Goal: Task Accomplishment & Management: Manage account settings

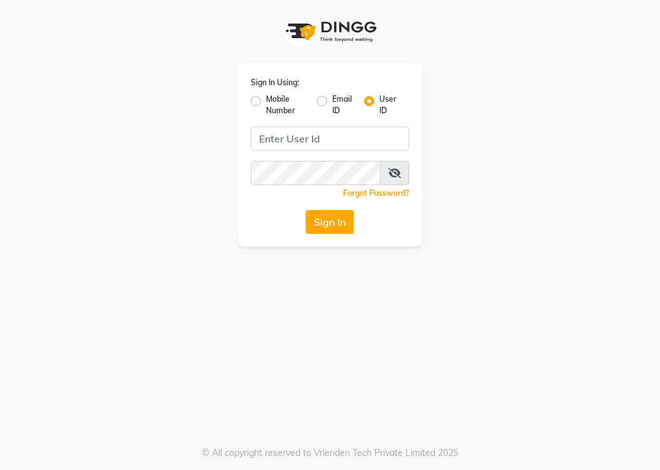
click at [266, 99] on label "Mobile Number" at bounding box center [286, 105] width 41 height 23
click at [266, 99] on input "Mobile Number" at bounding box center [270, 98] width 8 height 8
radio input "true"
radio input "false"
click at [305, 141] on input "Username" at bounding box center [351, 139] width 116 height 24
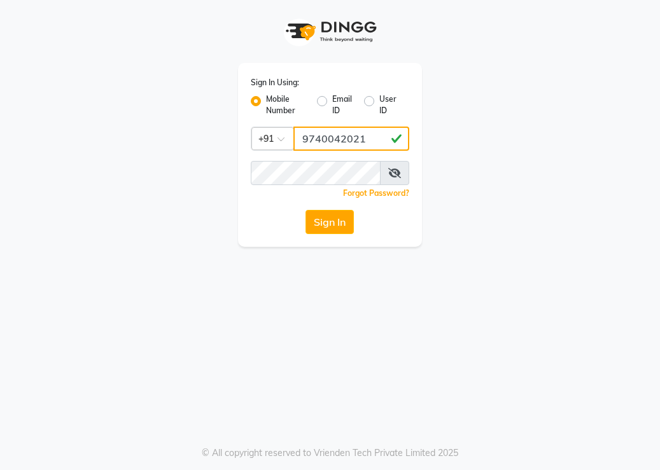
type input "9740042021"
click at [394, 164] on span at bounding box center [394, 173] width 29 height 24
click at [394, 169] on icon at bounding box center [394, 173] width 13 height 10
click at [333, 216] on button "Sign In" at bounding box center [329, 222] width 48 height 24
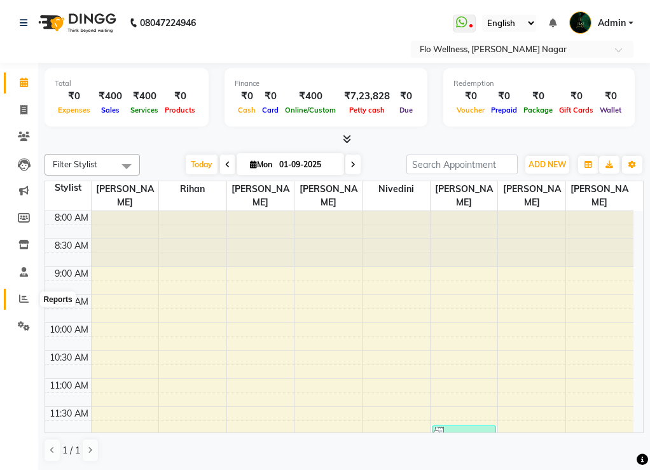
drag, startPoint x: 13, startPoint y: 298, endPoint x: 540, endPoint y: 10, distance: 600.5
click at [13, 298] on span at bounding box center [24, 299] width 22 height 15
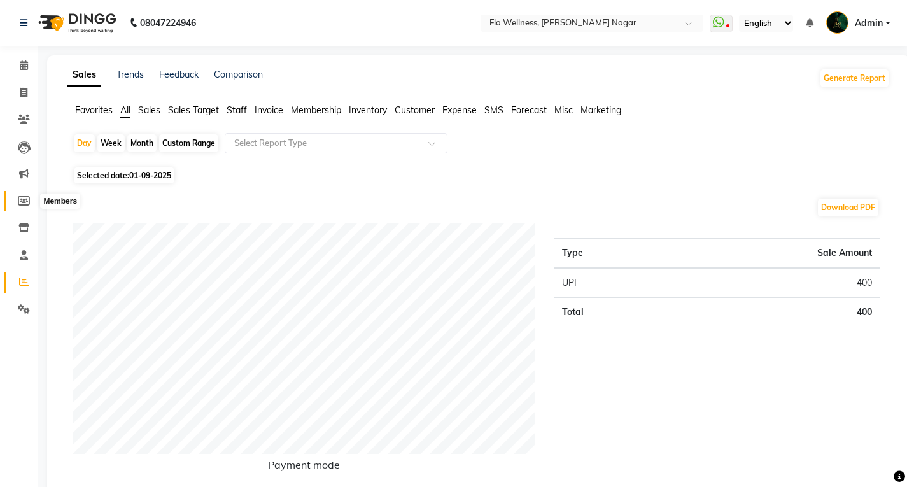
click at [17, 198] on span at bounding box center [24, 201] width 22 height 15
select select
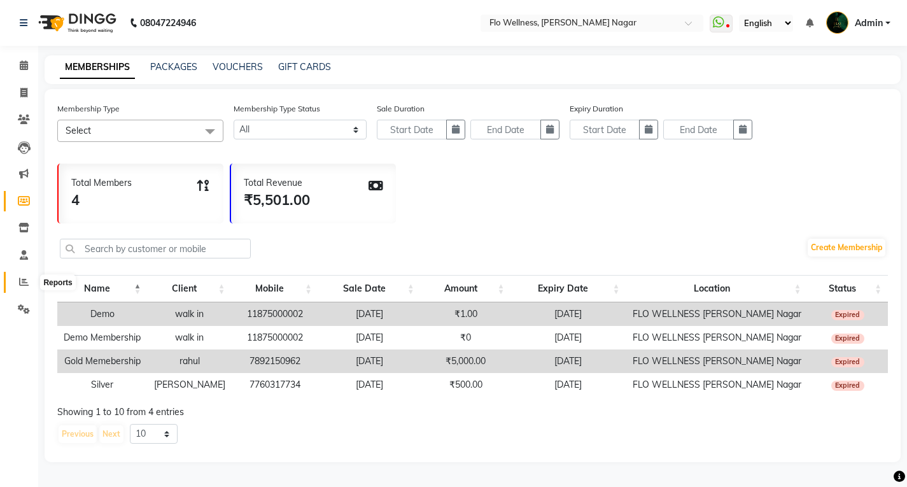
click at [25, 286] on icon at bounding box center [24, 282] width 10 height 10
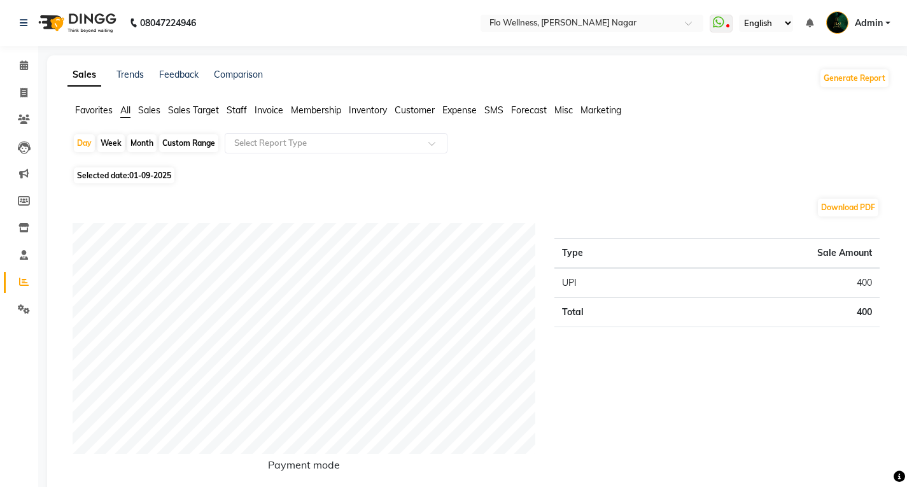
click at [178, 145] on div "Custom Range" at bounding box center [188, 143] width 59 height 18
select select "9"
select select "2025"
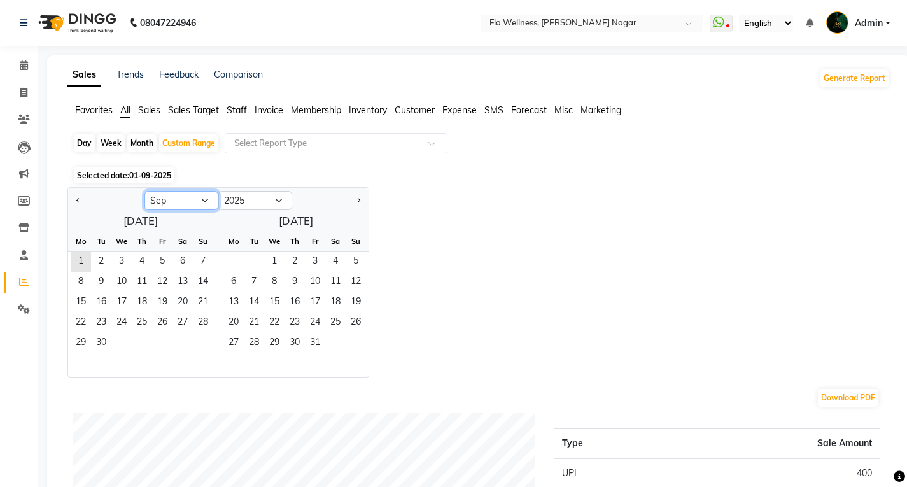
click at [185, 204] on select "Jan Feb Mar Apr May Jun [DATE] Aug Sep Oct Nov Dec" at bounding box center [181, 200] width 74 height 19
select select "6"
click at [144, 191] on select "Jan Feb Mar Apr May Jun [DATE] Aug Sep Oct Nov Dec" at bounding box center [181, 200] width 74 height 19
click at [269, 209] on select "2015 2016 2017 2018 2019 2020 2021 2022 2023 2024 2025 2026 2027 2028 2029 2030…" at bounding box center [255, 200] width 74 height 19
select select "2023"
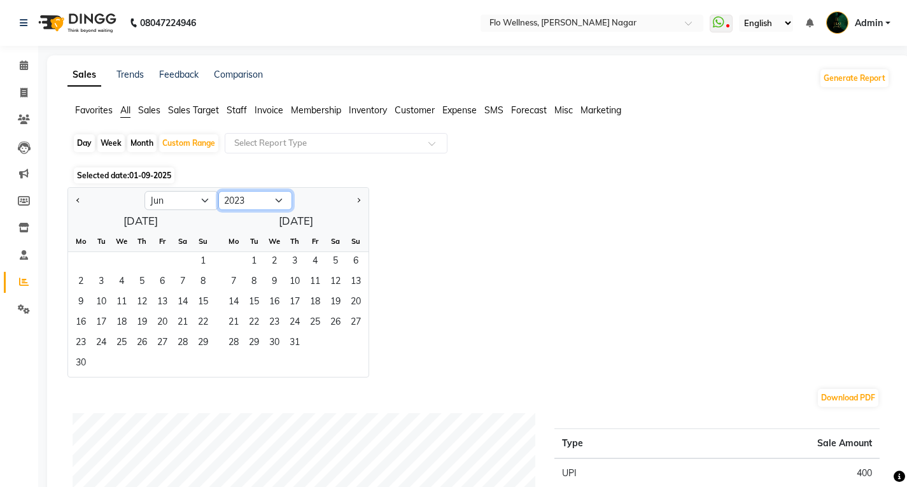
click at [218, 191] on select "2015 2016 2017 2018 2019 2020 2021 2022 2023 2024 2025 2026 2027 2028 2029 2030…" at bounding box center [255, 200] width 74 height 19
click at [150, 270] on span "1" at bounding box center [142, 262] width 20 height 20
click at [154, 344] on span "30" at bounding box center [162, 343] width 20 height 20
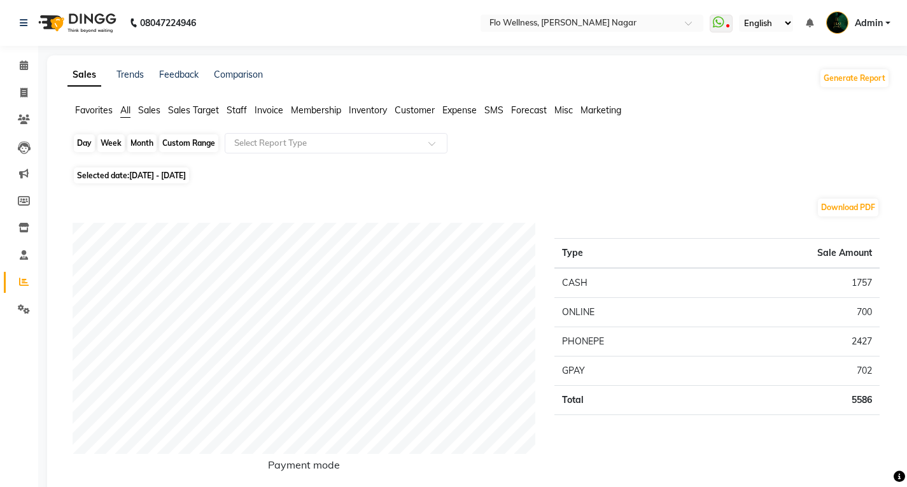
click at [164, 149] on div "Custom Range" at bounding box center [188, 143] width 59 height 18
select select "6"
select select "2023"
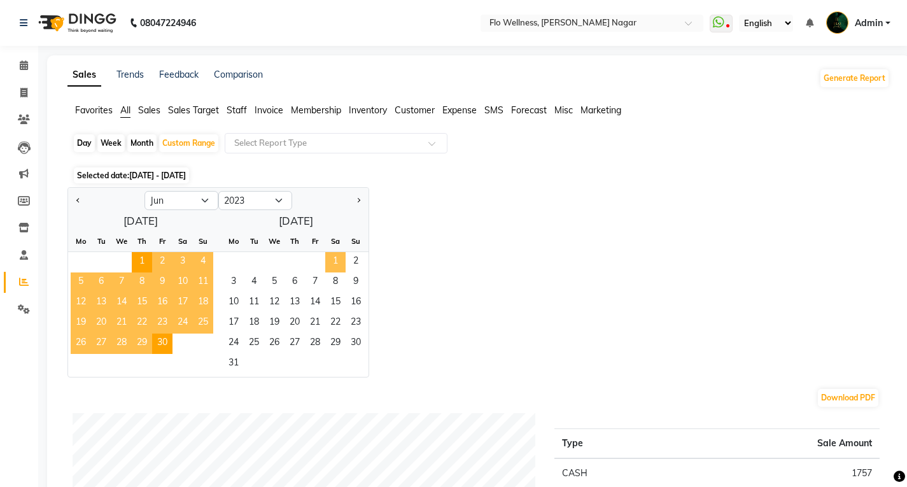
click at [330, 256] on span "1" at bounding box center [335, 262] width 20 height 20
select select "7"
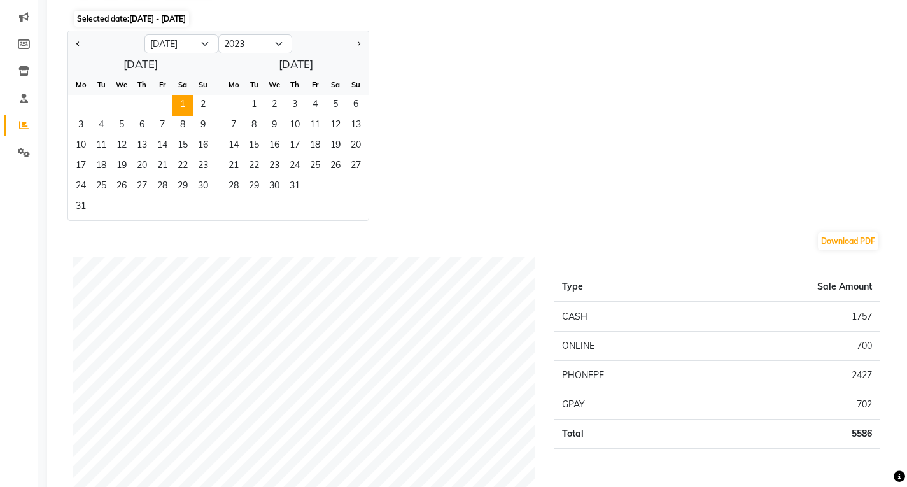
scroll to position [64, 0]
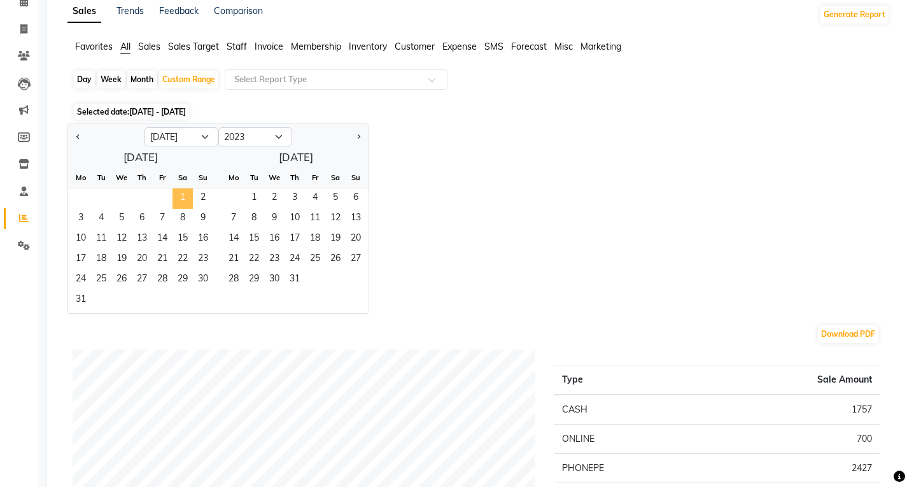
click at [175, 195] on span "1" at bounding box center [182, 198] width 20 height 20
click at [72, 298] on span "31" at bounding box center [81, 300] width 20 height 20
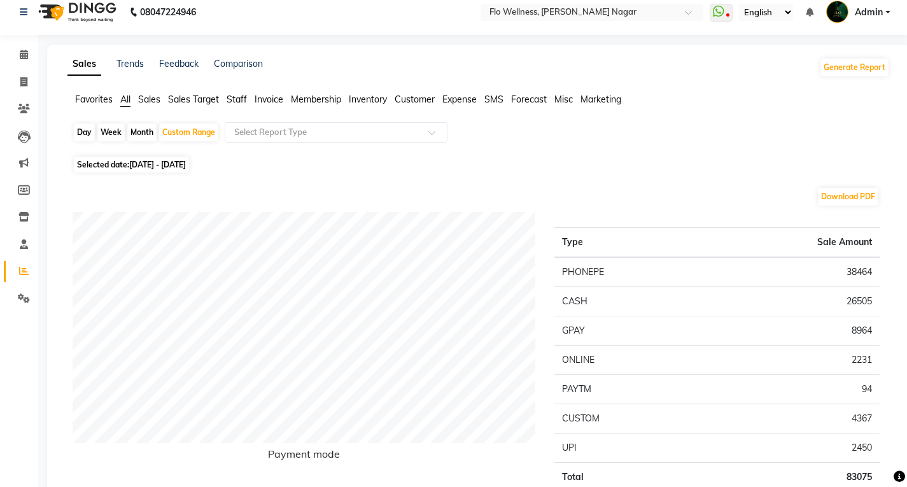
scroll to position [0, 0]
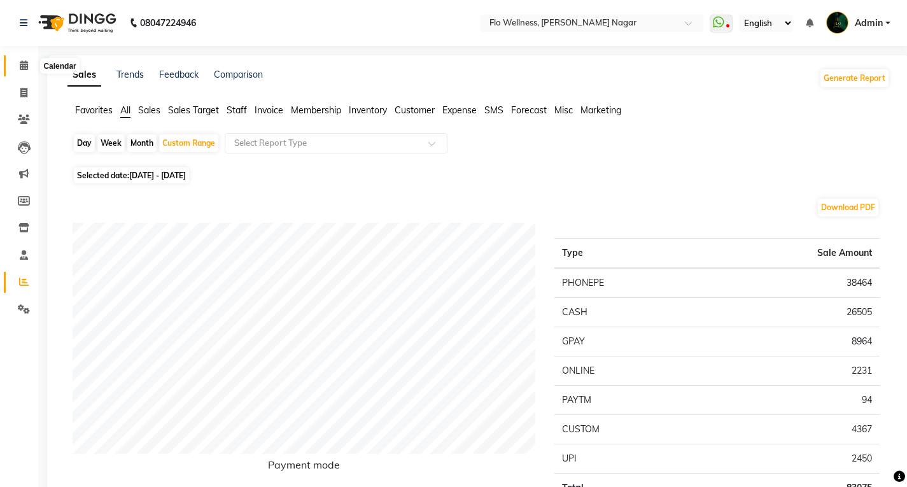
drag, startPoint x: 27, startPoint y: 63, endPoint x: 30, endPoint y: 74, distance: 11.3
click at [27, 63] on icon at bounding box center [24, 65] width 8 height 10
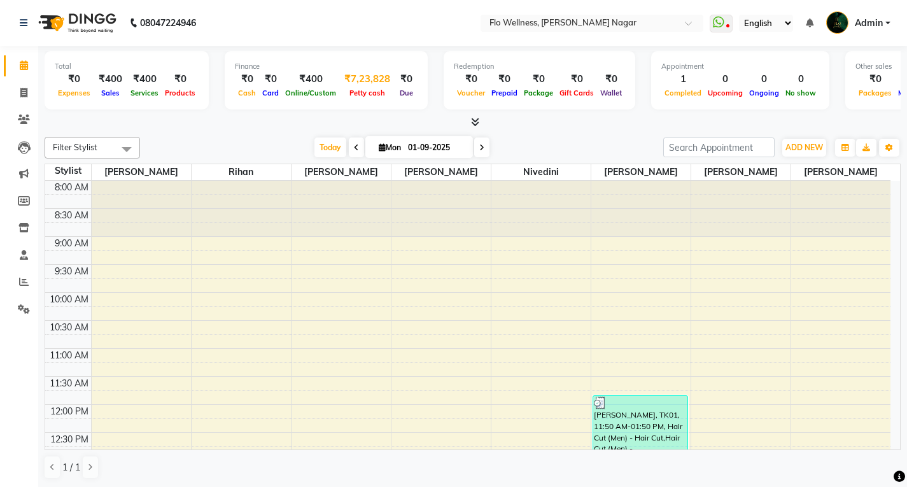
click at [353, 83] on div "₹7,23,828" at bounding box center [367, 79] width 56 height 15
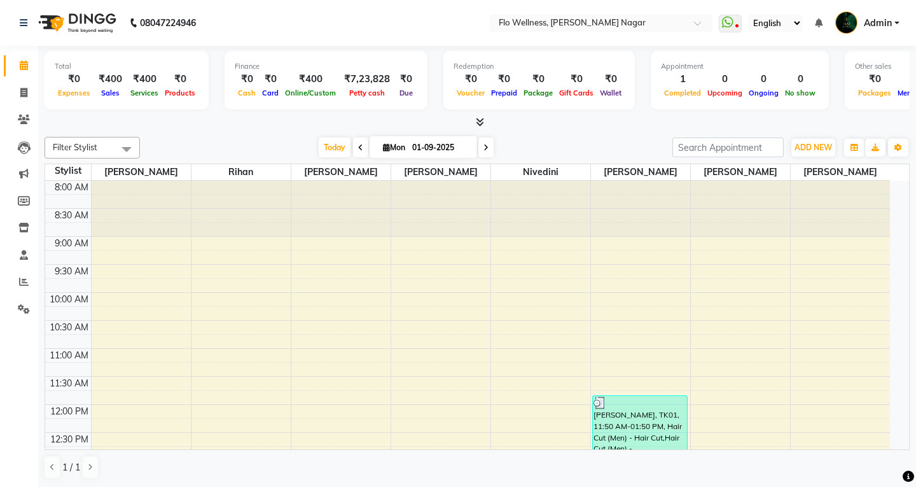
select select "3329"
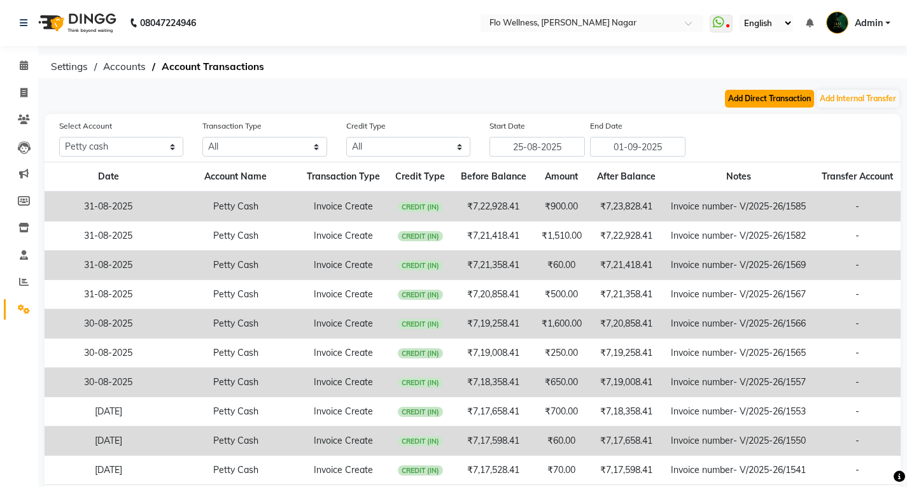
click at [659, 105] on button "Add Direct Transaction" at bounding box center [769, 99] width 89 height 18
select select "direct"
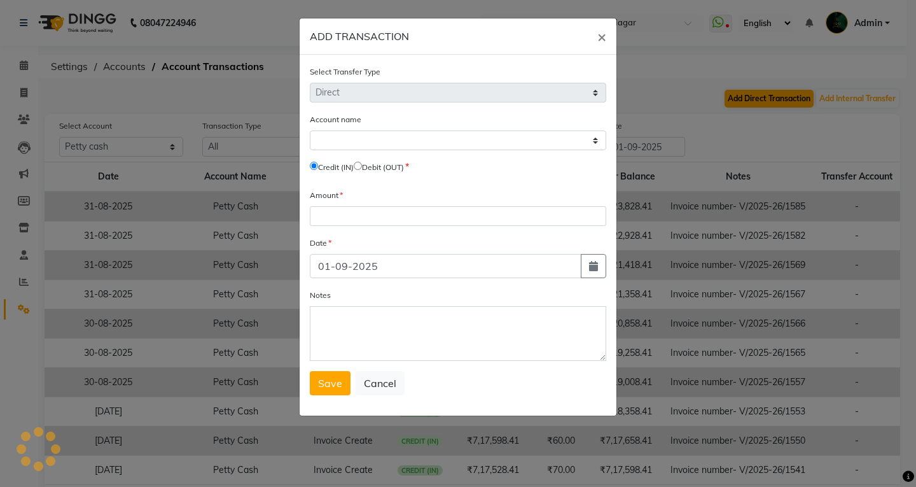
select select "3329"
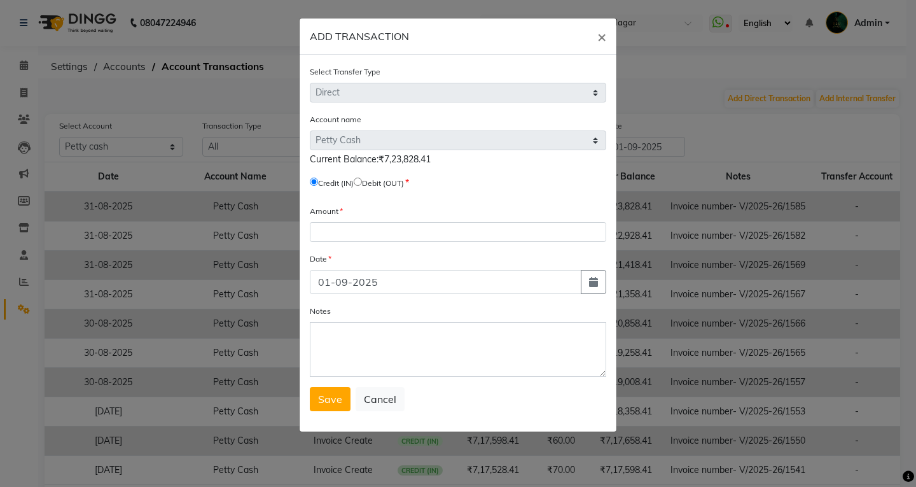
click at [403, 190] on div "Credit (IN) Debit (OUT)" at bounding box center [458, 185] width 296 height 18
click at [376, 190] on div "Credit (IN) Debit (OUT)" at bounding box center [458, 185] width 296 height 18
click at [362, 179] on input "radio" at bounding box center [358, 182] width 8 height 8
radio input "true"
click at [474, 185] on div "Credit (IN) Debit (OUT)" at bounding box center [458, 185] width 296 height 18
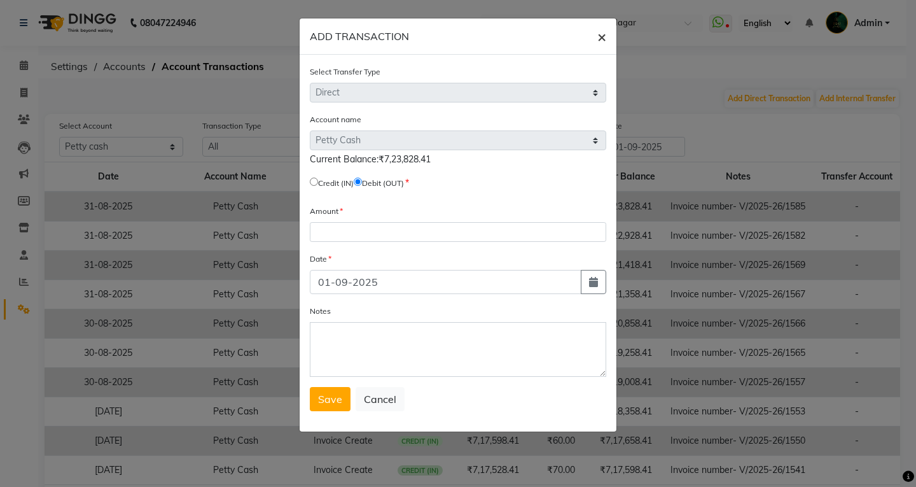
click at [595, 39] on button "×" at bounding box center [601, 36] width 29 height 36
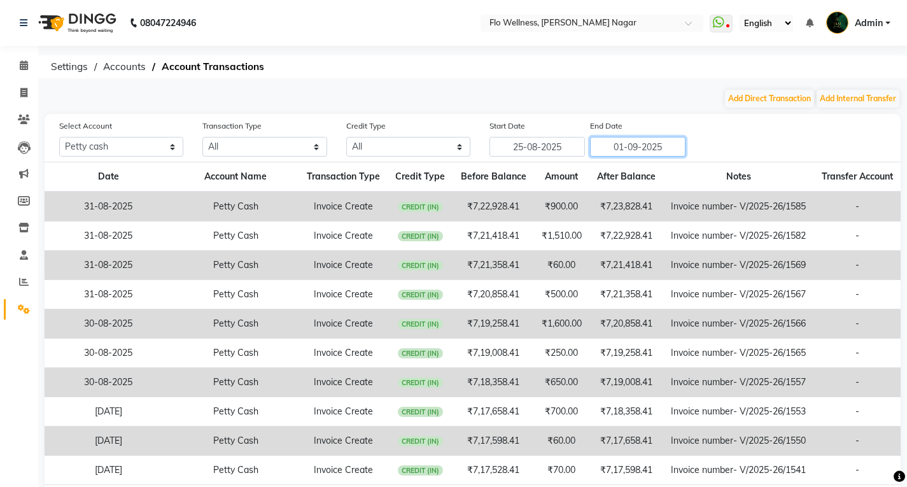
click at [643, 146] on input "01-09-2025" at bounding box center [637, 147] width 95 height 20
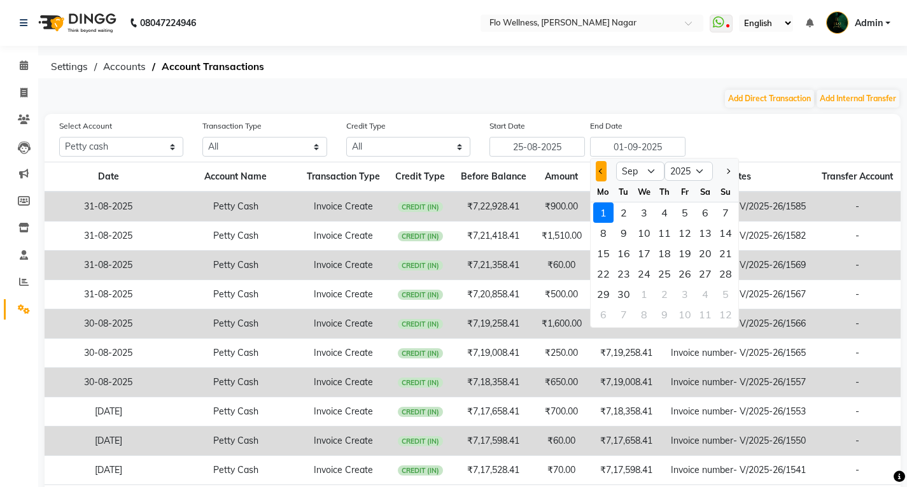
click at [604, 169] on button "Previous month" at bounding box center [601, 171] width 11 height 20
select select "8"
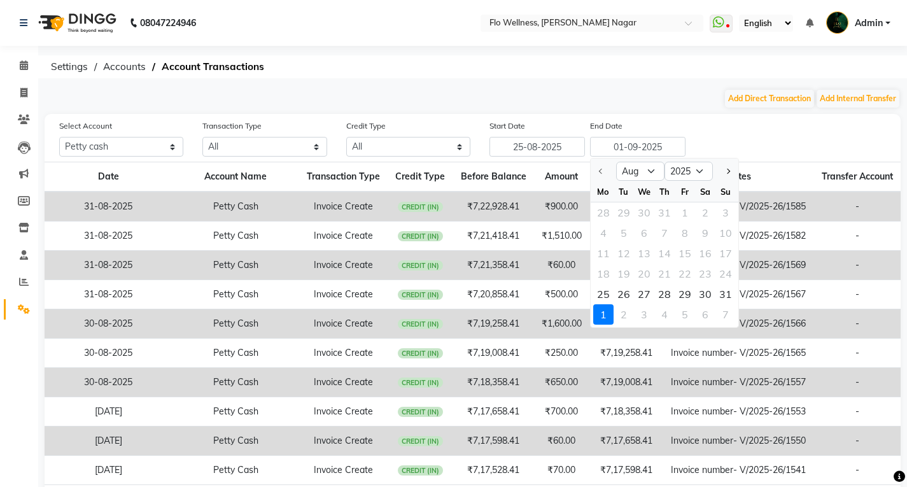
click at [659, 282] on div "18 19 20 21 22 23 24" at bounding box center [664, 273] width 148 height 20
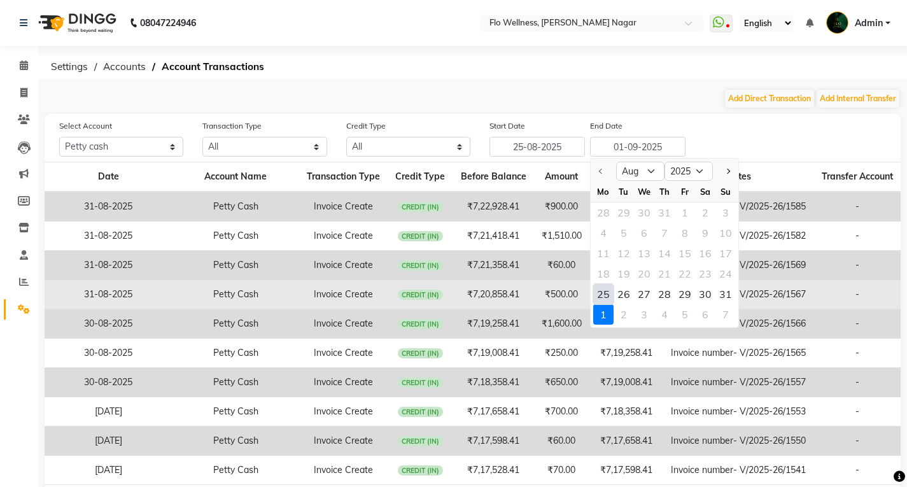
click at [659, 289] on div "31" at bounding box center [725, 294] width 20 height 20
type input "31-08-2025"
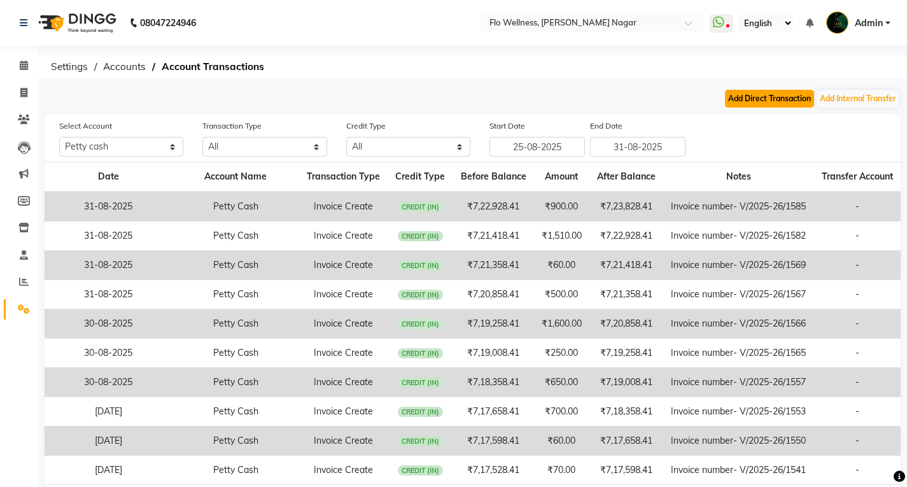
click at [659, 101] on button "Add Direct Transaction" at bounding box center [769, 99] width 89 height 18
select select "direct"
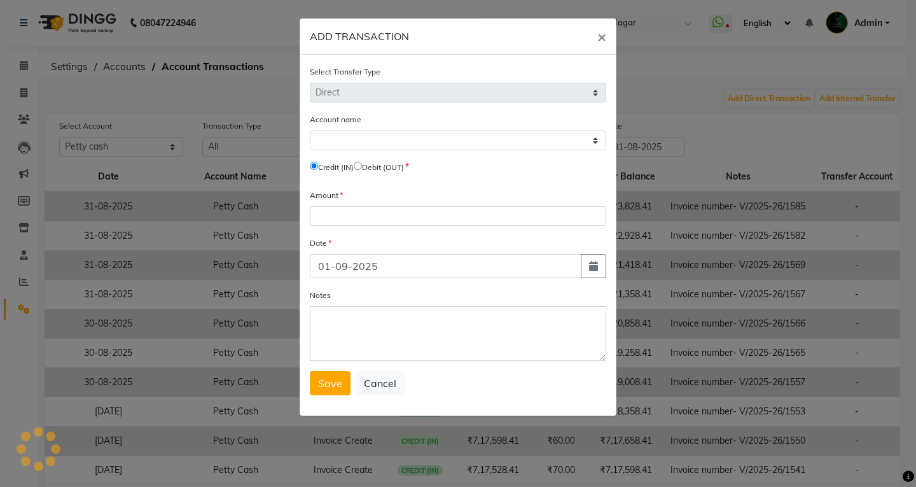
select select "3329"
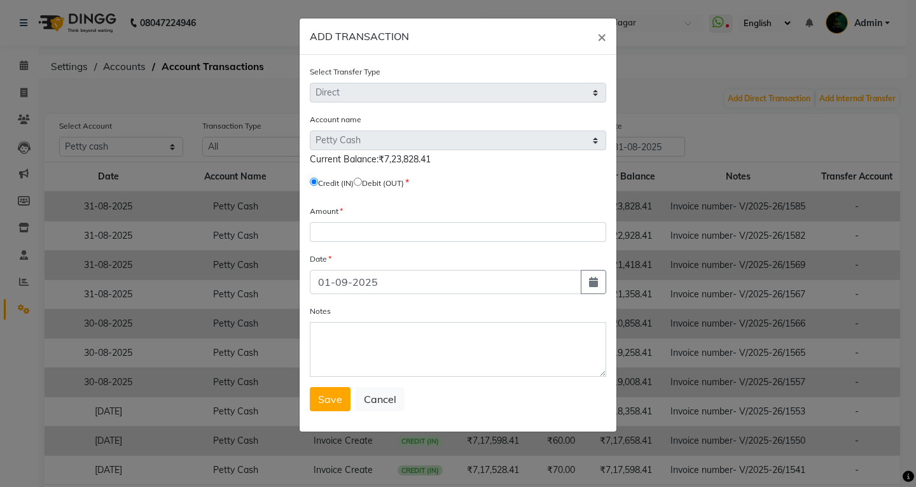
click at [354, 181] on label "Credit (IN)" at bounding box center [336, 183] width 36 height 11
click at [370, 182] on label "Debit (OUT)" at bounding box center [383, 183] width 42 height 11
click at [362, 182] on input "radio" at bounding box center [358, 182] width 8 height 8
radio input "true"
click at [375, 233] on input "number" at bounding box center [458, 232] width 296 height 20
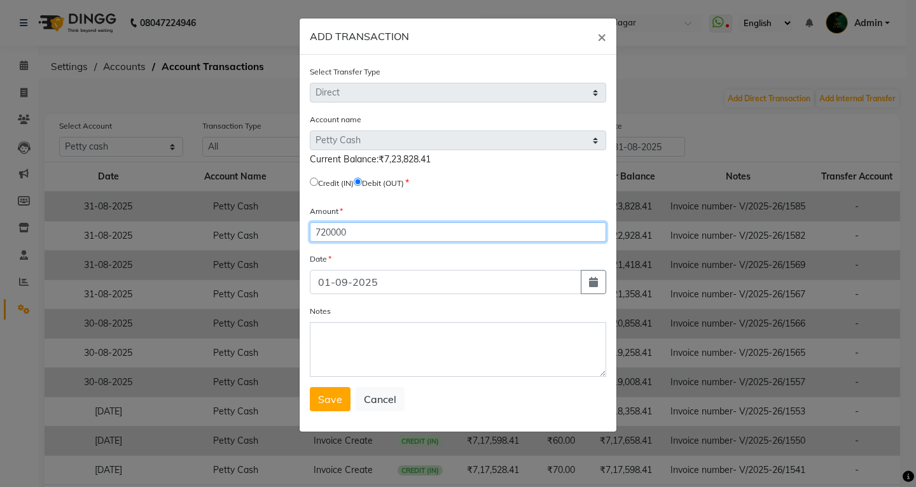
type input "720000"
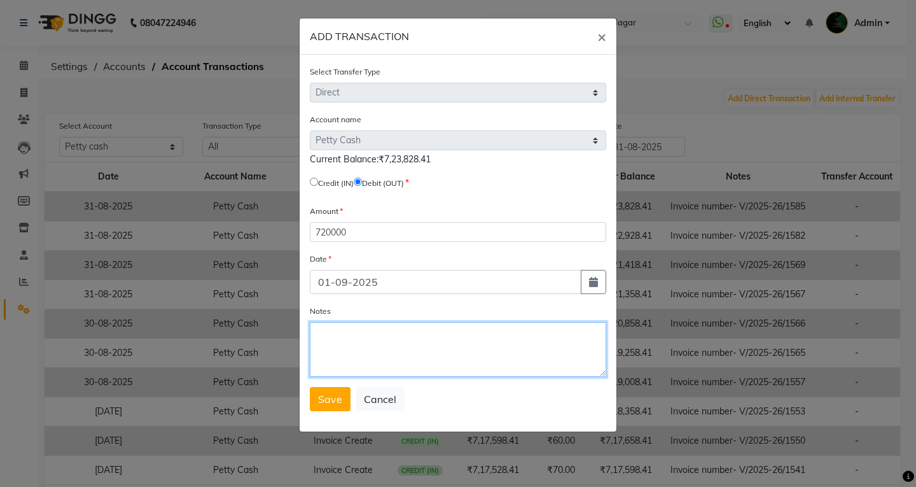
click at [355, 346] on textarea "Notes" at bounding box center [458, 349] width 296 height 55
type textarea "all old amount clear"
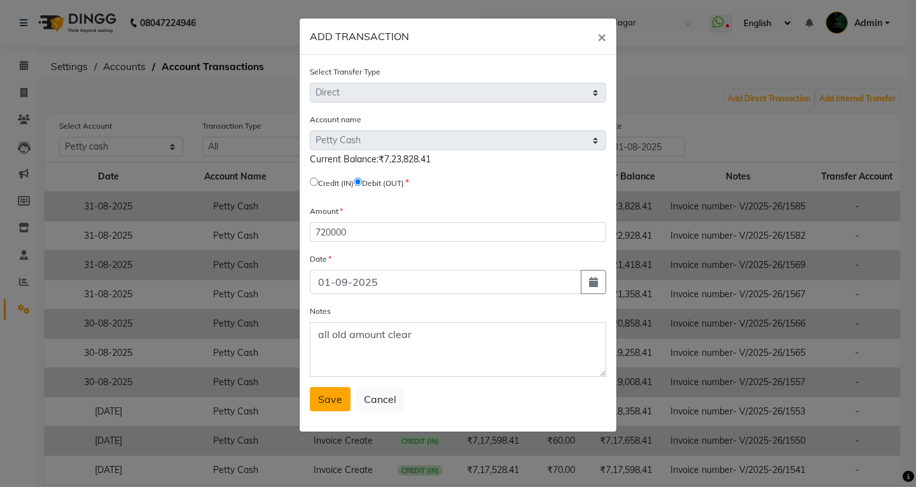
click at [333, 401] on span "Save" at bounding box center [330, 399] width 24 height 13
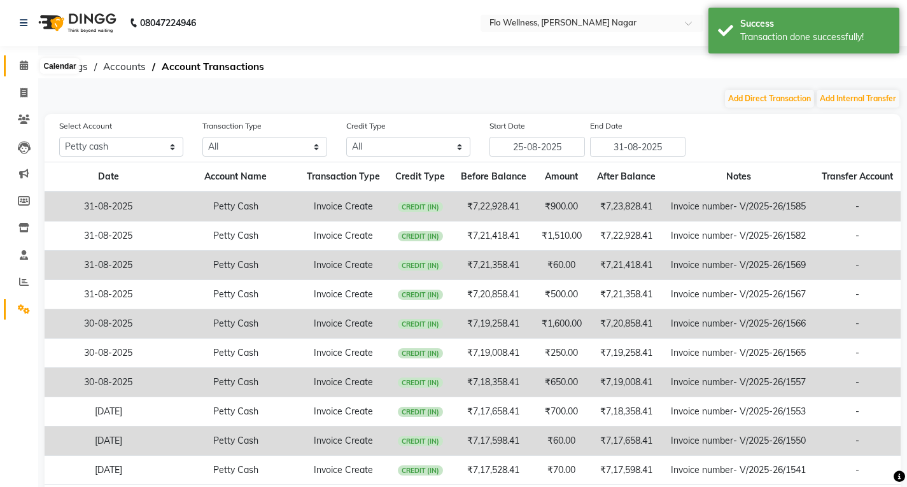
click at [30, 70] on span at bounding box center [24, 66] width 22 height 15
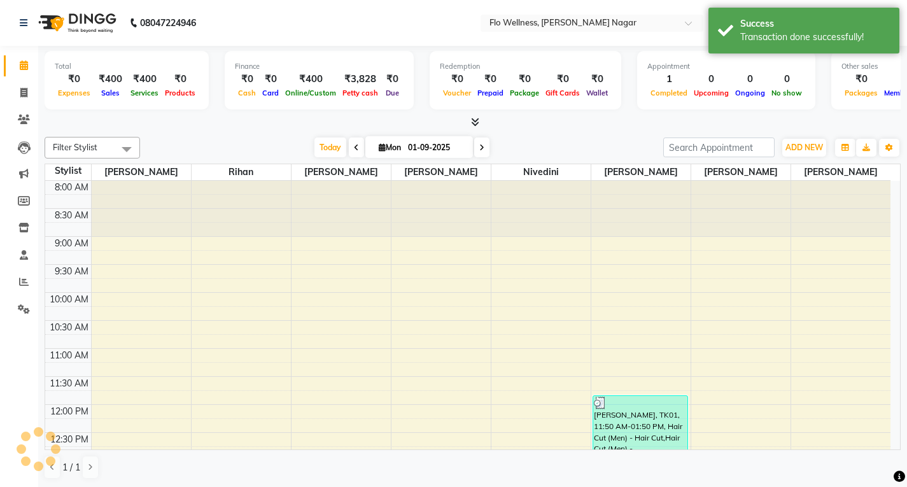
scroll to position [337, 0]
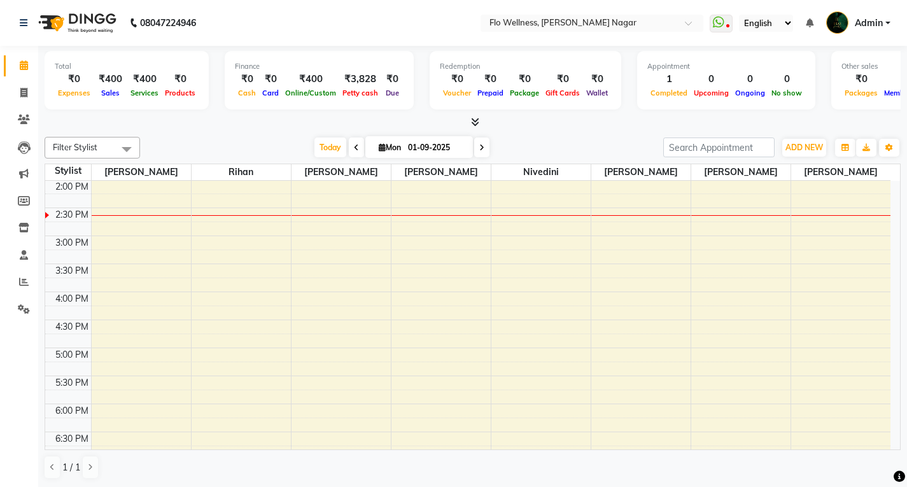
click at [359, 85] on div "₹3,828" at bounding box center [360, 79] width 42 height 15
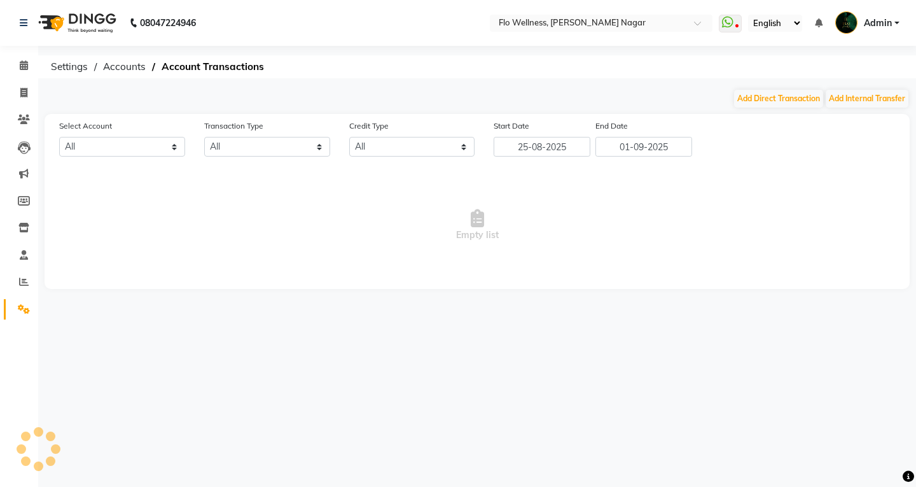
select select "3329"
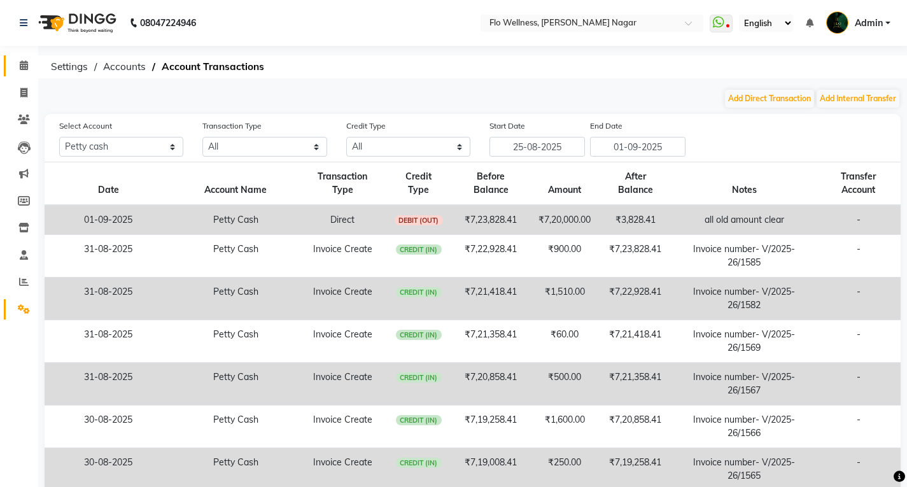
click at [22, 74] on link "Calendar" at bounding box center [19, 65] width 31 height 21
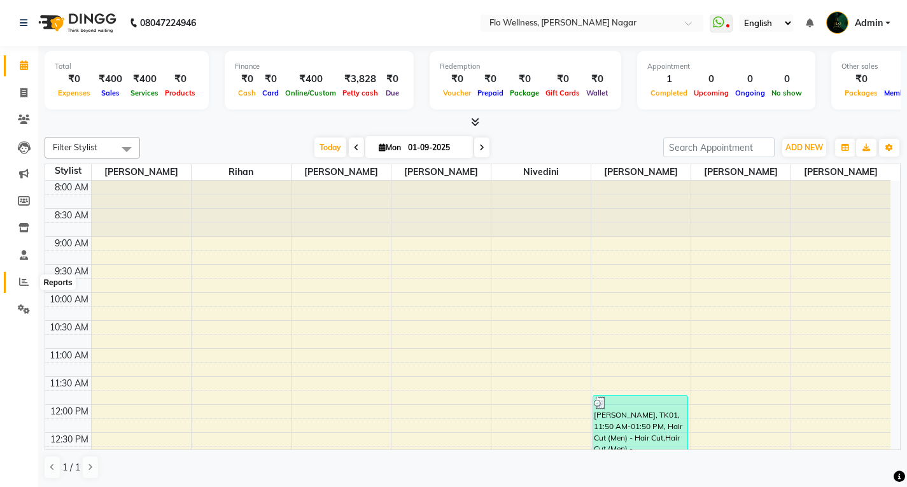
click at [19, 279] on icon at bounding box center [24, 282] width 10 height 10
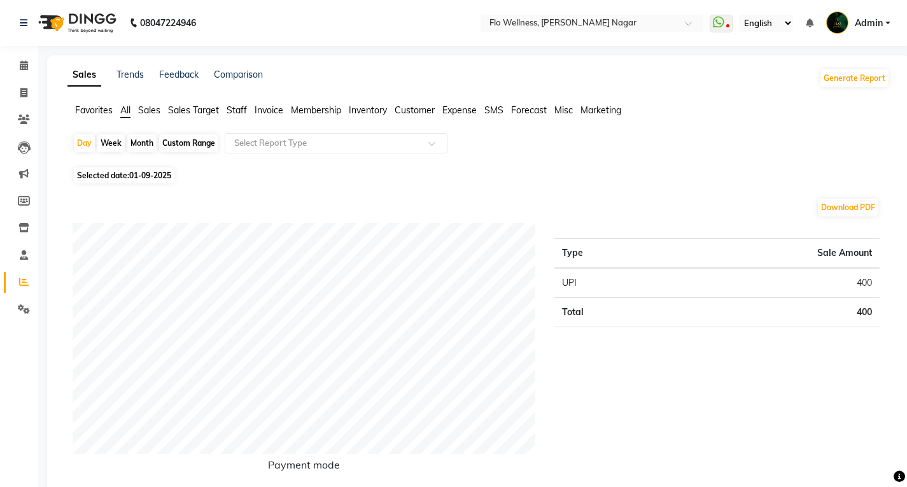
click at [245, 111] on span "Staff" at bounding box center [237, 109] width 20 height 11
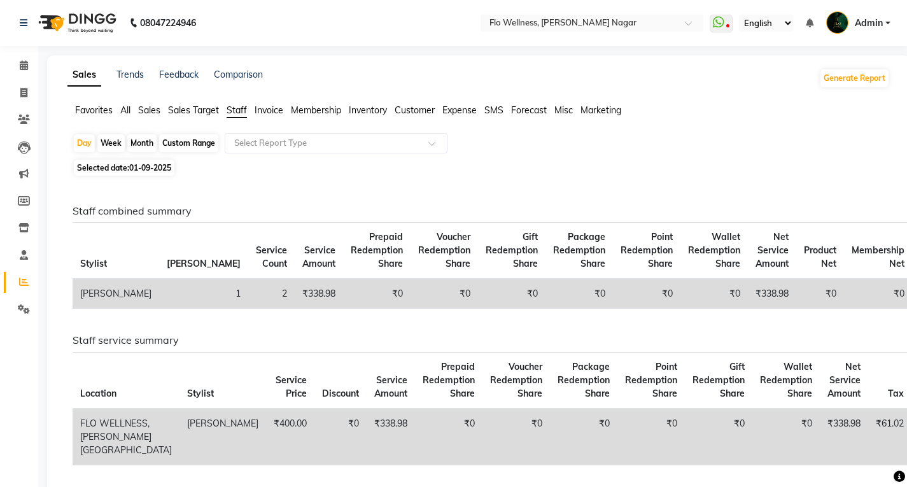
click at [186, 143] on div "Custom Range" at bounding box center [188, 143] width 59 height 18
select select "9"
select select "2025"
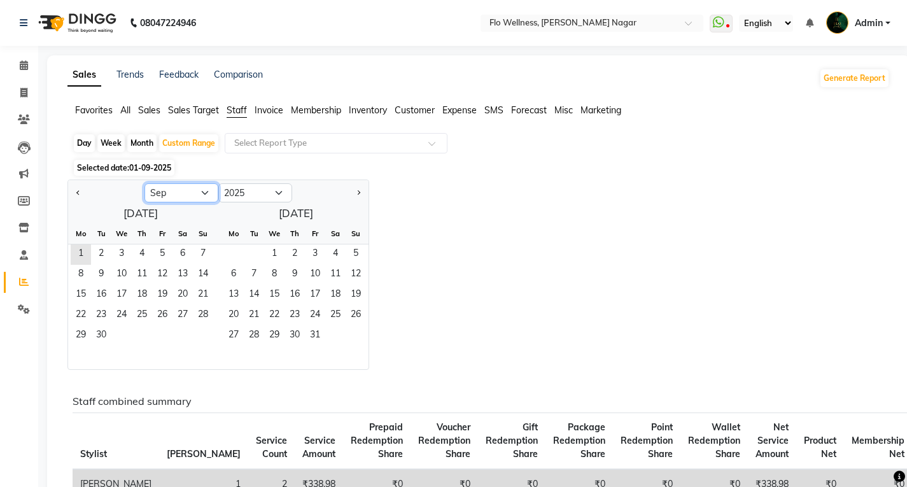
click at [206, 192] on select "Jan Feb Mar Apr May Jun [DATE] Aug Sep Oct Nov Dec" at bounding box center [181, 192] width 74 height 19
select select "10"
click at [144, 183] on select "Jan Feb Mar Apr May Jun [DATE] Aug Sep Oct Nov Dec" at bounding box center [181, 192] width 74 height 19
click at [129, 254] on span "1" at bounding box center [121, 254] width 20 height 20
click at [167, 337] on span "31" at bounding box center [162, 336] width 20 height 20
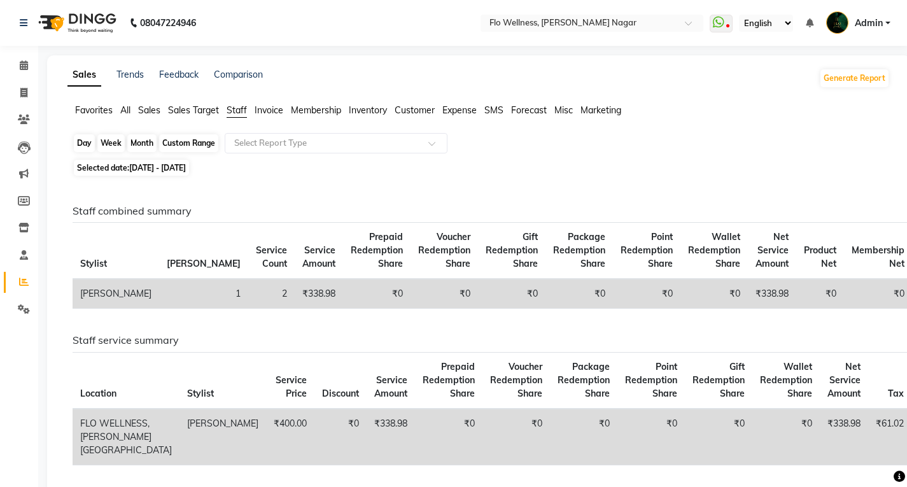
click at [200, 146] on div "Custom Range" at bounding box center [188, 143] width 59 height 18
select select "10"
select select "2025"
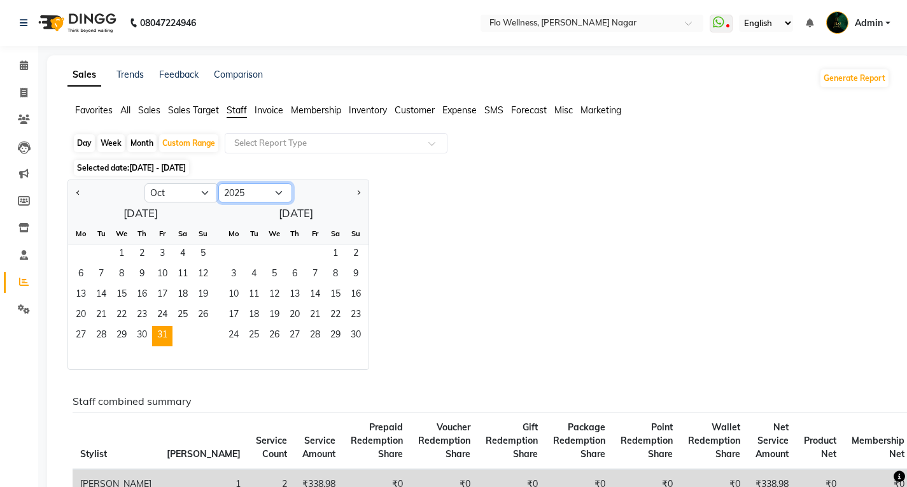
click at [240, 192] on select "2015 2016 2017 2018 2019 2020 2021 2022 2023 2024 2025 2026 2027 2028 2029 2030…" at bounding box center [255, 192] width 74 height 19
click at [73, 190] on button "Previous month" at bounding box center [78, 193] width 10 height 20
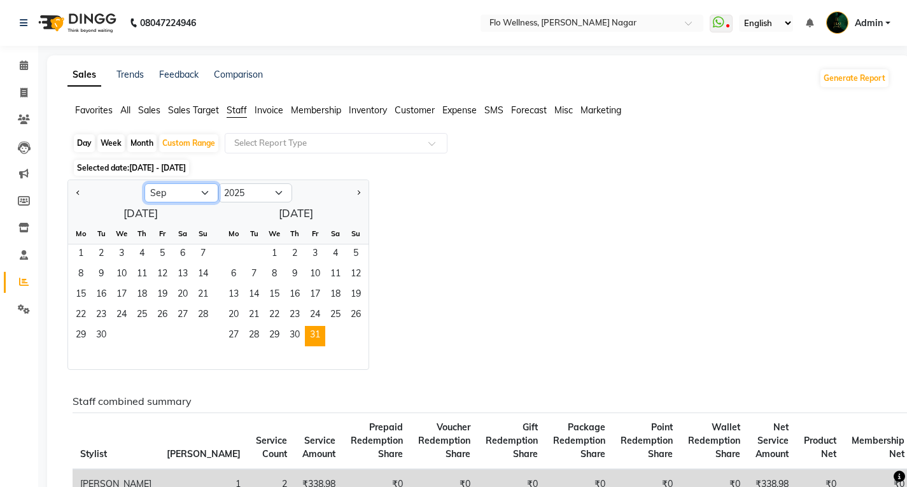
click at [204, 191] on select "Jan Feb Mar Apr May Jun [DATE] Aug Sep Oct Nov Dec" at bounding box center [181, 192] width 74 height 19
select select "10"
click at [144, 183] on select "Jan Feb Mar Apr May Jun [DATE] Aug Sep Oct Nov Dec" at bounding box center [181, 192] width 74 height 19
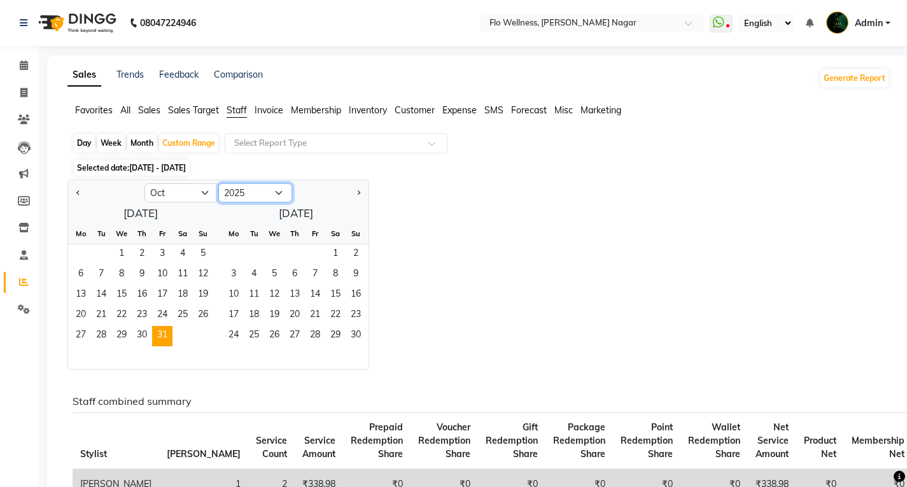
click at [246, 194] on select "2015 2016 2017 2018 2019 2020 2021 2022 2023 2024 2025 2026 2027 2028 2029 2030…" at bounding box center [255, 192] width 74 height 19
select select "2023"
click at [218, 183] on select "2015 2016 2017 2018 2019 2020 2021 2022 2023 2024 2025 2026 2027 2028 2029 2030…" at bounding box center [255, 192] width 74 height 19
click at [200, 246] on span "1" at bounding box center [203, 254] width 20 height 20
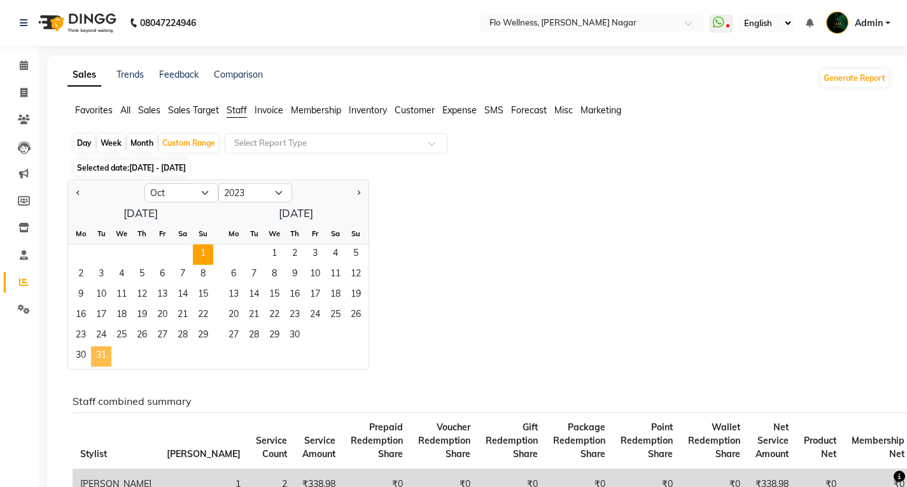
click at [102, 356] on span "31" at bounding box center [101, 356] width 20 height 20
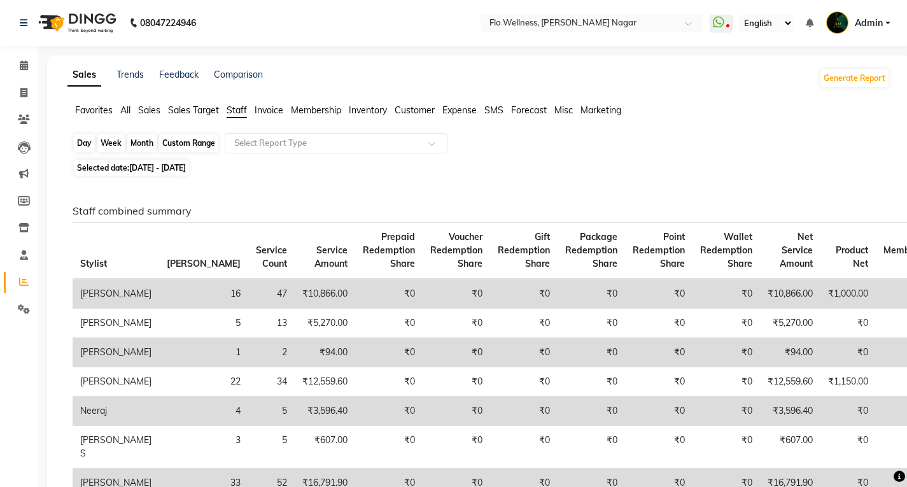
click at [206, 140] on div "Custom Range" at bounding box center [188, 143] width 59 height 18
select select "10"
select select "2023"
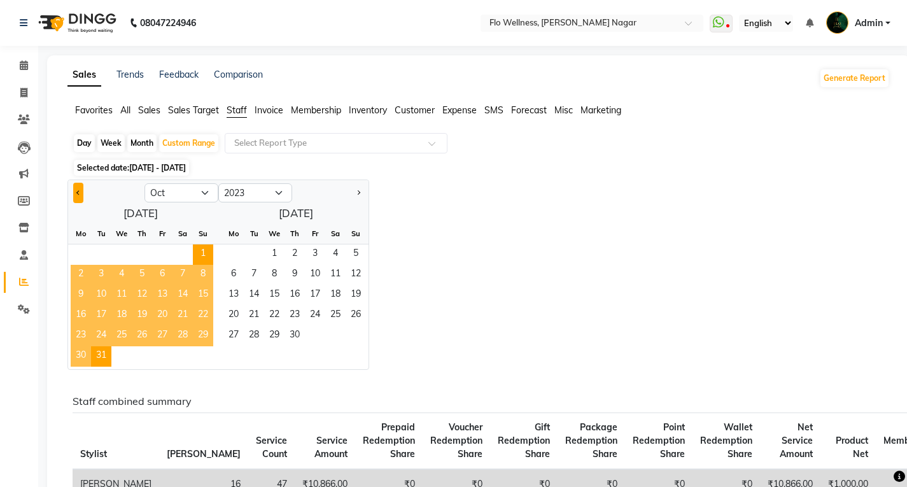
click at [77, 187] on button "Previous month" at bounding box center [78, 193] width 10 height 20
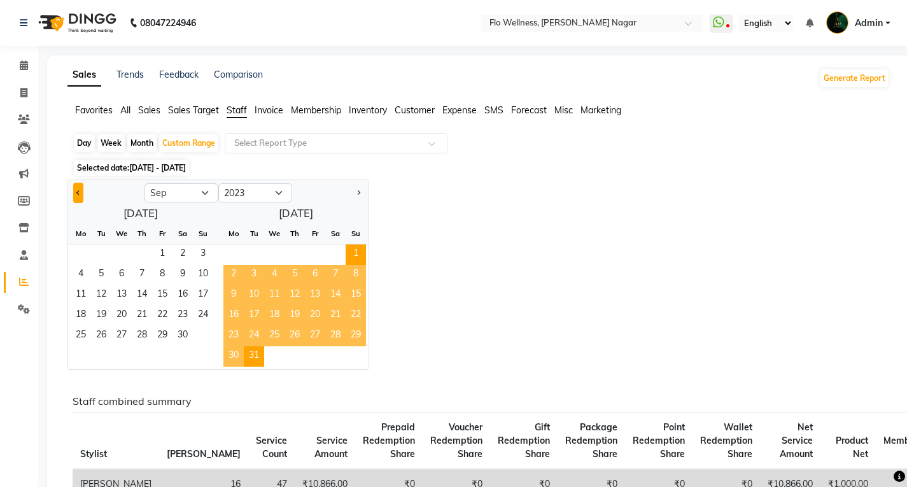
click at [77, 187] on button "Previous month" at bounding box center [78, 193] width 10 height 20
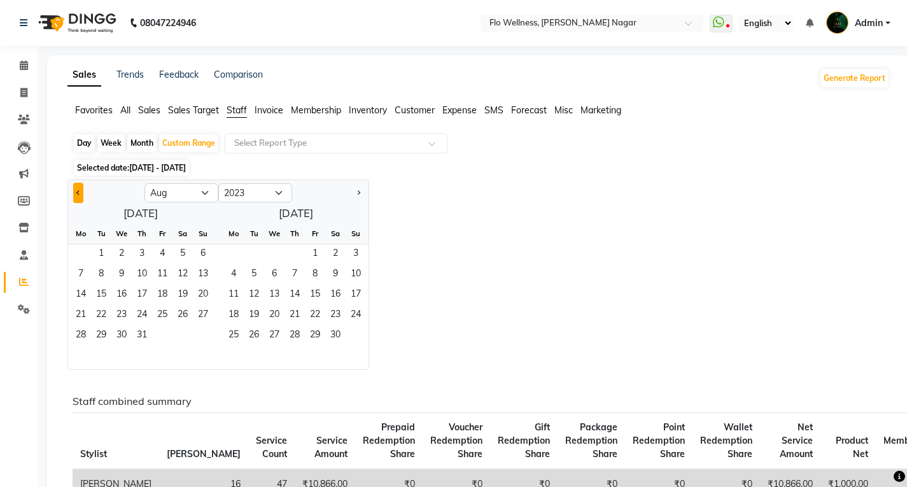
click at [77, 187] on button "Previous month" at bounding box center [78, 193] width 10 height 20
click at [78, 186] on button "Previous month" at bounding box center [78, 193] width 10 height 20
select select "6"
click at [136, 244] on span "1" at bounding box center [142, 254] width 20 height 20
click at [279, 195] on select "2013 2014 2015 2016 2017 2018 2019 2020 2021 2022 2023 2024 2025 2026 2027 2028…" at bounding box center [255, 192] width 74 height 19
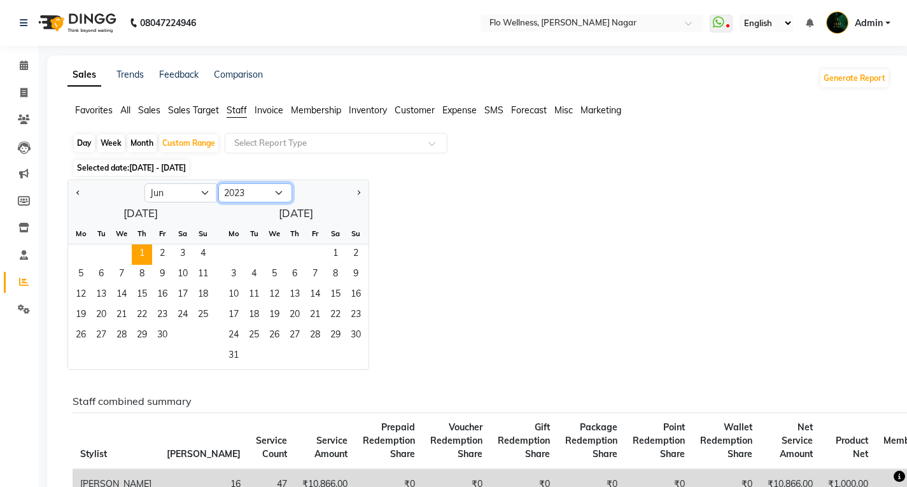
select select "2025"
click at [218, 183] on select "2013 2014 2015 2016 2017 2018 2019 2020 2021 2022 2023 2024 2025 2026 2027 2028…" at bounding box center [255, 192] width 74 height 19
click at [207, 193] on select "Jan Feb Mar Apr May Jun [DATE] Aug Sep Oct Nov Dec" at bounding box center [181, 192] width 74 height 19
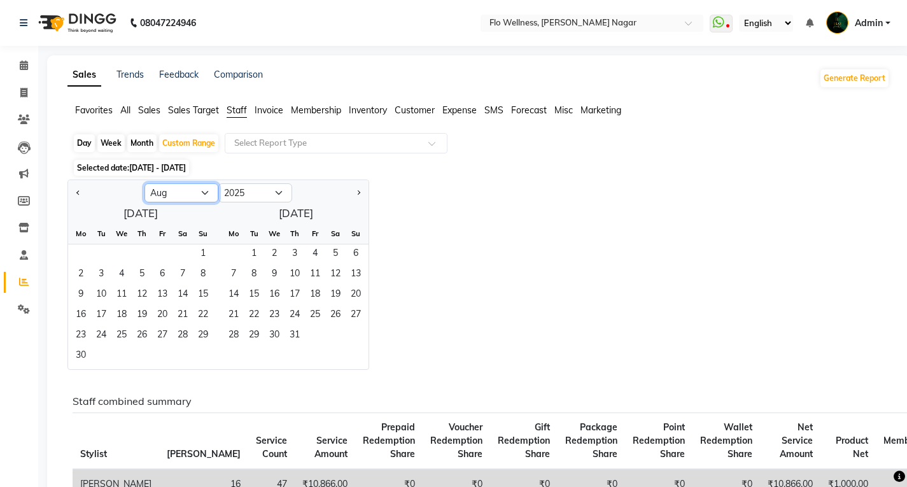
click at [144, 183] on select "Jan Feb Mar Apr May Jun [DATE] Aug Sep Oct Nov Dec" at bounding box center [181, 192] width 74 height 19
click at [256, 333] on span "30" at bounding box center [254, 336] width 20 height 20
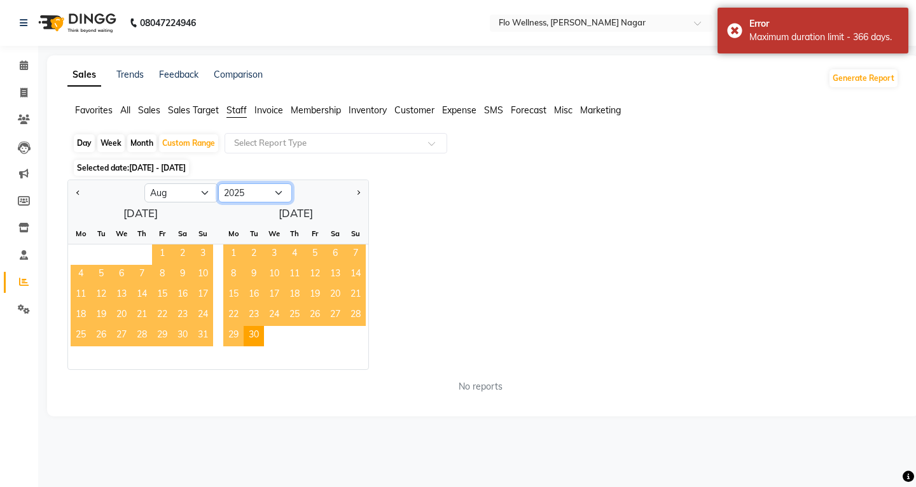
click at [277, 192] on select "2015 2016 2017 2018 2019 2020 2021 2022 2023 2024 2025 2026 2027 2028 2029 2030…" at bounding box center [255, 192] width 74 height 19
click at [153, 200] on select "Jan Feb Mar Apr May Jun [DATE] Aug Sep Oct Nov Dec" at bounding box center [181, 192] width 74 height 19
select select "6"
click at [144, 183] on select "Jan Feb Mar Apr May Jun [DATE] Aug Sep Oct Nov Dec" at bounding box center [181, 192] width 74 height 19
click at [260, 195] on select "2015 2016 2017 2018 2019 2020 2021 2022 2023 2024 2025 2026 2027 2028 2029 2030…" at bounding box center [255, 192] width 74 height 19
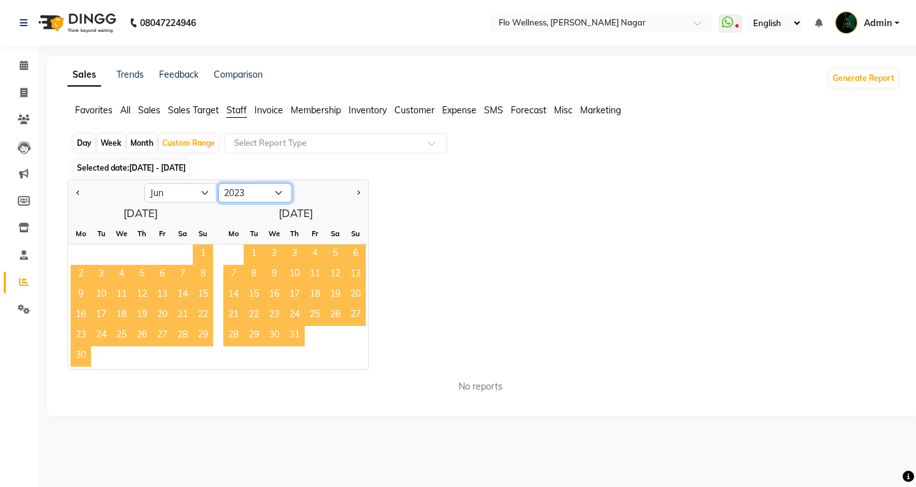
click at [218, 183] on select "2015 2016 2017 2018 2019 2020 2021 2022 2023 2024 2025 2026 2027 2028 2029 2030…" at bounding box center [255, 192] width 74 height 19
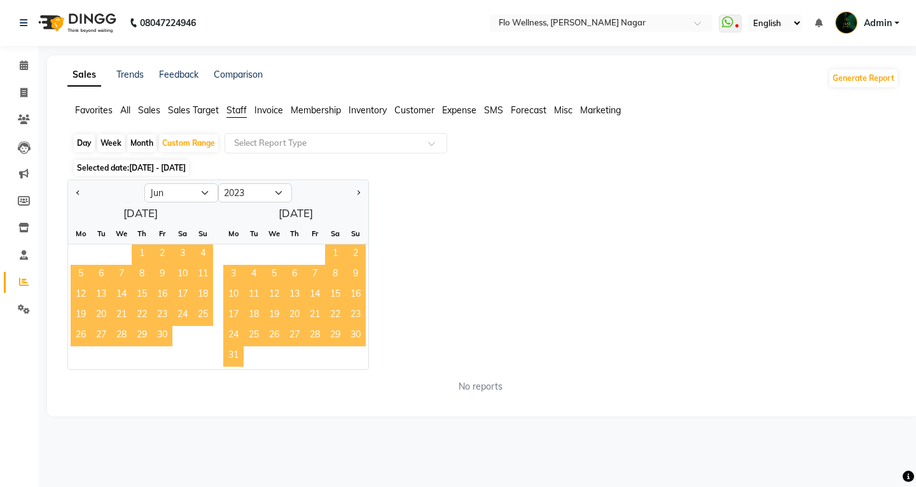
click at [140, 250] on span "1" at bounding box center [142, 254] width 20 height 20
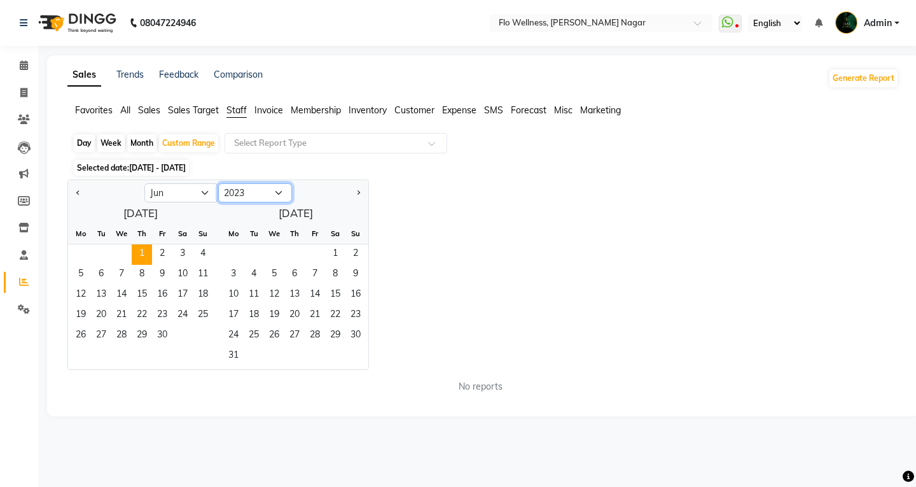
click at [272, 188] on select "2013 2014 2015 2016 2017 2018 2019 2020 2021 2022 2023 2024 2025 2026 2027 2028…" at bounding box center [255, 192] width 74 height 19
click at [218, 183] on select "2013 2014 2015 2016 2017 2018 2019 2020 2021 2022 2023 2024 2025 2026 2027 2028…" at bounding box center [255, 192] width 74 height 19
click at [209, 338] on span "30" at bounding box center [203, 336] width 20 height 20
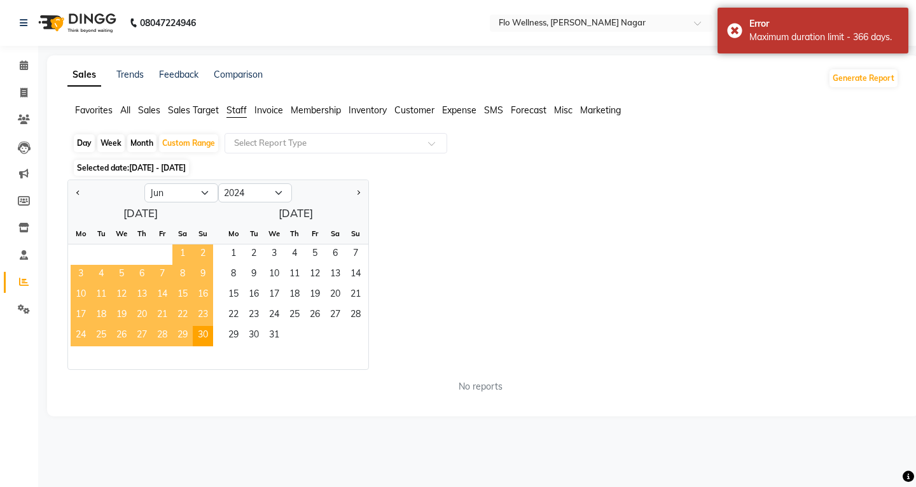
click at [178, 337] on span "29" at bounding box center [182, 336] width 20 height 20
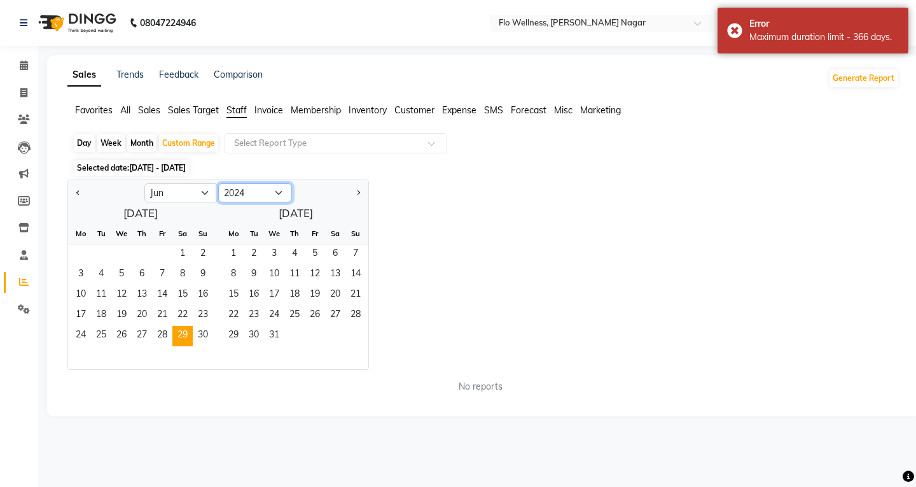
click at [256, 195] on select "2014 2015 2016 2017 2018 2019 2020 2021 2022 2023 2024 2025 2026 2027 2028 2029…" at bounding box center [255, 192] width 74 height 19
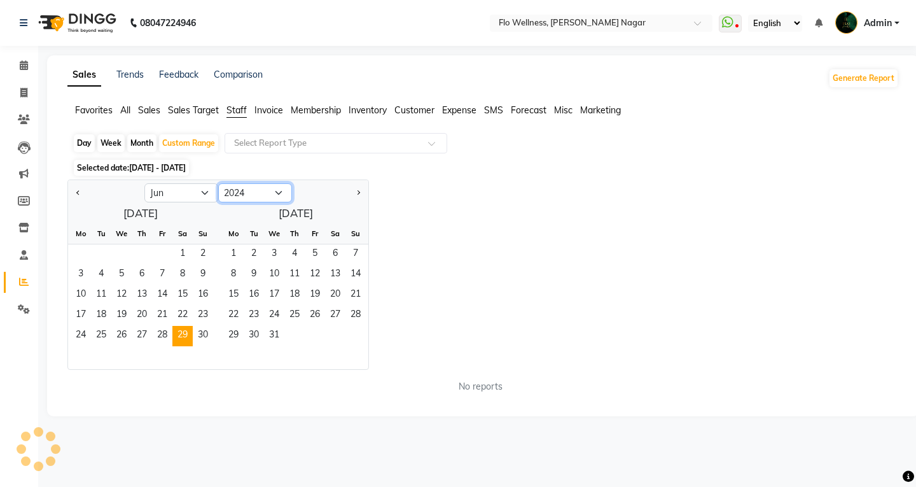
select select "2023"
click at [218, 183] on select "2014 2015 2016 2017 2018 2019 2020 2021 2022 2023 2024 2025 2026 2027 2028 2029…" at bounding box center [255, 192] width 74 height 19
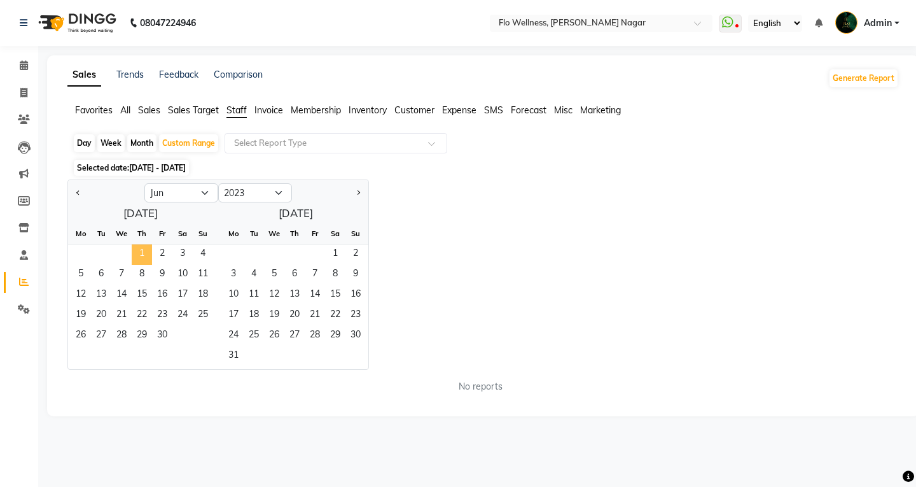
click at [144, 251] on span "1" at bounding box center [142, 254] width 20 height 20
click at [282, 197] on select "2013 2014 2015 2016 2017 2018 2019 2020 2021 2022 2023 2024 2025 2026 2027 2028…" at bounding box center [255, 192] width 74 height 19
click at [218, 183] on select "2013 2014 2015 2016 2017 2018 2019 2020 2021 2022 2023 2024 2025 2026 2027 2028…" at bounding box center [255, 192] width 74 height 19
click at [137, 336] on span "29" at bounding box center [142, 336] width 20 height 20
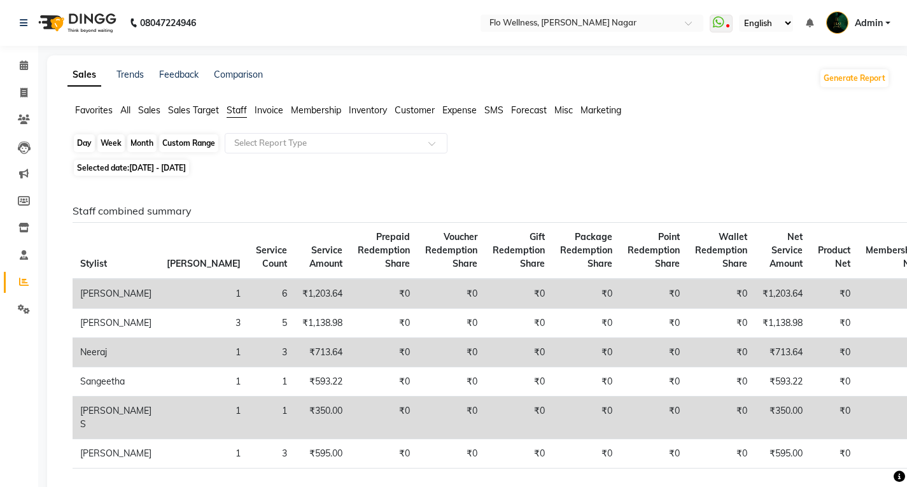
click at [179, 141] on div "Custom Range" at bounding box center [188, 143] width 59 height 18
select select "6"
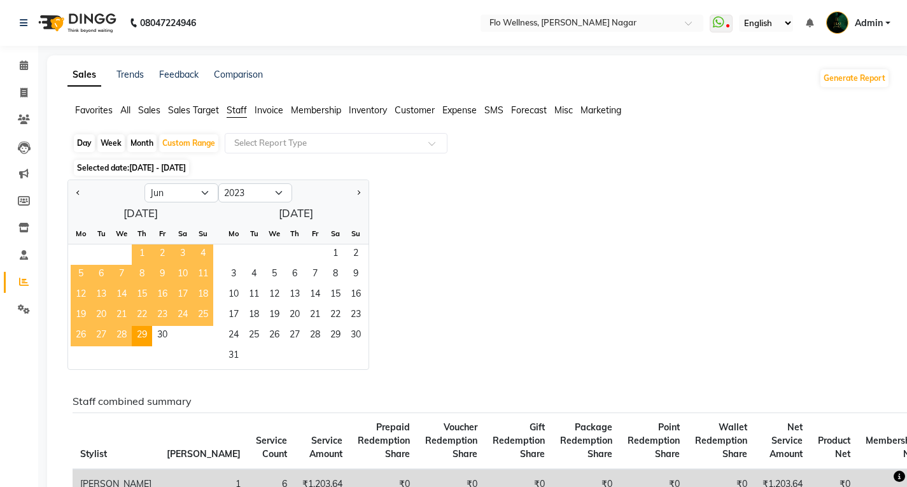
click at [143, 248] on span "1" at bounding box center [142, 254] width 20 height 20
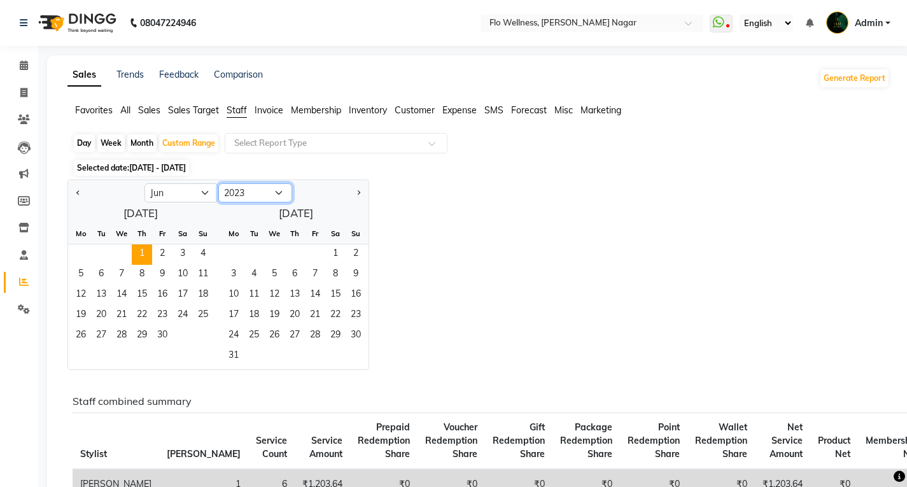
click at [272, 189] on select "2013 2014 2015 2016 2017 2018 2019 2020 2021 2022 2023 2024 2025 2026 2027 2028…" at bounding box center [255, 192] width 74 height 19
click at [218, 183] on select "2013 2014 2015 2016 2017 2018 2019 2020 2021 2022 2023 2024 2025 2026 2027 2028…" at bounding box center [255, 192] width 74 height 19
click at [185, 330] on span "29" at bounding box center [182, 336] width 20 height 20
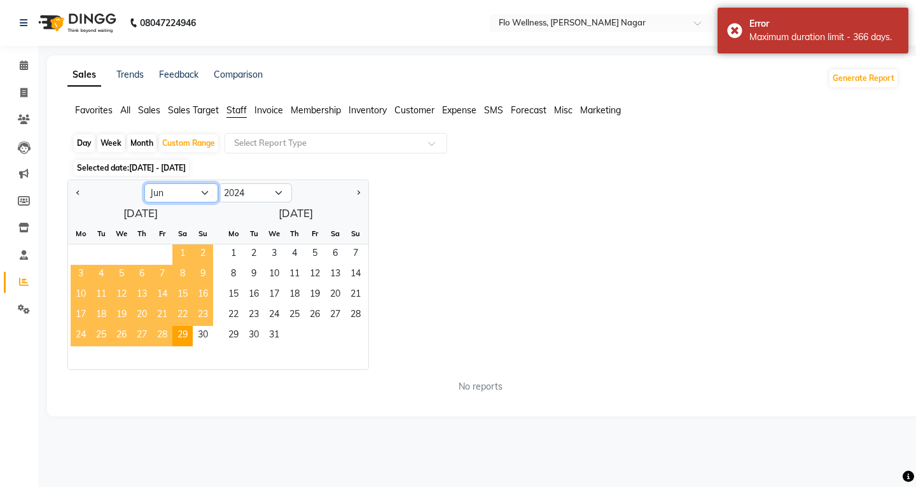
click at [172, 190] on select "Jan Feb Mar Apr May Jun [DATE] Aug Sep Oct Nov Dec" at bounding box center [181, 192] width 74 height 19
click at [202, 195] on select "Jan Feb Mar Apr May Jun [DATE] Aug Sep Oct Nov Dec" at bounding box center [181, 192] width 74 height 19
click at [173, 192] on select "Jan Feb Mar Apr May Jun [DATE] Aug Sep Oct Nov Dec" at bounding box center [181, 192] width 74 height 19
click at [144, 183] on select "Jan Feb Mar Apr May Jun [DATE] Aug Sep Oct Nov Dec" at bounding box center [181, 192] width 74 height 19
click at [276, 195] on select "2014 2015 2016 2017 2018 2019 2020 2021 2022 2023 2024 2025 2026 2027 2028 2029…" at bounding box center [255, 192] width 74 height 19
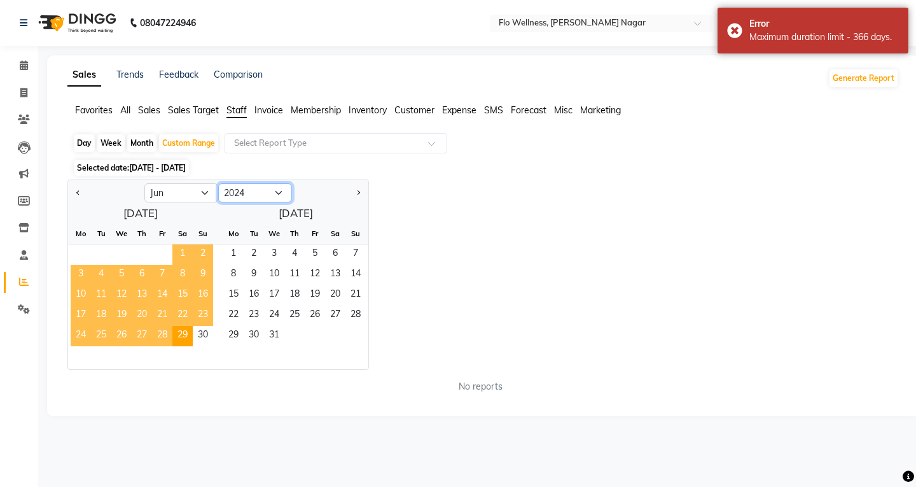
select select "2023"
click at [218, 183] on select "2014 2015 2016 2017 2018 2019 2020 2021 2022 2023 2024 2025 2026 2027 2028 2029…" at bounding box center [255, 192] width 74 height 19
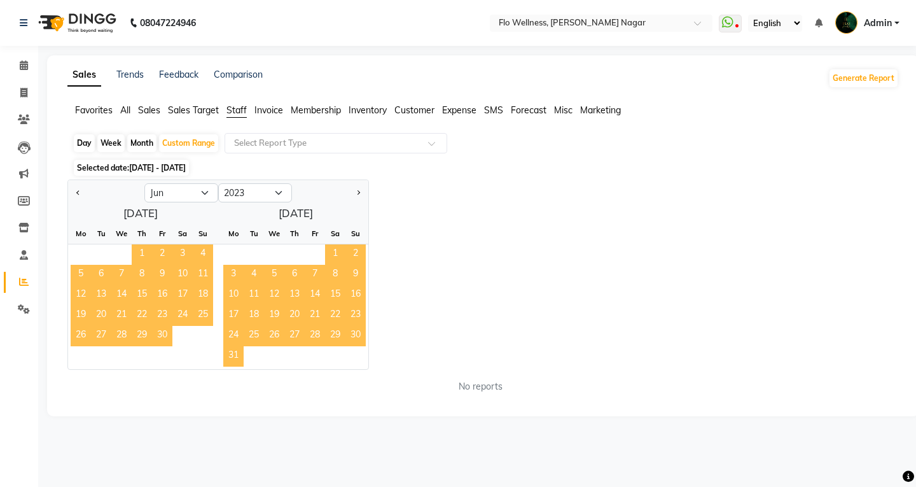
click at [146, 253] on span "1" at bounding box center [142, 254] width 20 height 20
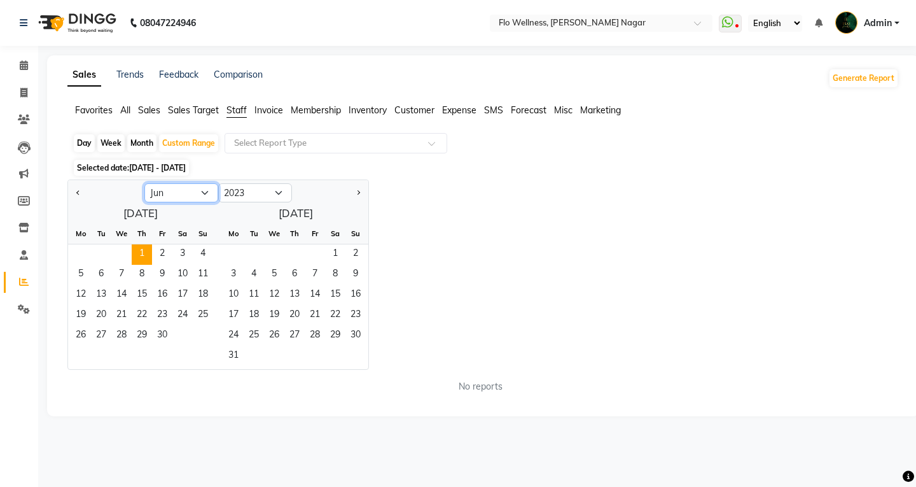
click at [209, 193] on select "Jan Feb Mar Apr May Jun [DATE] Aug Sep Oct Nov Dec" at bounding box center [181, 192] width 74 height 19
select select "4"
click at [144, 183] on select "Jan Feb Mar Apr May Jun [DATE] Aug Sep Oct Nov Dec" at bounding box center [181, 192] width 74 height 19
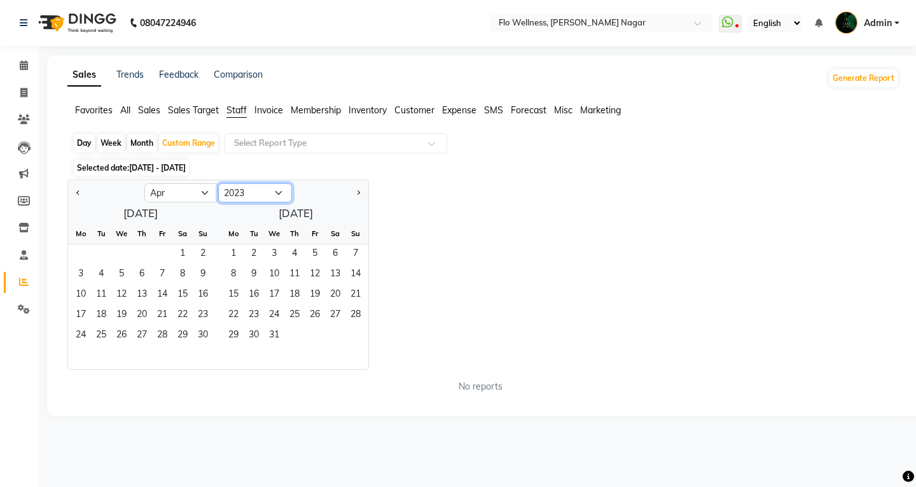
click at [268, 190] on select "2013 2014 2015 2016 2017 2018 2019 2020 2021 2022 2023 2024 2025 2026 2027 2028…" at bounding box center [255, 192] width 74 height 19
select select "2024"
click at [218, 183] on select "2013 2014 2015 2016 2017 2018 2019 2020 2021 2022 2023 2024 2025 2026 2027 2028…" at bounding box center [255, 192] width 74 height 19
click at [102, 334] on span "30" at bounding box center [101, 336] width 20 height 20
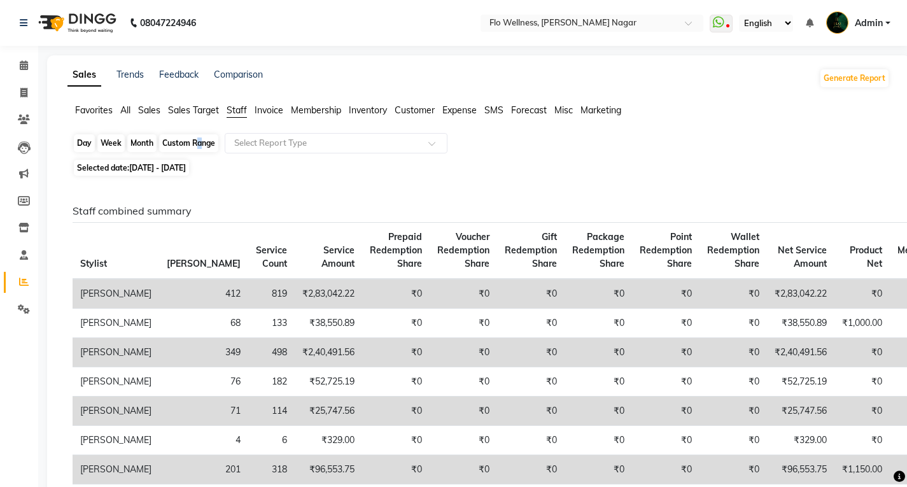
click at [196, 136] on div "Day Week Month Custom Range Select Report Type" at bounding box center [479, 144] width 812 height 23
click at [195, 140] on div "Custom Range" at bounding box center [188, 143] width 59 height 18
select select "6"
select select "2023"
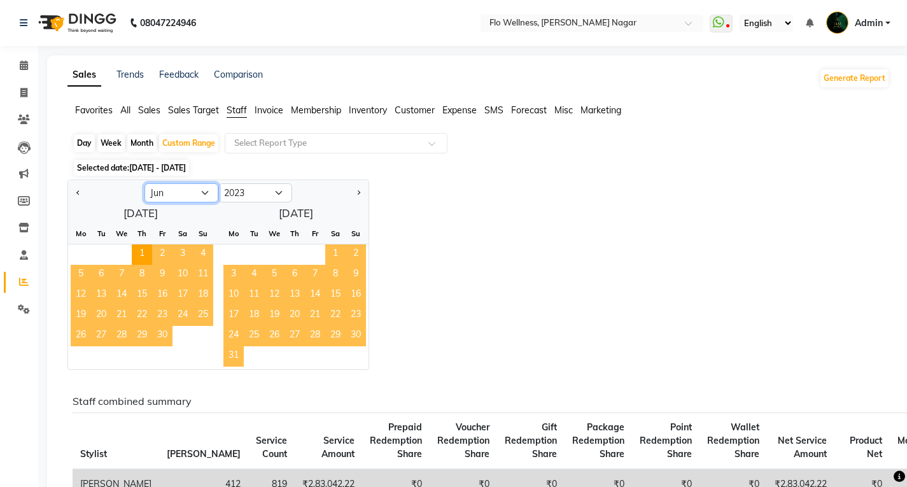
click at [202, 189] on select "Jan Feb Mar Apr May Jun [DATE] Aug Sep Oct Nov Dec" at bounding box center [181, 192] width 74 height 19
select select "10"
click at [144, 183] on select "Jan Feb Mar Apr May Jun [DATE] Aug Sep Oct Nov Dec" at bounding box center [181, 192] width 74 height 19
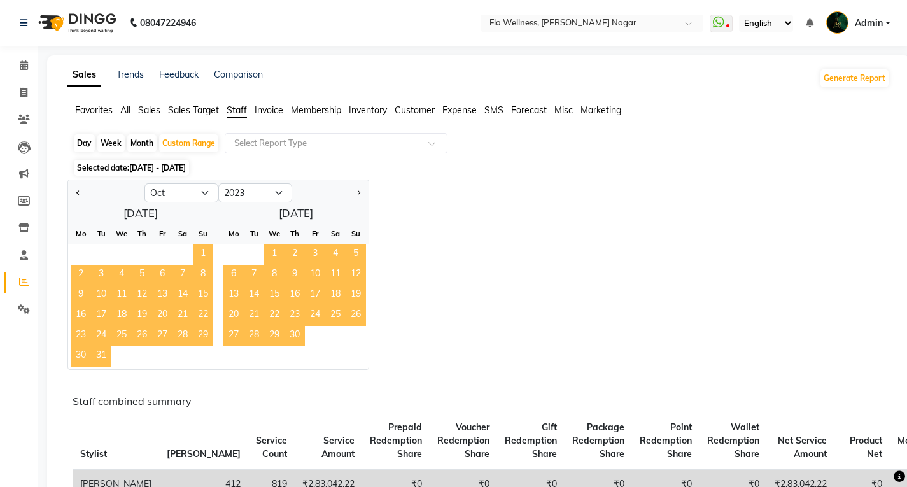
click at [208, 250] on span "1" at bounding box center [203, 254] width 20 height 20
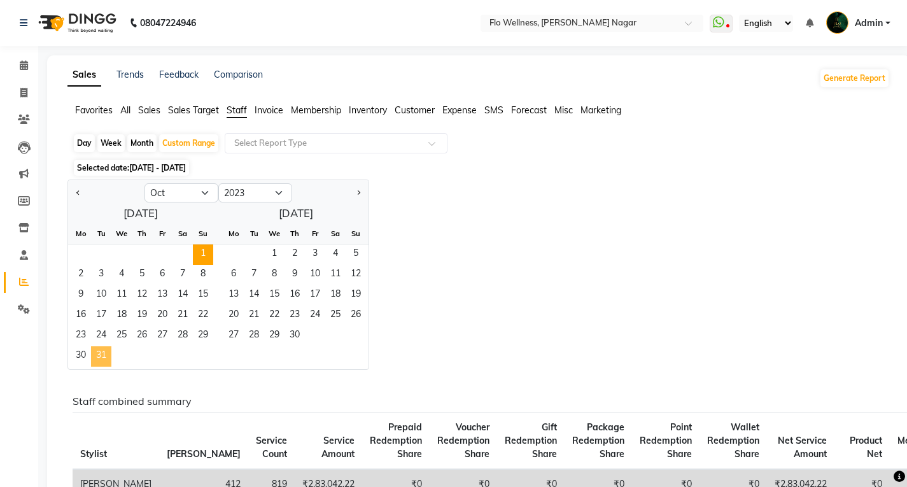
click at [102, 351] on span "31" at bounding box center [101, 356] width 20 height 20
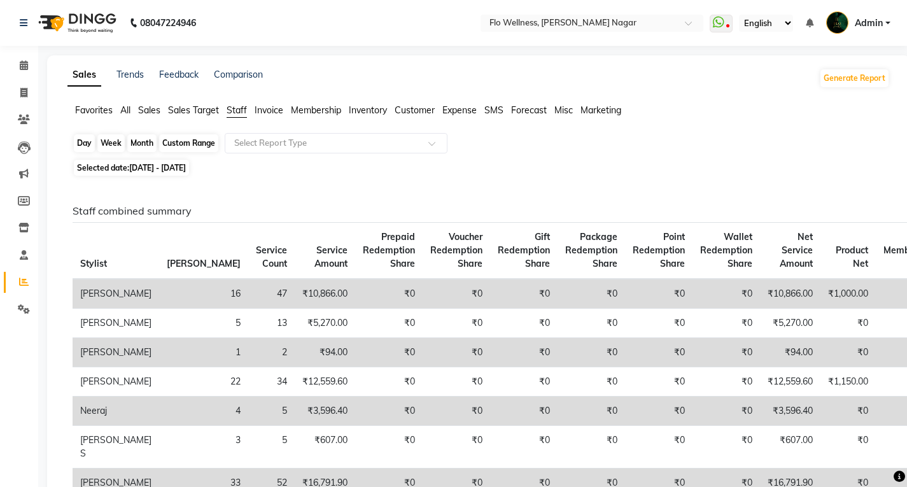
click at [171, 143] on div "Custom Range" at bounding box center [188, 143] width 59 height 18
select select "10"
select select "2023"
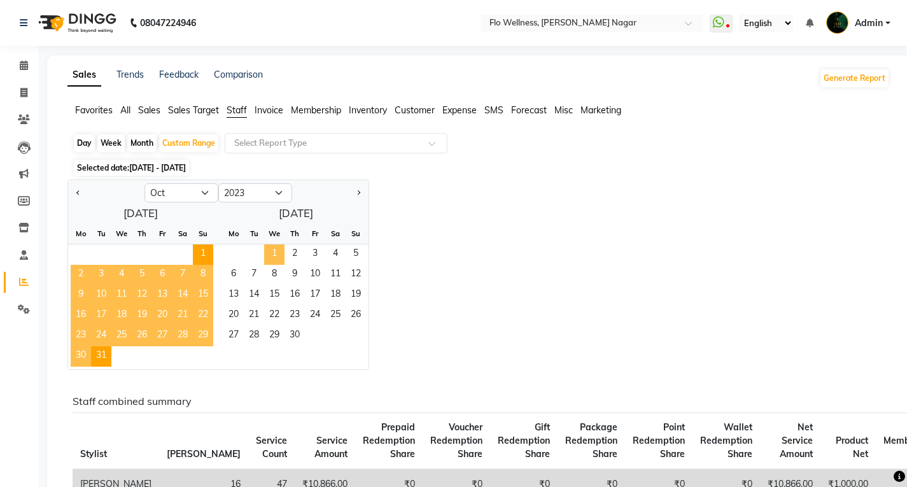
click at [270, 256] on span "1" at bounding box center [274, 254] width 20 height 20
select select "11"
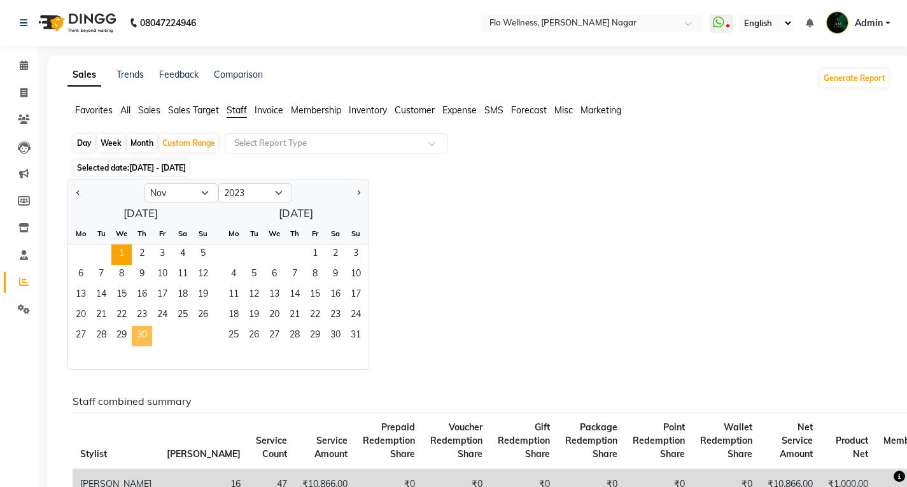
click at [139, 336] on span "30" at bounding box center [142, 336] width 20 height 20
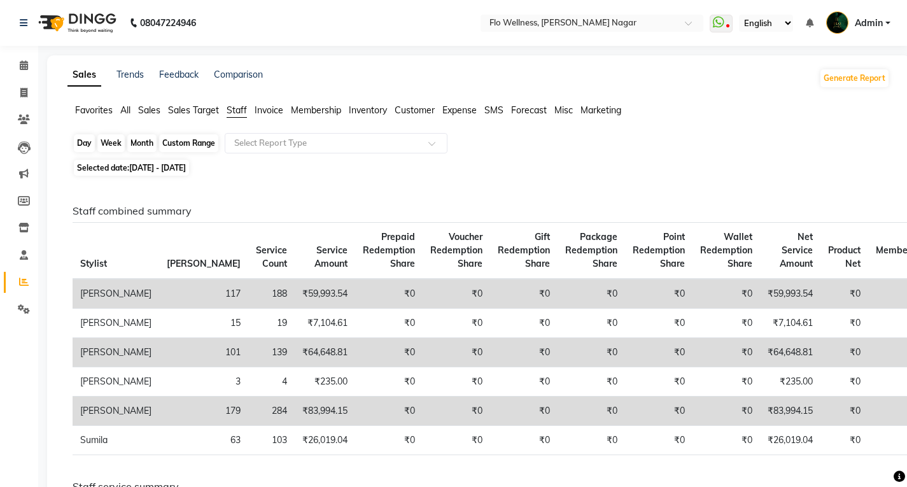
click at [179, 144] on div "Custom Range" at bounding box center [188, 143] width 59 height 18
select select "11"
select select "2023"
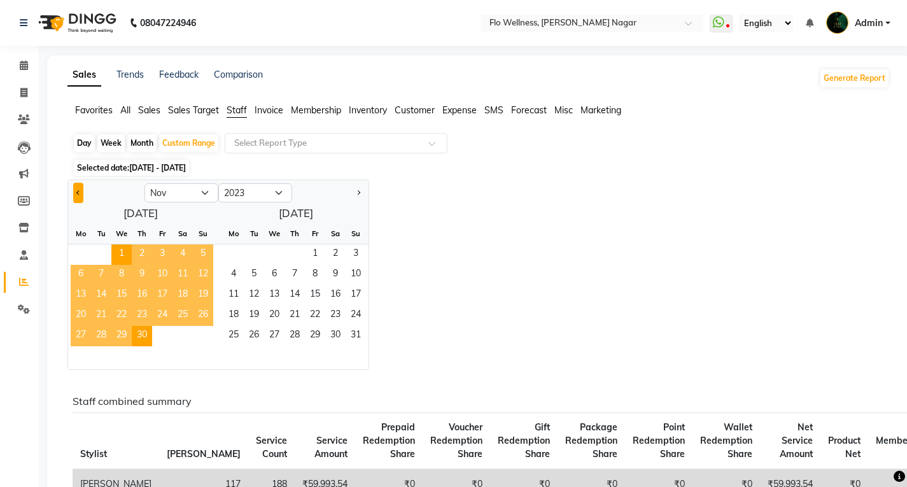
click at [82, 188] on button "Previous month" at bounding box center [78, 193] width 10 height 20
select select "10"
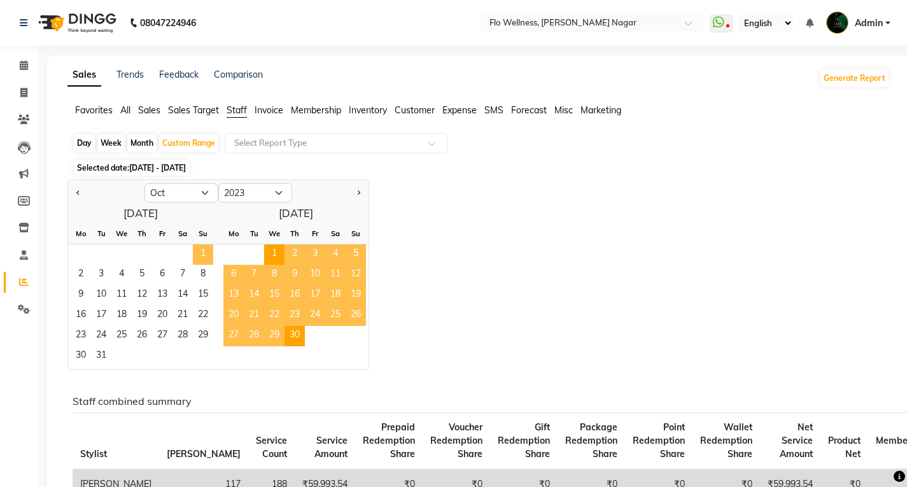
click at [197, 246] on span "1" at bounding box center [203, 254] width 20 height 20
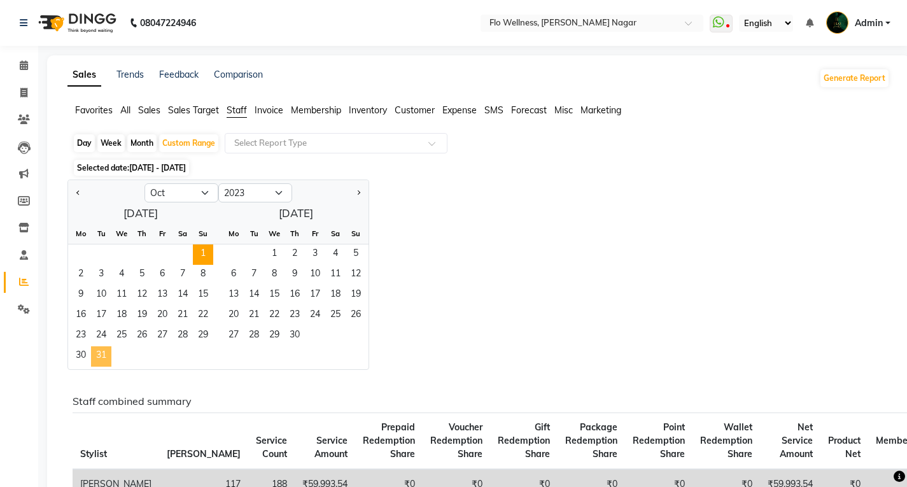
click at [99, 355] on span "31" at bounding box center [101, 356] width 20 height 20
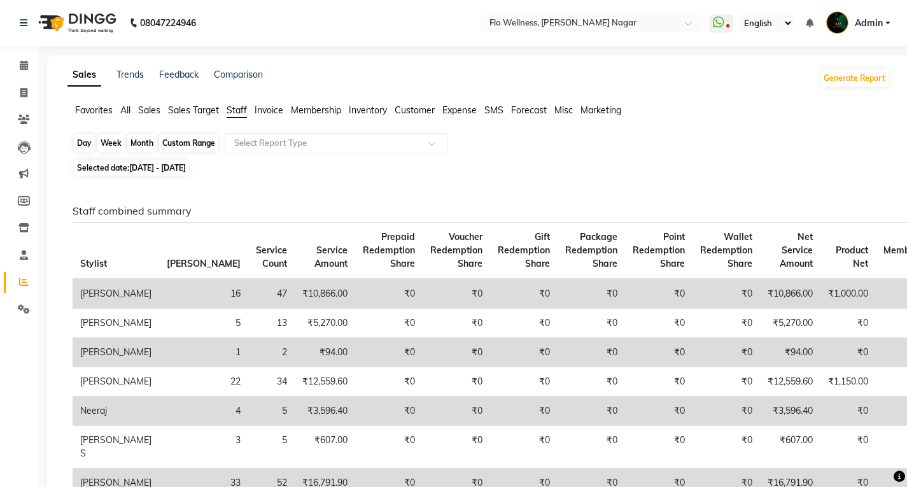
click at [184, 143] on div "Custom Range" at bounding box center [188, 143] width 59 height 18
select select "10"
select select "2023"
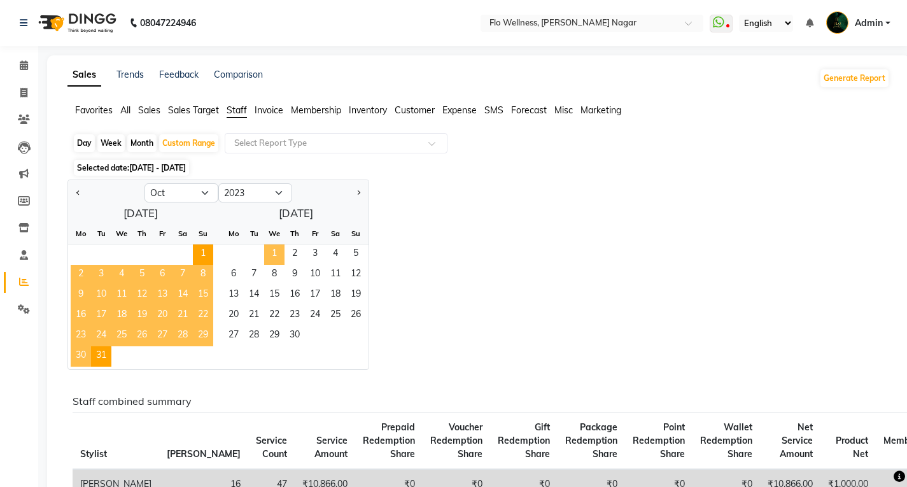
click at [280, 253] on span "1" at bounding box center [274, 254] width 20 height 20
select select "11"
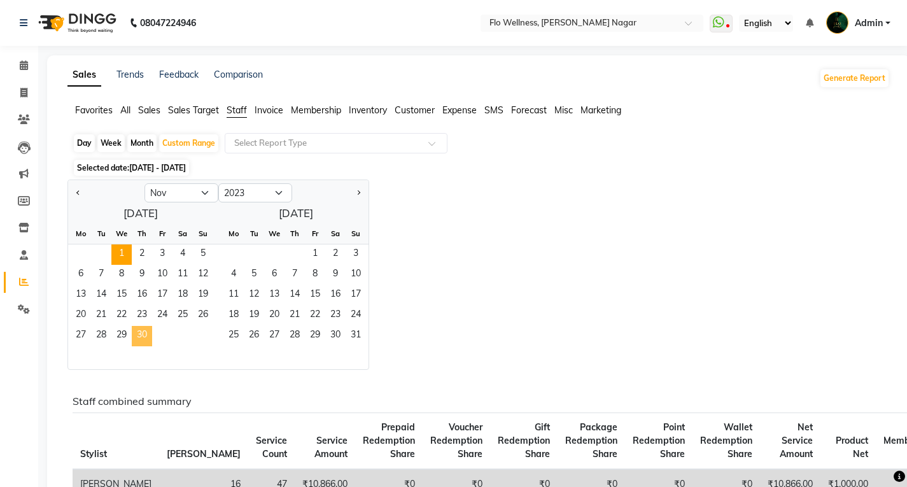
click at [137, 335] on span "30" at bounding box center [142, 336] width 20 height 20
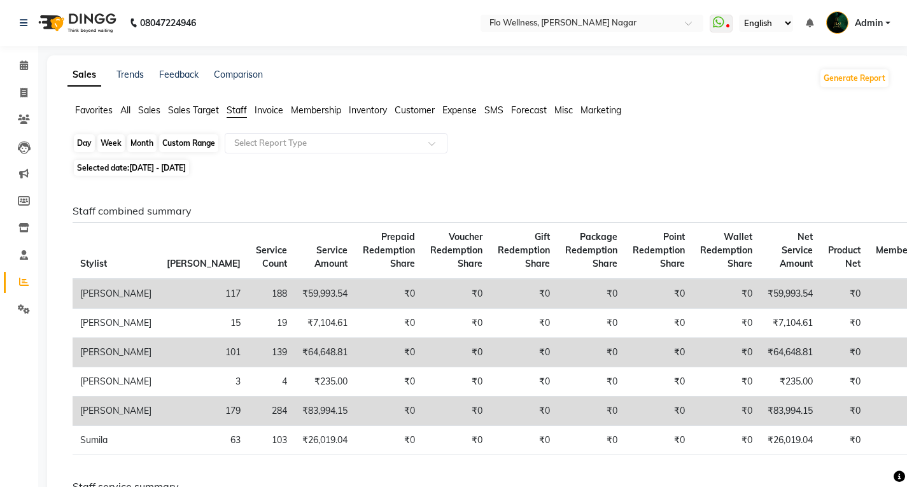
click at [167, 146] on div "Custom Range" at bounding box center [188, 143] width 59 height 18
select select "11"
select select "2023"
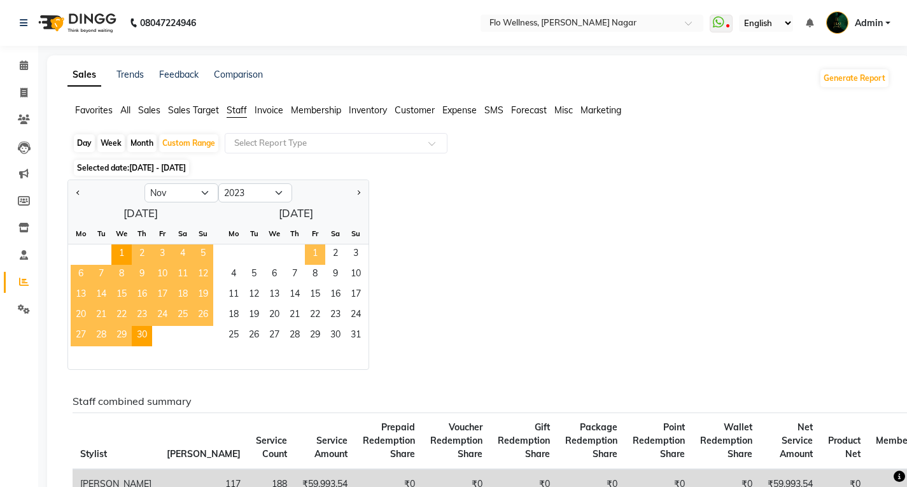
click at [311, 248] on span "1" at bounding box center [315, 254] width 20 height 20
select select "12"
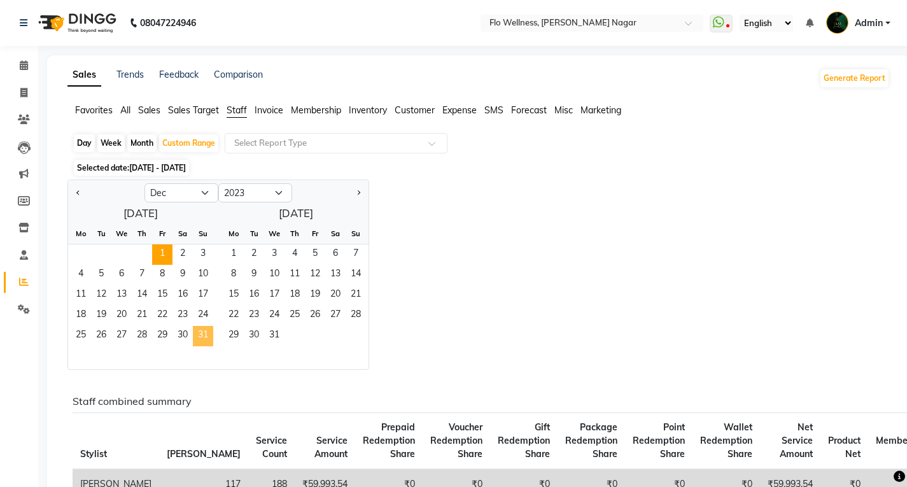
click at [201, 338] on span "31" at bounding box center [203, 336] width 20 height 20
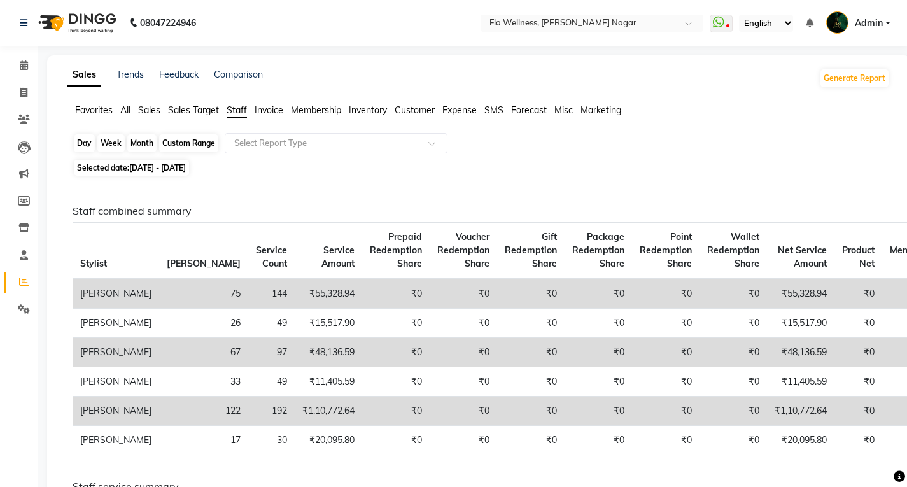
click at [199, 138] on div "Custom Range" at bounding box center [188, 143] width 59 height 18
select select "12"
select select "2023"
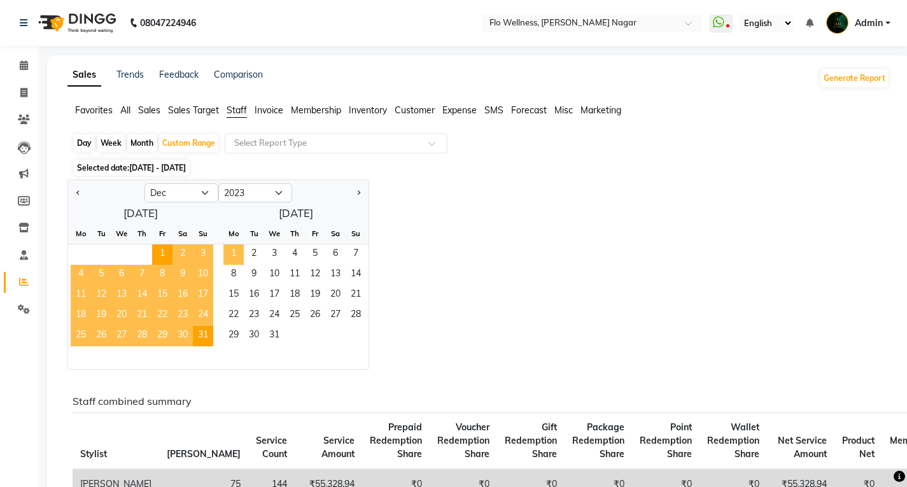
click at [241, 254] on span "1" at bounding box center [233, 254] width 20 height 20
select select "1"
select select "2024"
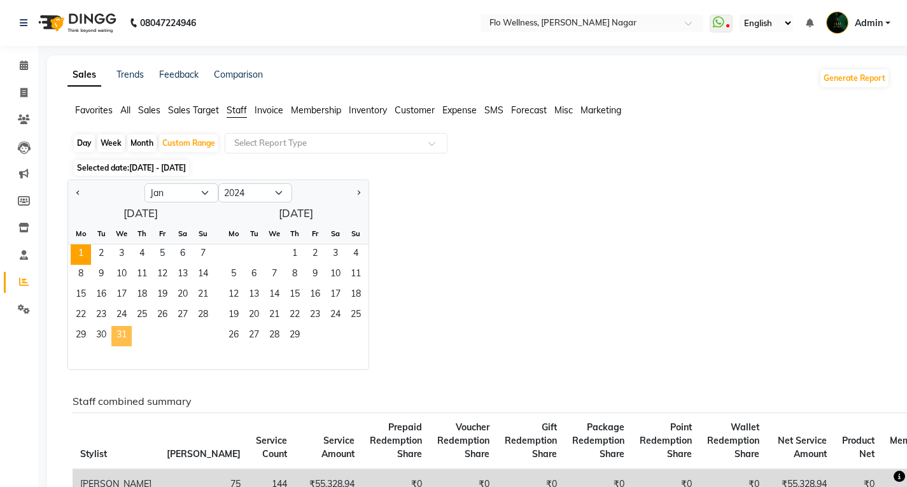
click at [123, 327] on span "31" at bounding box center [121, 336] width 20 height 20
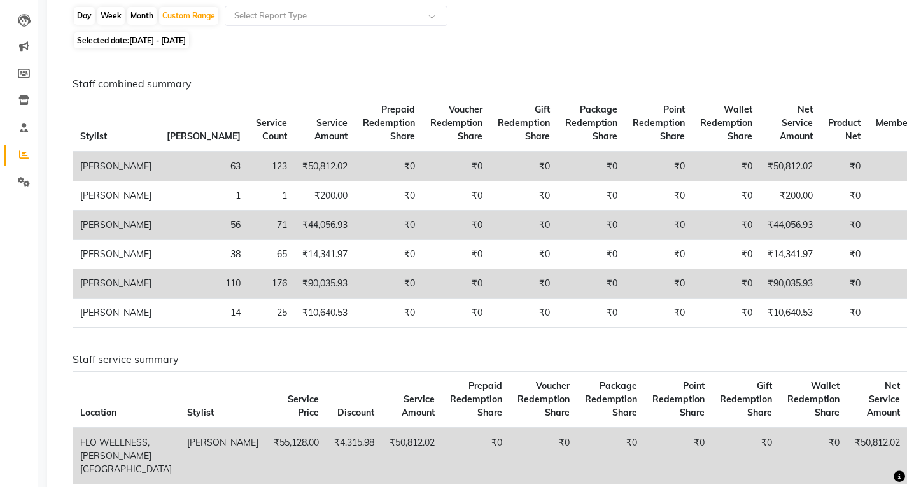
scroll to position [64, 0]
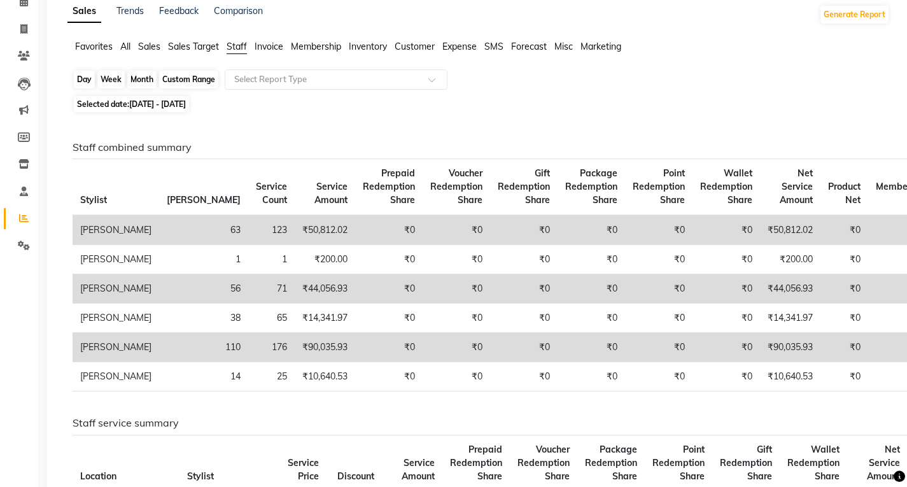
click at [188, 75] on div "Custom Range" at bounding box center [188, 80] width 59 height 18
select select "2024"
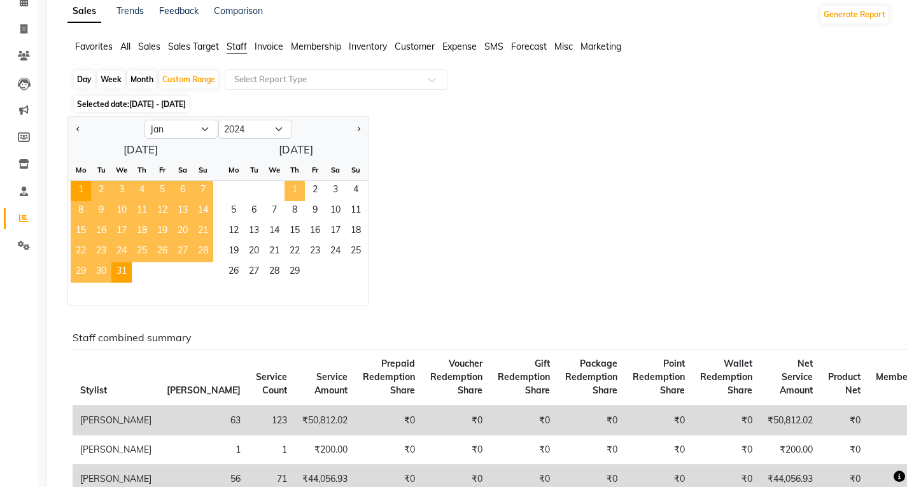
click at [290, 188] on span "1" at bounding box center [294, 191] width 20 height 20
select select "2"
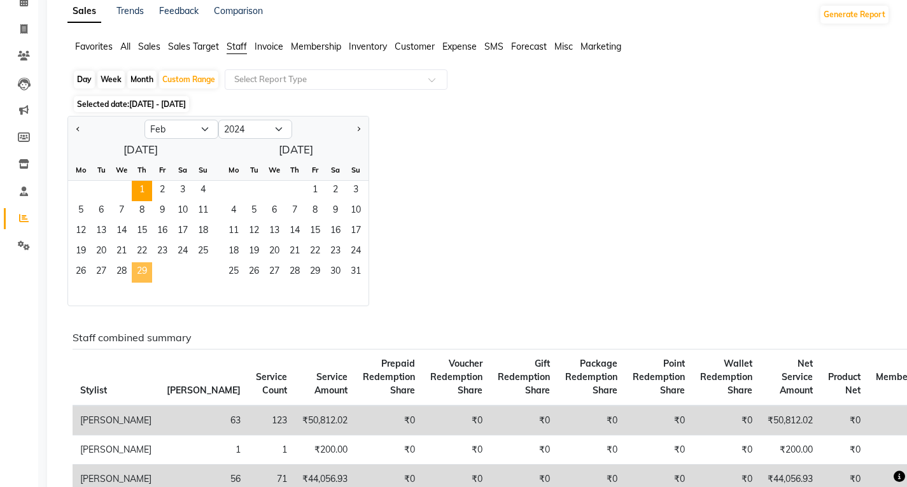
click at [146, 274] on span "29" at bounding box center [142, 272] width 20 height 20
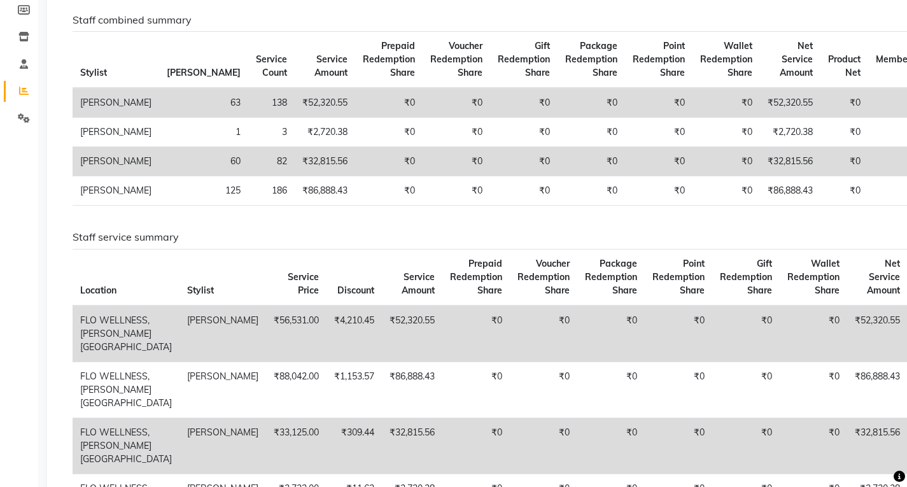
scroll to position [0, 0]
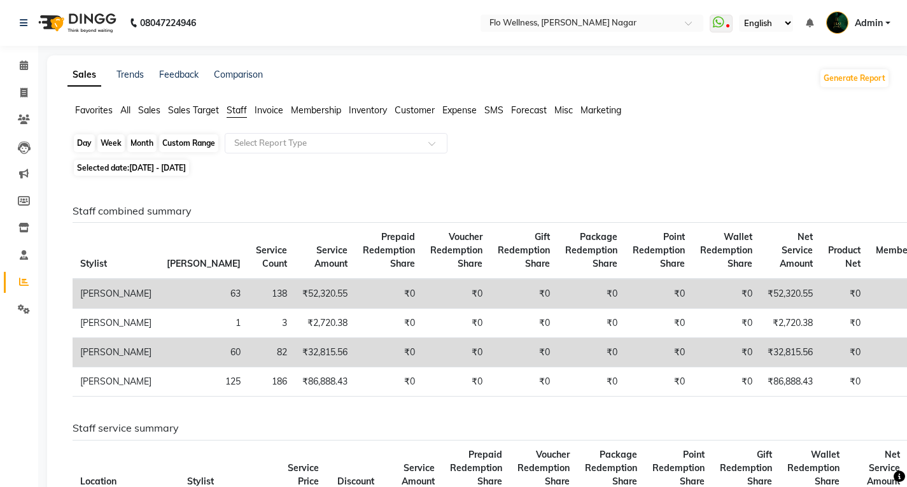
click at [200, 141] on div "Custom Range" at bounding box center [188, 143] width 59 height 18
select select "2"
select select "2024"
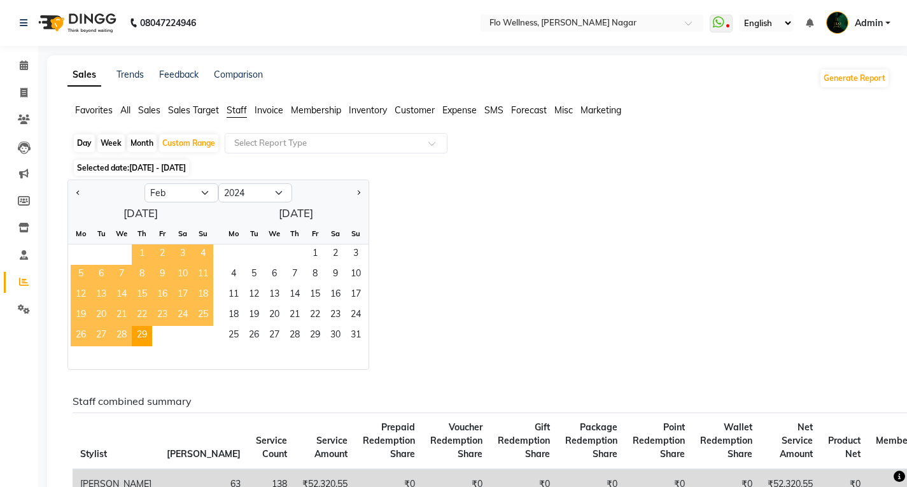
click at [141, 252] on span "1" at bounding box center [142, 254] width 20 height 20
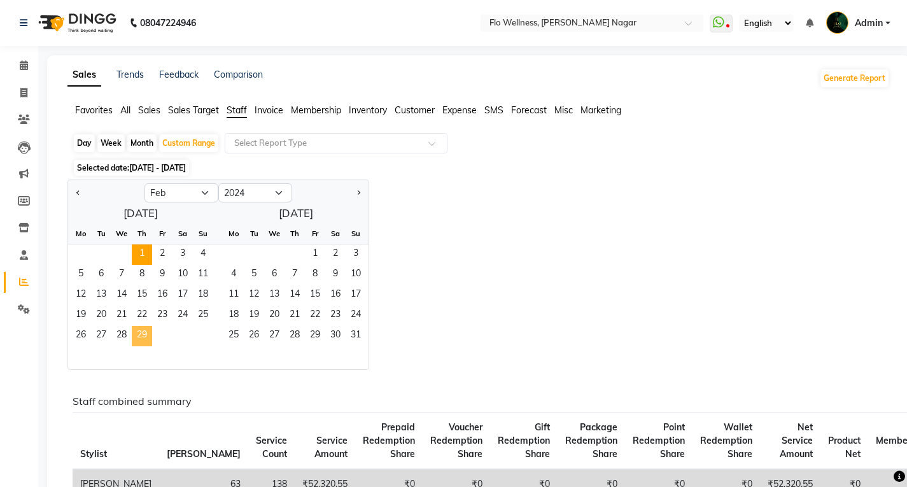
click at [141, 327] on span "29" at bounding box center [142, 336] width 20 height 20
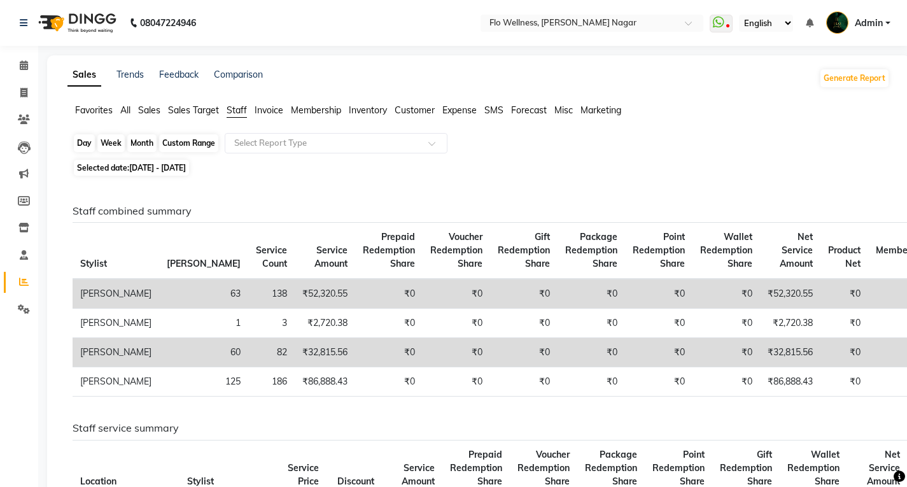
click at [179, 140] on div "Custom Range" at bounding box center [188, 143] width 59 height 18
select select "2"
select select "2024"
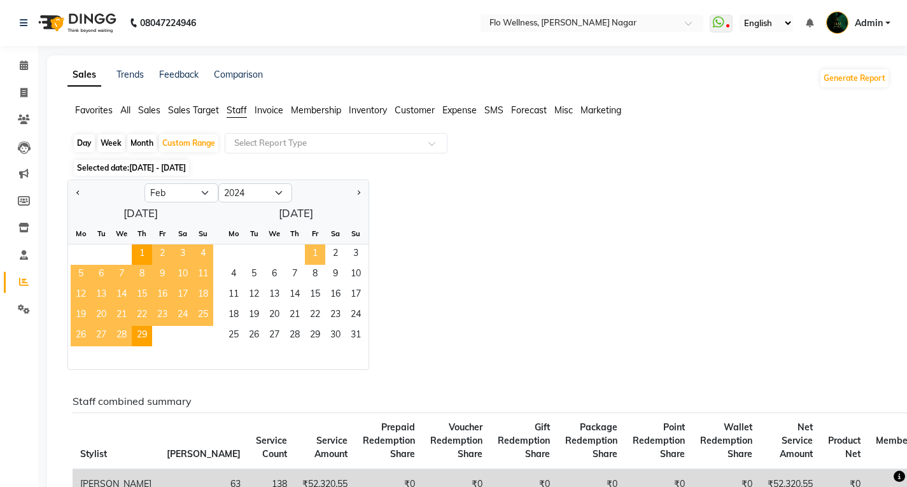
click at [319, 253] on span "1" at bounding box center [315, 254] width 20 height 20
select select "3"
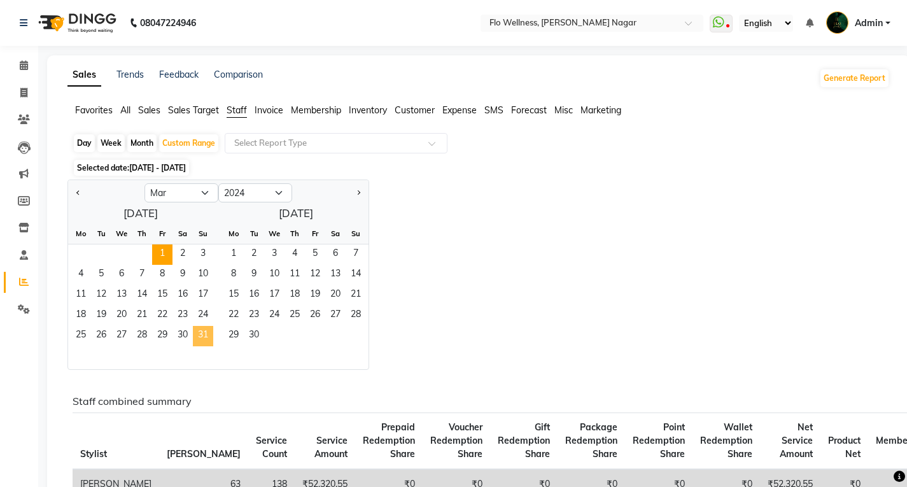
click at [208, 329] on span "31" at bounding box center [203, 336] width 20 height 20
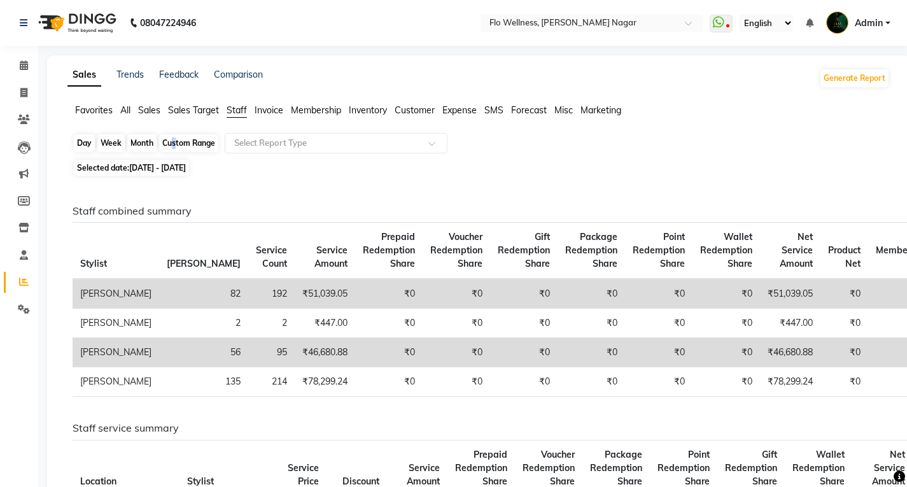
click at [171, 139] on div "Custom Range" at bounding box center [188, 143] width 59 height 18
select select "3"
select select "2024"
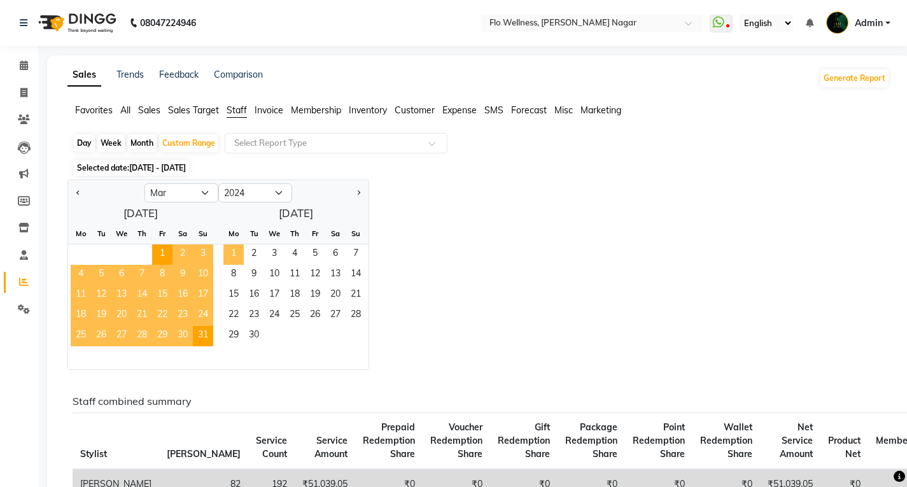
click at [234, 240] on div "Mo" at bounding box center [233, 233] width 20 height 20
click at [232, 260] on span "1" at bounding box center [233, 254] width 20 height 20
select select "4"
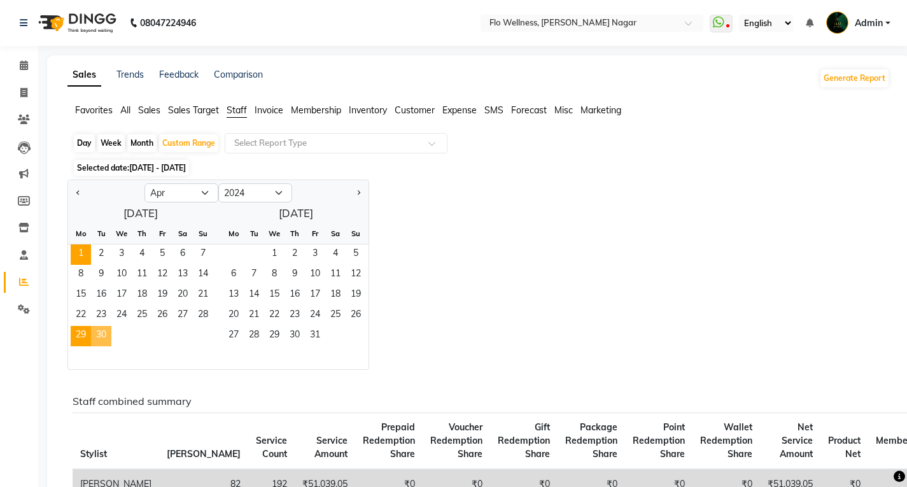
click at [90, 333] on span "29" at bounding box center [81, 336] width 20 height 20
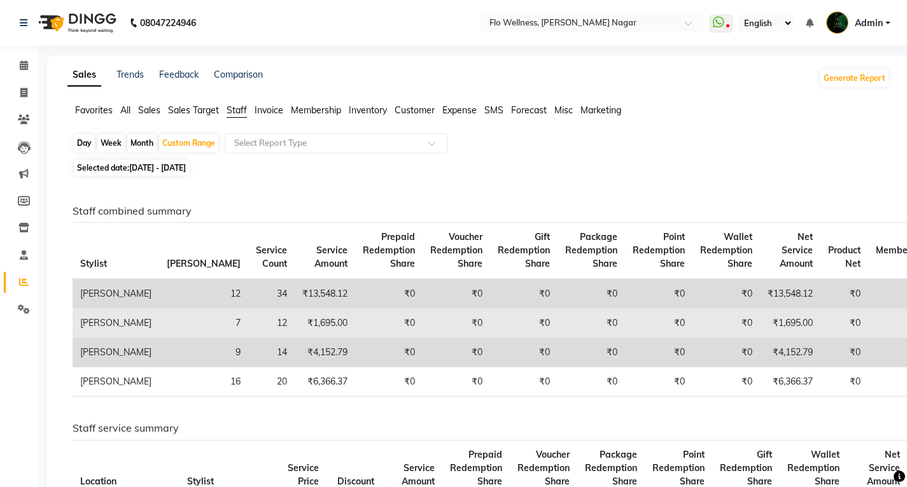
click at [100, 335] on td "[PERSON_NAME]" at bounding box center [116, 323] width 87 height 29
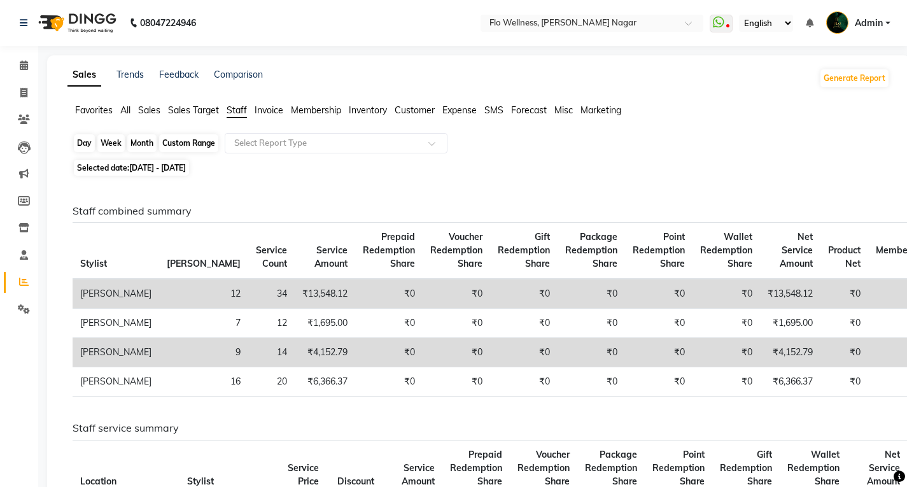
click at [197, 142] on div "Custom Range" at bounding box center [188, 143] width 59 height 18
select select "4"
select select "2024"
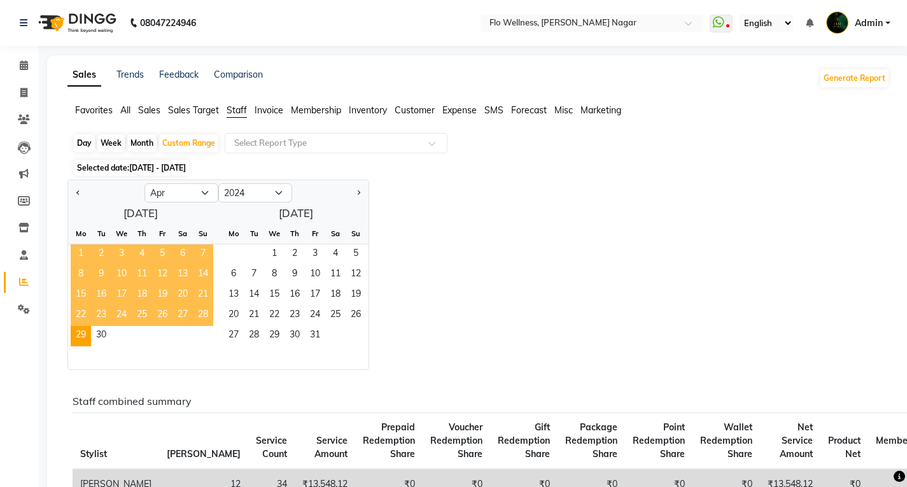
click at [80, 252] on span "1" at bounding box center [81, 254] width 20 height 20
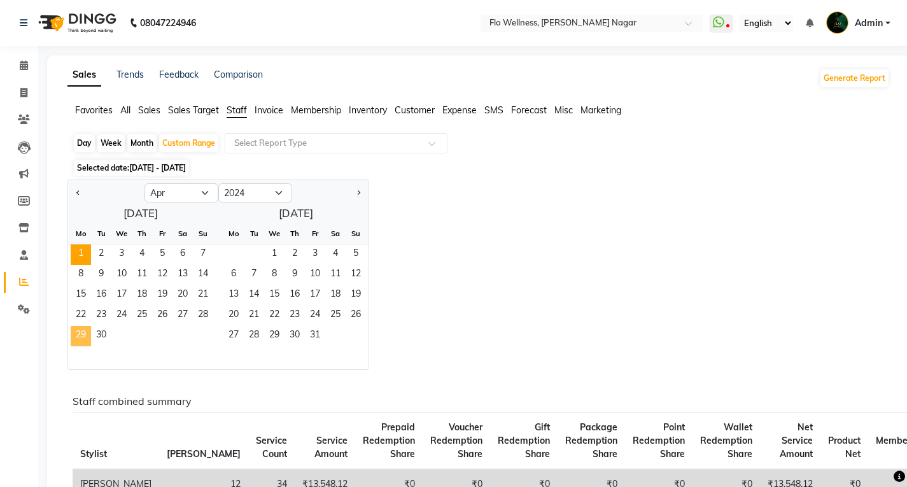
click at [90, 335] on span "29" at bounding box center [81, 336] width 20 height 20
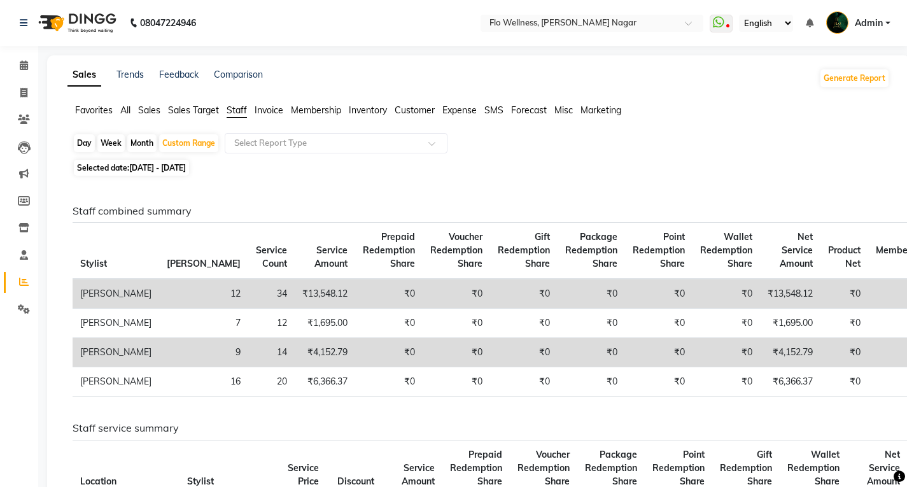
click at [79, 250] on th "Stylist" at bounding box center [116, 251] width 87 height 57
click at [197, 136] on div "Custom Range" at bounding box center [188, 143] width 59 height 18
select select "4"
select select "2024"
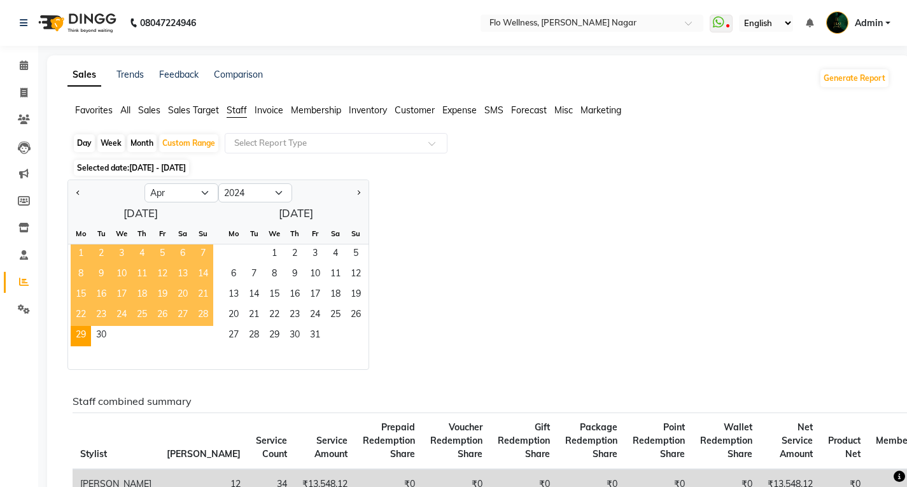
click at [85, 251] on span "1" at bounding box center [81, 254] width 20 height 20
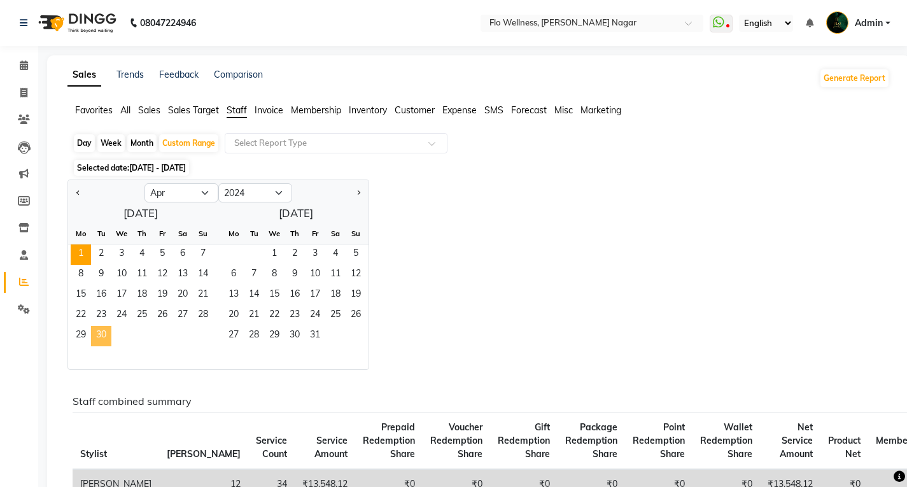
click at [101, 340] on span "30" at bounding box center [101, 336] width 20 height 20
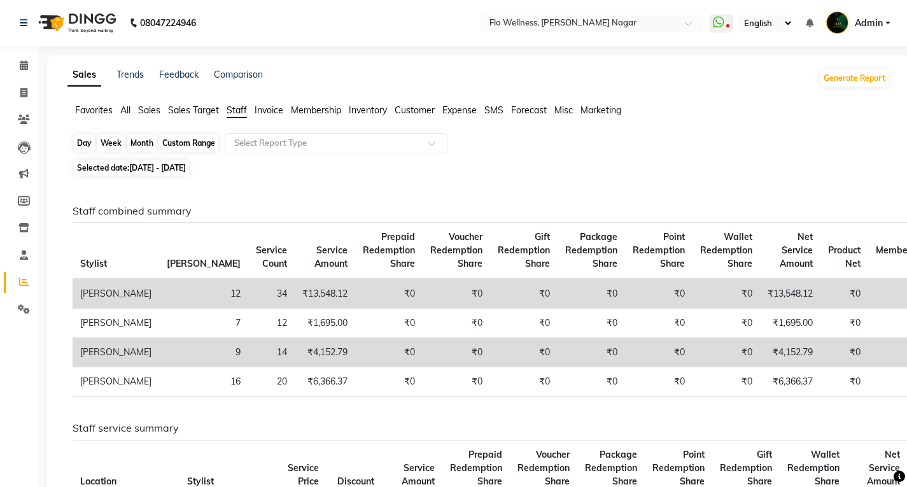
click at [179, 137] on div "Custom Range" at bounding box center [188, 143] width 59 height 18
select select "4"
select select "2024"
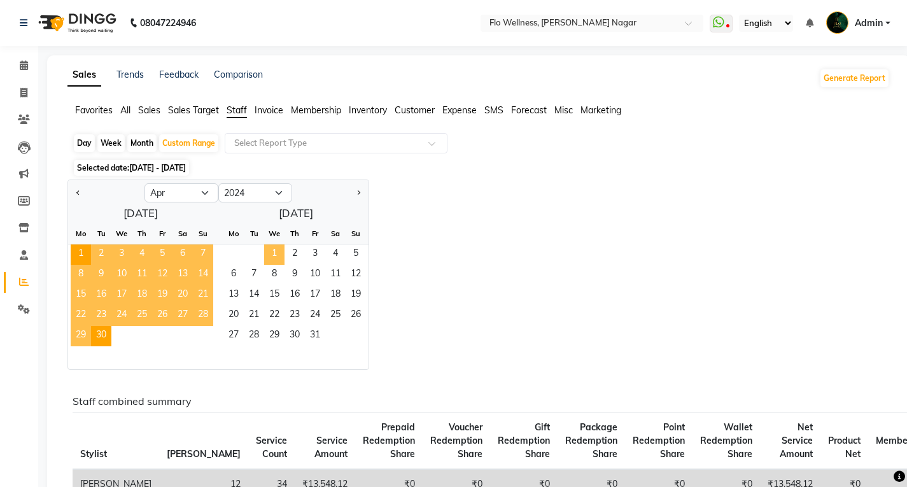
click at [271, 251] on span "1" at bounding box center [274, 254] width 20 height 20
select select "5"
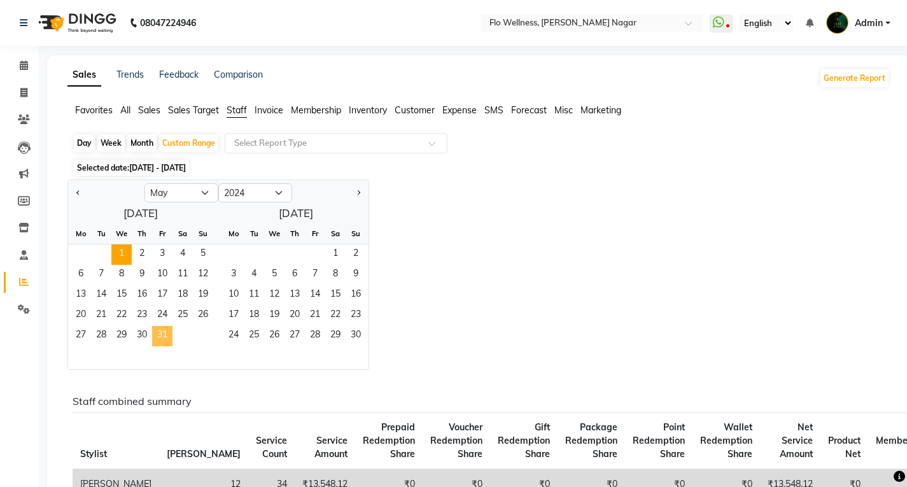
click at [164, 337] on span "31" at bounding box center [162, 336] width 20 height 20
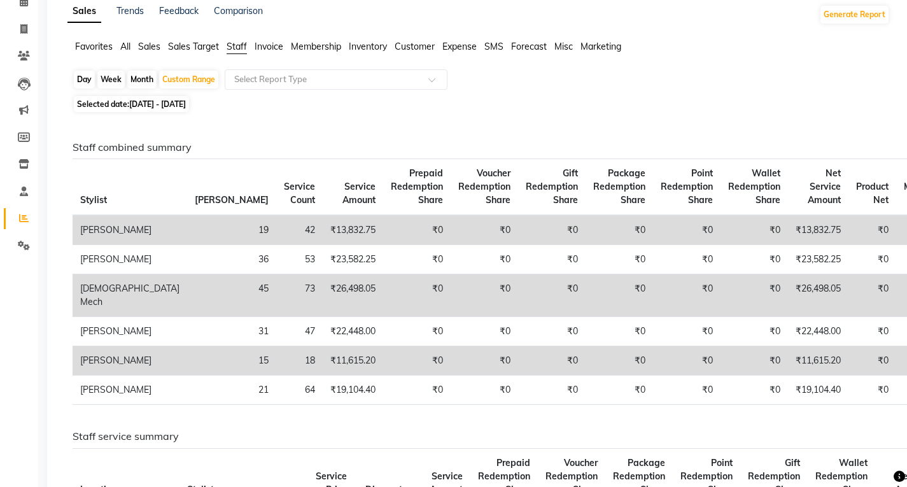
scroll to position [127, 0]
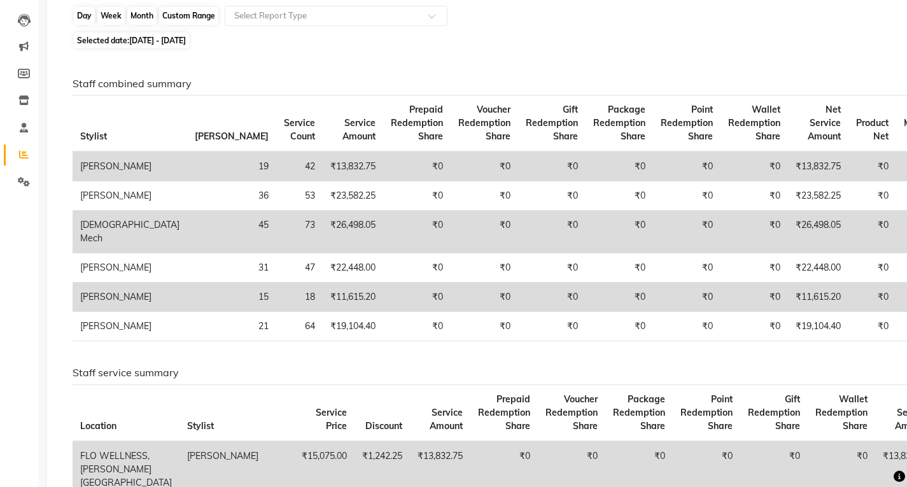
click at [200, 15] on div "Custom Range" at bounding box center [188, 16] width 59 height 18
select select "5"
select select "2024"
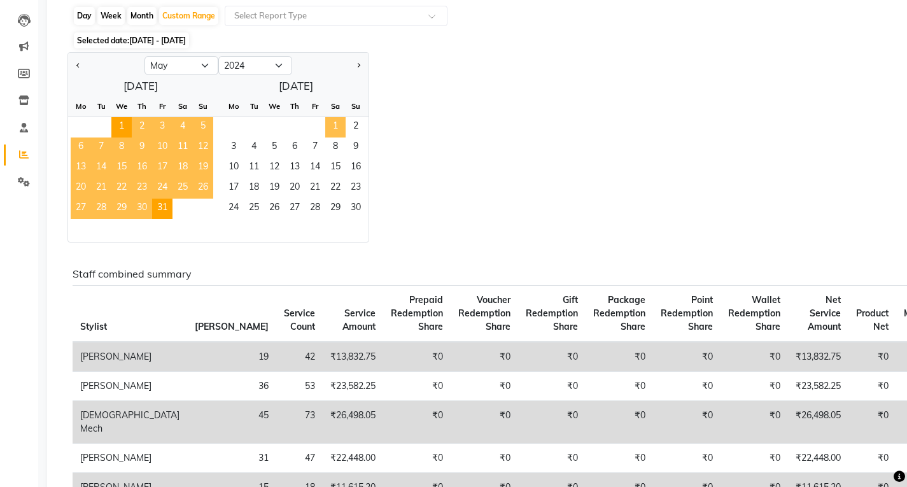
click at [335, 122] on span "1" at bounding box center [335, 127] width 20 height 20
select select "6"
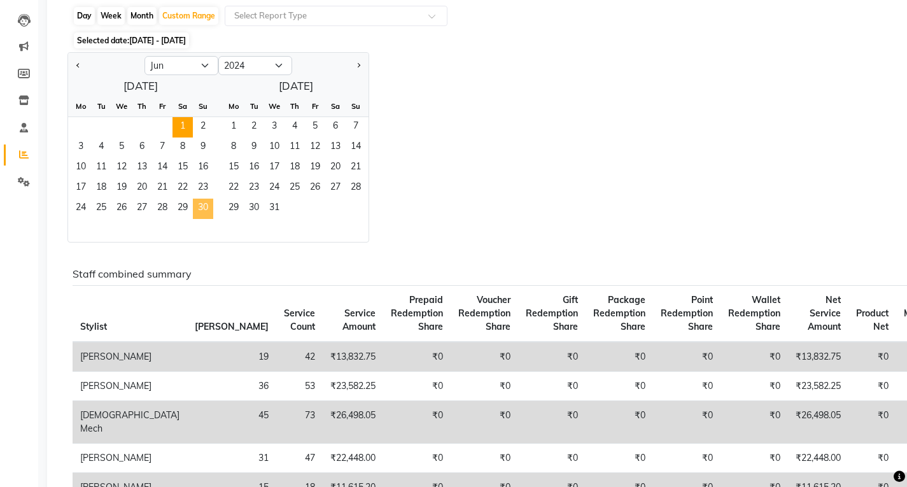
click at [200, 205] on span "30" at bounding box center [203, 209] width 20 height 20
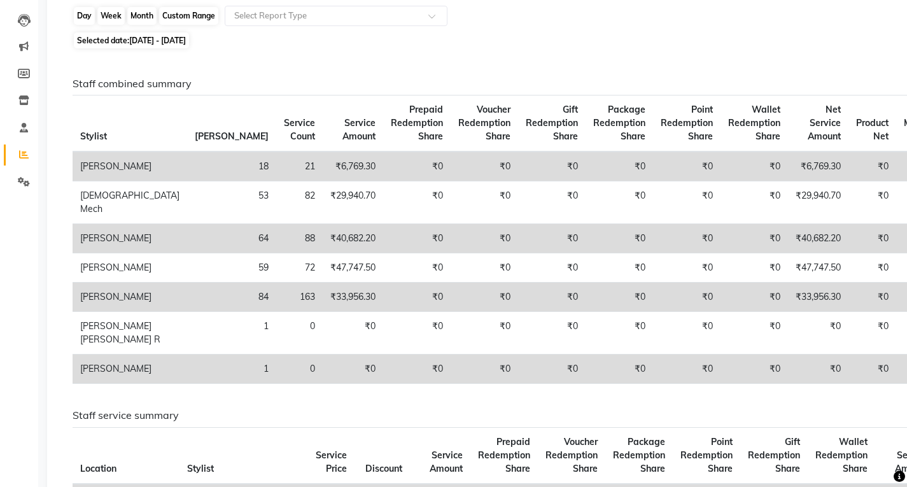
click at [169, 16] on div "Custom Range" at bounding box center [188, 16] width 59 height 18
select select "6"
select select "2024"
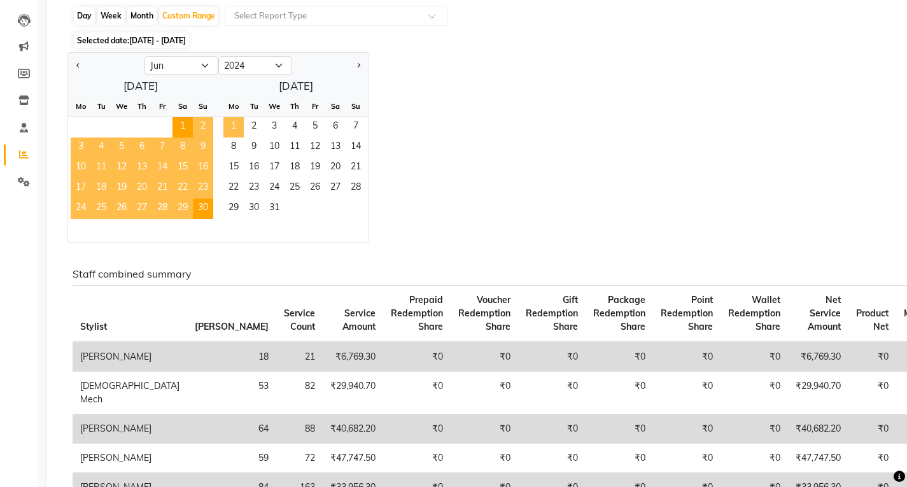
click at [229, 118] on span "1" at bounding box center [233, 127] width 20 height 20
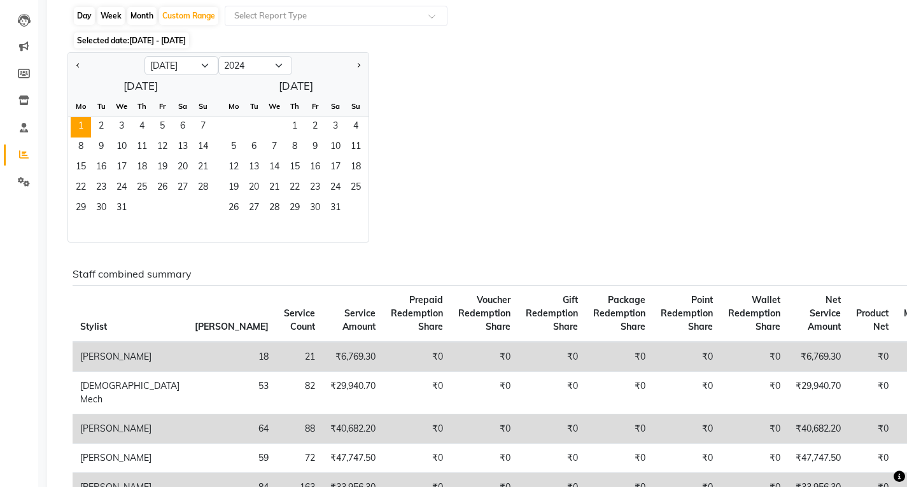
click at [68, 57] on div at bounding box center [106, 65] width 76 height 20
click at [75, 57] on button "Previous month" at bounding box center [78, 65] width 10 height 20
select select "6"
click at [183, 127] on span "1" at bounding box center [182, 127] width 20 height 20
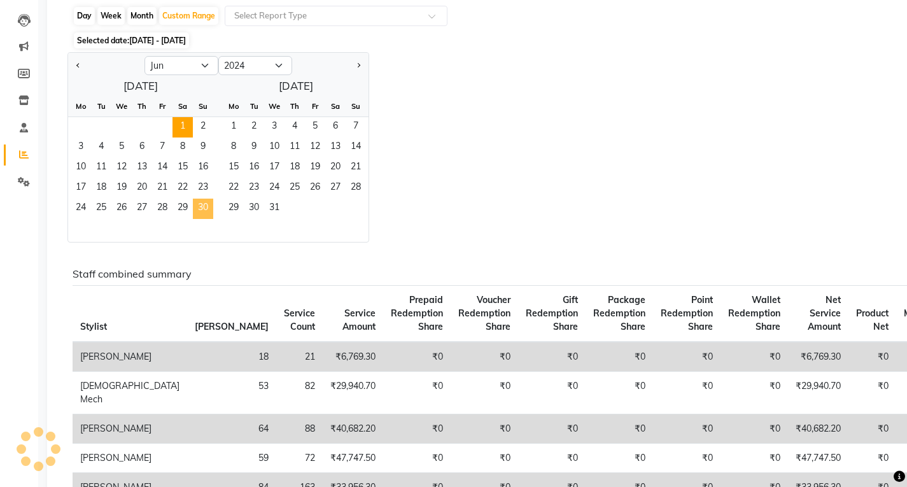
click at [199, 209] on span "30" at bounding box center [203, 209] width 20 height 20
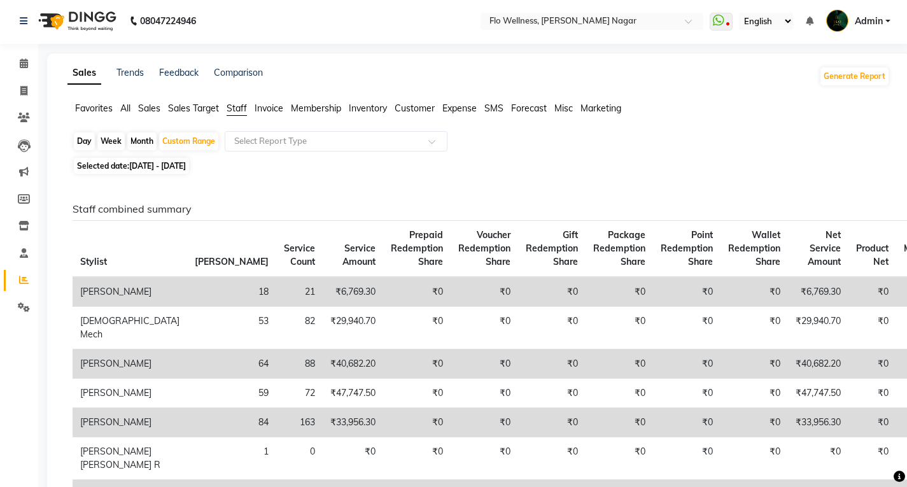
scroll to position [0, 0]
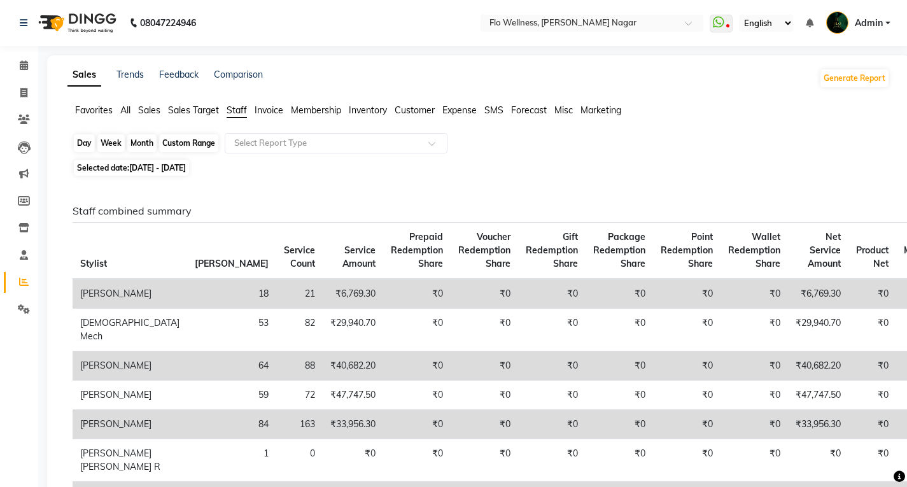
click at [200, 144] on div "Custom Range" at bounding box center [188, 143] width 59 height 18
select select "6"
select select "2024"
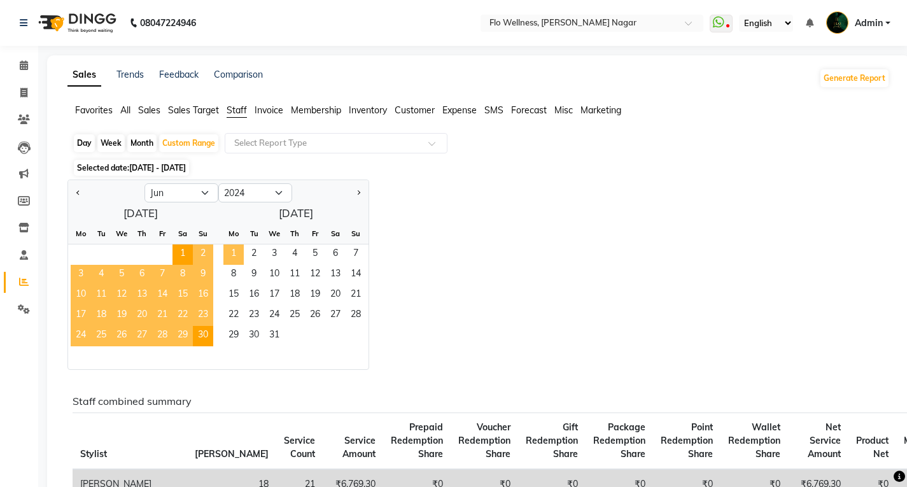
click at [239, 253] on span "1" at bounding box center [233, 254] width 20 height 20
select select "7"
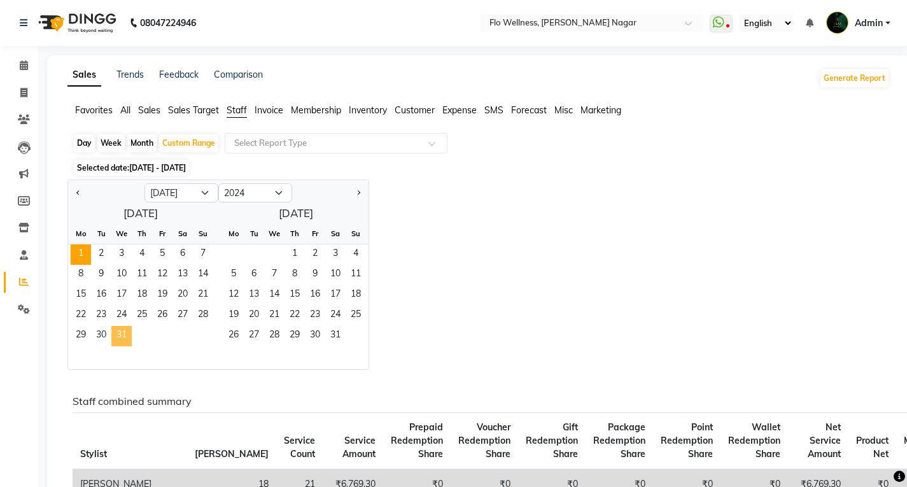
drag, startPoint x: 112, startPoint y: 326, endPoint x: 121, endPoint y: 329, distance: 9.3
click at [114, 327] on span "31" at bounding box center [121, 336] width 20 height 20
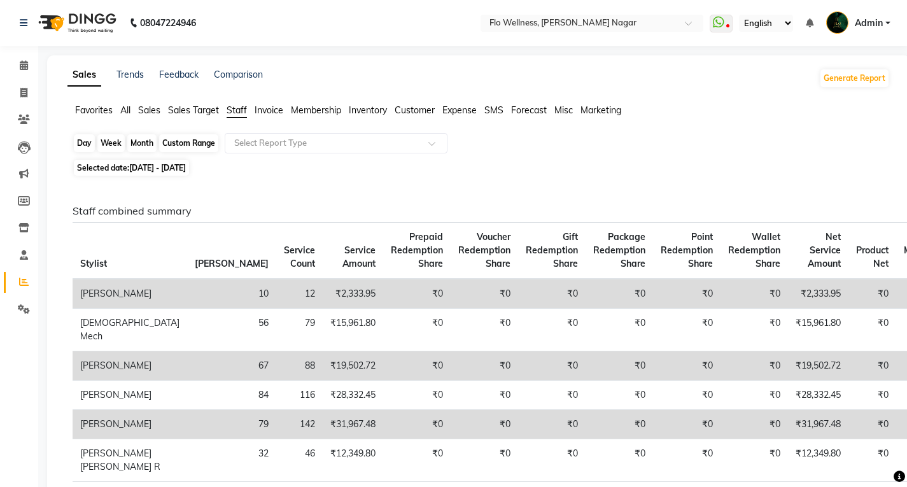
click at [199, 143] on div "Custom Range" at bounding box center [188, 143] width 59 height 18
select select "7"
select select "2024"
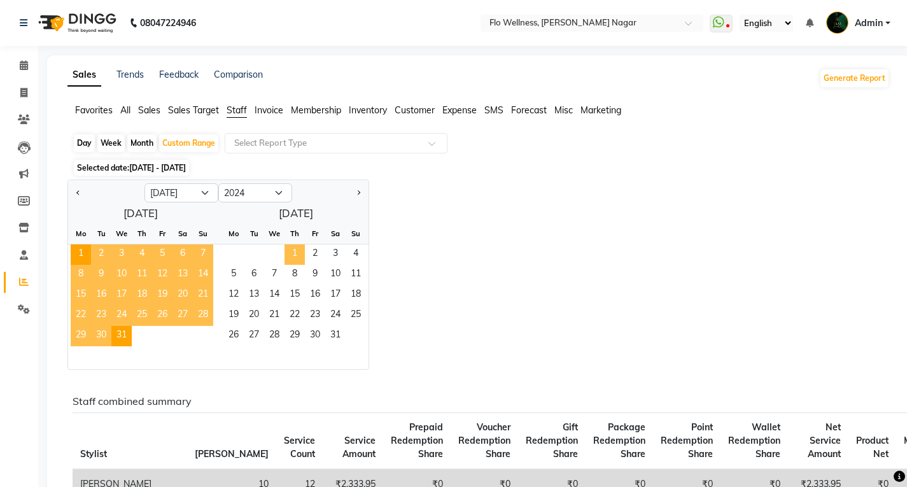
click at [295, 253] on span "1" at bounding box center [294, 254] width 20 height 20
select select "8"
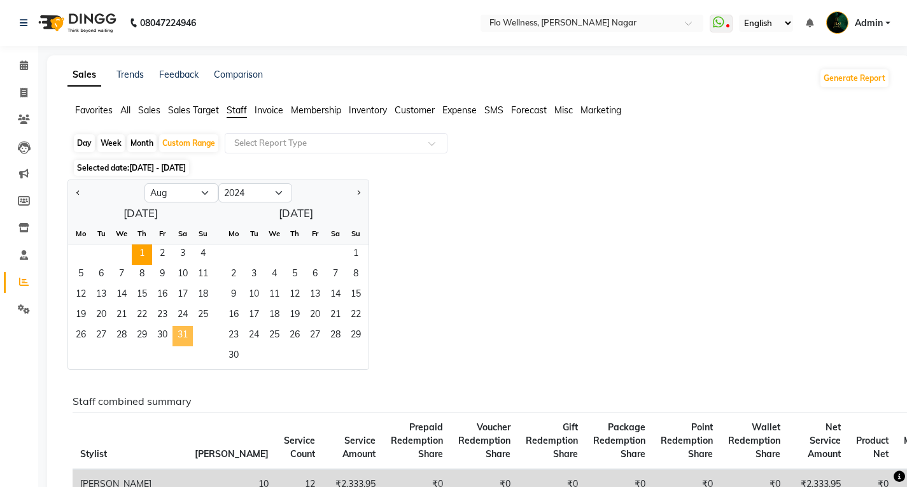
click at [183, 344] on span "31" at bounding box center [182, 336] width 20 height 20
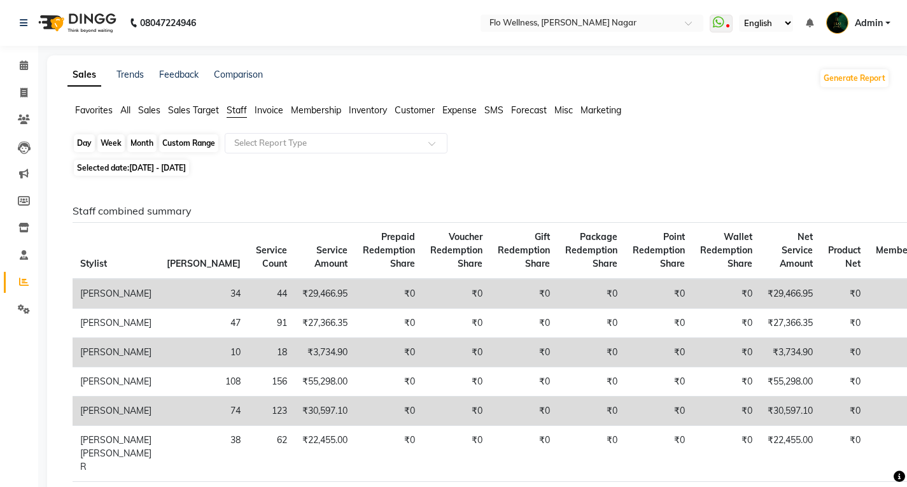
click at [199, 140] on div "Custom Range" at bounding box center [188, 143] width 59 height 18
select select "8"
select select "2024"
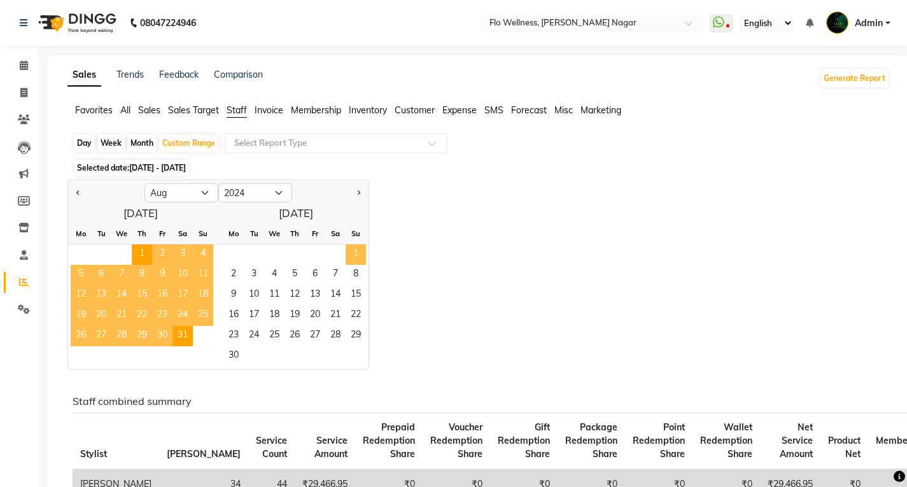
click at [361, 253] on span "1" at bounding box center [355, 254] width 20 height 20
select select "9"
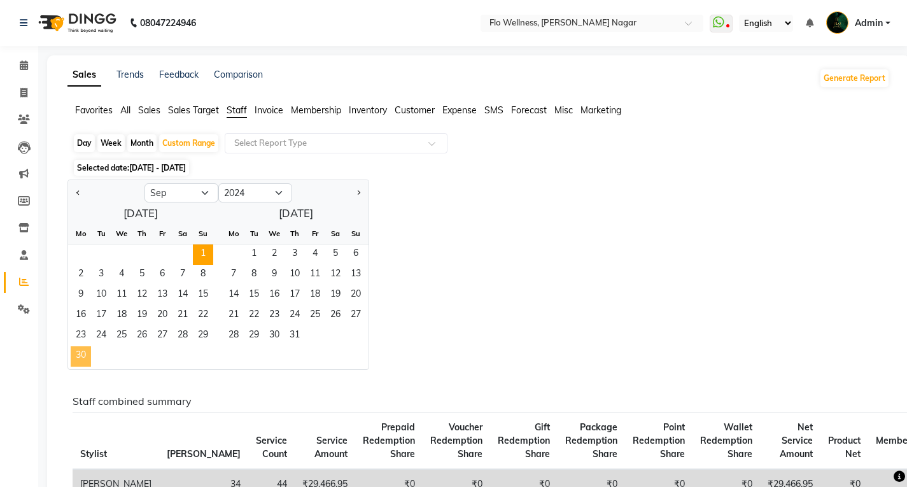
click at [81, 359] on span "30" at bounding box center [81, 356] width 20 height 20
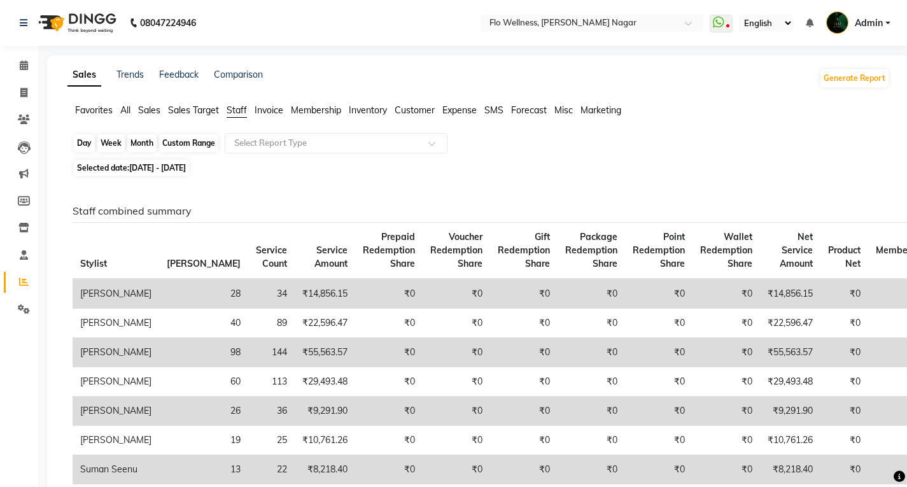
click at [192, 138] on div "Custom Range" at bounding box center [188, 143] width 59 height 18
select select "9"
select select "2024"
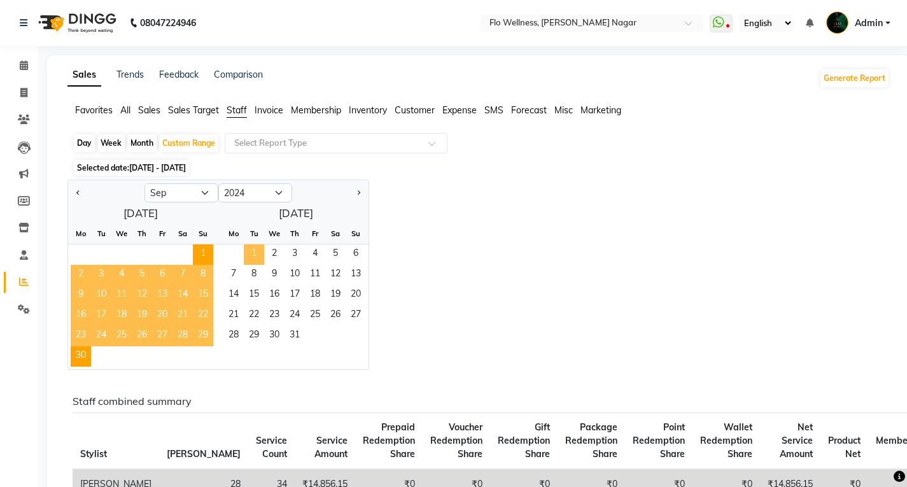
click at [251, 249] on span "1" at bounding box center [254, 254] width 20 height 20
select select "10"
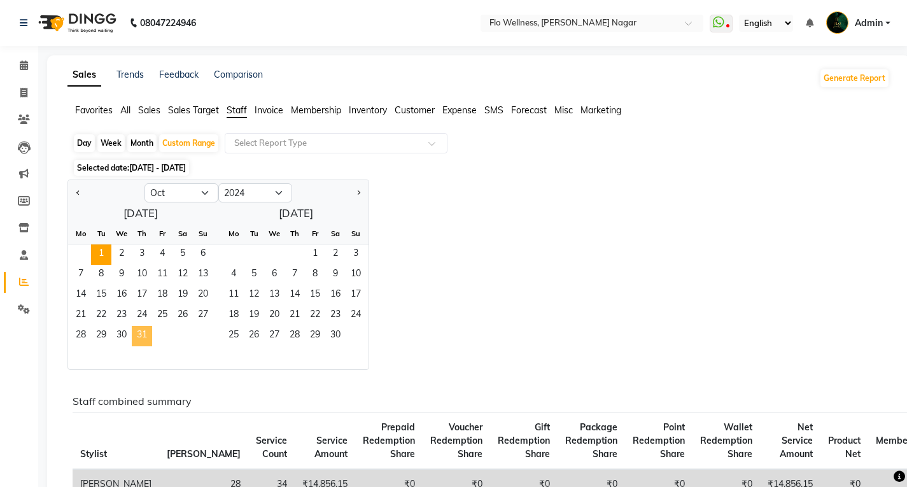
click at [151, 335] on span "31" at bounding box center [142, 336] width 20 height 20
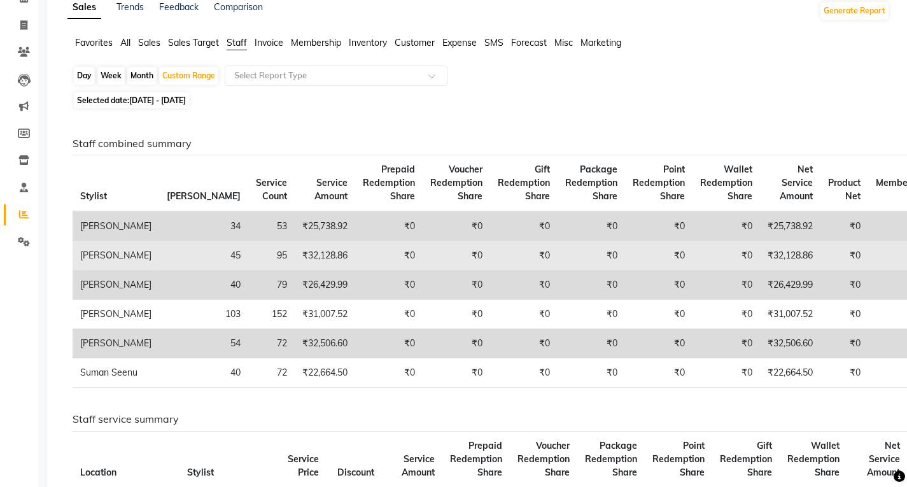
scroll to position [64, 0]
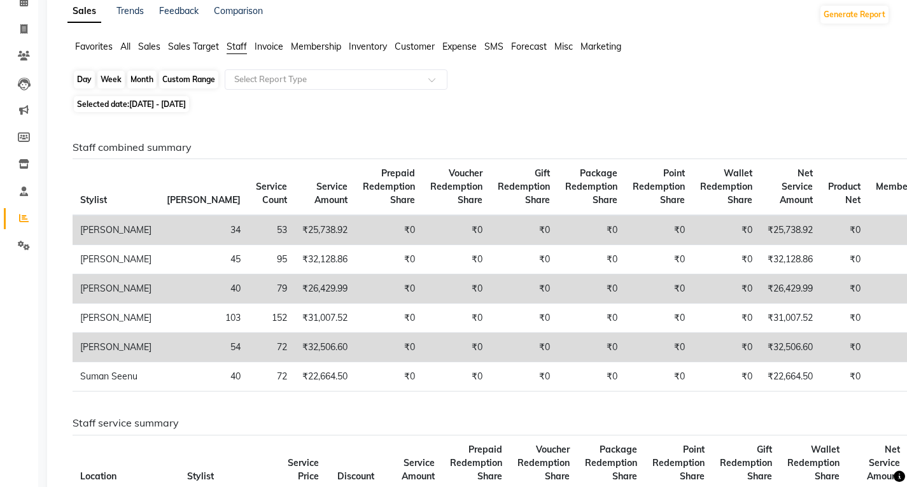
click at [195, 73] on div "Custom Range" at bounding box center [188, 80] width 59 height 18
select select "10"
select select "2024"
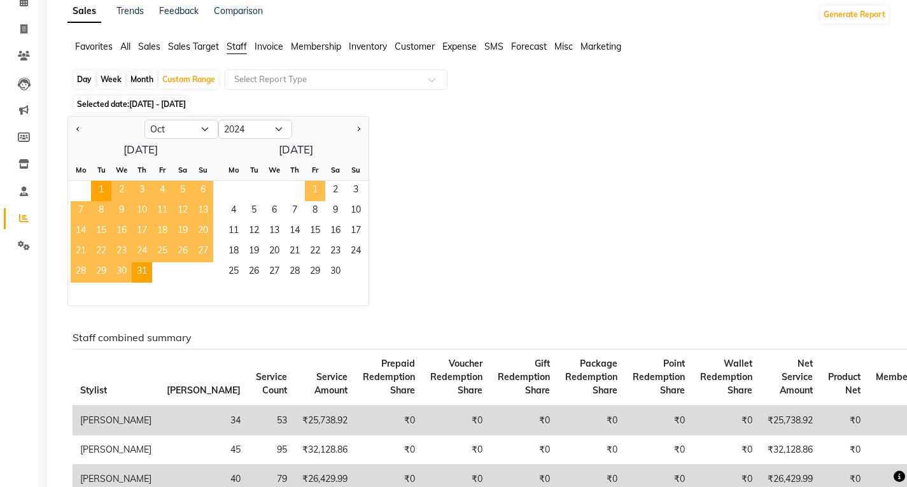
click at [317, 187] on span "1" at bounding box center [315, 191] width 20 height 20
select select "11"
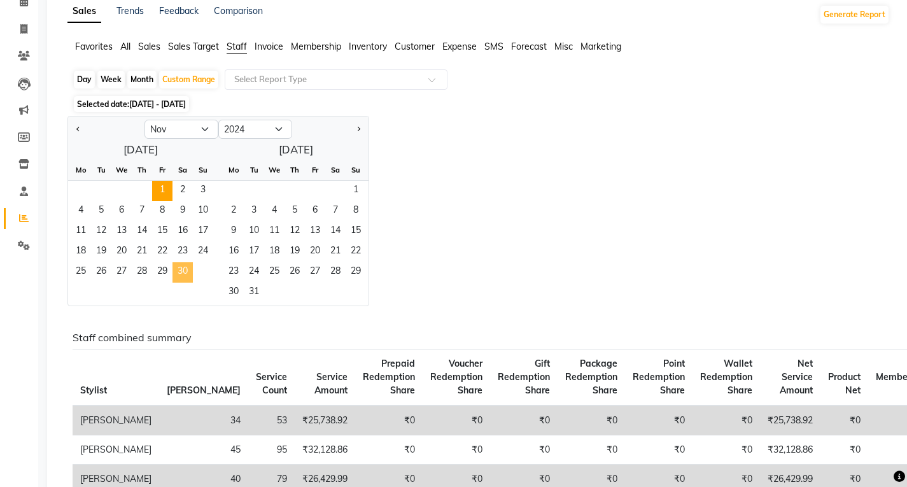
click at [180, 265] on span "30" at bounding box center [182, 272] width 20 height 20
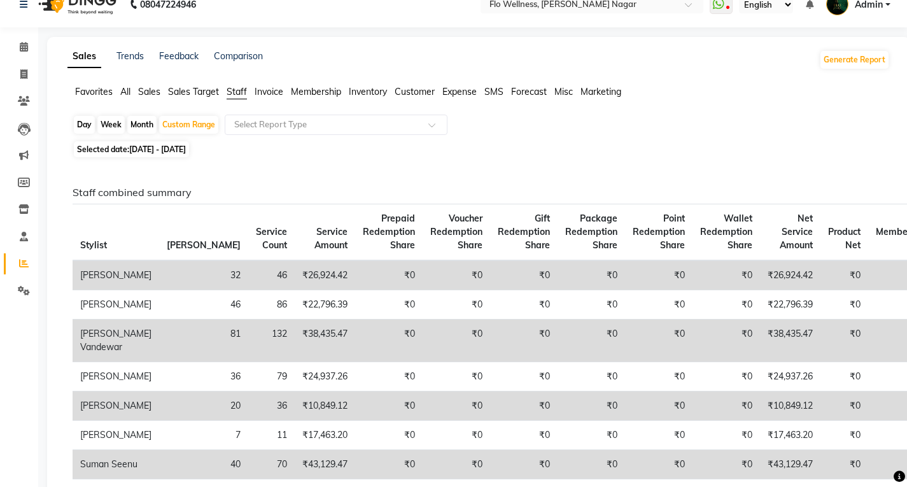
scroll to position [0, 0]
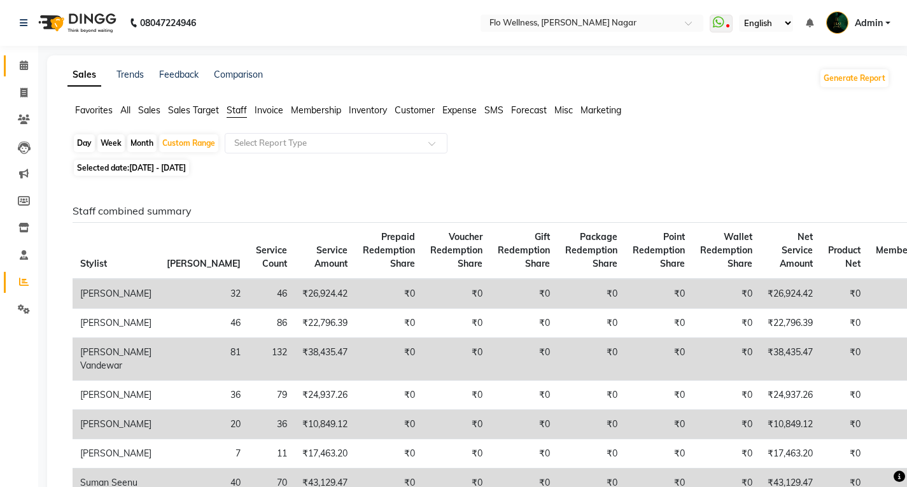
click at [22, 56] on link "Calendar" at bounding box center [19, 65] width 31 height 21
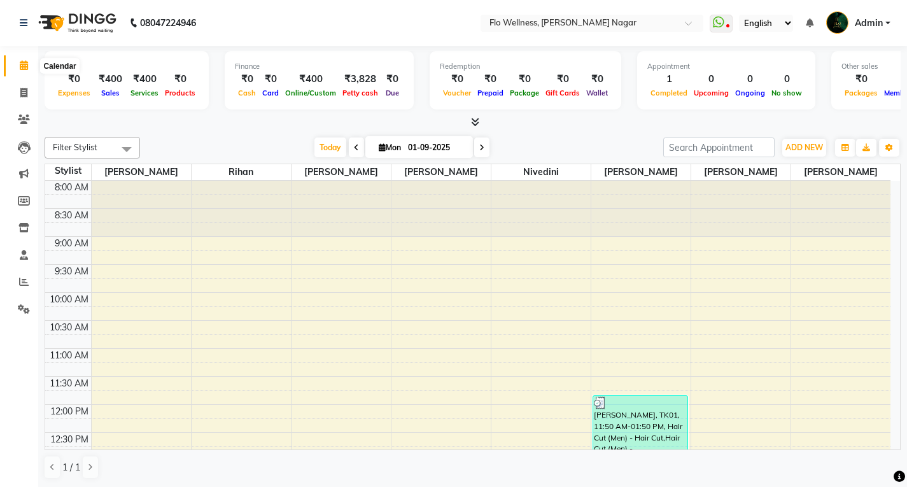
click at [24, 64] on icon at bounding box center [24, 65] width 8 height 10
click at [354, 90] on span "Petty cash" at bounding box center [360, 92] width 42 height 9
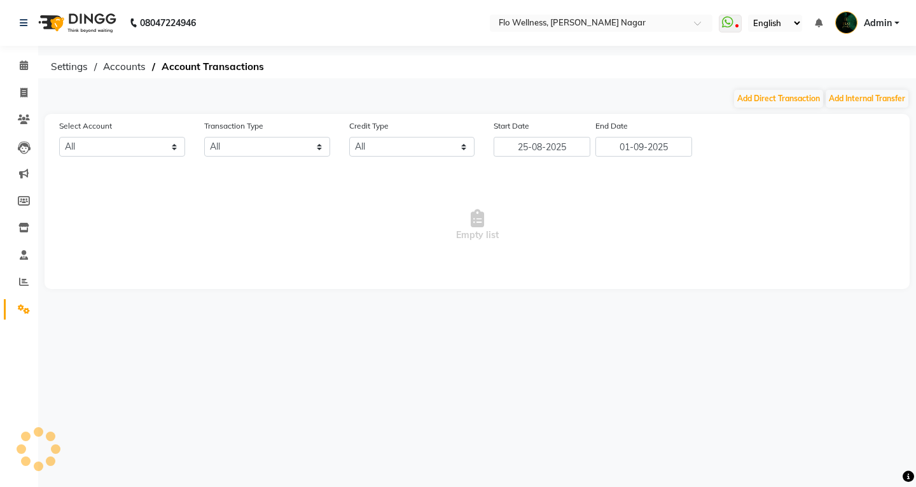
select select "3329"
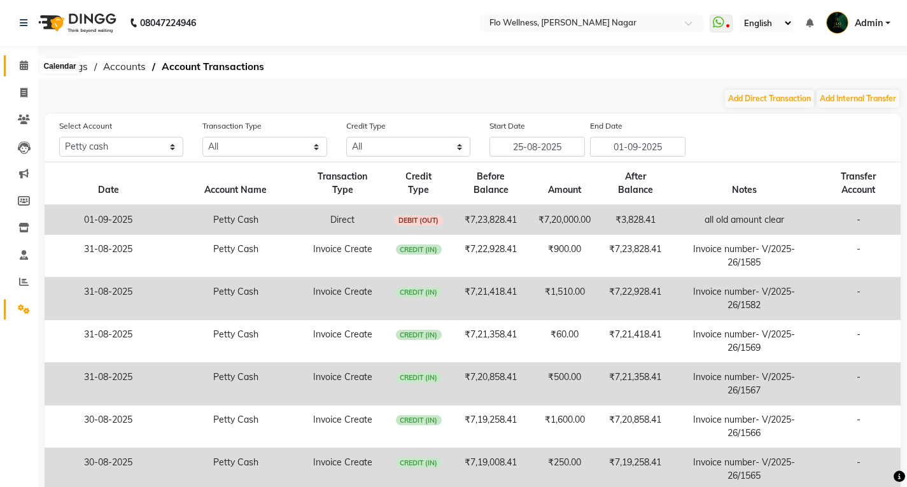
click at [18, 67] on span at bounding box center [24, 66] width 22 height 15
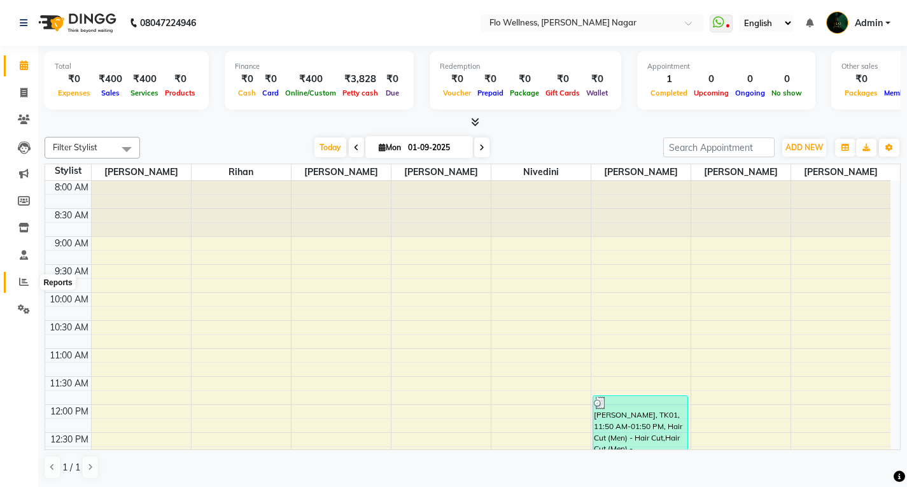
click at [13, 277] on span at bounding box center [24, 282] width 22 height 15
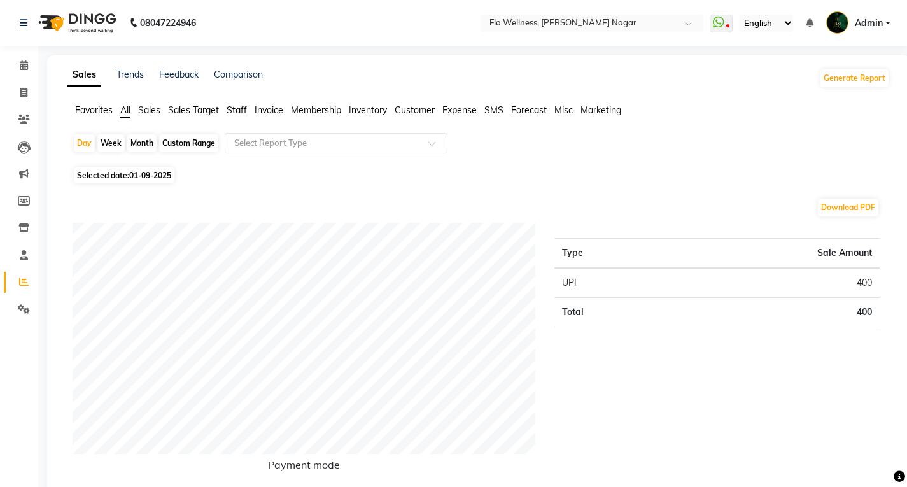
click at [211, 140] on div "Custom Range" at bounding box center [188, 143] width 59 height 18
select select "9"
select select "2025"
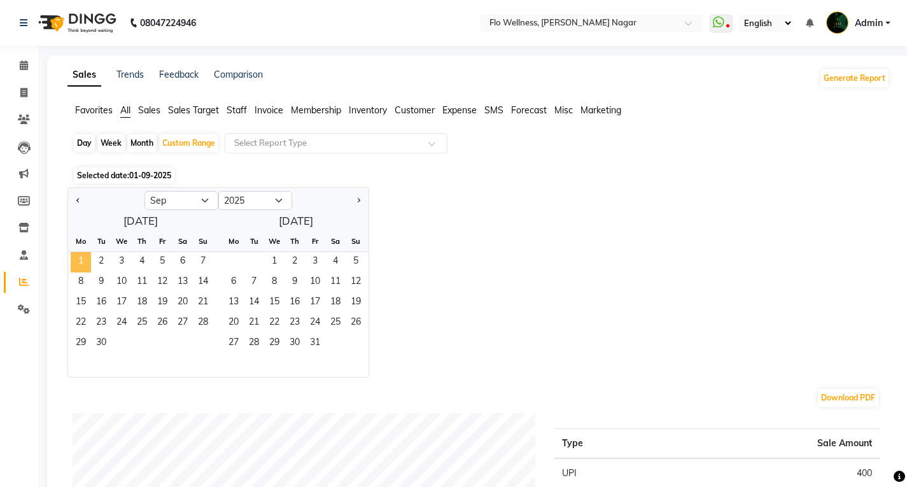
click at [85, 255] on span "1" at bounding box center [81, 262] width 20 height 20
click at [81, 143] on div "Day" at bounding box center [84, 143] width 21 height 18
select select "9"
select select "2025"
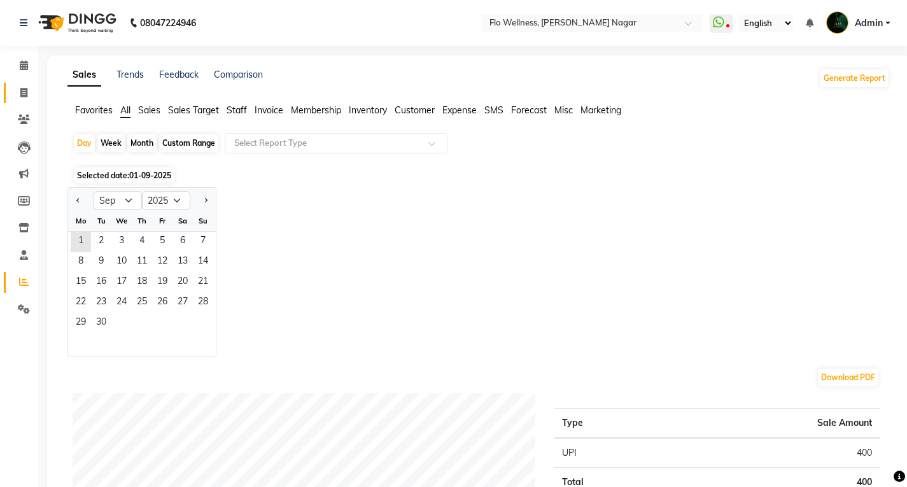
click at [25, 101] on link "Invoice" at bounding box center [19, 93] width 31 height 21
select select "4509"
select select "service"
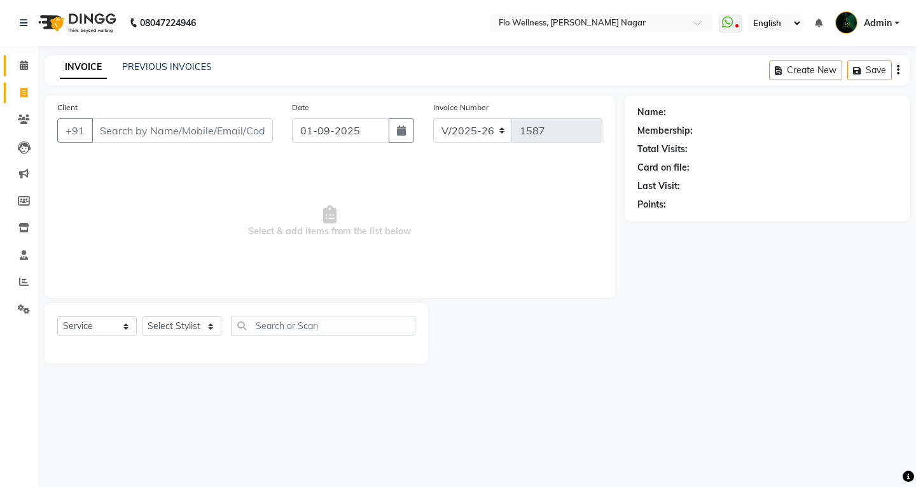
click at [25, 73] on link "Calendar" at bounding box center [19, 65] width 31 height 21
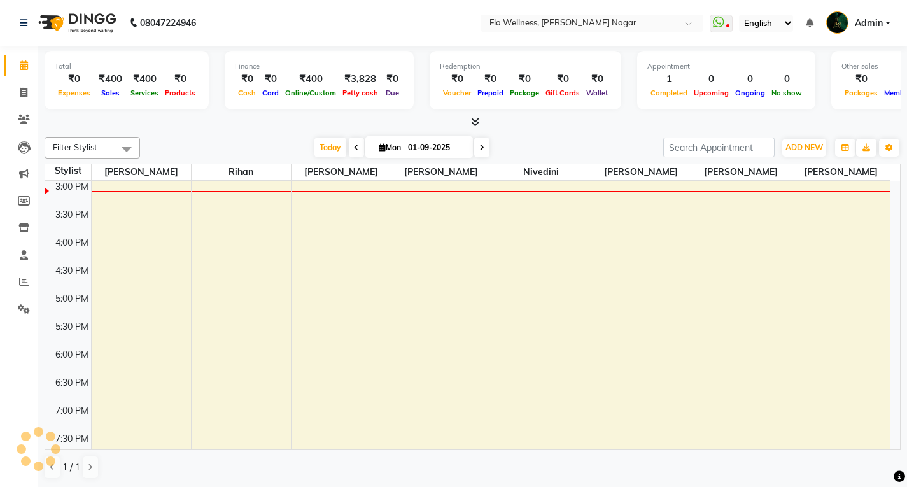
scroll to position [1, 0]
click at [26, 256] on icon at bounding box center [24, 254] width 8 height 10
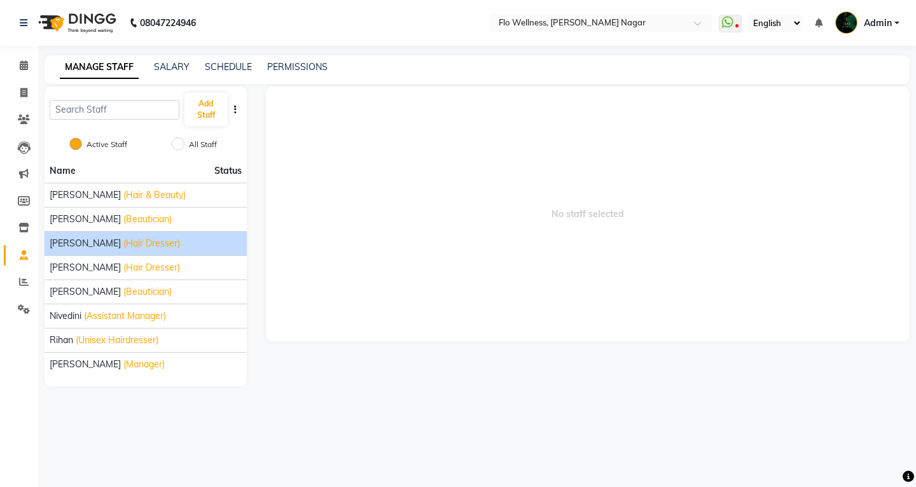
click at [145, 241] on span "(Hair Dresser)" at bounding box center [151, 243] width 57 height 13
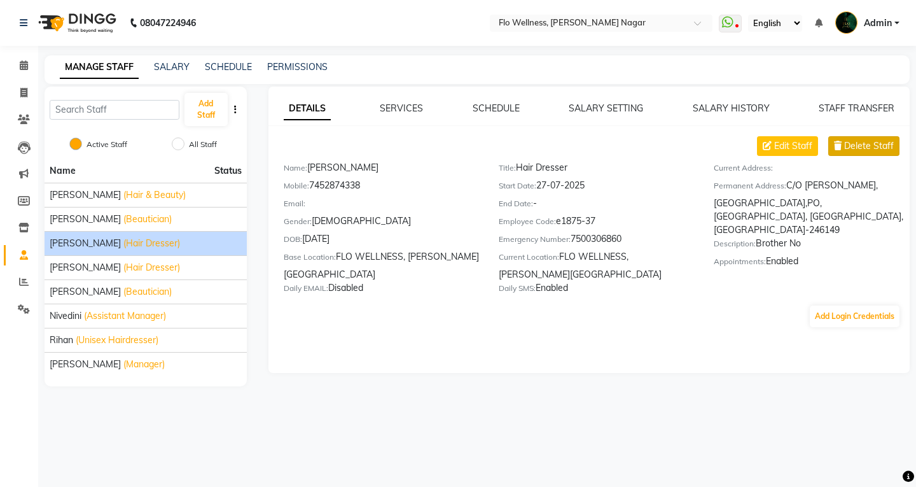
click at [659, 143] on span "Delete Staff" at bounding box center [869, 145] width 50 height 13
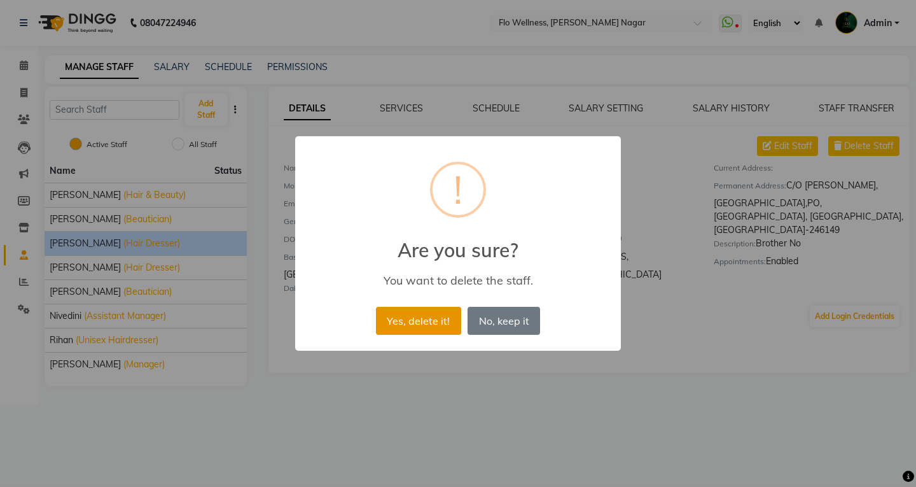
click at [444, 315] on button "Yes, delete it!" at bounding box center [418, 321] width 85 height 28
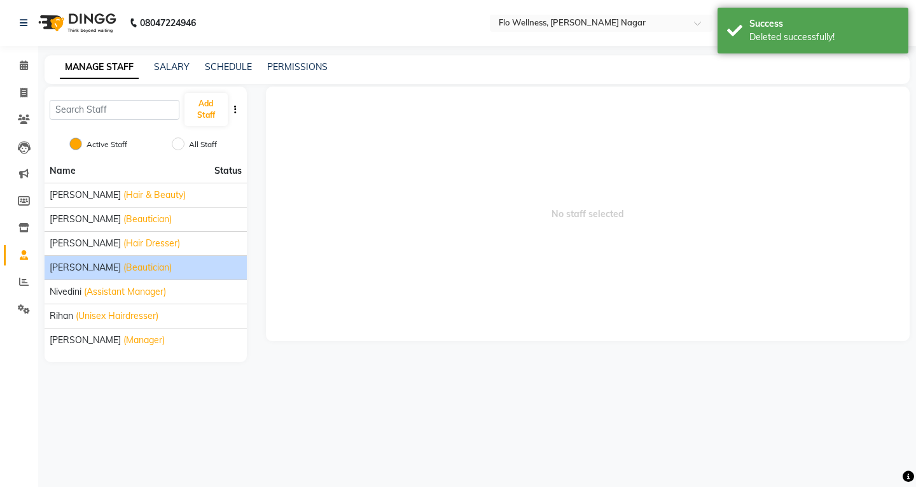
click at [166, 262] on div "[PERSON_NAME] (Beautician)" at bounding box center [146, 267] width 192 height 13
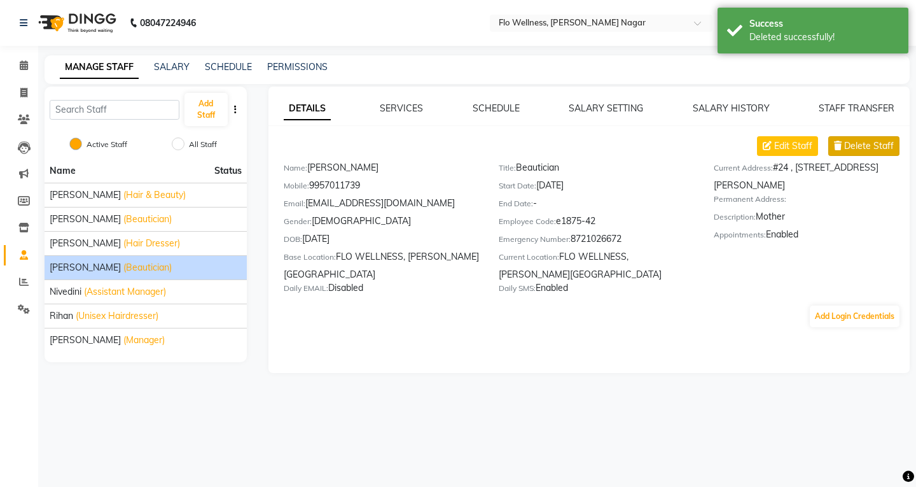
click at [659, 144] on span "Delete Staff" at bounding box center [869, 145] width 50 height 13
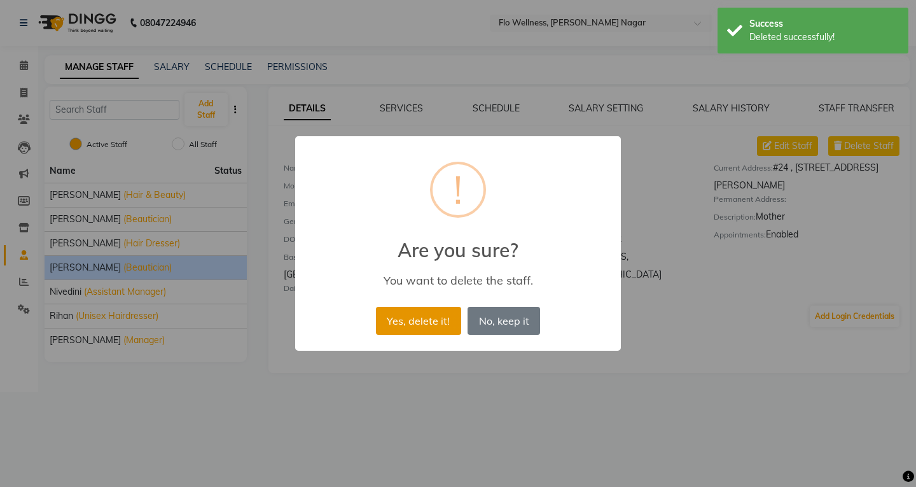
click at [444, 318] on button "Yes, delete it!" at bounding box center [418, 321] width 85 height 28
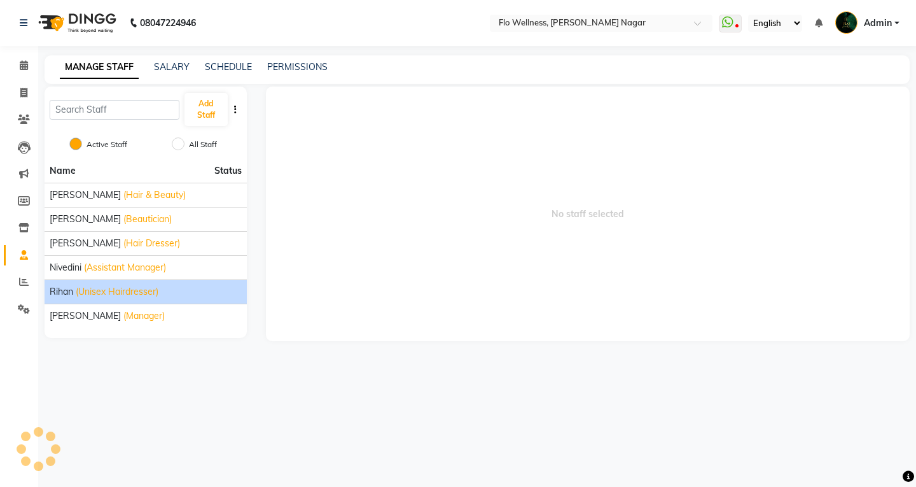
click at [216, 291] on div "Rihan (Unisex Hairdresser)" at bounding box center [146, 291] width 192 height 13
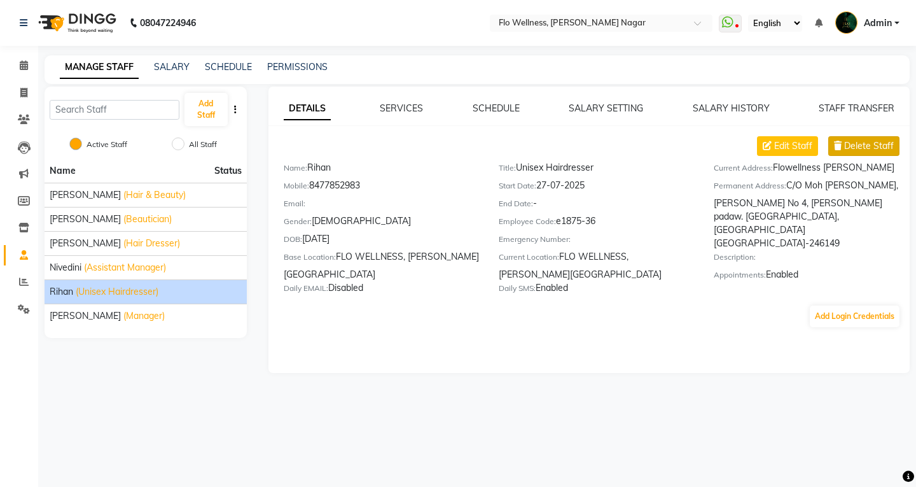
click at [659, 146] on span "Delete Staff" at bounding box center [869, 145] width 50 height 13
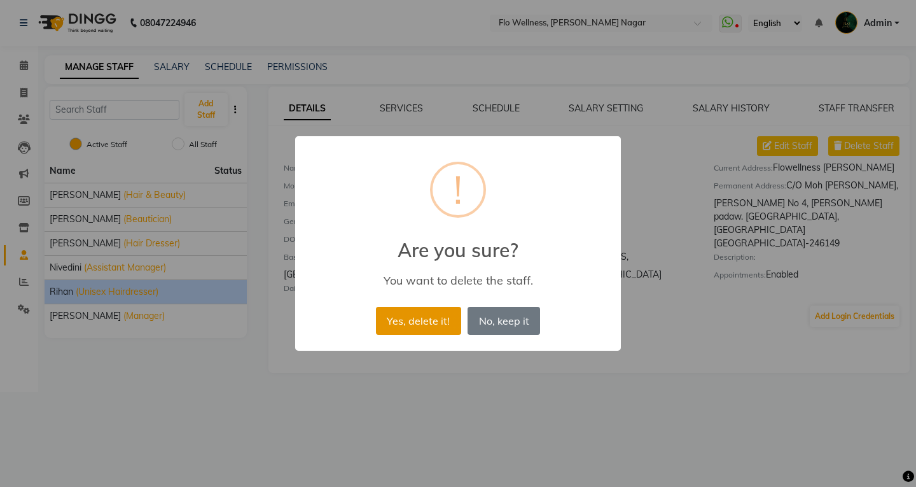
click at [430, 312] on button "Yes, delete it!" at bounding box center [418, 321] width 85 height 28
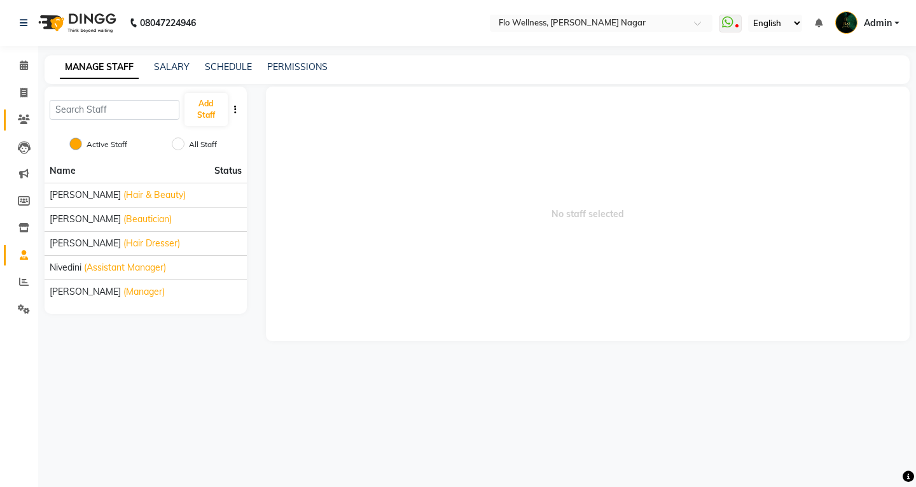
click at [24, 129] on link "Clients" at bounding box center [19, 119] width 31 height 21
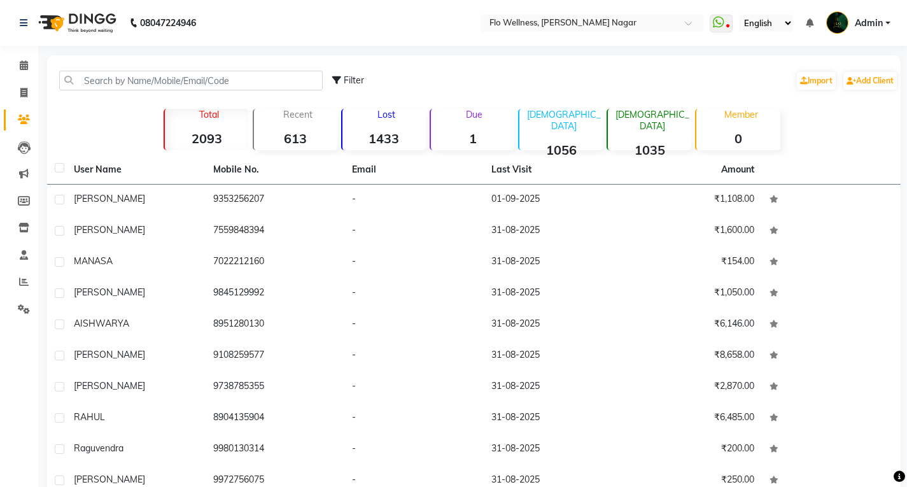
click at [297, 143] on strong "613" at bounding box center [295, 138] width 83 height 16
click at [466, 126] on div "Due 1" at bounding box center [471, 129] width 85 height 41
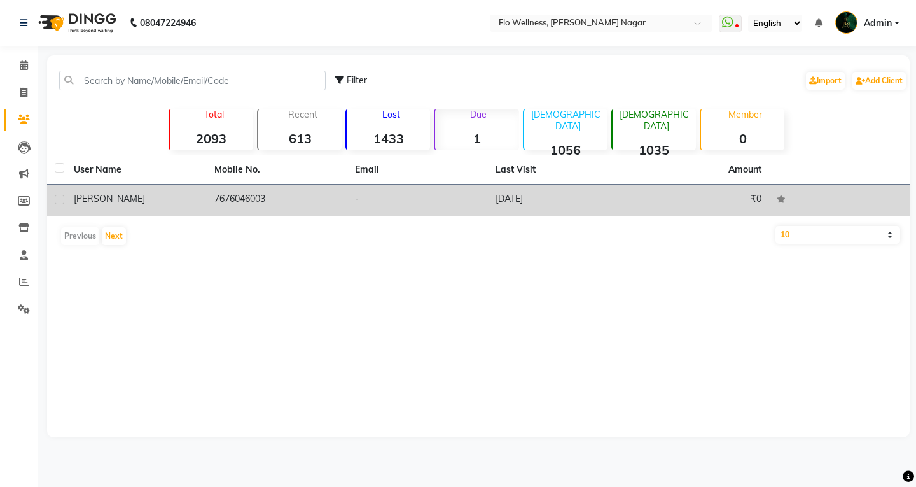
click at [58, 202] on label at bounding box center [60, 200] width 10 height 10
click at [58, 202] on input "checkbox" at bounding box center [59, 200] width 8 height 8
checkbox input "true"
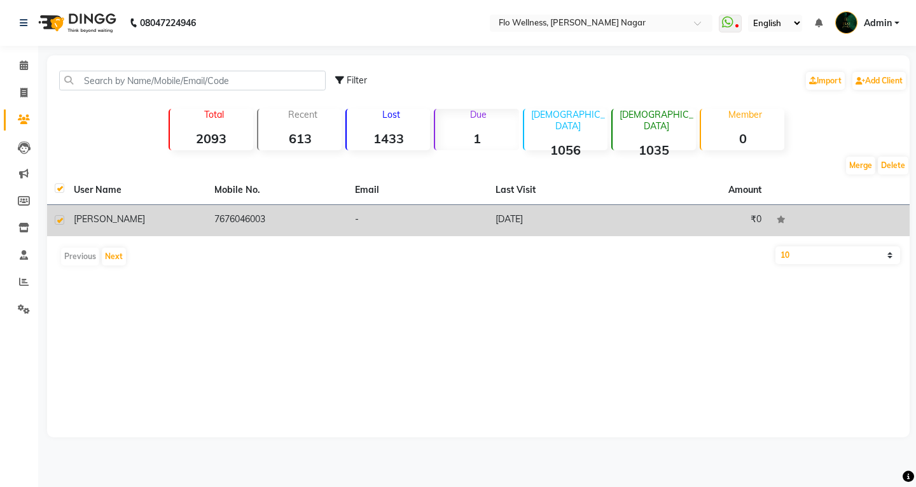
click at [465, 228] on td "-" at bounding box center [417, 220] width 141 height 31
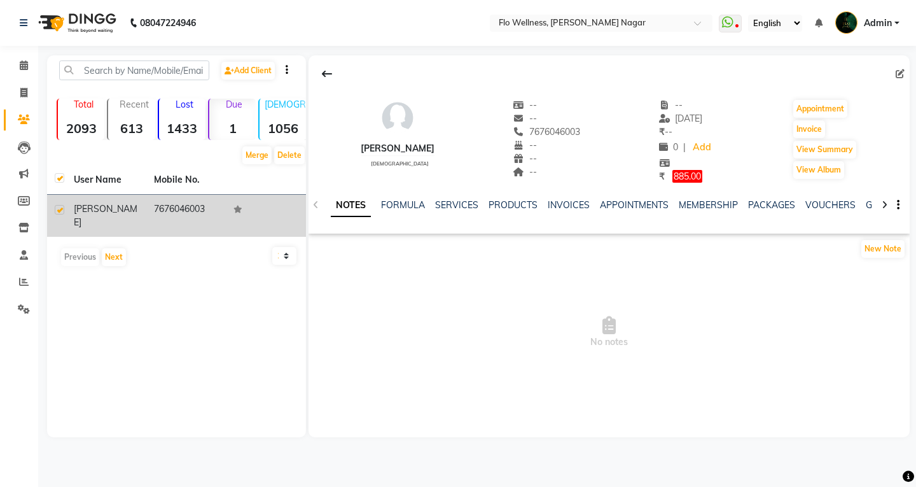
click at [222, 101] on p "Due" at bounding box center [234, 104] width 44 height 11
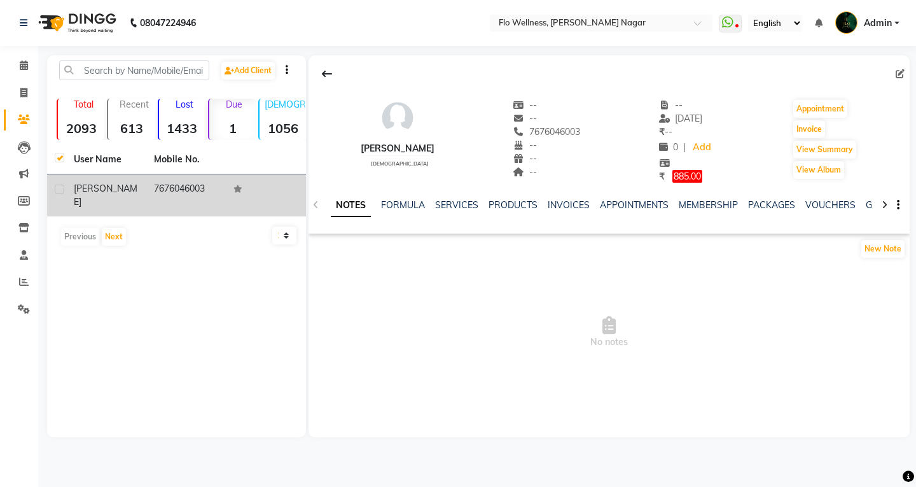
click at [235, 187] on icon at bounding box center [238, 189] width 9 height 8
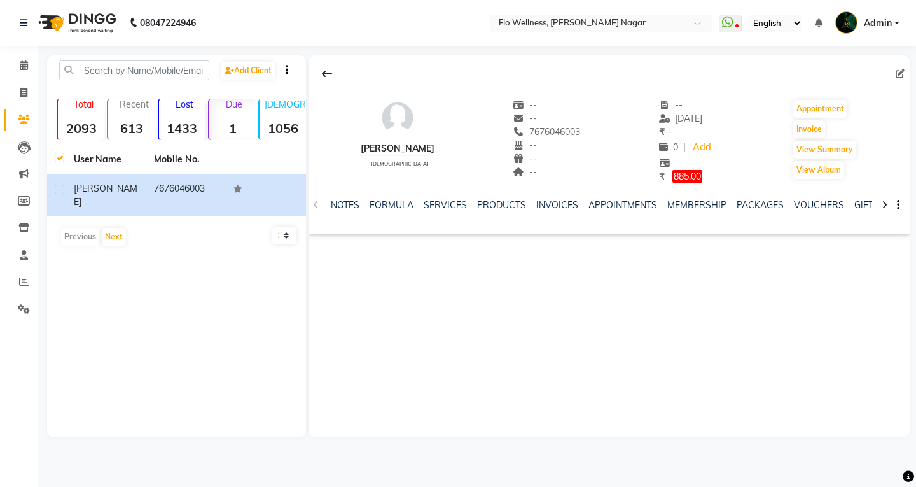
click at [659, 172] on span "885.00" at bounding box center [688, 176] width 30 height 13
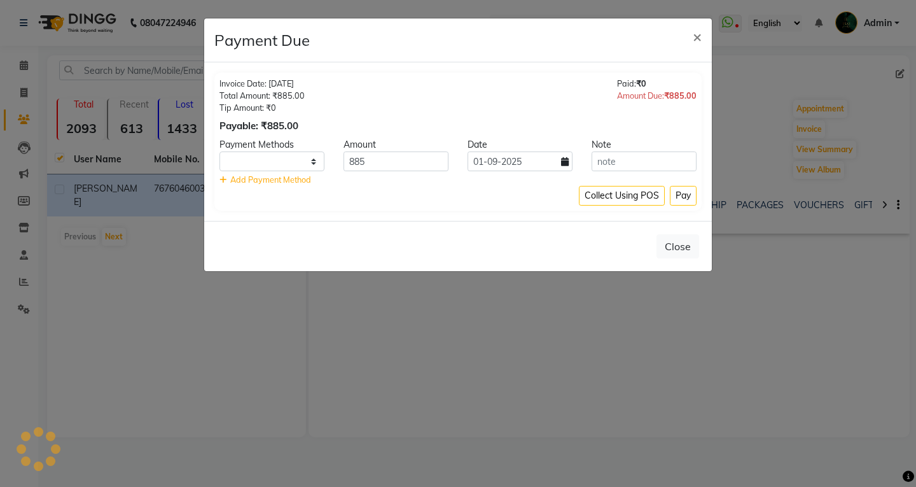
select select "1"
click at [659, 31] on span "×" at bounding box center [697, 36] width 9 height 19
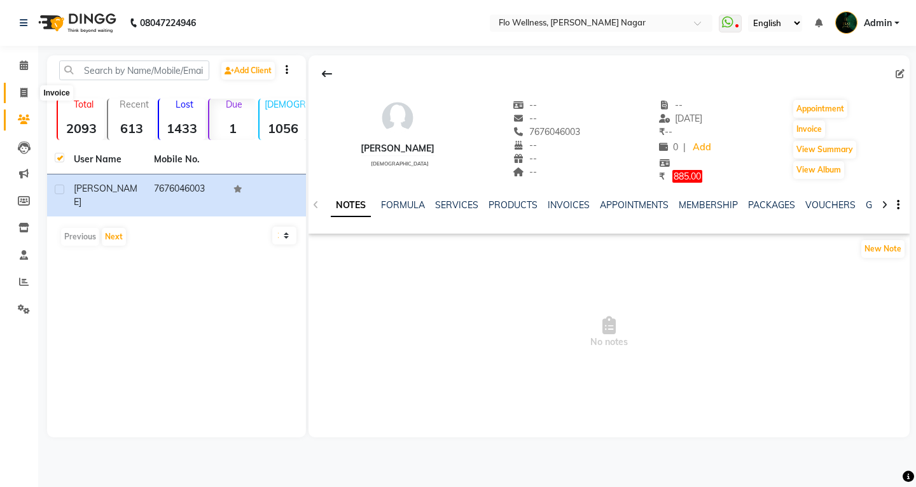
click at [22, 90] on icon at bounding box center [23, 93] width 7 height 10
select select "service"
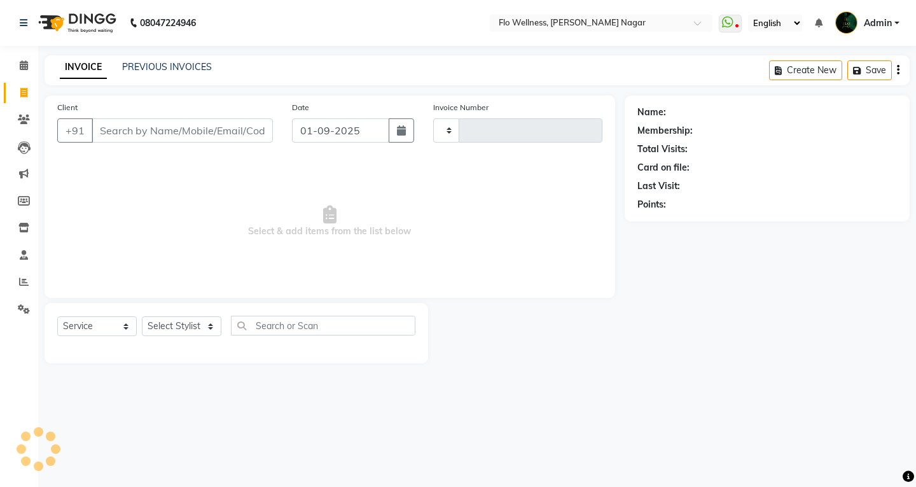
type input "1587"
select select "4509"
click at [18, 65] on span at bounding box center [24, 66] width 22 height 15
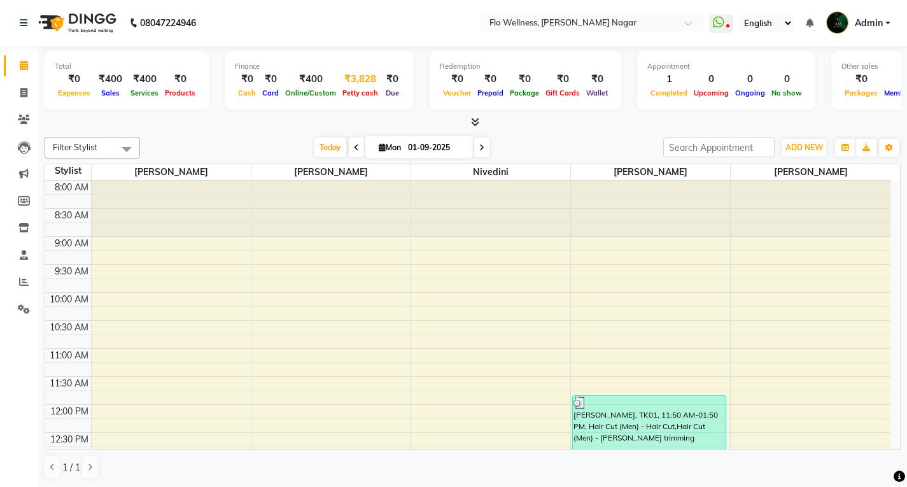
click at [351, 93] on span "Petty cash" at bounding box center [360, 92] width 42 height 9
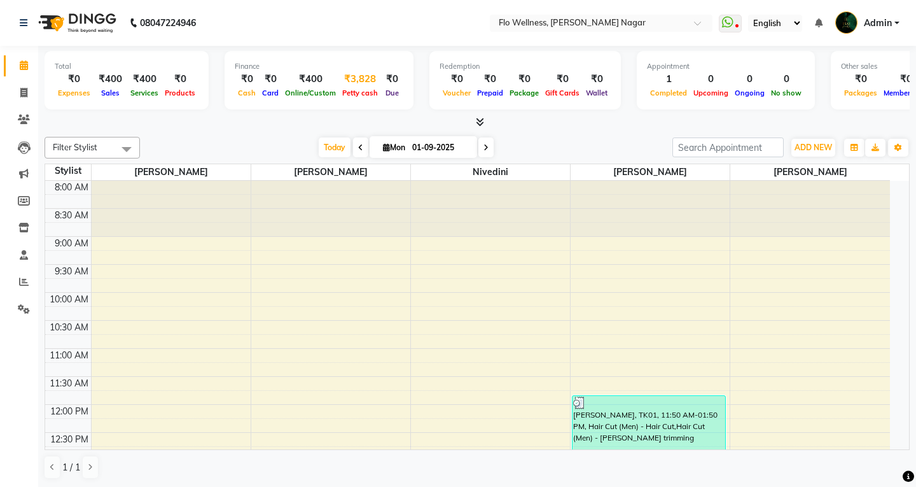
select select "3329"
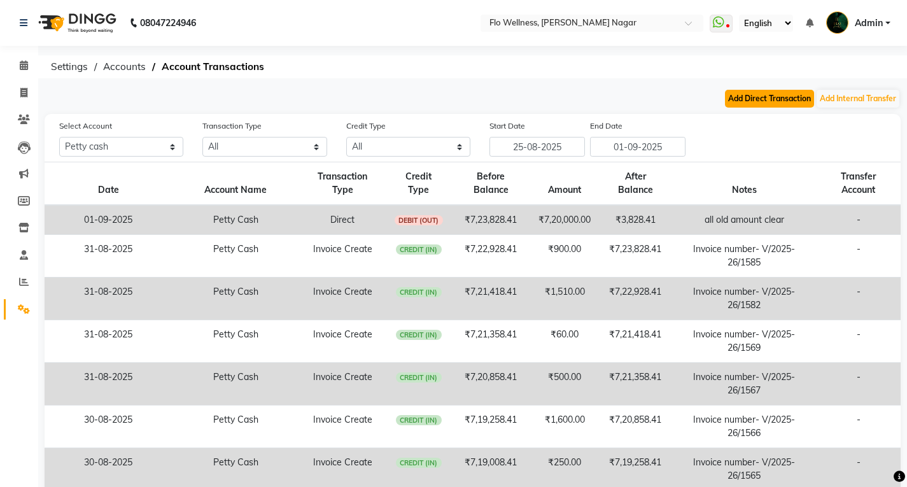
click at [659, 94] on button "Add Direct Transaction" at bounding box center [769, 99] width 89 height 18
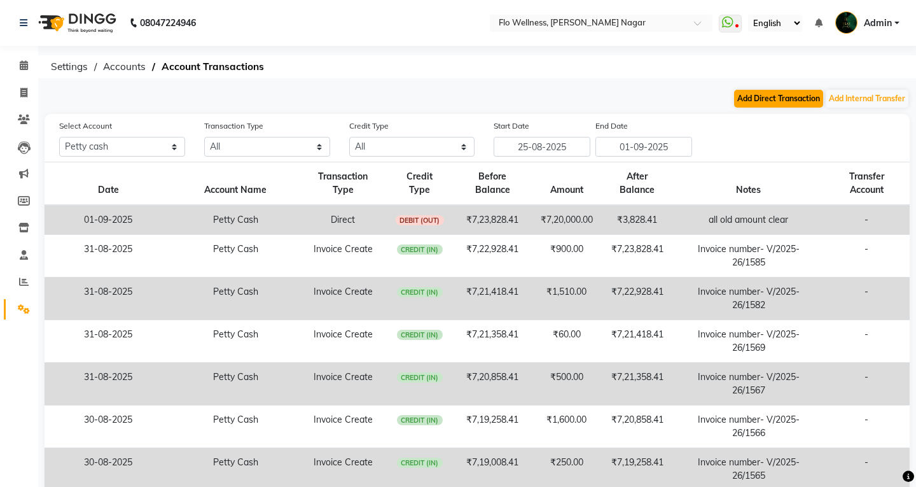
select select "direct"
select select "3329"
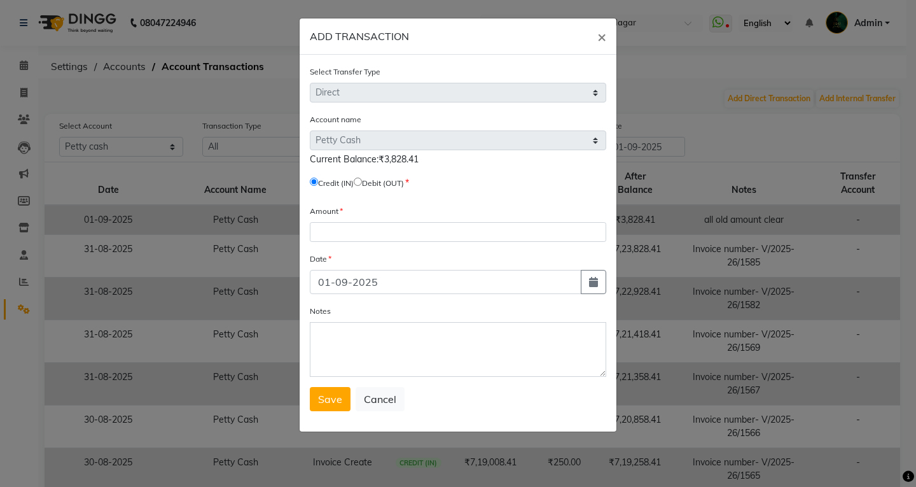
click at [361, 180] on input "radio" at bounding box center [358, 182] width 8 height 8
radio input "true"
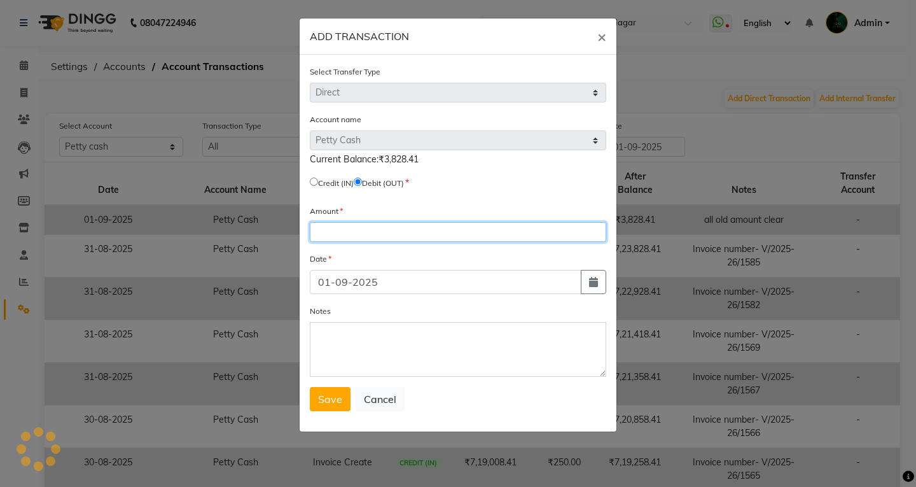
click at [340, 224] on input "number" at bounding box center [458, 232] width 296 height 20
type input "2768"
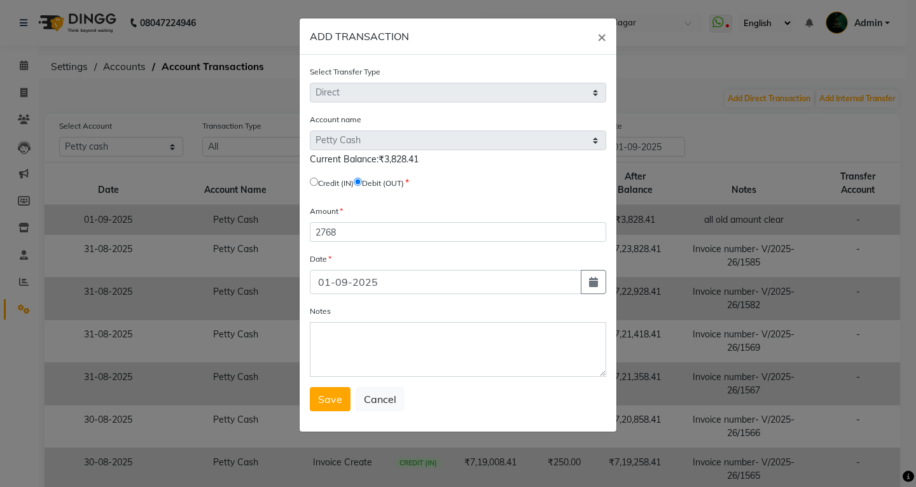
click at [328, 386] on form "Select Transfer Type Select Direct Internal Account name Select [PERSON_NAME] C…" at bounding box center [458, 238] width 296 height 346
click at [328, 393] on span "Save" at bounding box center [330, 399] width 24 height 13
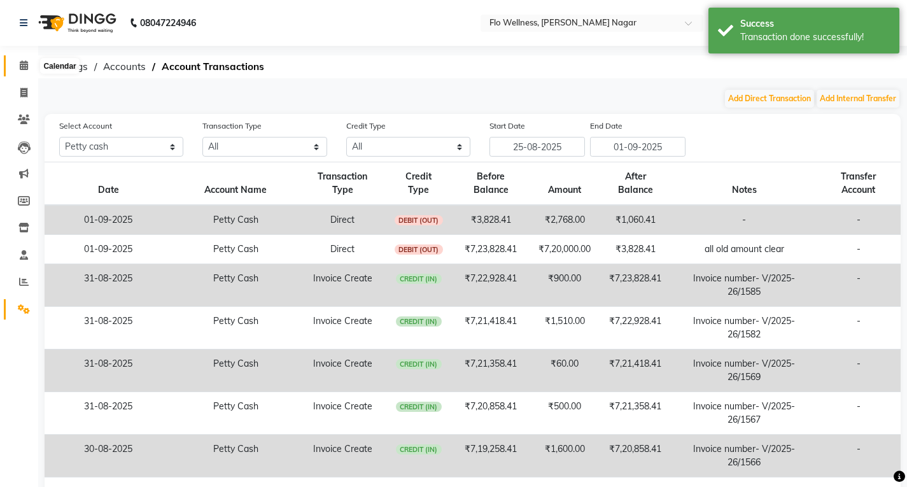
click at [24, 64] on icon at bounding box center [24, 65] width 8 height 10
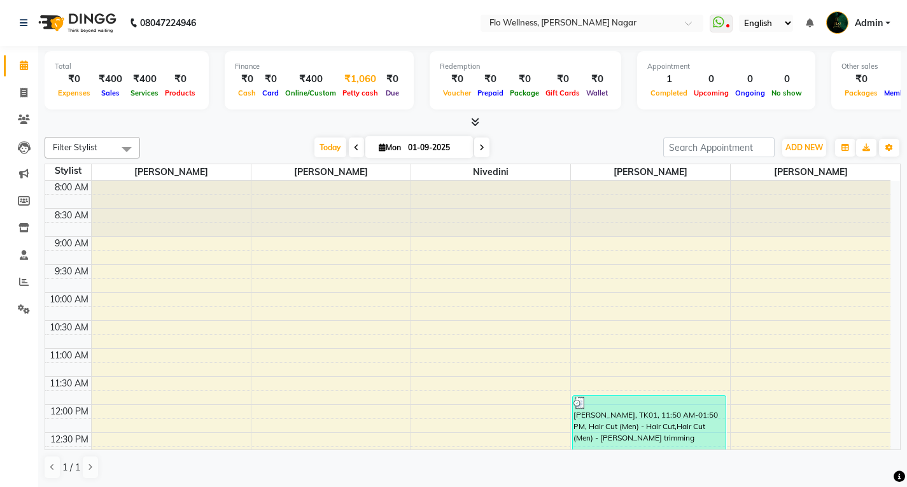
click at [361, 94] on span "Petty cash" at bounding box center [360, 92] width 42 height 9
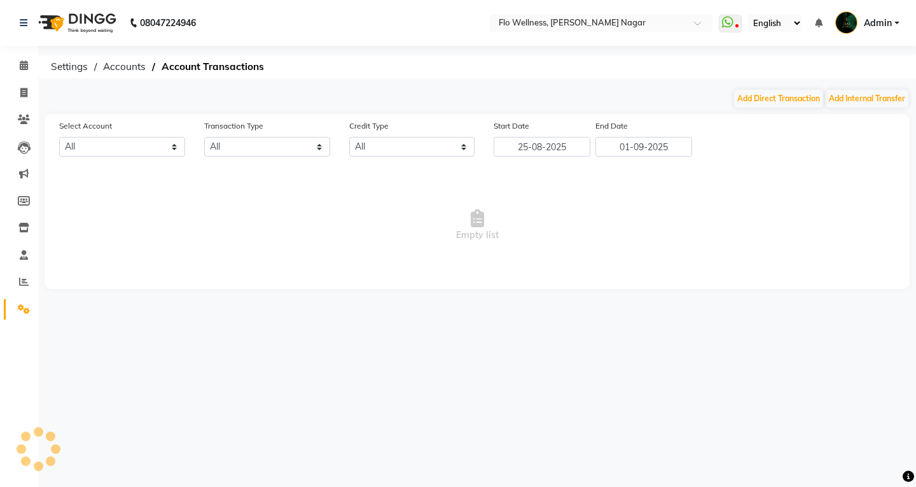
select select "3329"
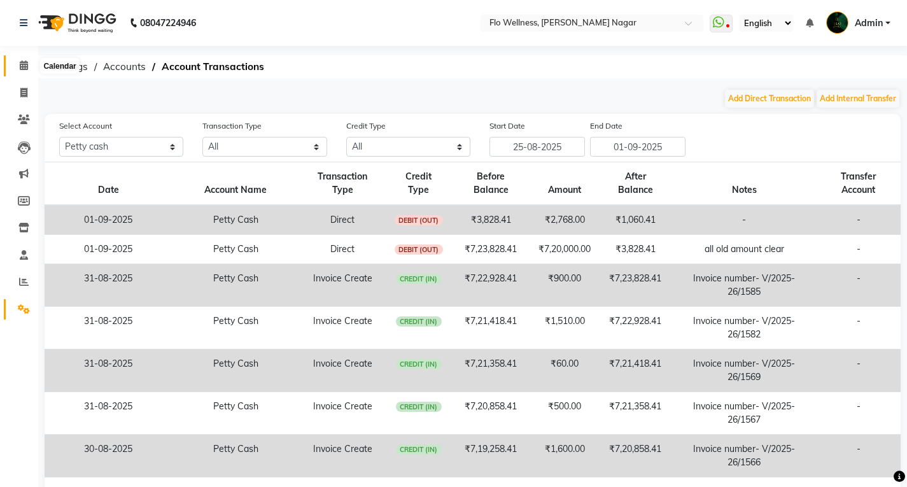
drag, startPoint x: 18, startPoint y: 62, endPoint x: 39, endPoint y: 62, distance: 21.0
click at [19, 62] on span at bounding box center [24, 66] width 22 height 15
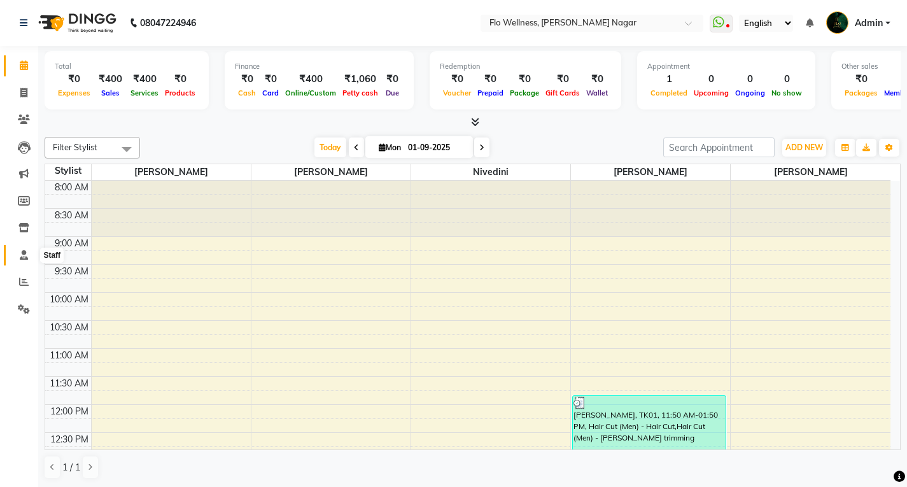
click at [22, 258] on icon at bounding box center [24, 255] width 8 height 10
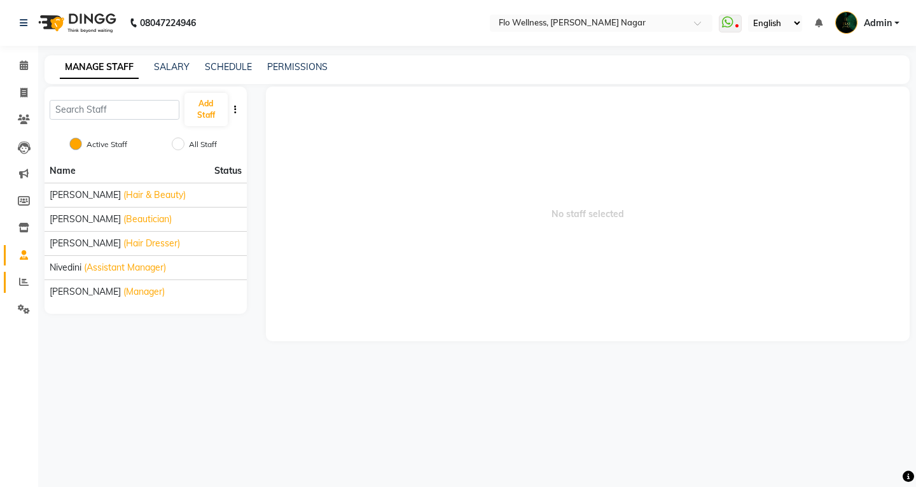
click at [22, 272] on link "Reports" at bounding box center [19, 282] width 31 height 21
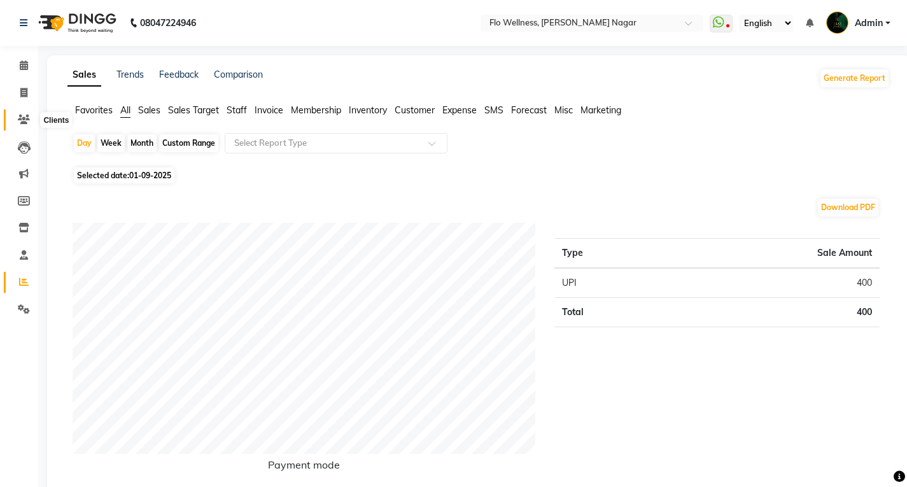
click at [17, 118] on span at bounding box center [24, 120] width 22 height 15
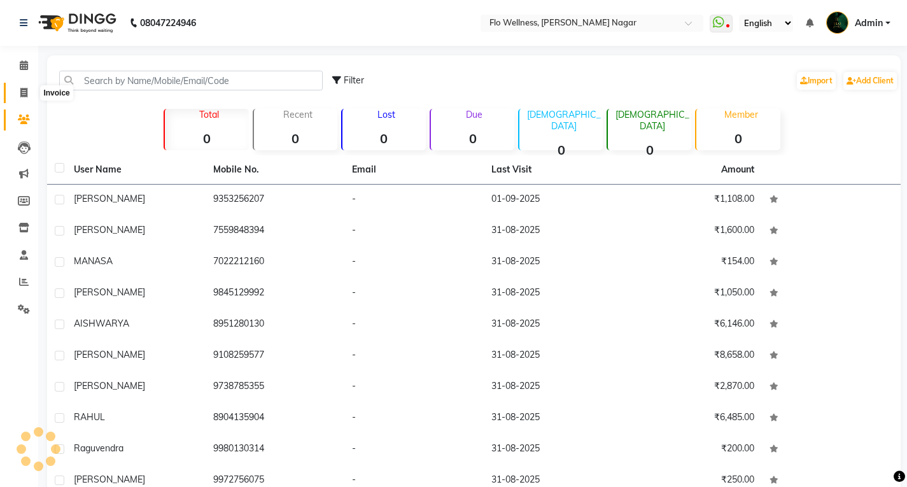
click at [20, 95] on icon at bounding box center [23, 93] width 7 height 10
select select "service"
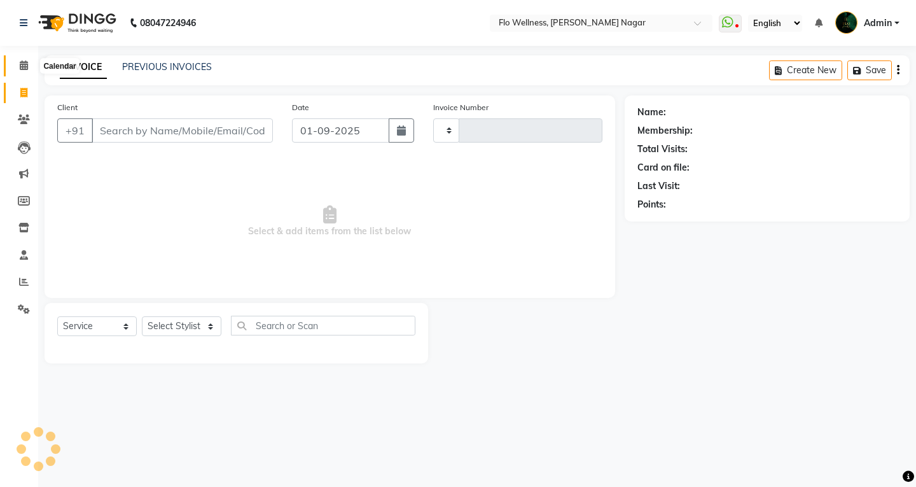
click at [22, 65] on icon at bounding box center [24, 65] width 8 height 10
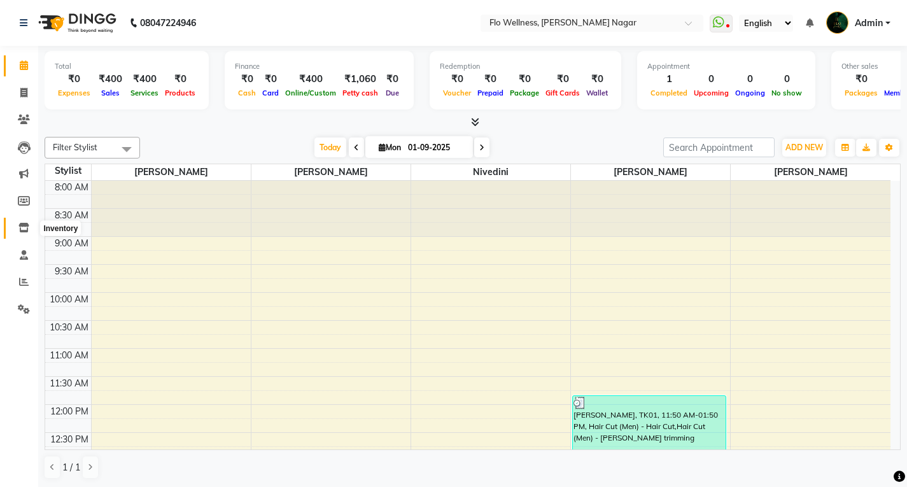
click at [22, 224] on icon at bounding box center [23, 228] width 11 height 10
select select
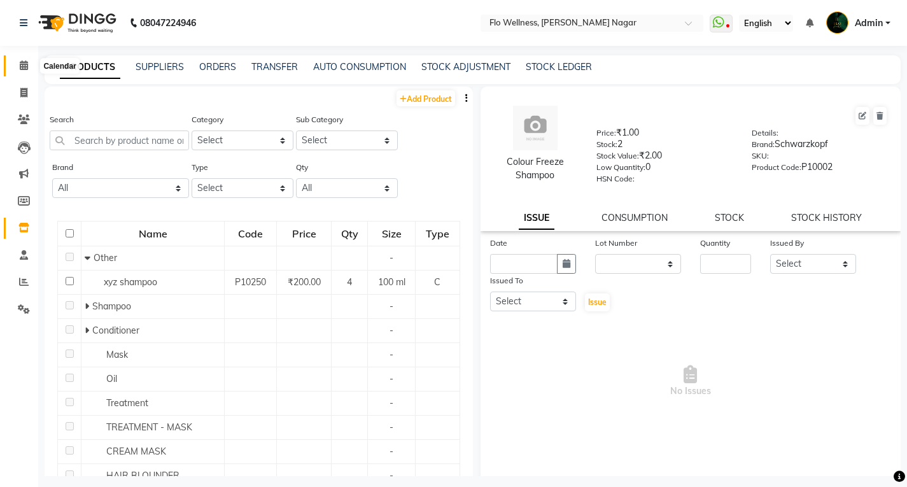
click at [22, 61] on icon at bounding box center [24, 65] width 8 height 10
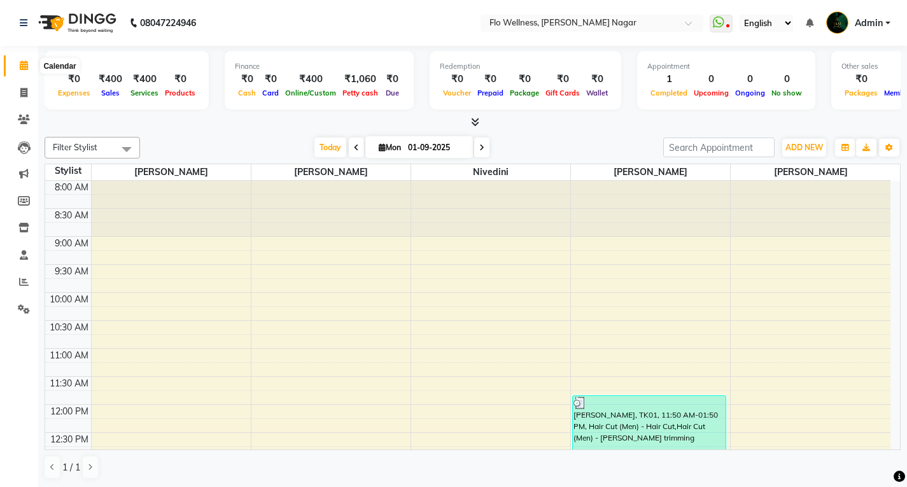
click at [23, 63] on icon at bounding box center [24, 65] width 8 height 10
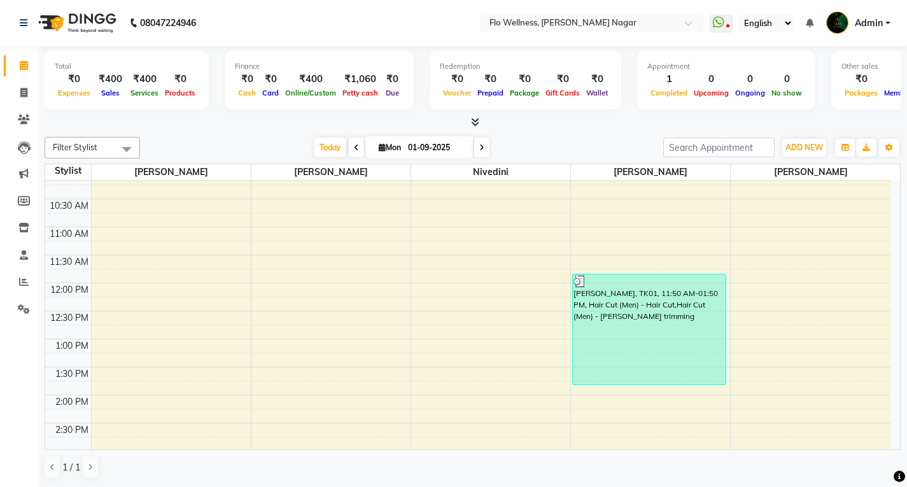
scroll to position [191, 0]
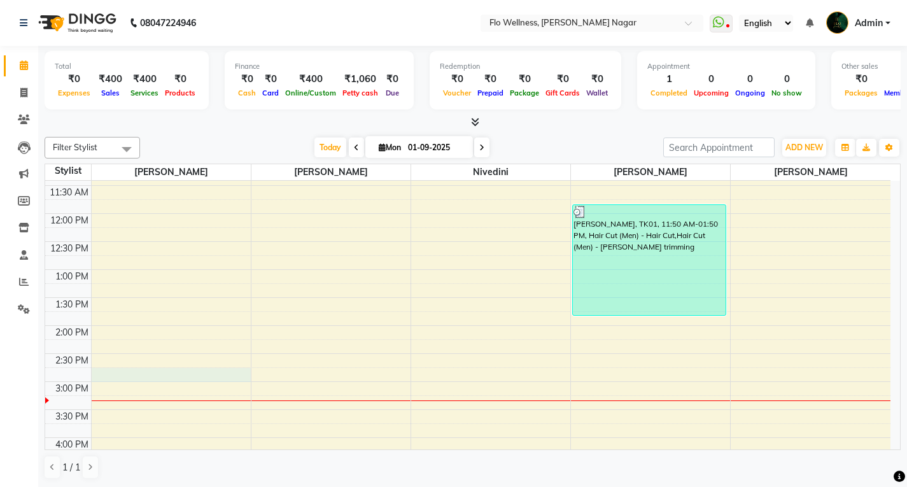
click at [109, 379] on div "8:00 AM 8:30 AM 9:00 AM 9:30 AM 10:00 AM 10:30 AM 11:00 AM 11:30 AM 12:00 PM 12…" at bounding box center [467, 353] width 845 height 727
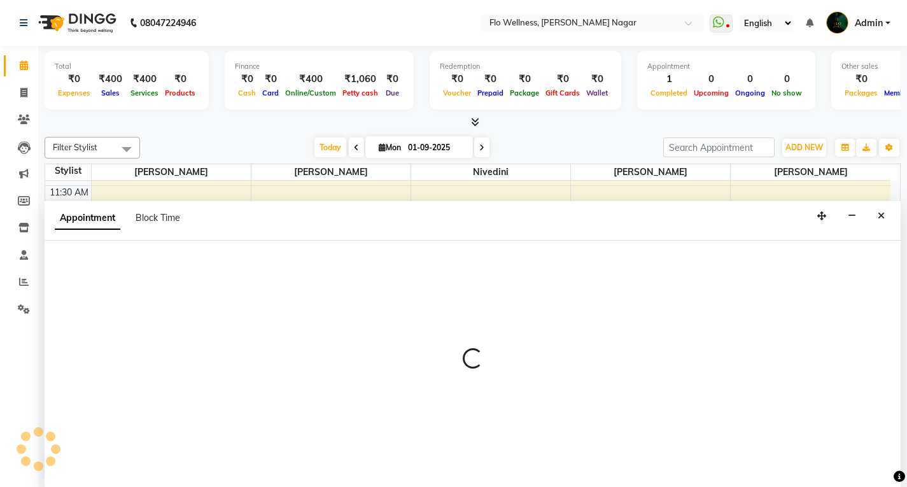
scroll to position [1, 0]
select select "33268"
select select "885"
select select "tentative"
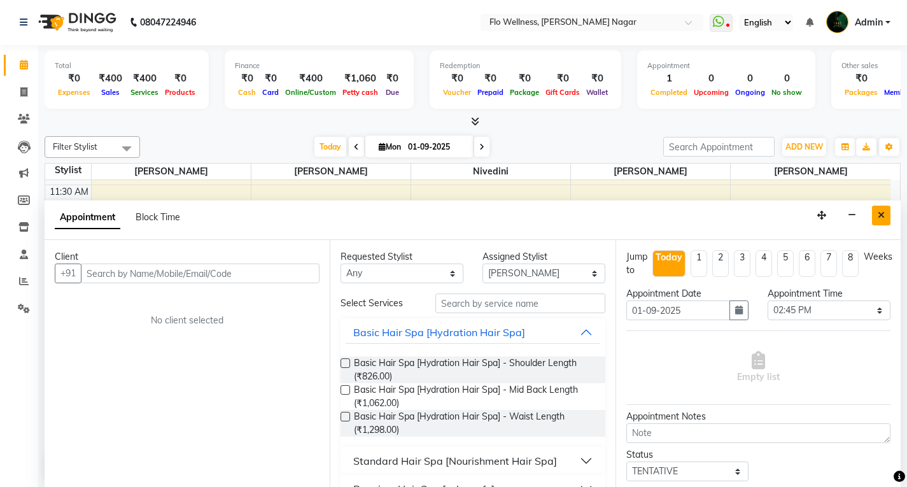
click at [659, 221] on button "Close" at bounding box center [881, 216] width 18 height 20
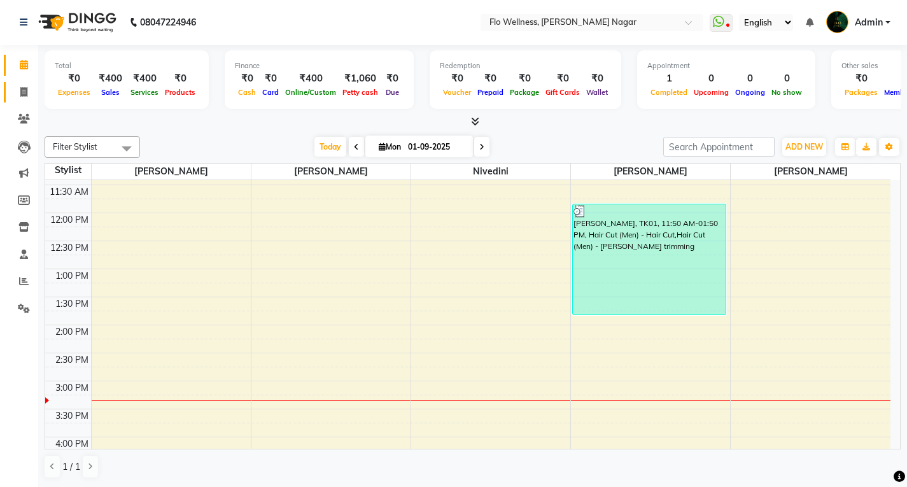
drag, startPoint x: 15, startPoint y: 93, endPoint x: 30, endPoint y: 98, distance: 16.1
click at [15, 93] on span at bounding box center [24, 92] width 22 height 15
select select "service"
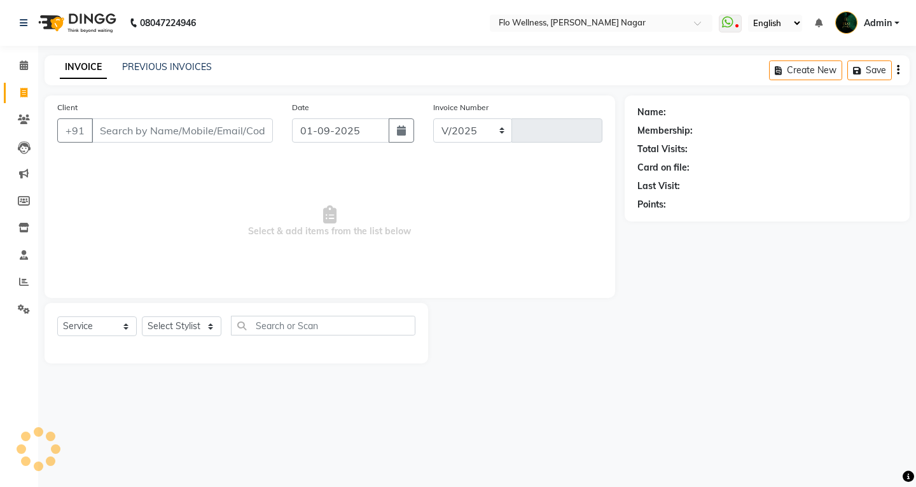
select select "4509"
type input "1587"
click at [111, 328] on select "Select Service Product Membership Package Voucher Prepaid Gift Card" at bounding box center [97, 326] width 80 height 20
click at [177, 182] on span "Select & add items from the list below" at bounding box center [329, 221] width 545 height 127
click at [13, 118] on span at bounding box center [24, 120] width 22 height 15
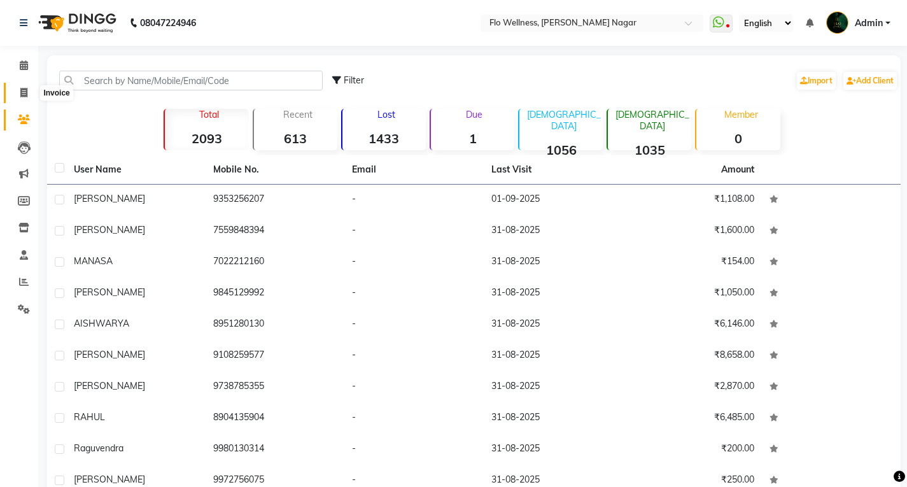
click at [17, 95] on span at bounding box center [24, 93] width 22 height 15
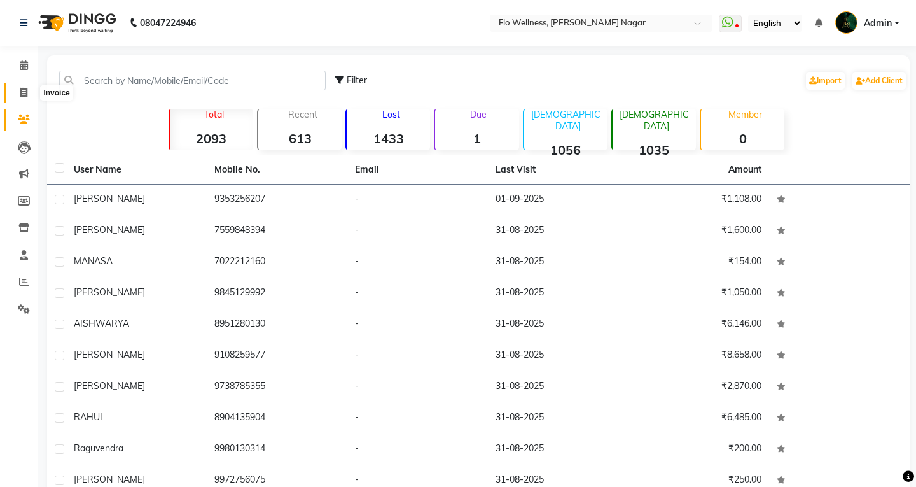
select select "4509"
select select "service"
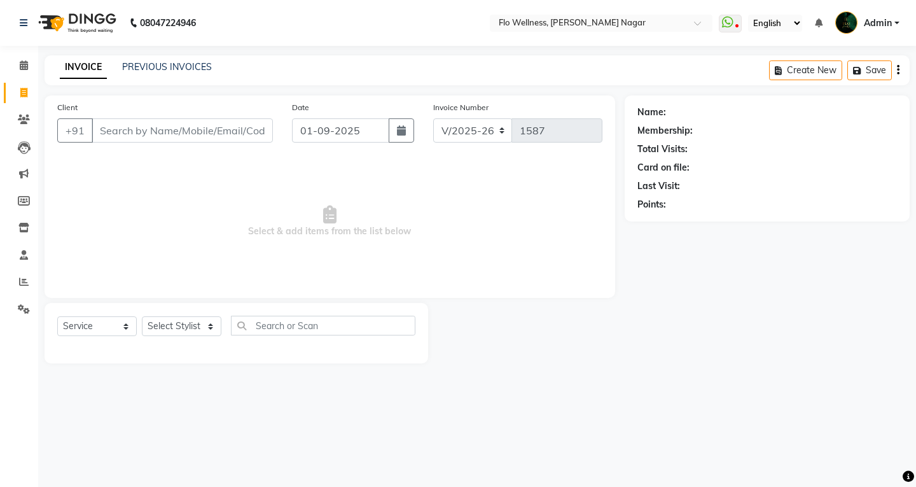
click at [659, 64] on div "Create New Save" at bounding box center [839, 70] width 141 height 30
click at [659, 68] on div "Create New Save" at bounding box center [839, 70] width 141 height 30
click at [659, 70] on icon "button" at bounding box center [898, 70] width 3 height 1
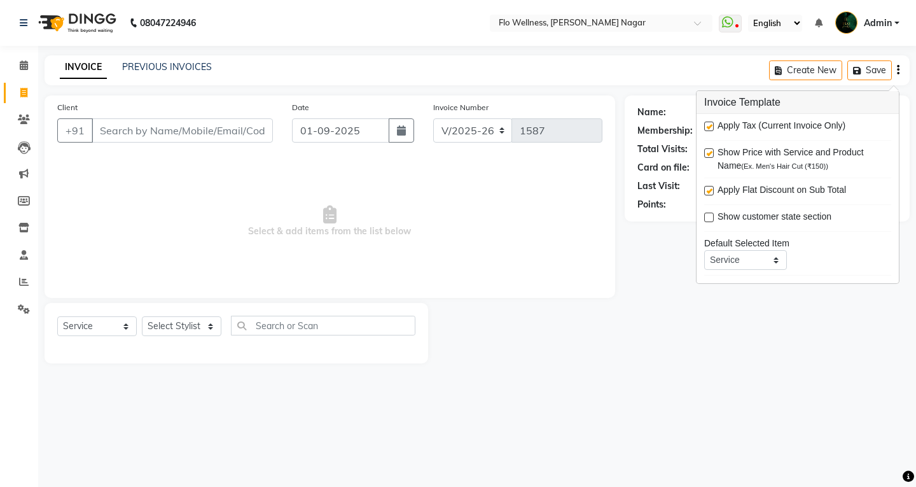
drag, startPoint x: 648, startPoint y: 374, endPoint x: 634, endPoint y: 367, distance: 15.1
click at [649, 374] on main "INVOICE PREVIOUS INVOICES Create New Save Client +91 Date [DATE] Invoice Number…" at bounding box center [477, 218] width 878 height 327
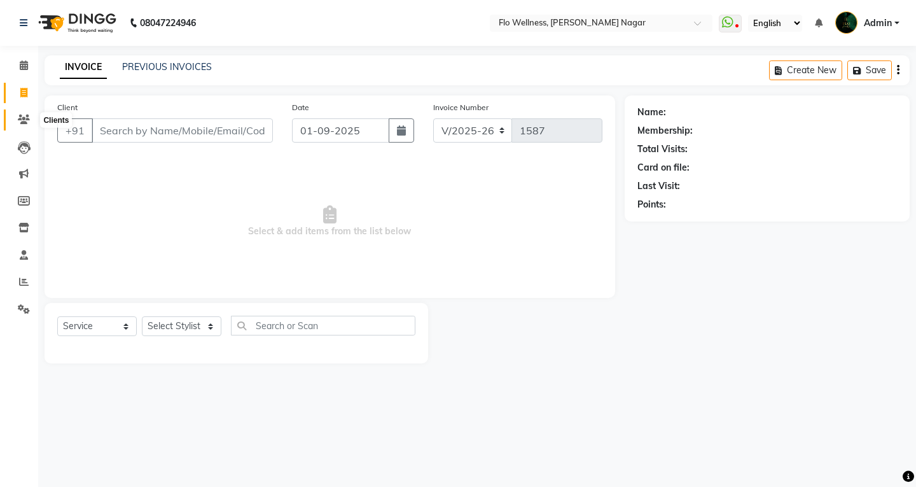
click at [28, 118] on icon at bounding box center [24, 120] width 12 height 10
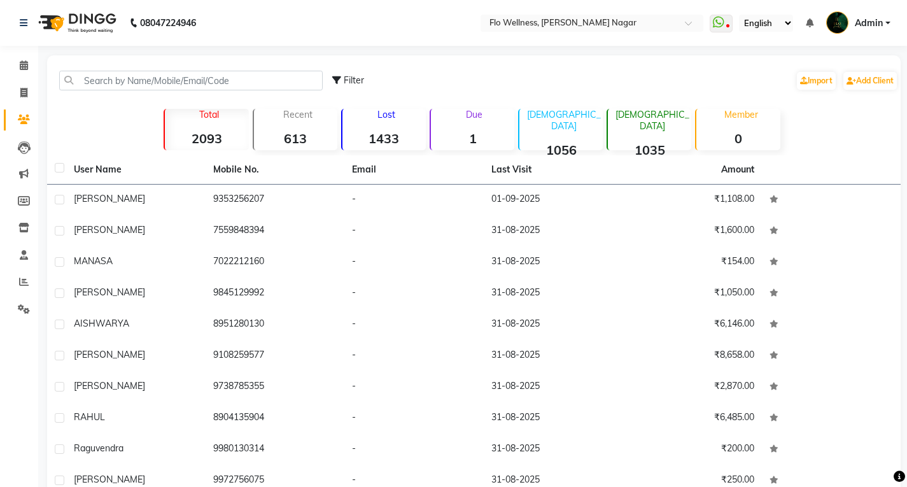
click at [407, 124] on div "Lost 1433" at bounding box center [383, 129] width 85 height 41
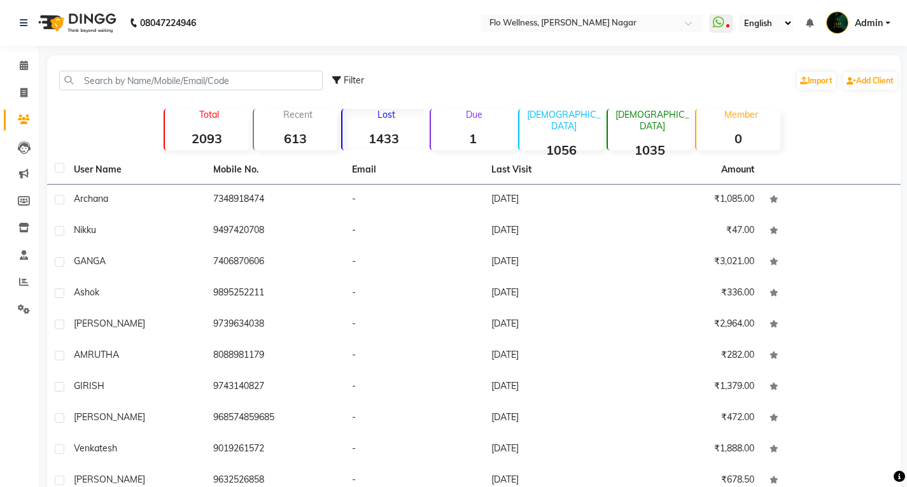
click at [486, 125] on div "Due 1" at bounding box center [471, 129] width 85 height 41
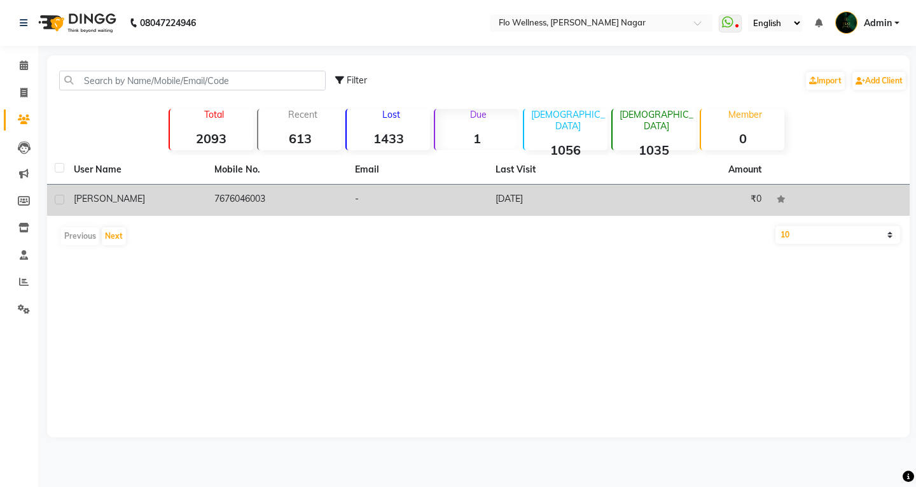
click at [57, 194] on td at bounding box center [56, 200] width 19 height 31
click at [62, 197] on label at bounding box center [60, 200] width 10 height 10
click at [62, 197] on input "checkbox" at bounding box center [59, 200] width 8 height 8
checkbox input "true"
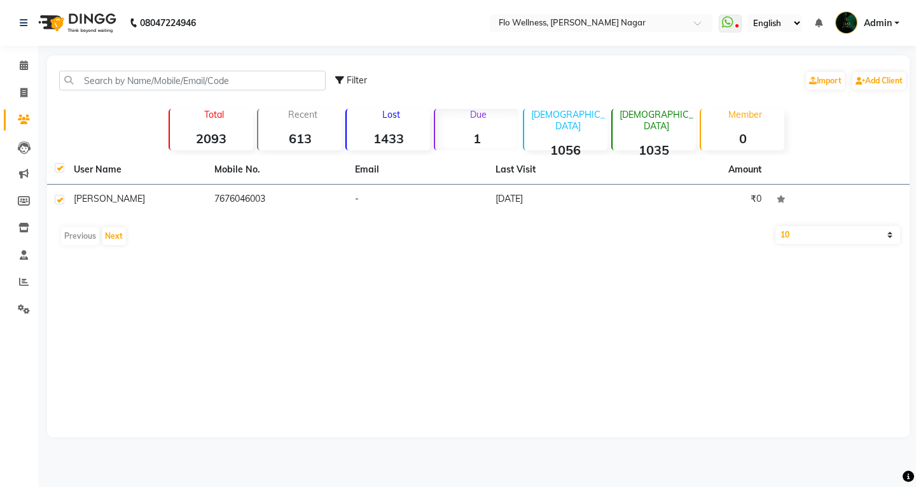
checkbox input "true"
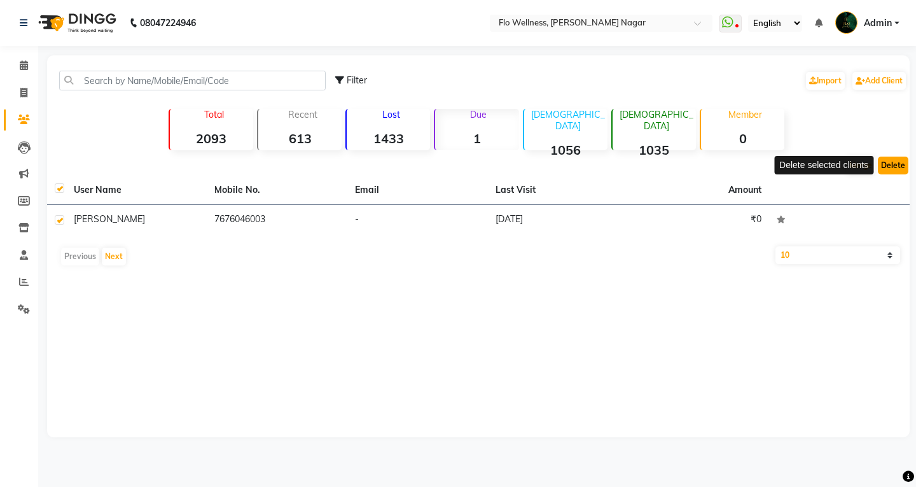
click at [659, 165] on button "Delete" at bounding box center [893, 166] width 31 height 18
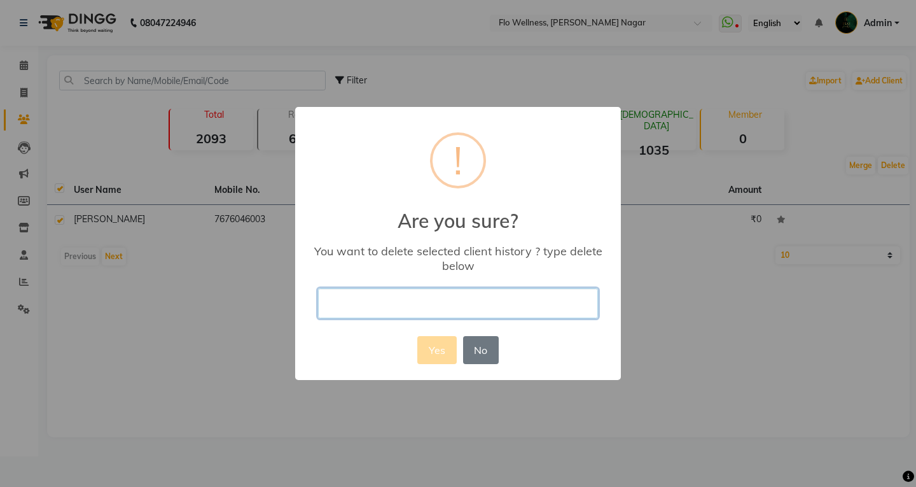
click at [380, 303] on input "text" at bounding box center [458, 303] width 280 height 30
type input "demo"
click at [476, 345] on button "No" at bounding box center [481, 350] width 36 height 28
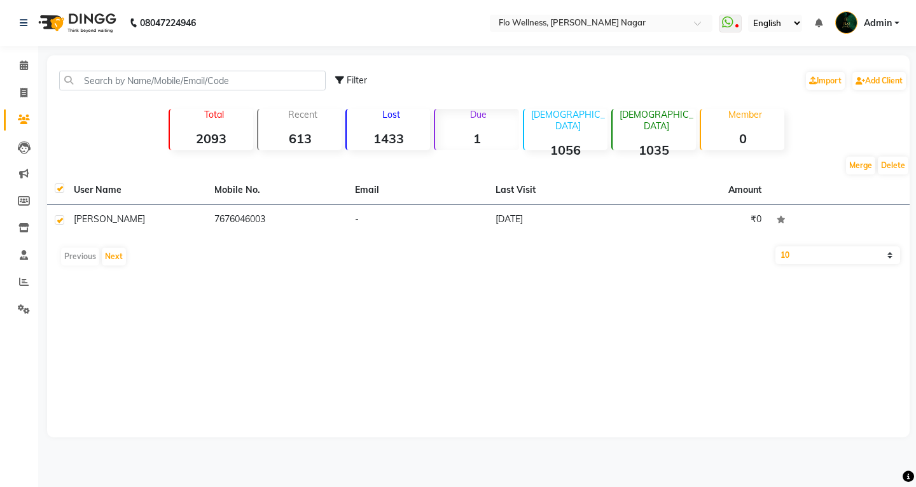
click at [583, 142] on strong "1056" at bounding box center [565, 150] width 83 height 16
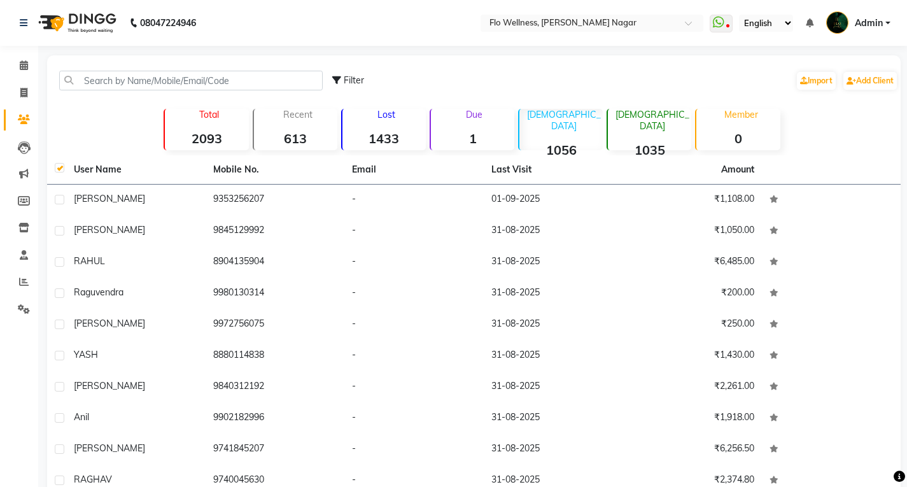
click at [657, 124] on div "[DEMOGRAPHIC_DATA] 1035" at bounding box center [648, 129] width 85 height 41
click at [25, 143] on icon at bounding box center [24, 147] width 13 height 13
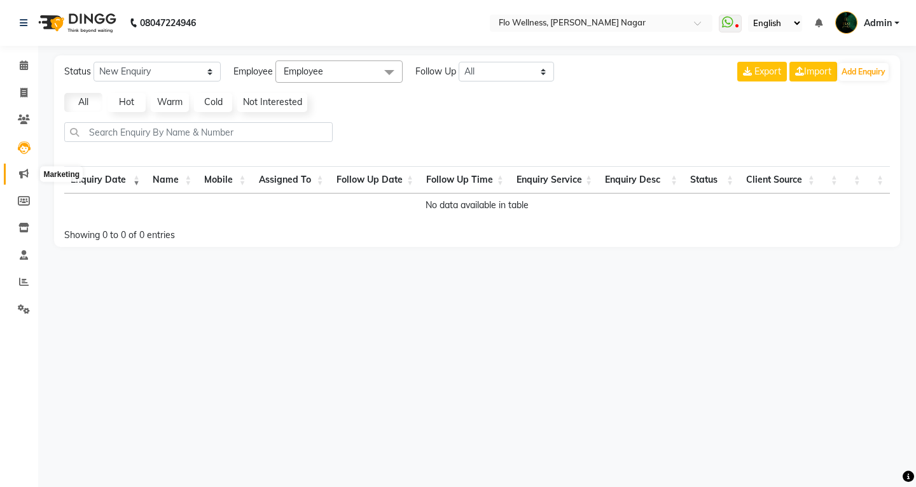
click at [19, 174] on icon at bounding box center [24, 174] width 10 height 10
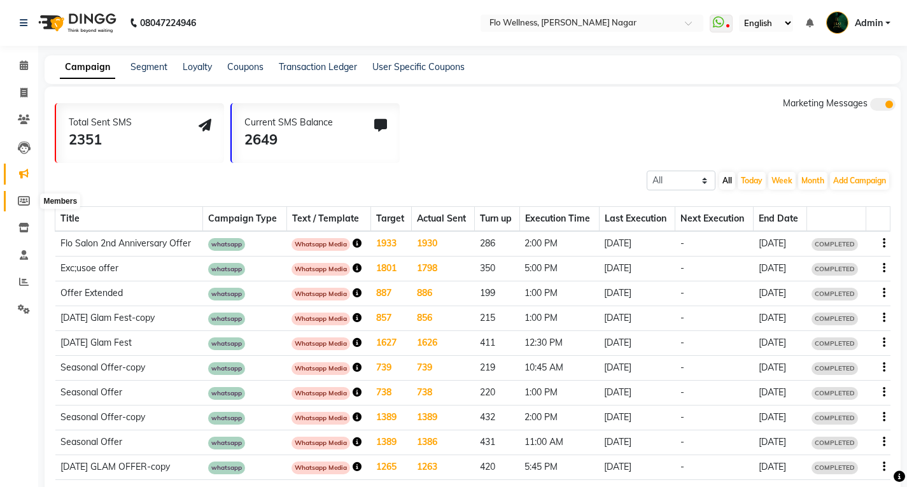
click at [23, 200] on icon at bounding box center [24, 201] width 12 height 10
select select
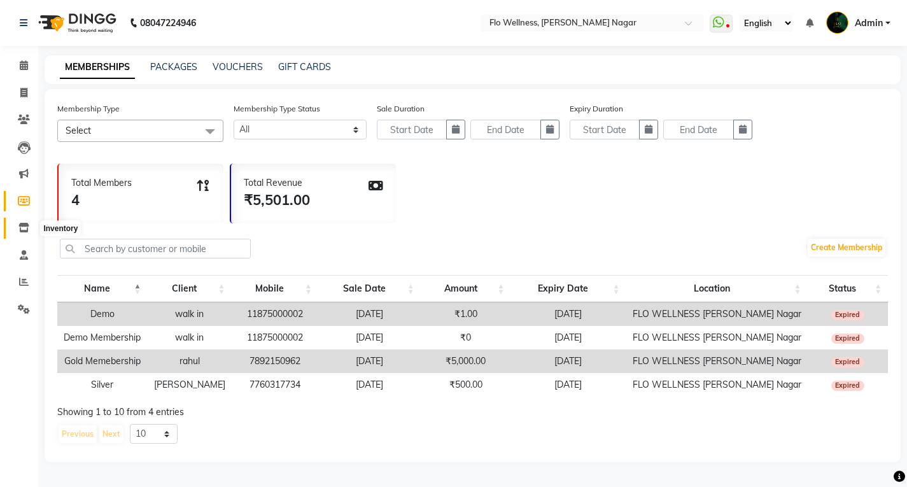
click at [21, 232] on icon at bounding box center [23, 228] width 11 height 10
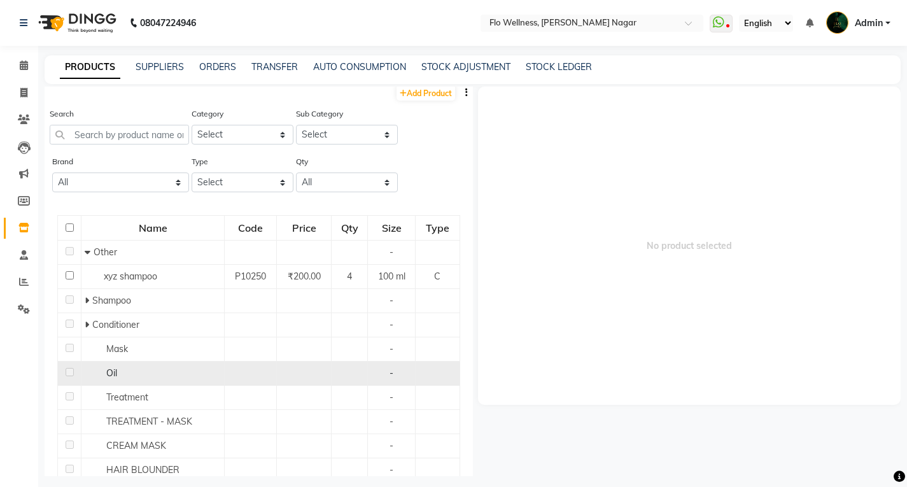
scroll to position [4, 0]
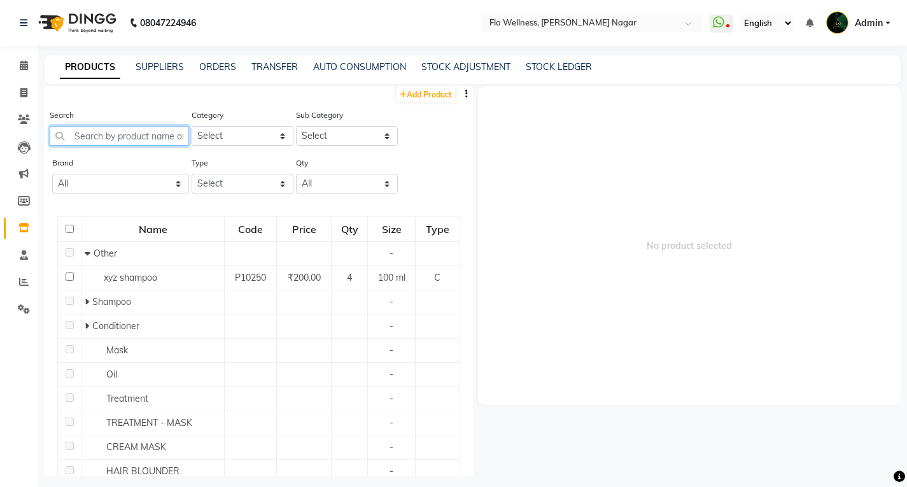
click at [74, 144] on input "text" at bounding box center [119, 136] width 139 height 20
click at [240, 130] on select "Select Hair Makeup Skin Personal Care Appliances [PERSON_NAME] Waxing Disposabl…" at bounding box center [243, 136] width 102 height 20
drag, startPoint x: 217, startPoint y: 129, endPoint x: 228, endPoint y: 125, distance: 12.1
click at [217, 129] on select "Select Hair Makeup Skin Personal Care Appliances [PERSON_NAME] Waxing Disposabl…" at bounding box center [243, 136] width 102 height 20
click at [331, 125] on div "Sub Category Select" at bounding box center [347, 127] width 102 height 38
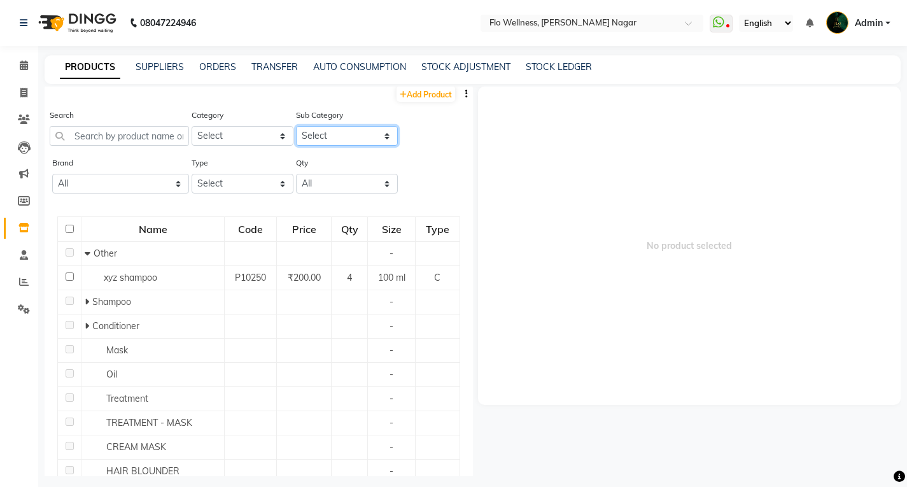
click at [334, 128] on select "Select" at bounding box center [347, 136] width 102 height 20
click at [345, 138] on select "Select" at bounding box center [347, 136] width 102 height 20
click at [130, 192] on select "All Floractive Floractive Professionals Schwarzkopf" at bounding box center [120, 184] width 137 height 20
click at [230, 178] on select "Select Both Retail Consumable" at bounding box center [243, 184] width 102 height 20
click at [415, 136] on div "Search Category Select Hair Makeup Skin Personal Care Appliances [PERSON_NAME] …" at bounding box center [259, 132] width 428 height 48
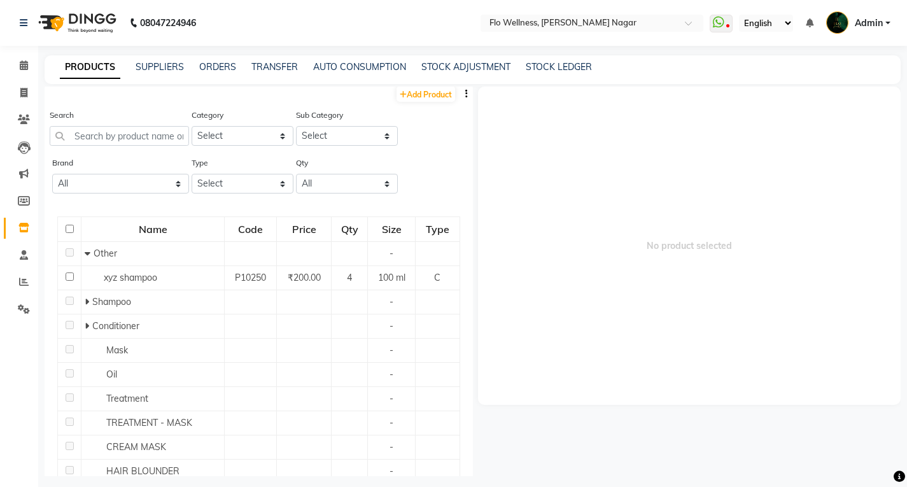
click at [157, 76] on div "PRODUCTS SUPPLIERS ORDERS TRANSFER AUTO CONSUMPTION STOCK ADJUSTMENT STOCK LEDG…" at bounding box center [473, 69] width 856 height 29
click at [21, 254] on icon at bounding box center [24, 255] width 8 height 10
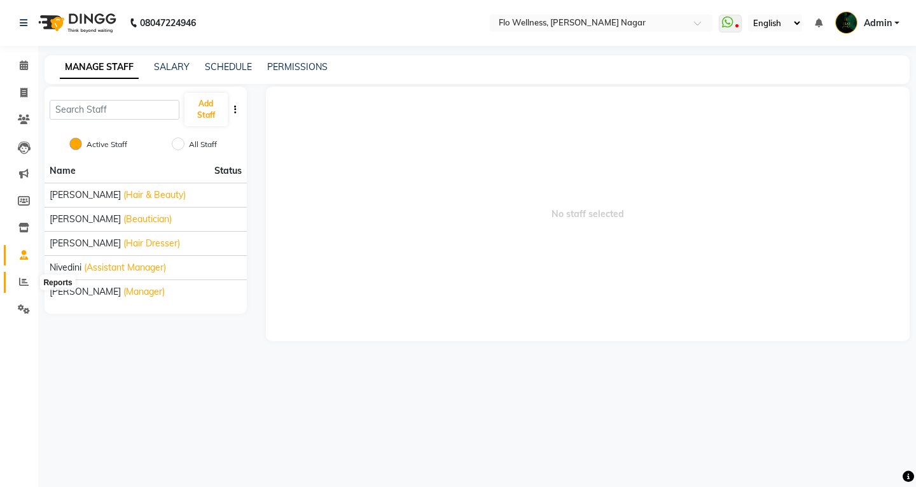
click at [21, 288] on span at bounding box center [24, 282] width 22 height 15
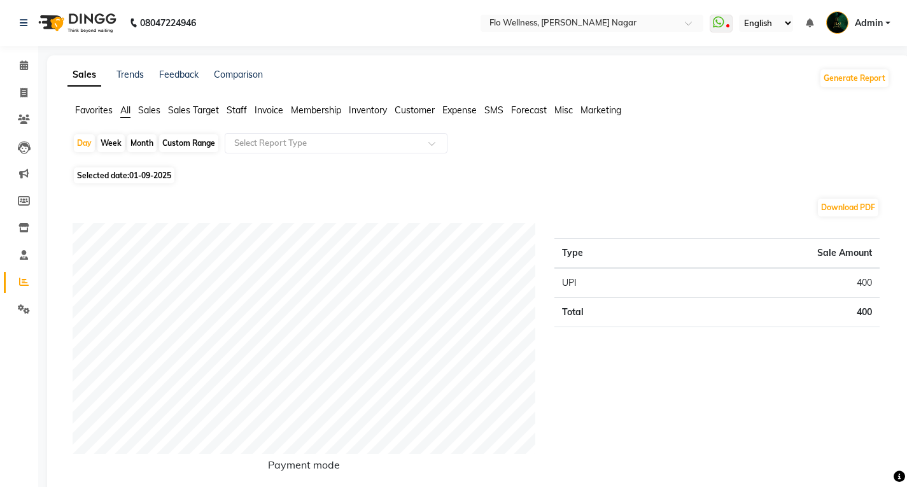
click at [202, 146] on div "Custom Range" at bounding box center [188, 143] width 59 height 18
select select "9"
select select "2025"
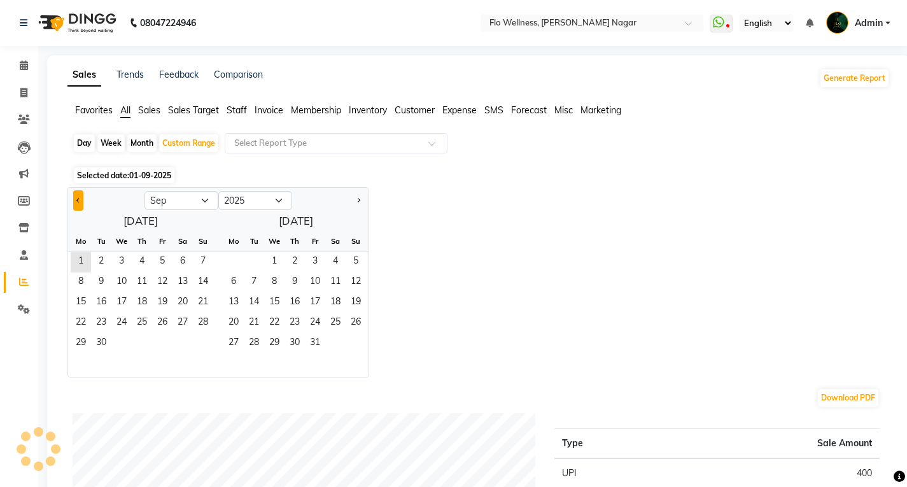
click at [78, 202] on button "Previous month" at bounding box center [78, 200] width 10 height 20
select select "8"
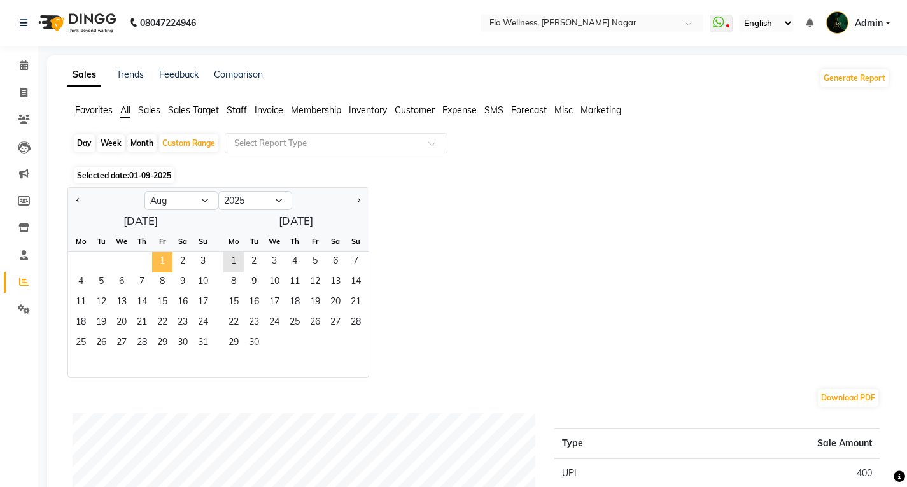
drag, startPoint x: 172, startPoint y: 255, endPoint x: 171, endPoint y: 265, distance: 9.6
click at [171, 255] on span "1" at bounding box center [162, 262] width 20 height 20
click at [209, 337] on span "31" at bounding box center [203, 343] width 20 height 20
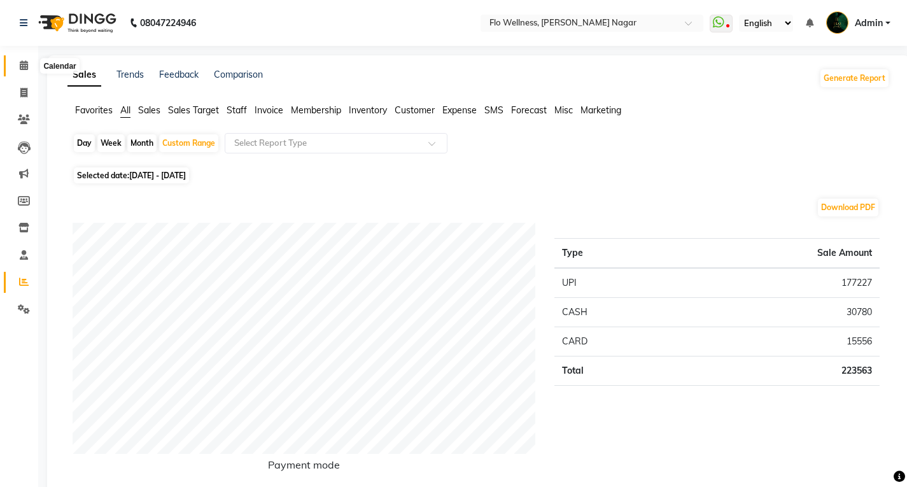
click at [18, 63] on span at bounding box center [24, 66] width 22 height 15
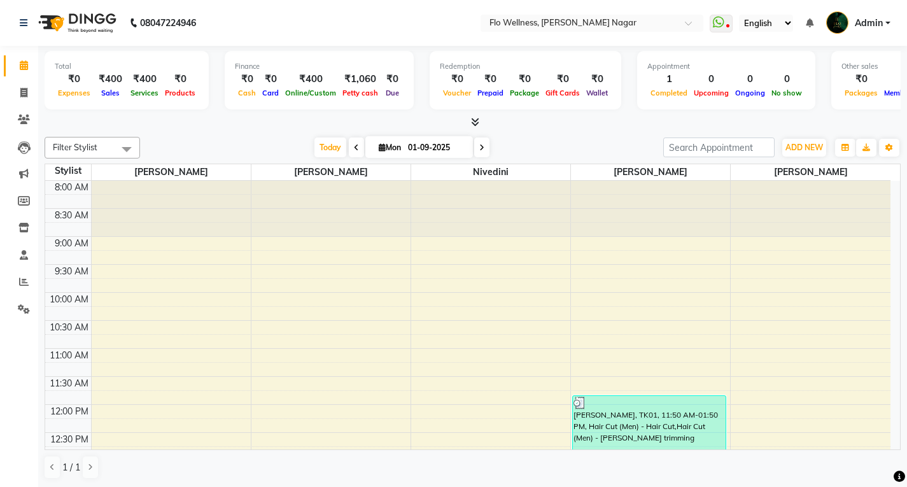
click at [146, 85] on div "₹400" at bounding box center [144, 79] width 34 height 15
click at [116, 85] on div "₹400" at bounding box center [111, 79] width 34 height 15
click at [21, 98] on span at bounding box center [24, 93] width 22 height 15
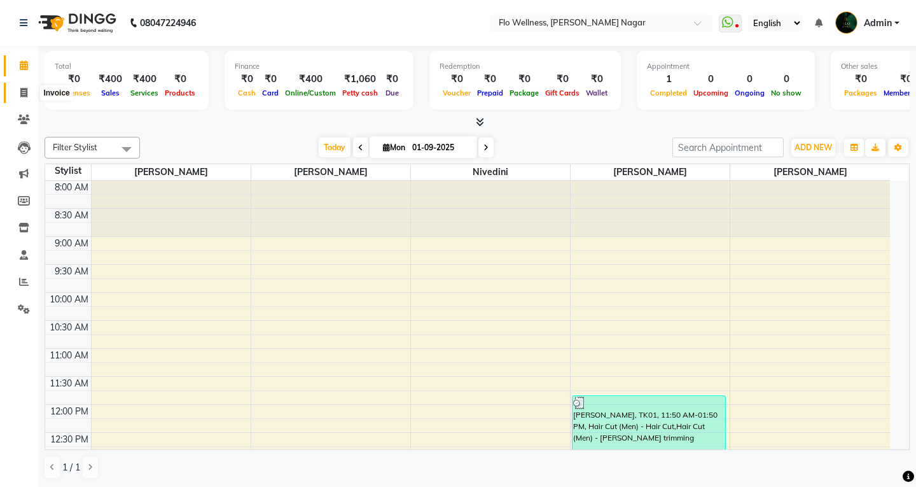
select select "4509"
select select "service"
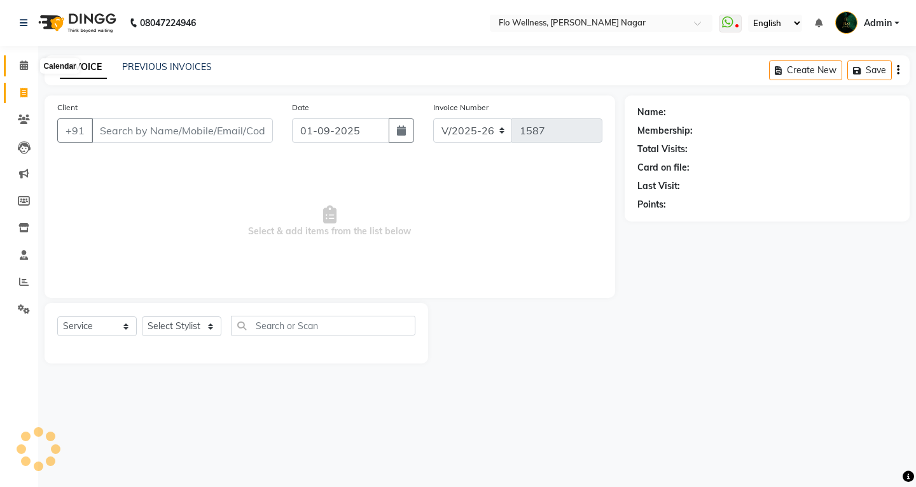
click at [22, 68] on icon at bounding box center [24, 65] width 8 height 10
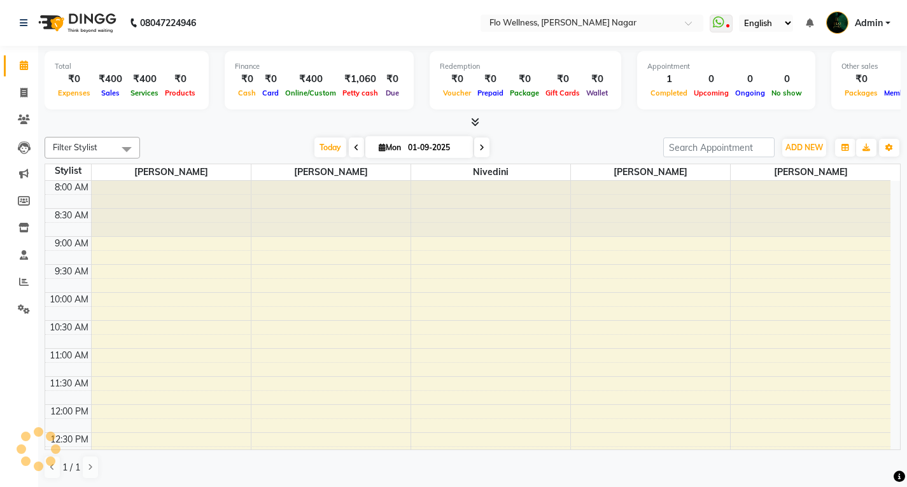
scroll to position [393, 0]
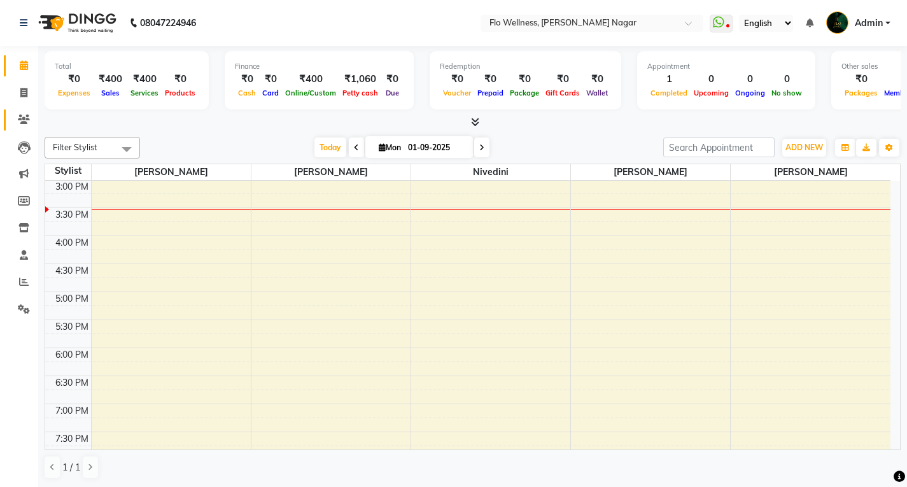
click at [10, 118] on link "Clients" at bounding box center [19, 119] width 31 height 21
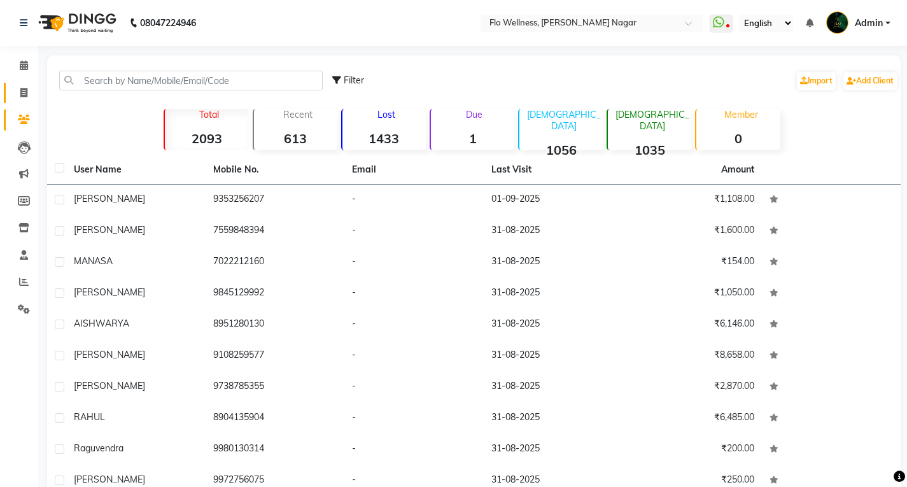
click at [12, 94] on link "Invoice" at bounding box center [19, 93] width 31 height 21
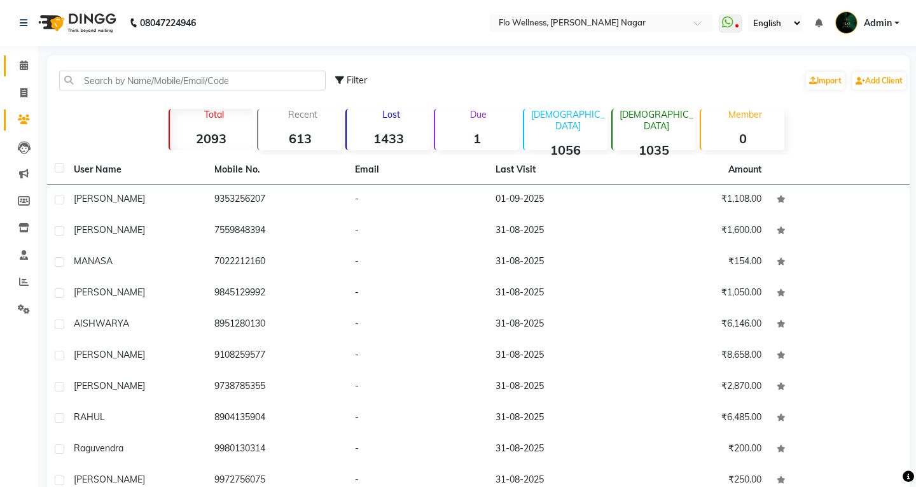
select select "service"
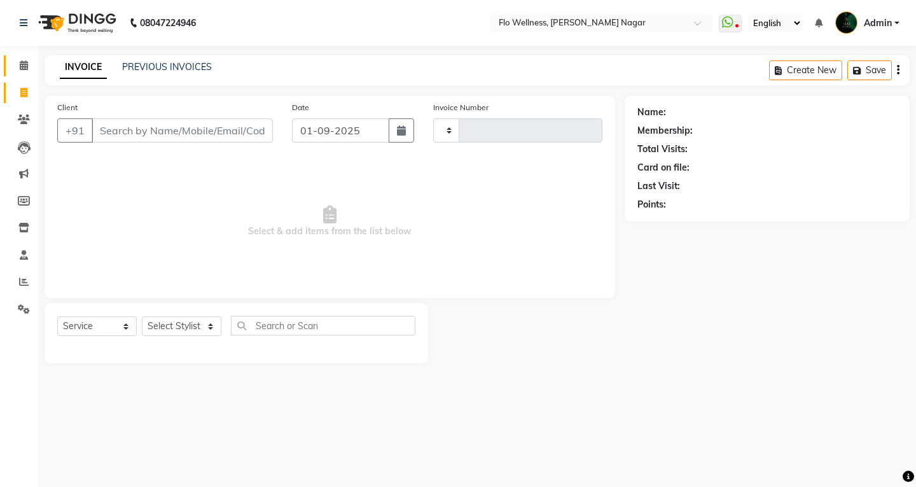
type input "1587"
click at [10, 55] on link "Calendar" at bounding box center [19, 65] width 31 height 21
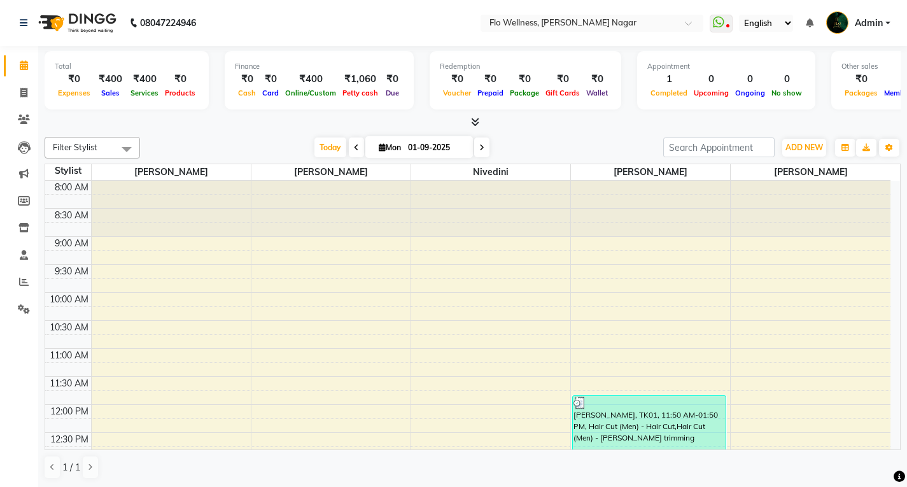
scroll to position [1, 0]
drag, startPoint x: 22, startPoint y: 282, endPoint x: 30, endPoint y: 283, distance: 7.7
click at [22, 282] on icon at bounding box center [24, 281] width 10 height 10
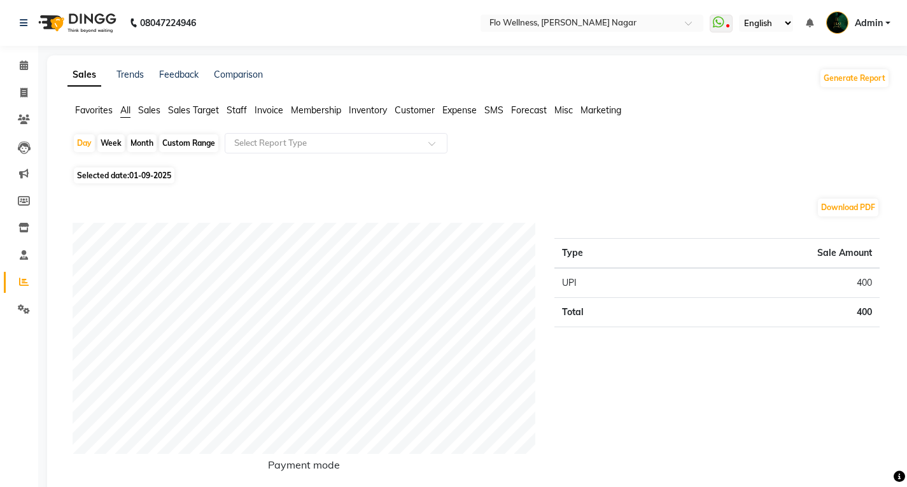
click at [207, 137] on div "Custom Range" at bounding box center [188, 143] width 59 height 18
select select "9"
select select "2025"
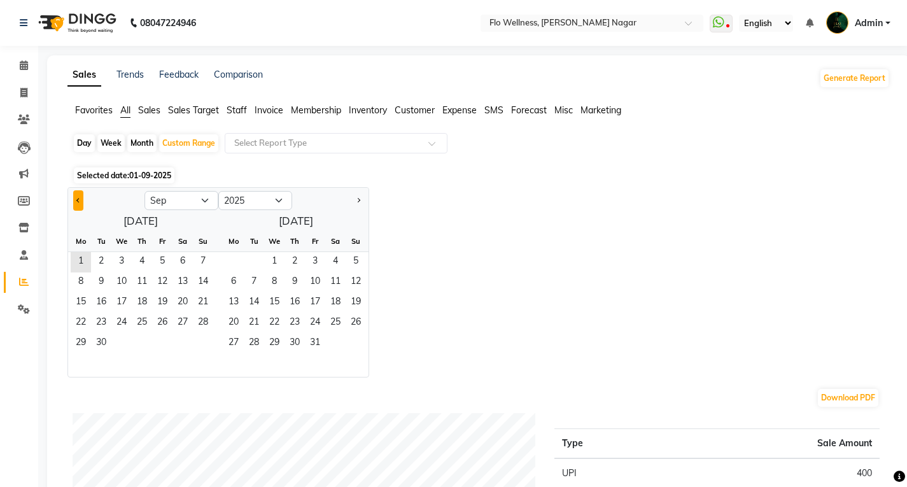
click at [80, 200] on button "Previous month" at bounding box center [78, 200] width 10 height 20
click at [79, 200] on span "Previous month" at bounding box center [78, 199] width 4 height 4
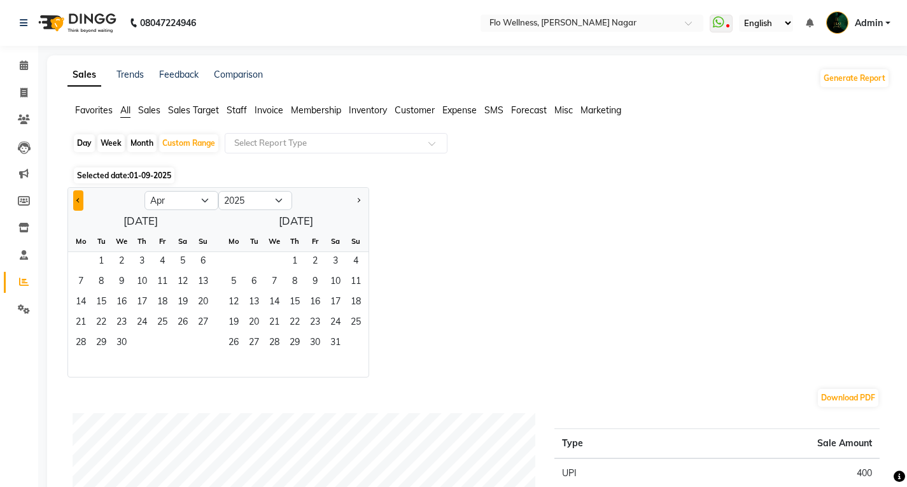
click at [78, 200] on span "Previous month" at bounding box center [78, 199] width 4 height 4
select select "12"
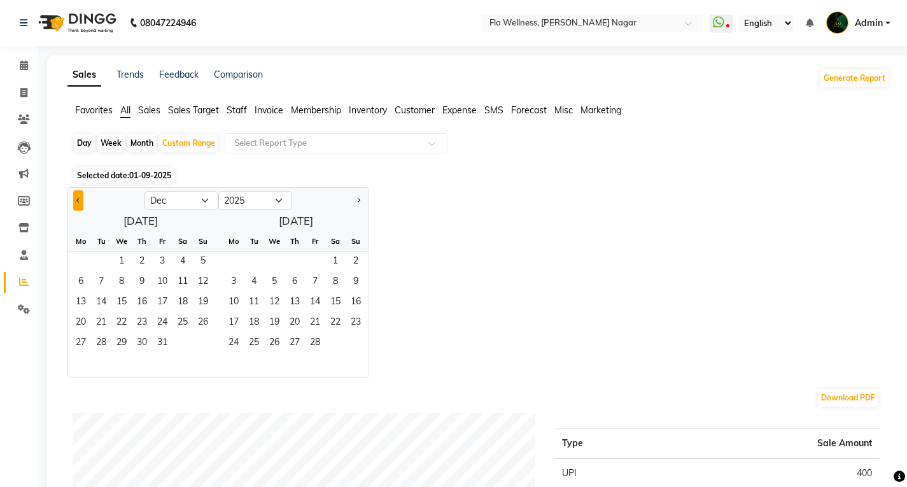
select select "2024"
click at [78, 199] on span "Previous month" at bounding box center [78, 199] width 4 height 4
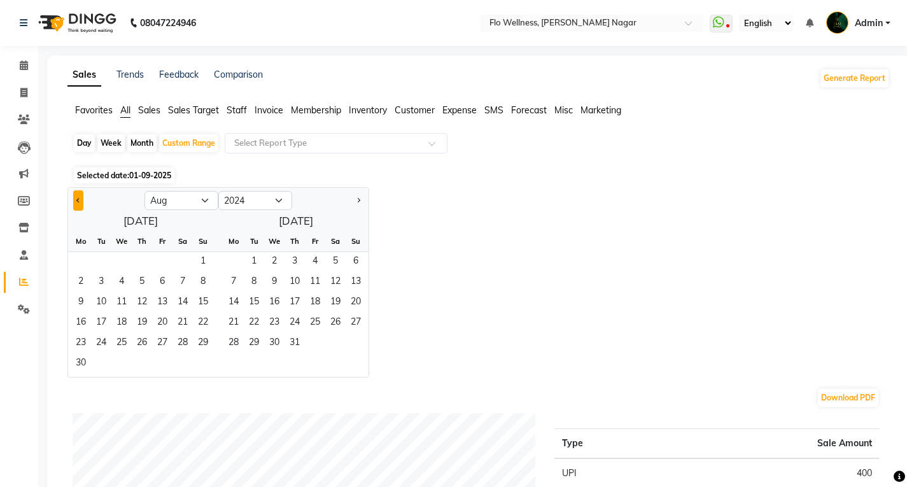
click at [78, 199] on span "Previous month" at bounding box center [78, 199] width 4 height 4
click at [363, 199] on div at bounding box center [330, 200] width 76 height 20
click at [362, 199] on button "Next month" at bounding box center [358, 200] width 10 height 20
select select "9"
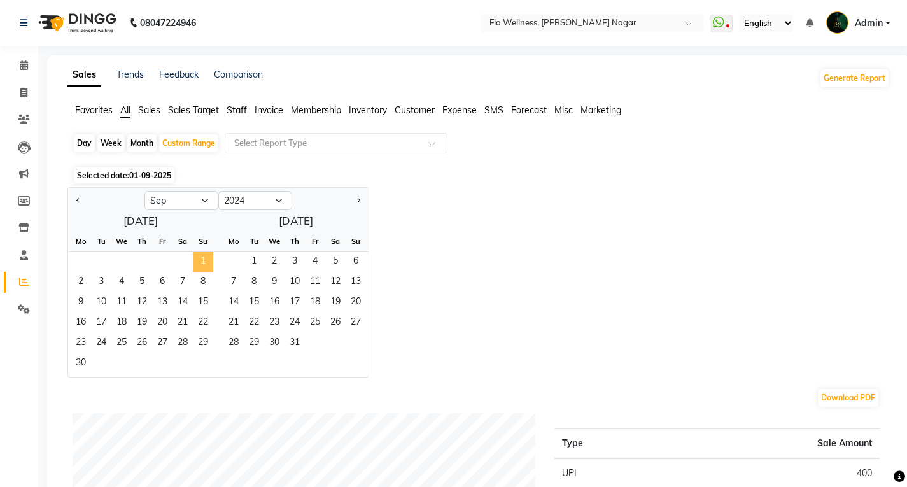
click at [206, 261] on span "1" at bounding box center [203, 262] width 20 height 20
click at [79, 363] on span "30" at bounding box center [81, 364] width 20 height 20
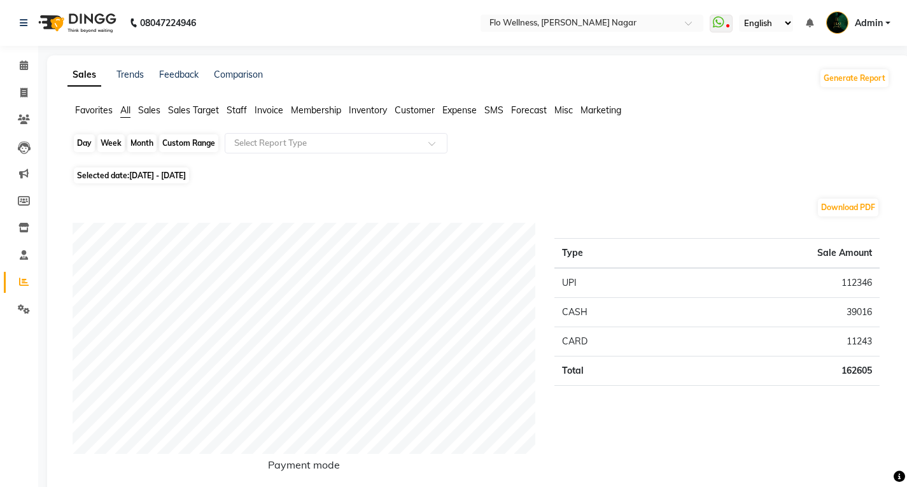
click at [206, 141] on div "Custom Range" at bounding box center [188, 143] width 59 height 18
select select "9"
select select "2024"
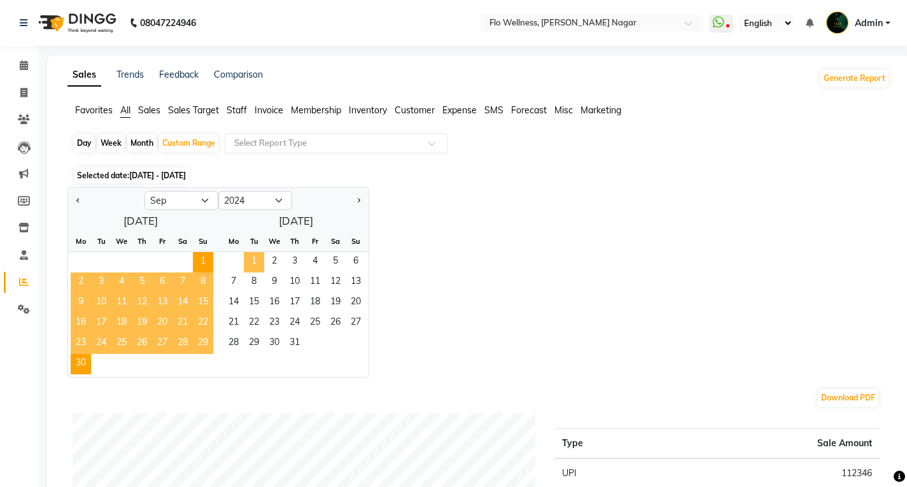
click at [251, 258] on span "1" at bounding box center [254, 262] width 20 height 20
select select "10"
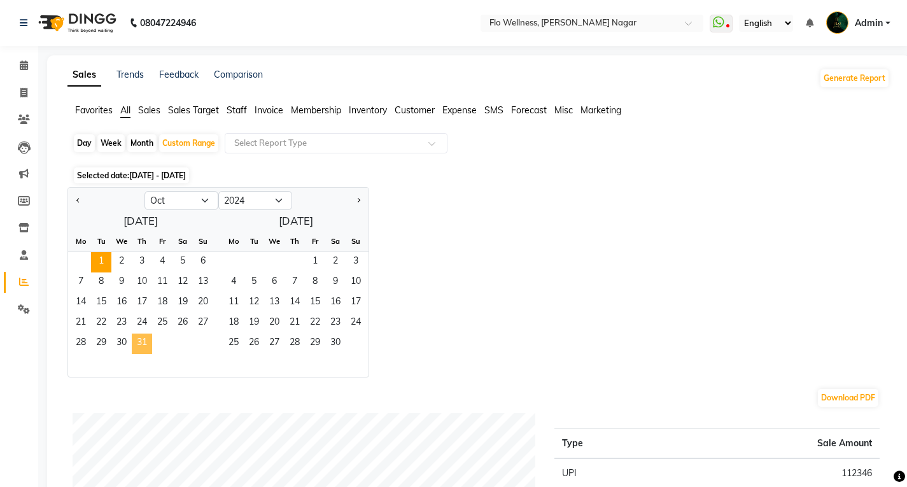
click at [141, 337] on span "31" at bounding box center [142, 343] width 20 height 20
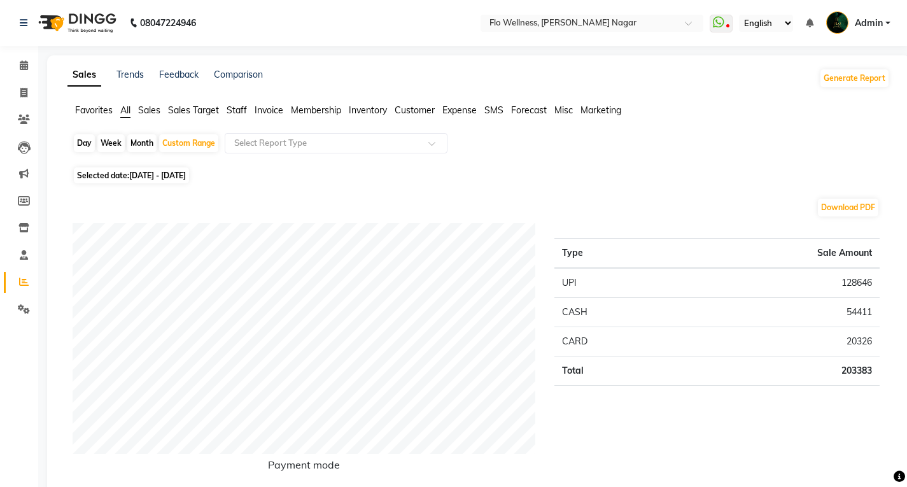
click at [204, 153] on div "Day Week Month Custom Range Select Report Type" at bounding box center [479, 148] width 812 height 31
click at [204, 145] on div "Custom Range" at bounding box center [188, 143] width 59 height 18
select select "10"
select select "2024"
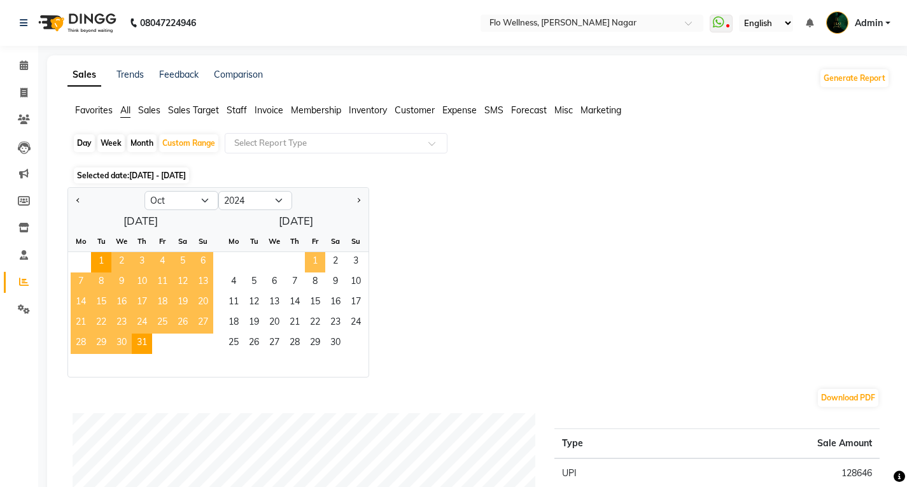
click at [315, 259] on span "1" at bounding box center [315, 262] width 20 height 20
select select "11"
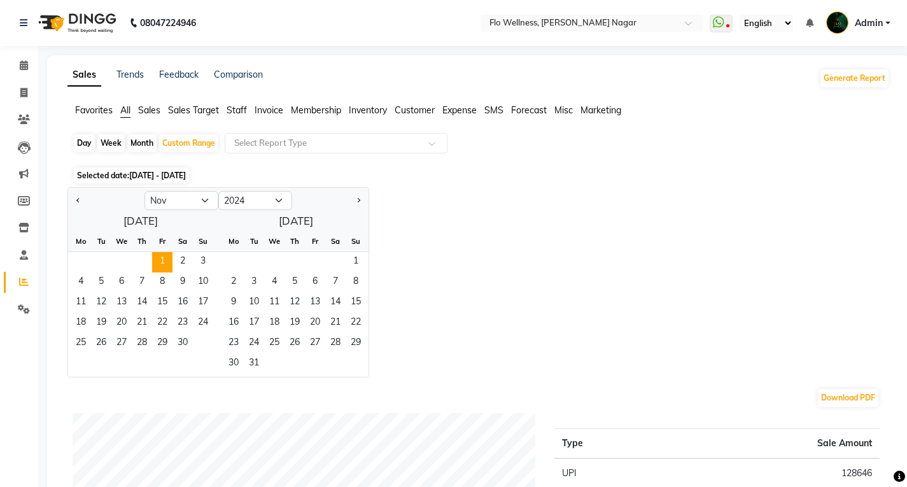
click at [195, 341] on div "25 26 27 28 29 30" at bounding box center [140, 343] width 145 height 20
click at [191, 341] on span "30" at bounding box center [182, 343] width 20 height 20
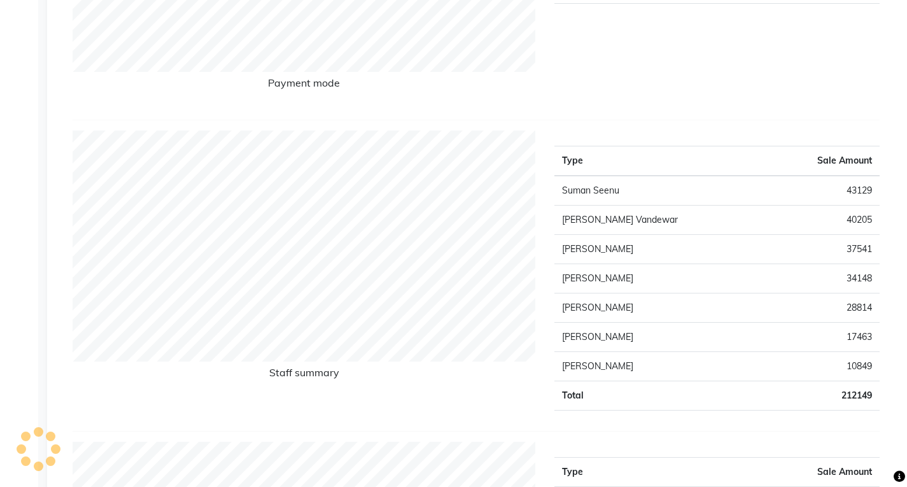
scroll to position [64, 0]
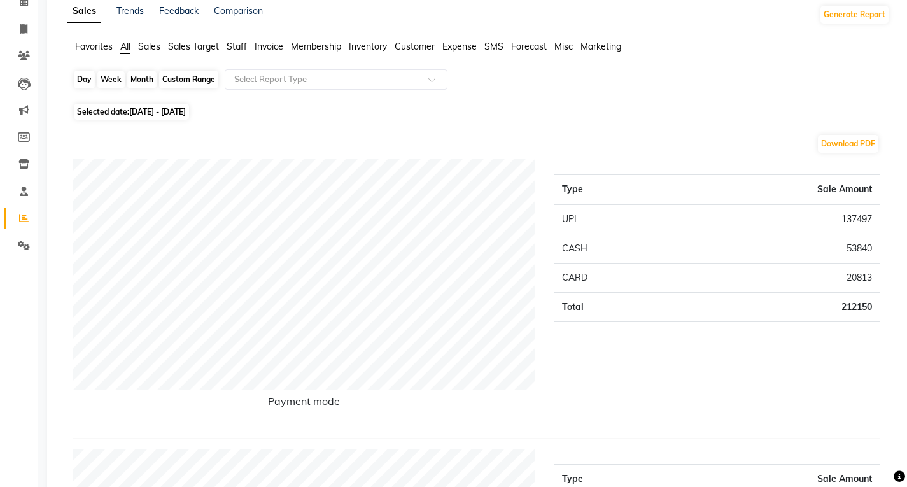
click at [179, 76] on div "Custom Range" at bounding box center [188, 80] width 59 height 18
select select "11"
select select "2024"
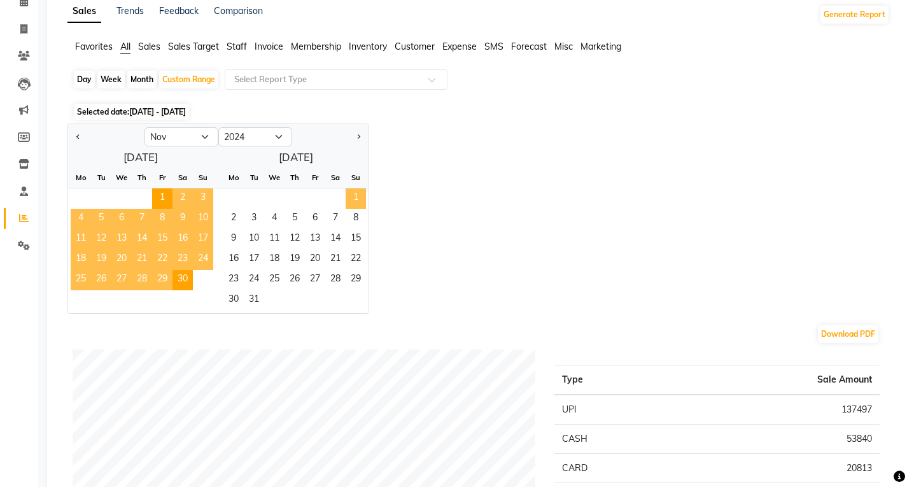
click at [354, 199] on span "1" at bounding box center [355, 198] width 20 height 20
select select "12"
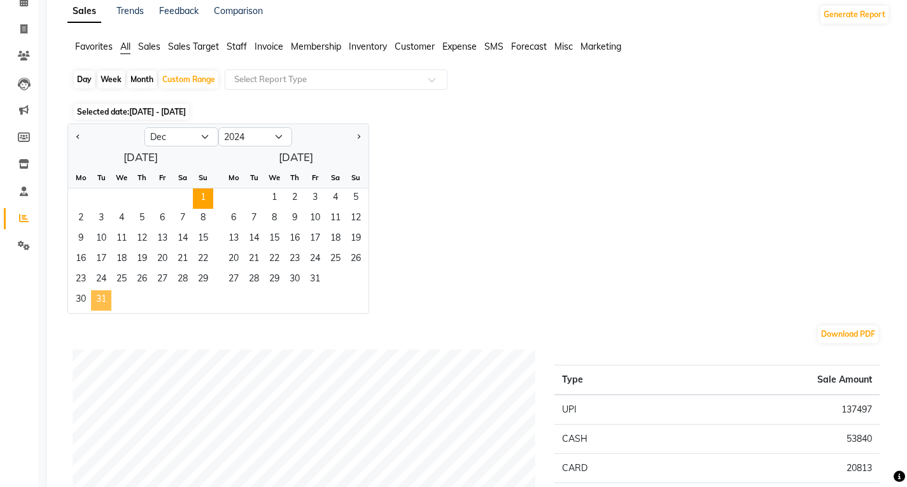
click at [102, 298] on span "31" at bounding box center [101, 300] width 20 height 20
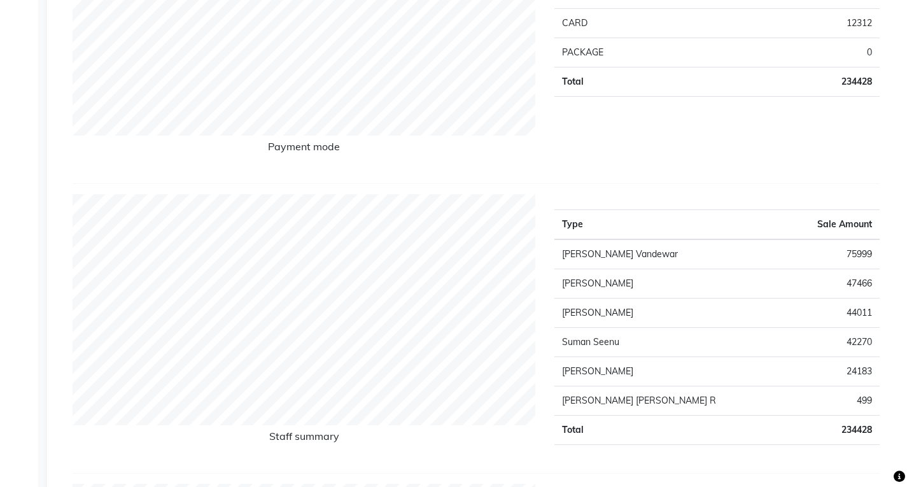
scroll to position [0, 0]
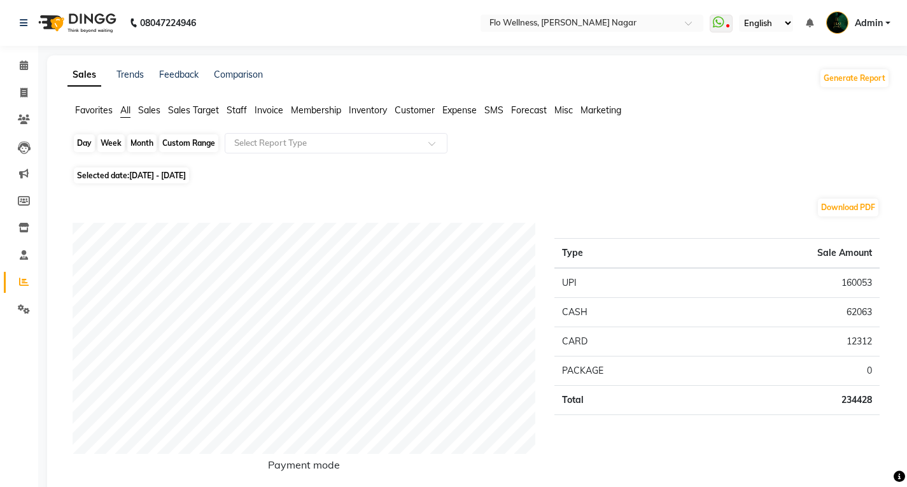
click at [167, 145] on div "Custom Range" at bounding box center [188, 143] width 59 height 18
select select "12"
select select "2024"
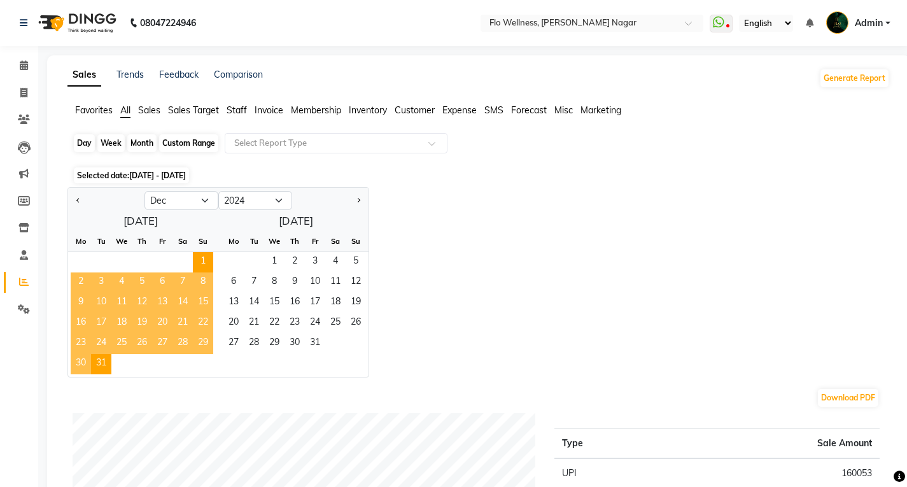
click at [167, 145] on div "Custom Range" at bounding box center [188, 143] width 59 height 18
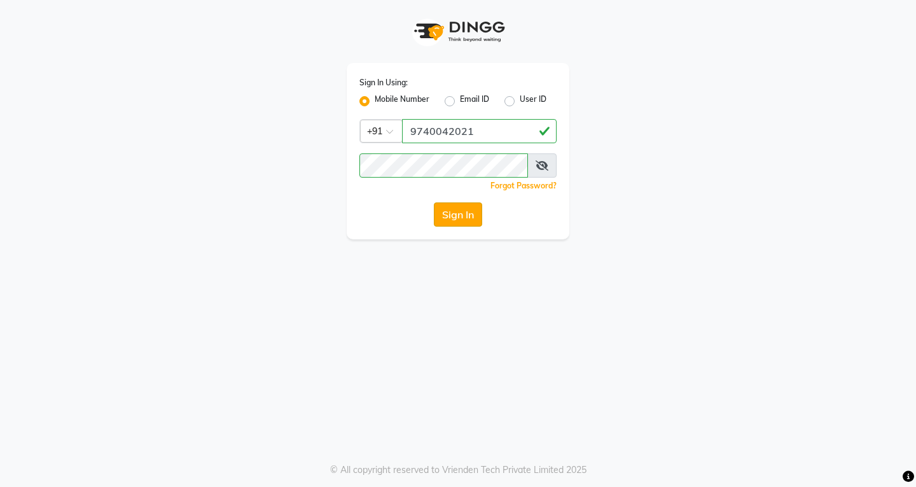
click at [474, 204] on button "Sign In" at bounding box center [458, 214] width 48 height 24
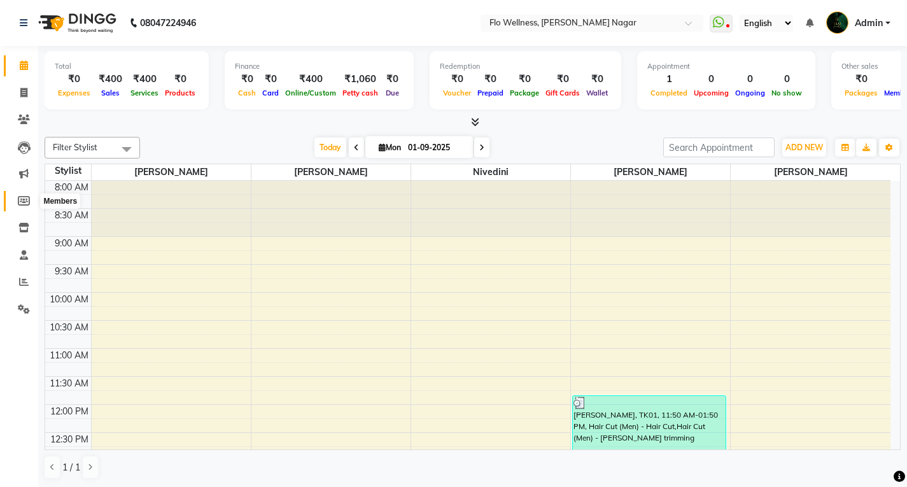
click at [22, 199] on icon at bounding box center [24, 201] width 12 height 10
select select
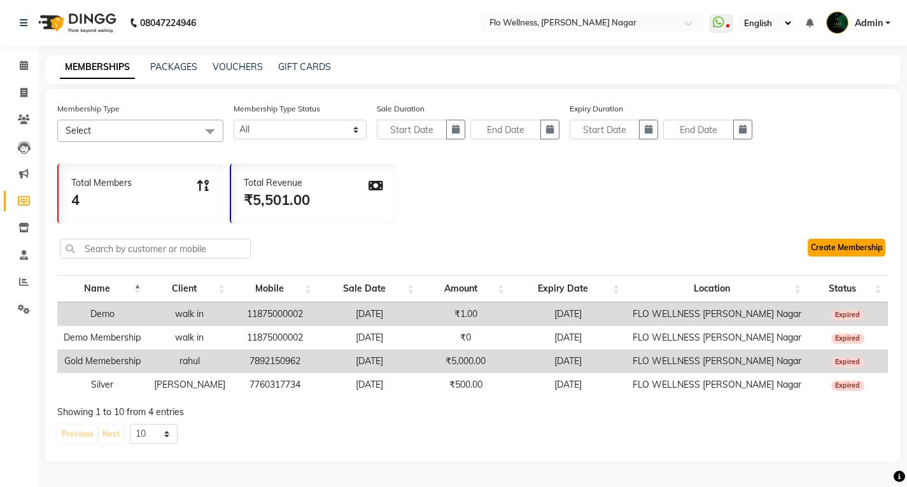
click at [659, 251] on link "Create Membership" at bounding box center [846, 248] width 78 height 18
click at [17, 276] on span at bounding box center [24, 281] width 22 height 15
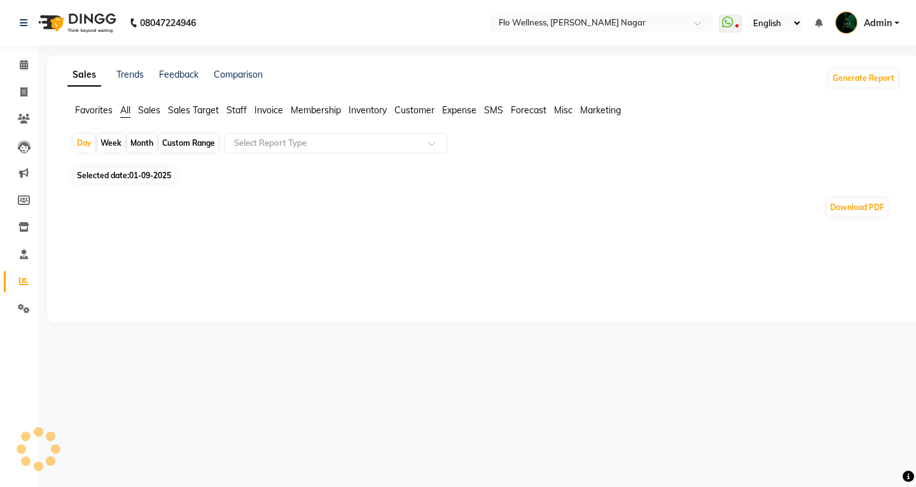
click at [181, 141] on div "Custom Range" at bounding box center [188, 143] width 59 height 18
select select "9"
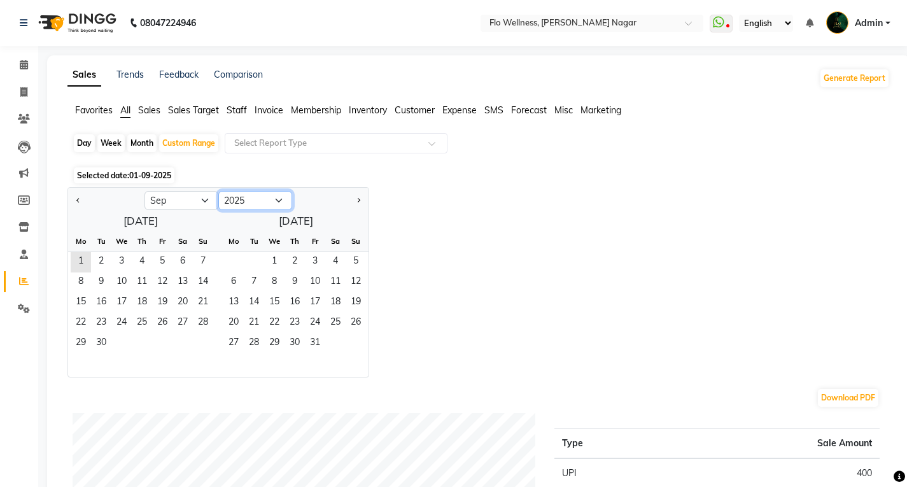
click at [258, 195] on select "2015 2016 2017 2018 2019 2020 2021 2022 2023 2024 2025 2026 2027 2028 2029 2030…" at bounding box center [255, 200] width 74 height 19
select select "2023"
click at [218, 191] on select "2015 2016 2017 2018 2019 2020 2021 2022 2023 2024 2025 2026 2027 2028 2029 2030…" at bounding box center [255, 200] width 74 height 19
click at [195, 199] on select "Jan Feb Mar Apr May Jun [DATE] Aug Sep Oct Nov Dec" at bounding box center [181, 200] width 74 height 19
select select "6"
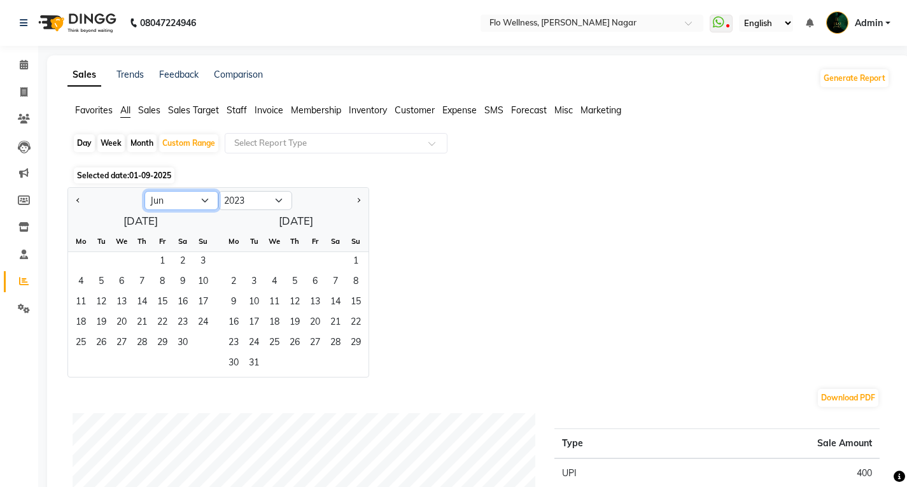
click at [144, 191] on select "Jan Feb Mar Apr May Jun [DATE] Aug Sep Oct Nov Dec" at bounding box center [181, 200] width 74 height 19
click at [143, 257] on span "1" at bounding box center [142, 262] width 20 height 20
click at [277, 199] on select "2013 2014 2015 2016 2017 2018 2019 2020 2021 2022 2023 2024 2025 2026 2027 2028…" at bounding box center [255, 200] width 74 height 19
select select "2024"
click at [218, 191] on select "2013 2014 2015 2016 2017 2018 2019 2020 2021 2022 2023 2024 2025 2026 2027 2028…" at bounding box center [255, 200] width 74 height 19
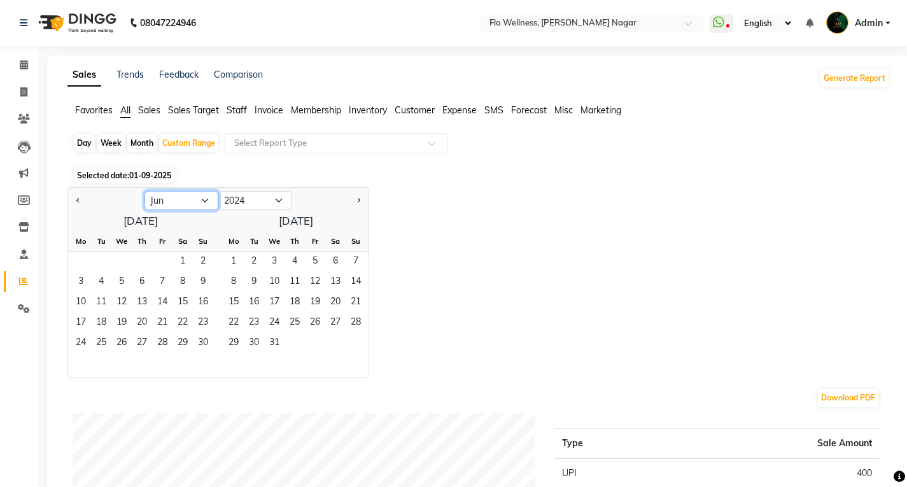
click at [199, 204] on select "Jan Feb Mar Apr May Jun [DATE] Aug Sep Oct Nov Dec" at bounding box center [181, 200] width 74 height 19
select select "4"
click at [144, 191] on select "Jan Feb Mar Apr May Jun [DATE] Aug Sep Oct Nov Dec" at bounding box center [181, 200] width 74 height 19
click at [108, 341] on span "30" at bounding box center [101, 343] width 20 height 20
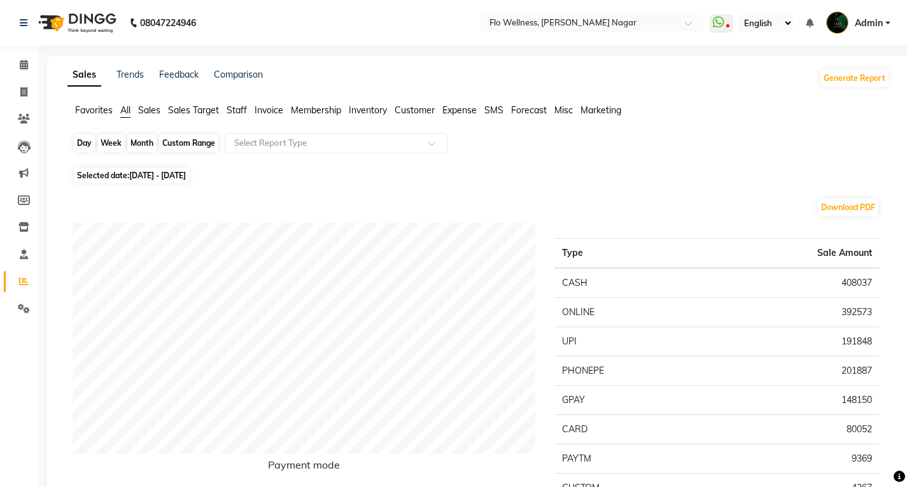
click at [213, 142] on div "Custom Range" at bounding box center [188, 143] width 59 height 18
select select "6"
select select "2023"
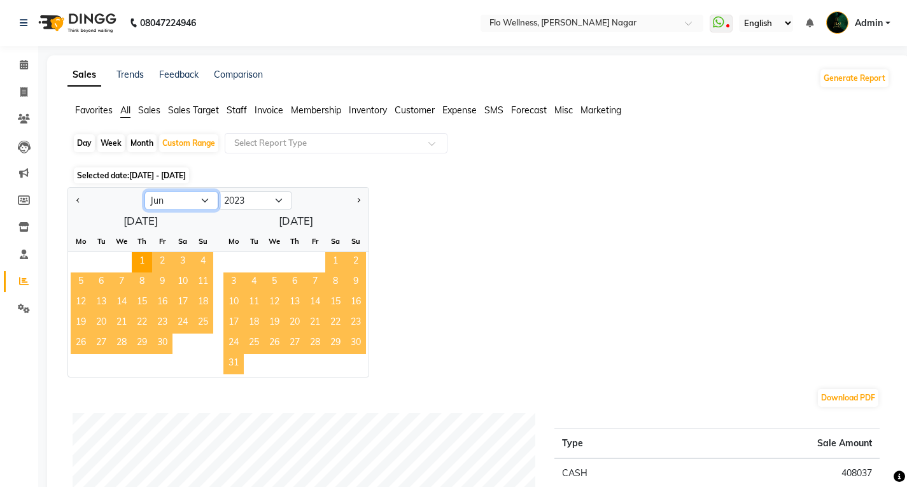
click at [206, 202] on select "Jan Feb Mar Apr May Jun [DATE] Aug Sep Oct Nov Dec" at bounding box center [181, 200] width 74 height 19
select select "5"
click at [144, 191] on select "Jan Feb Mar Apr May Jun [DATE] Aug Sep Oct Nov Dec" at bounding box center [181, 200] width 74 height 19
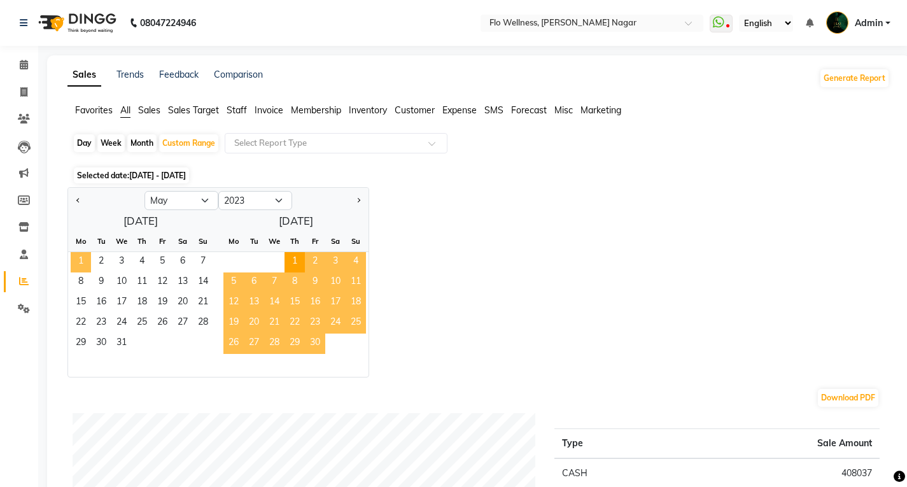
click at [83, 258] on span "1" at bounding box center [81, 262] width 20 height 20
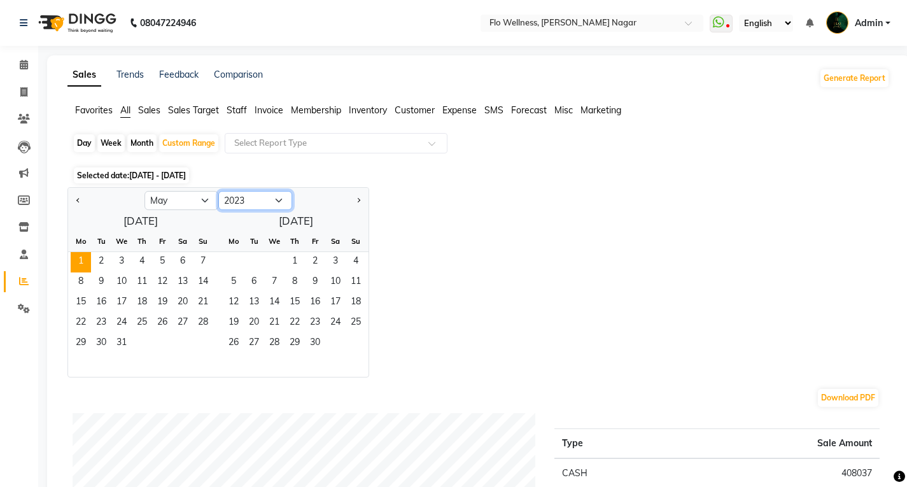
click at [279, 196] on select "2013 2014 2015 2016 2017 2018 2019 2020 2021 2022 2023 2024 2025 2026 2027 2028…" at bounding box center [255, 200] width 74 height 19
select select "2024"
click at [218, 191] on select "2013 2014 2015 2016 2017 2018 2019 2020 2021 2022 2023 2024 2025 2026 2027 2028…" at bounding box center [255, 200] width 74 height 19
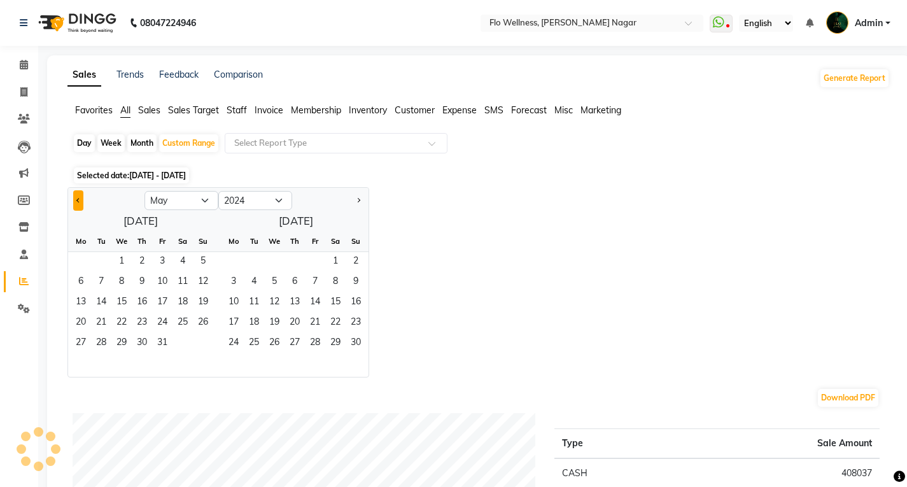
click at [76, 199] on button "Previous month" at bounding box center [78, 200] width 10 height 20
select select "4"
click at [105, 339] on span "30" at bounding box center [101, 343] width 20 height 20
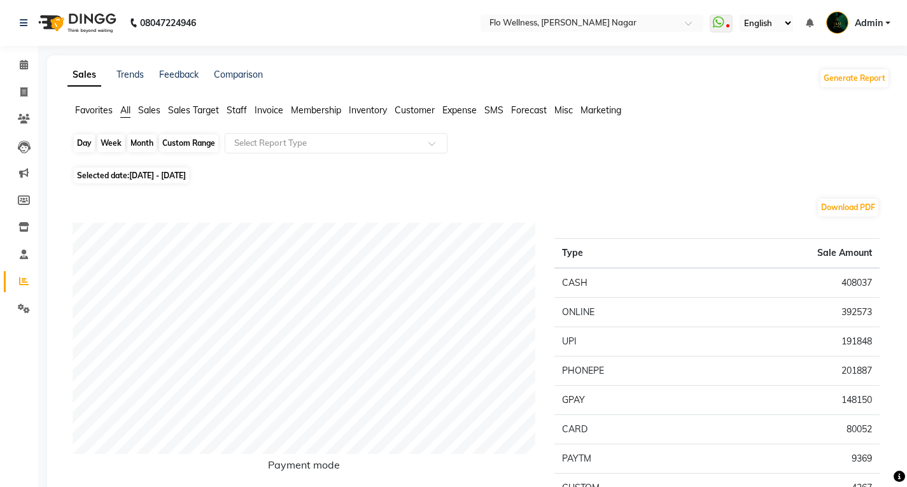
click at [192, 137] on div "Custom Range" at bounding box center [188, 143] width 59 height 18
select select "5"
select select "2023"
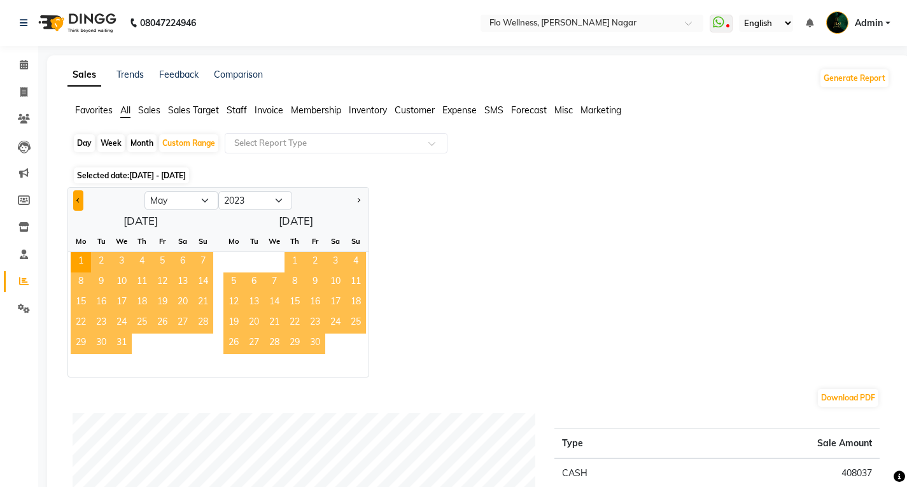
click at [74, 197] on button "Previous month" at bounding box center [78, 200] width 10 height 20
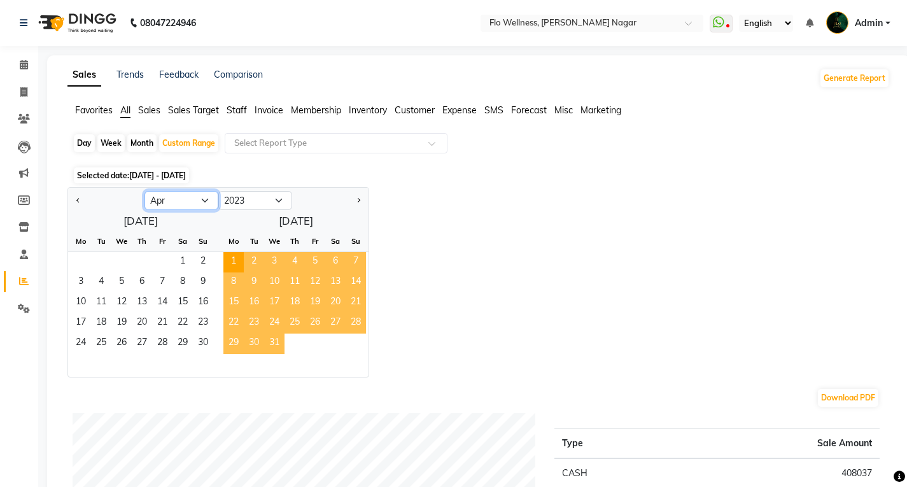
click at [207, 202] on select "Jan Feb Mar Apr May Jun [DATE] Aug Sep Oct Nov Dec" at bounding box center [181, 200] width 74 height 19
select select "5"
click at [144, 191] on select "Jan Feb Mar Apr May Jun [DATE] Aug Sep Oct Nov Dec" at bounding box center [181, 200] width 74 height 19
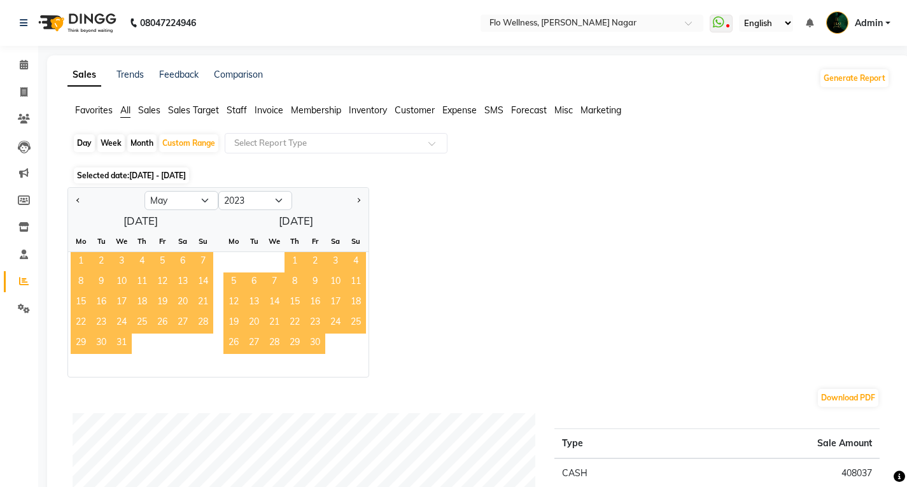
click at [80, 257] on span "1" at bounding box center [81, 262] width 20 height 20
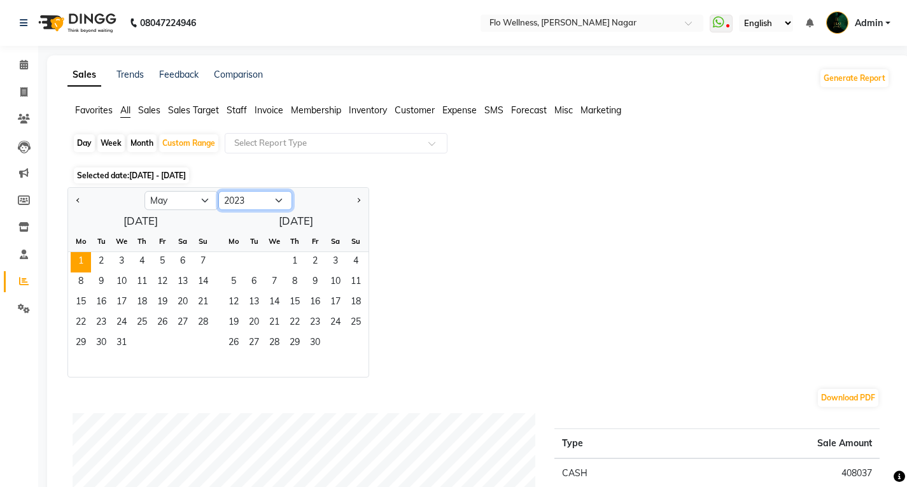
click at [270, 200] on select "2013 2014 2015 2016 2017 2018 2019 2020 2021 2022 2023 2024 2025 2026 2027 2028…" at bounding box center [255, 200] width 74 height 19
select select "2024"
click at [218, 191] on select "2013 2014 2015 2016 2017 2018 2019 2020 2021 2022 2023 2024 2025 2026 2027 2028…" at bounding box center [255, 200] width 74 height 19
click at [207, 202] on select "Jan Feb Mar Apr May Jun [DATE] Aug Sep Oct Nov Dec" at bounding box center [181, 200] width 74 height 19
select select "4"
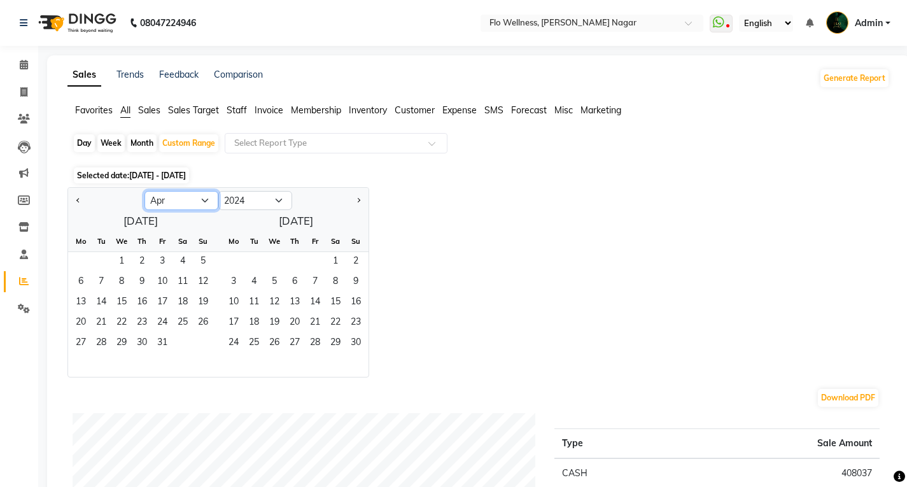
click at [144, 191] on select "Jan Feb Mar Apr May Jun [DATE] Aug Sep Oct Nov Dec" at bounding box center [181, 200] width 74 height 19
click at [102, 343] on span "30" at bounding box center [101, 343] width 20 height 20
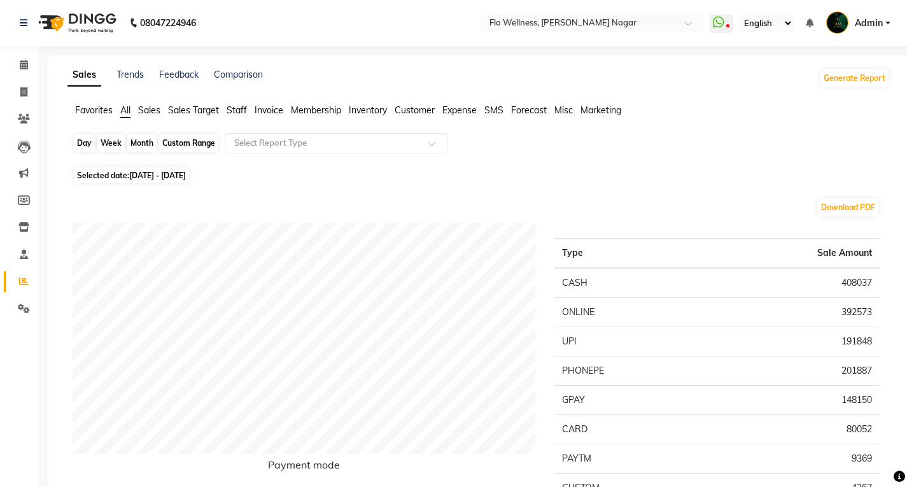
click at [174, 146] on div "Custom Range" at bounding box center [188, 143] width 59 height 18
select select "5"
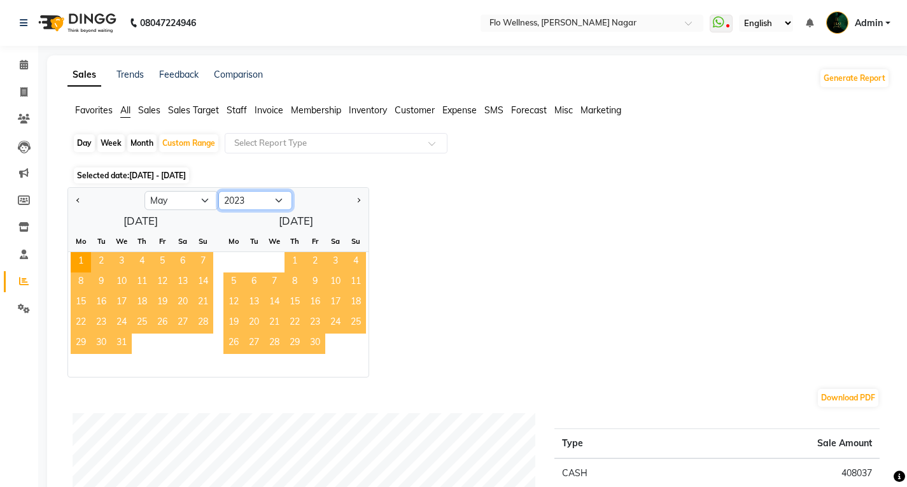
click at [269, 196] on select "2013 2014 2015 2016 2017 2018 2019 2020 2021 2022 2023 2024 2025 2026 2027 2028…" at bounding box center [255, 200] width 74 height 19
select select "2024"
click at [218, 191] on select "2013 2014 2015 2016 2017 2018 2019 2020 2021 2022 2023 2024 2025 2026 2027 2028…" at bounding box center [255, 200] width 74 height 19
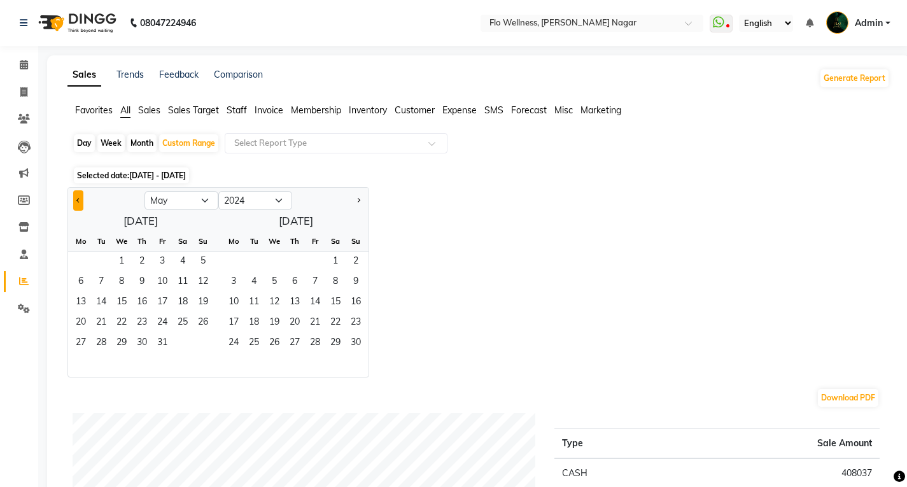
click at [76, 198] on button "Previous month" at bounding box center [78, 200] width 10 height 20
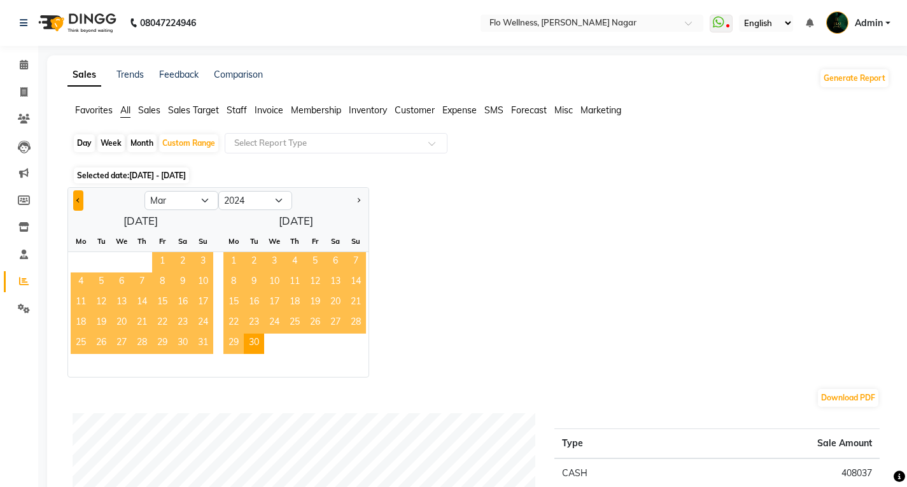
click at [76, 198] on button "Previous month" at bounding box center [78, 200] width 10 height 20
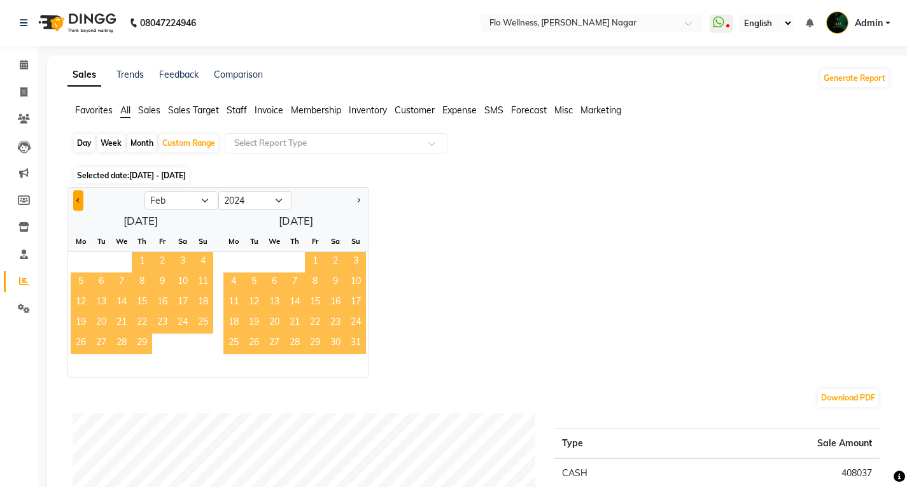
click at [75, 199] on button "Previous month" at bounding box center [78, 200] width 10 height 20
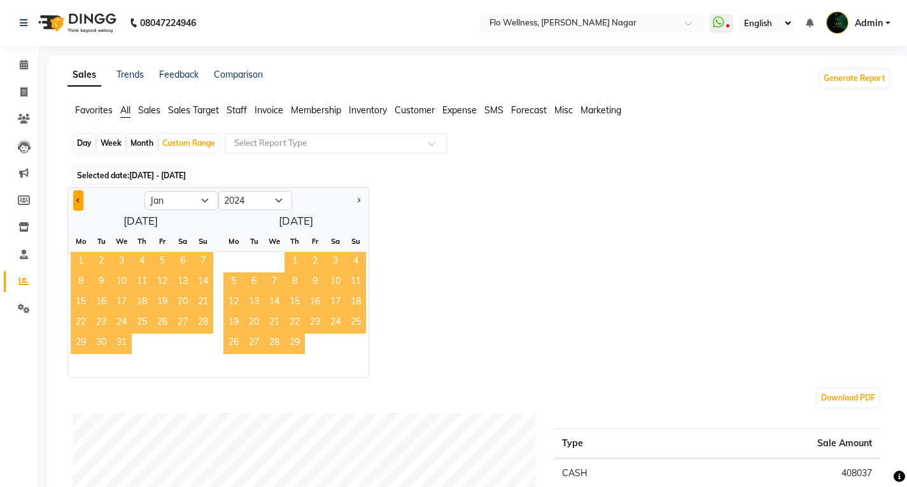
click at [75, 199] on button "Previous month" at bounding box center [78, 200] width 10 height 20
select select "12"
select select "2023"
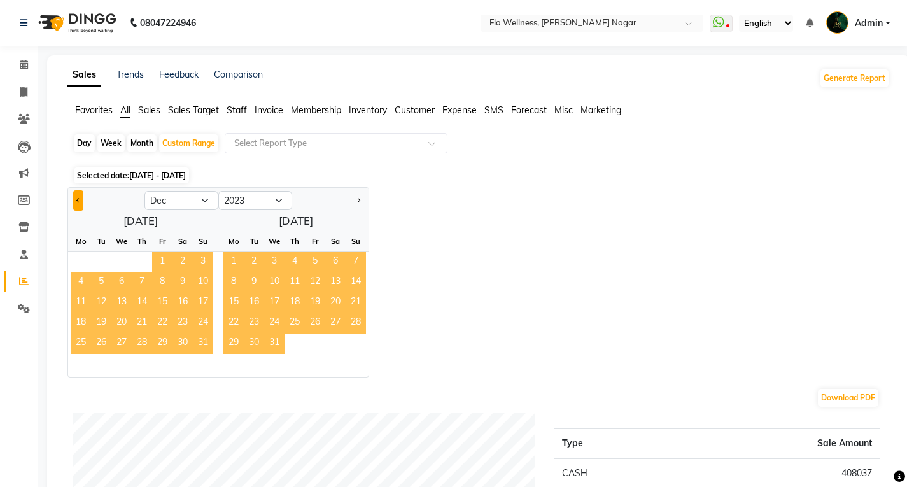
click at [75, 199] on button "Previous month" at bounding box center [78, 200] width 10 height 20
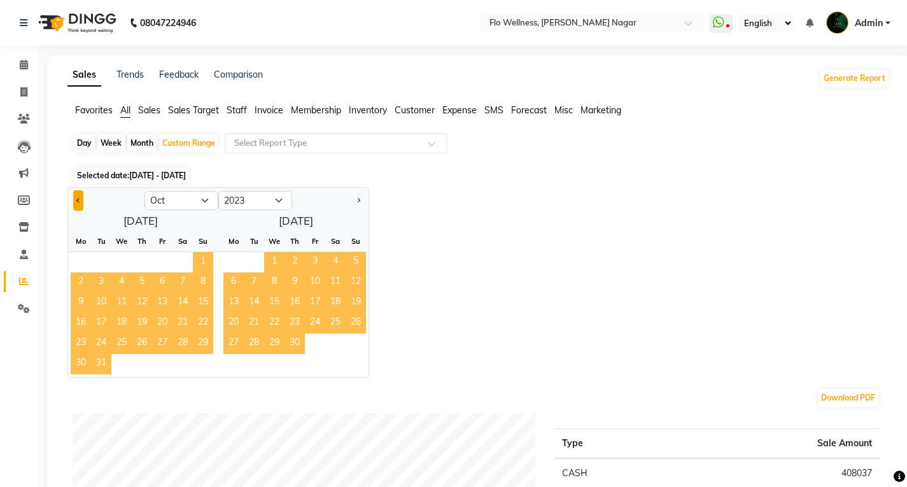
click at [75, 199] on button "Previous month" at bounding box center [78, 200] width 10 height 20
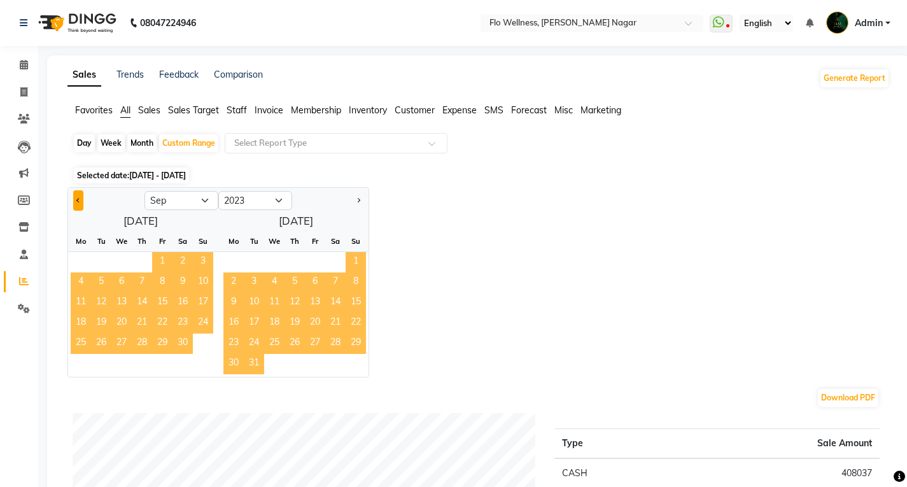
click at [75, 199] on button "Previous month" at bounding box center [78, 200] width 10 height 20
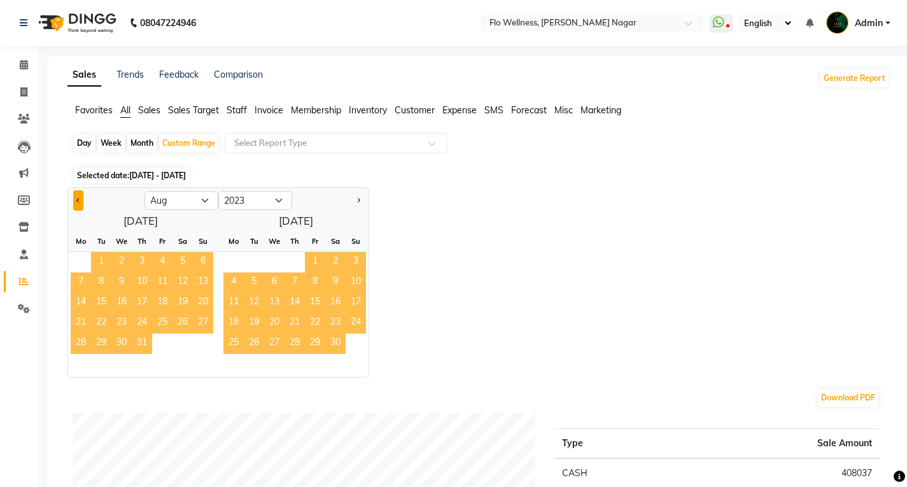
click at [75, 199] on button "Previous month" at bounding box center [78, 200] width 10 height 20
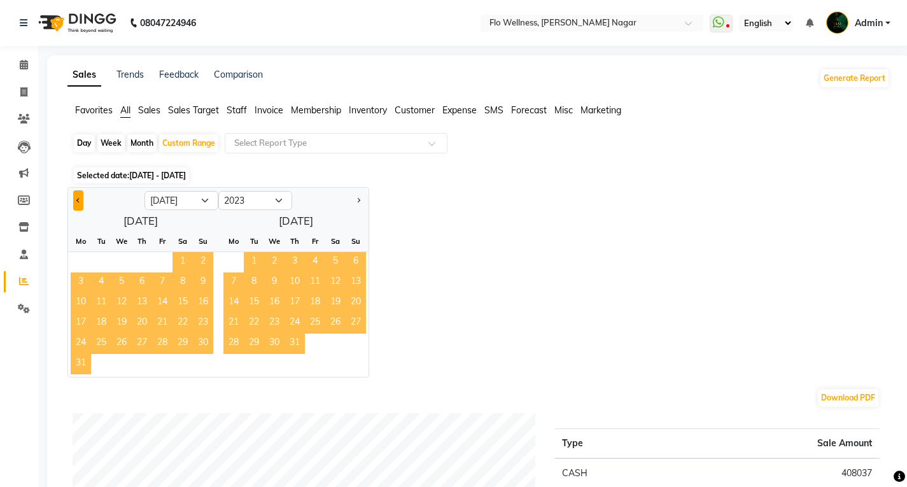
click at [75, 199] on button "Previous month" at bounding box center [78, 200] width 10 height 20
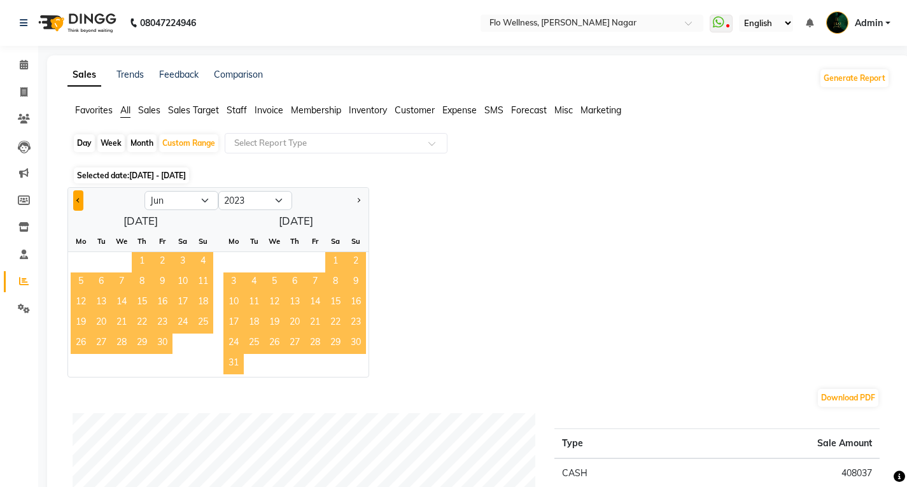
click at [75, 199] on button "Previous month" at bounding box center [78, 200] width 10 height 20
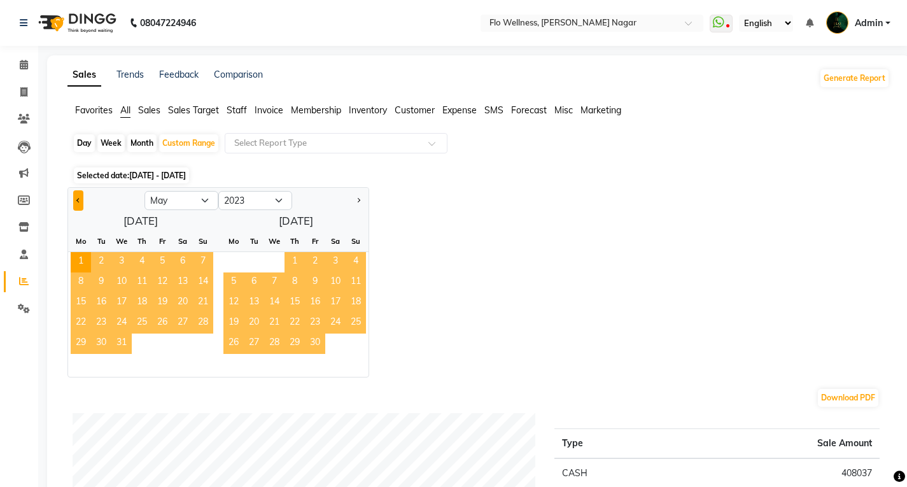
click at [74, 199] on button "Previous month" at bounding box center [78, 200] width 10 height 20
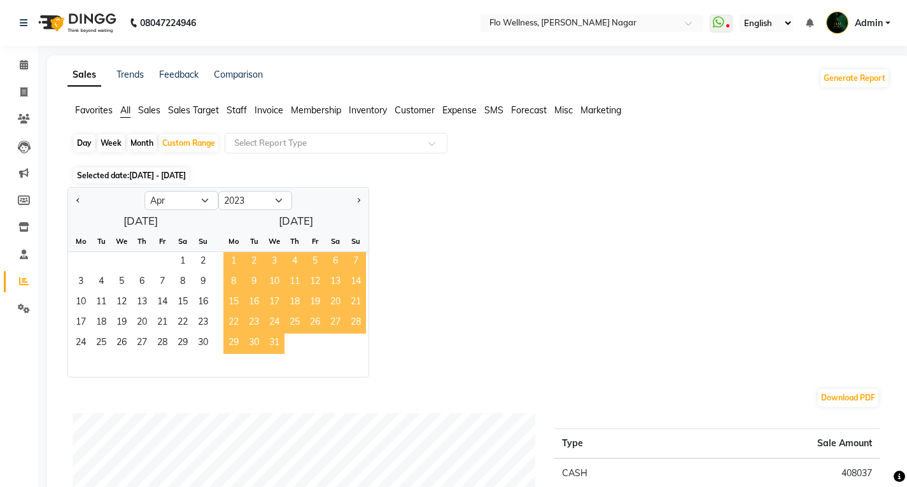
click at [225, 256] on span "1" at bounding box center [233, 262] width 20 height 20
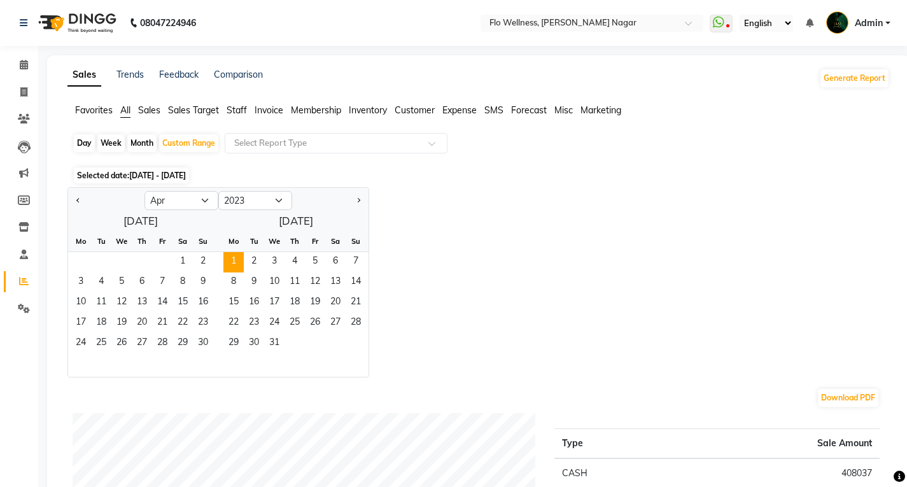
click at [363, 203] on div at bounding box center [330, 200] width 76 height 20
click at [362, 202] on button "Next month" at bounding box center [358, 200] width 10 height 20
click at [361, 201] on button "Next month" at bounding box center [358, 200] width 10 height 20
click at [78, 199] on span "Previous month" at bounding box center [78, 199] width 4 height 4
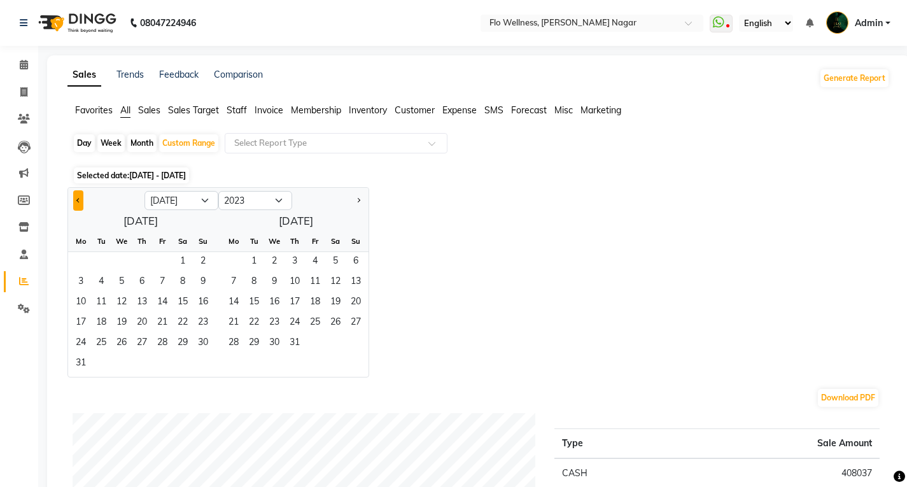
select select "6"
click at [137, 255] on span "1" at bounding box center [142, 262] width 20 height 20
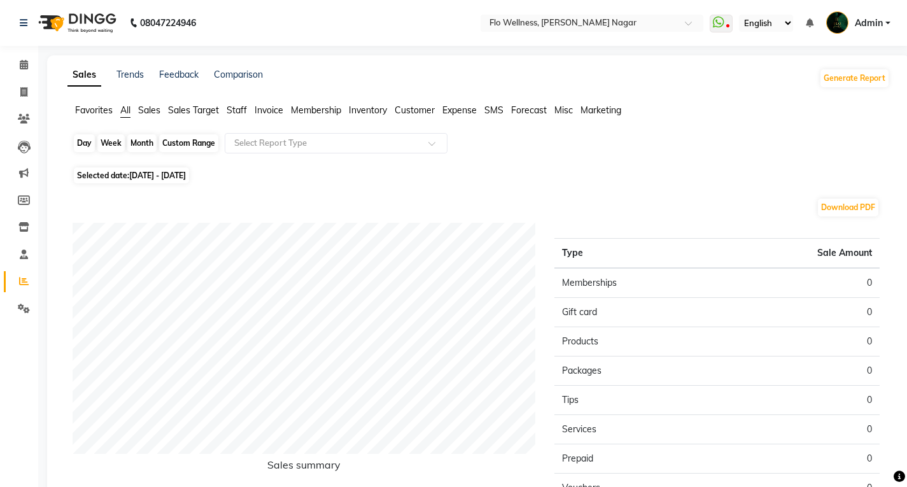
click at [186, 148] on div "Custom Range" at bounding box center [188, 143] width 59 height 18
select select "5"
select select "2023"
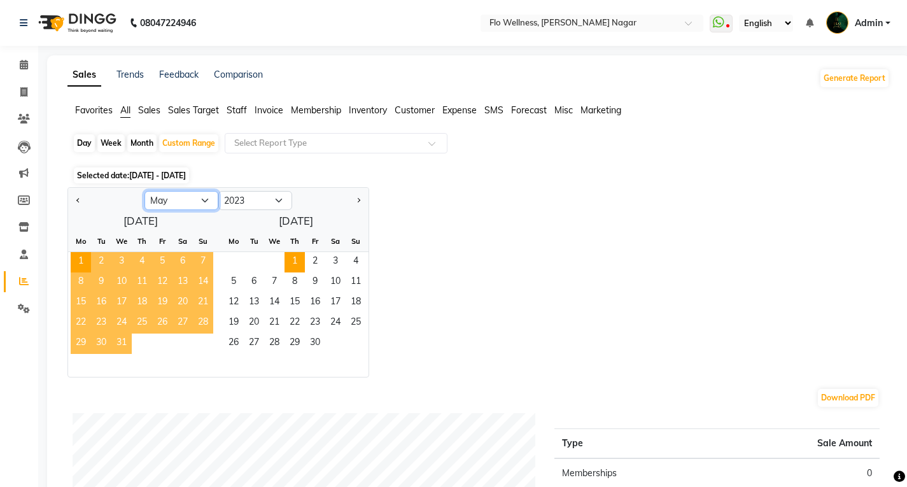
click at [206, 199] on select "Jan Feb Mar Apr May Jun [DATE] Aug Sep Oct Nov Dec" at bounding box center [181, 200] width 74 height 19
click at [144, 191] on select "Jan Feb Mar Apr May Jun [DATE] Aug Sep Oct Nov Dec" at bounding box center [181, 200] width 74 height 19
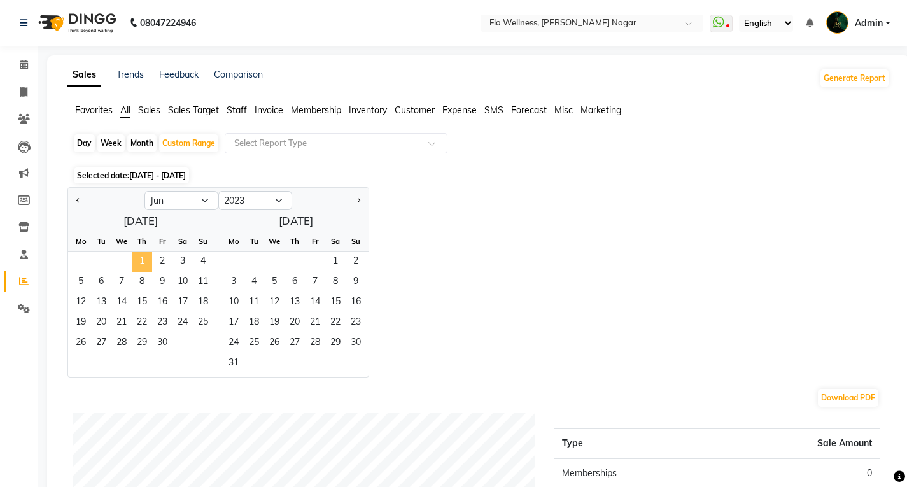
click at [144, 263] on span "1" at bounding box center [142, 262] width 20 height 20
click at [367, 200] on div at bounding box center [330, 200] width 76 height 20
click at [359, 199] on button "Next month" at bounding box center [358, 200] width 10 height 20
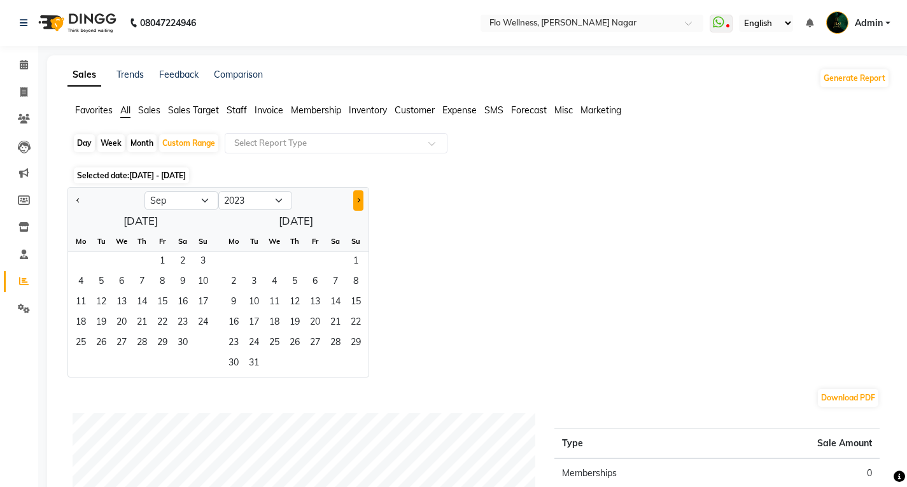
click at [358, 199] on span "Next month" at bounding box center [358, 199] width 4 height 4
click at [356, 199] on span "Next month" at bounding box center [358, 199] width 4 height 4
select select "1"
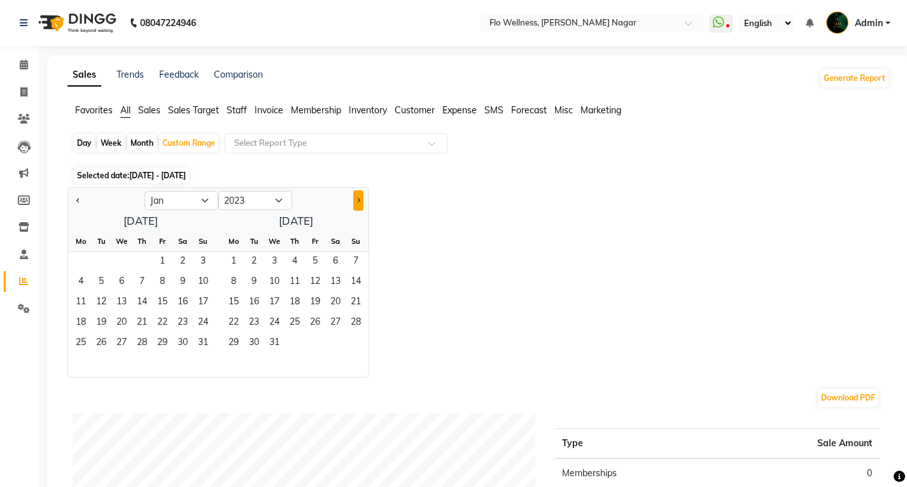
select select "2024"
click at [356, 199] on span "Next month" at bounding box center [358, 199] width 4 height 4
select select "3"
click at [249, 347] on span "30" at bounding box center [254, 343] width 20 height 20
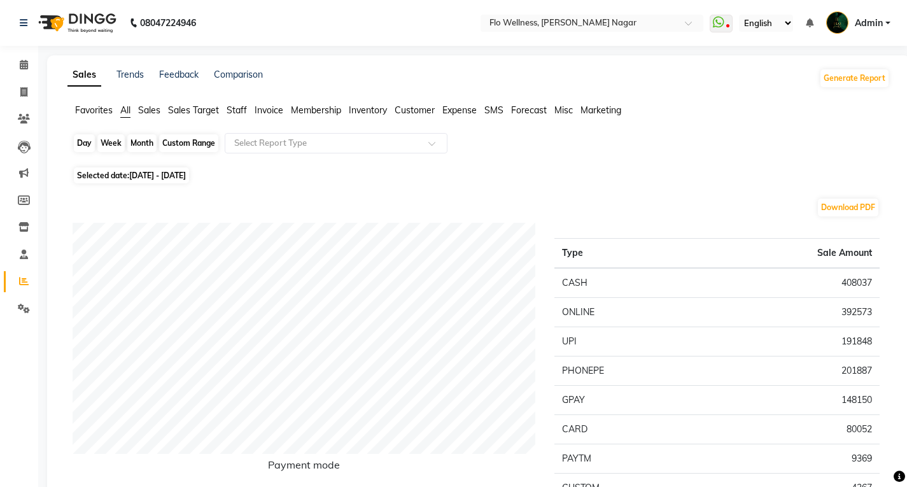
click at [204, 141] on div "Custom Range" at bounding box center [188, 143] width 59 height 18
select select "6"
select select "2023"
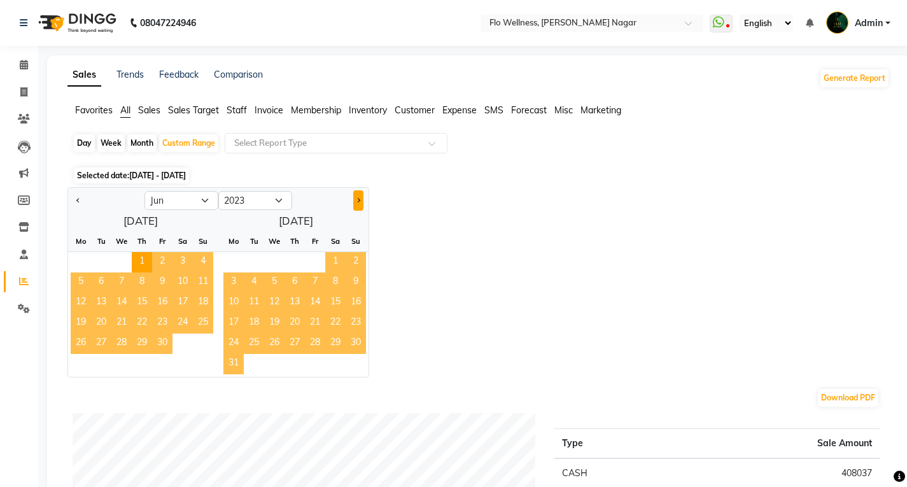
click at [357, 204] on button "Next month" at bounding box center [358, 200] width 10 height 20
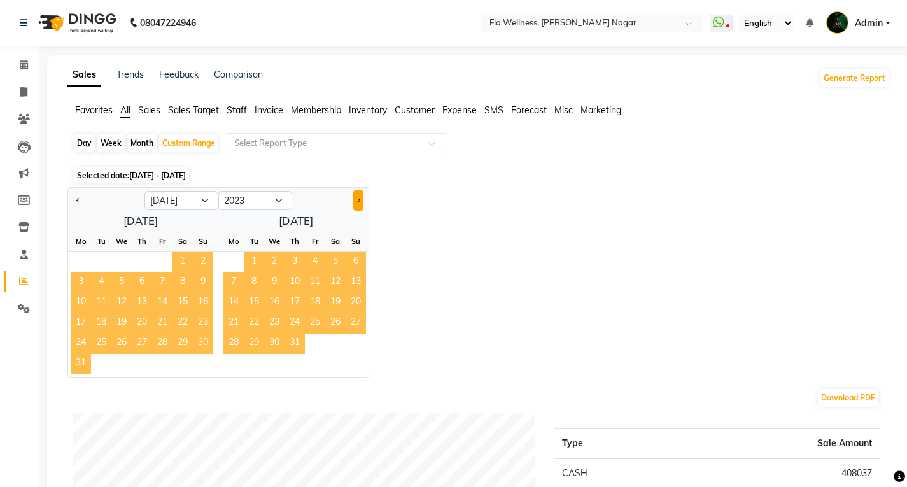
click at [357, 204] on button "Next month" at bounding box center [358, 200] width 10 height 20
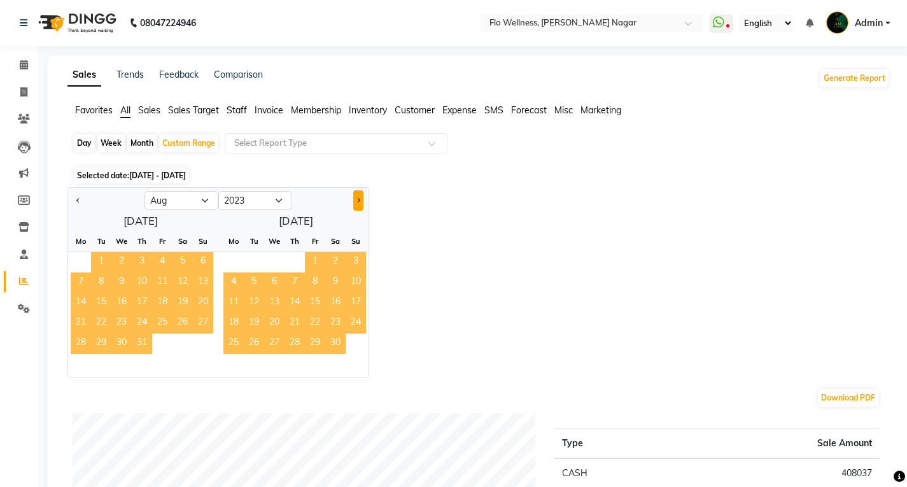
click at [357, 204] on button "Next month" at bounding box center [358, 200] width 10 height 20
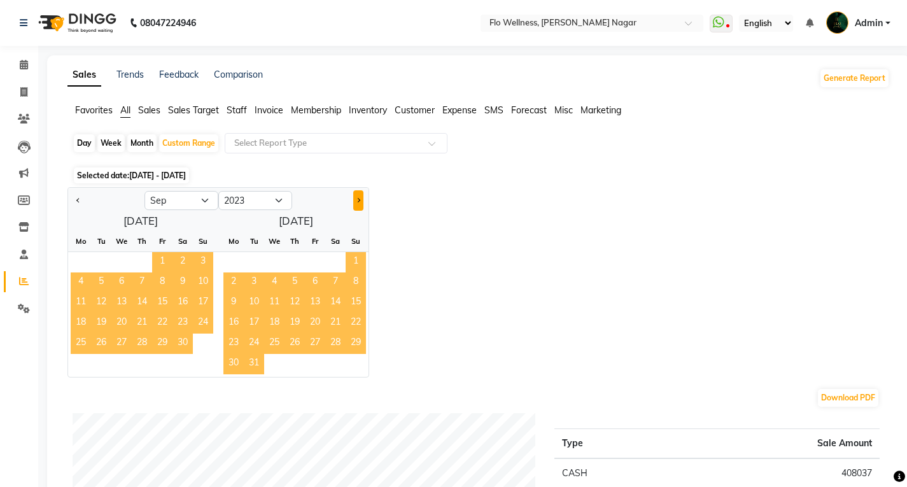
click at [357, 204] on button "Next month" at bounding box center [358, 200] width 10 height 20
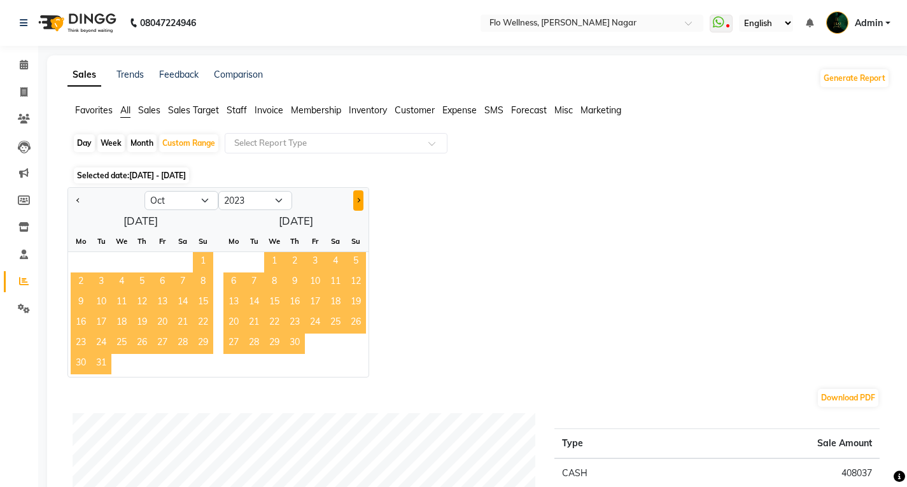
click at [357, 204] on button "Next month" at bounding box center [358, 200] width 10 height 20
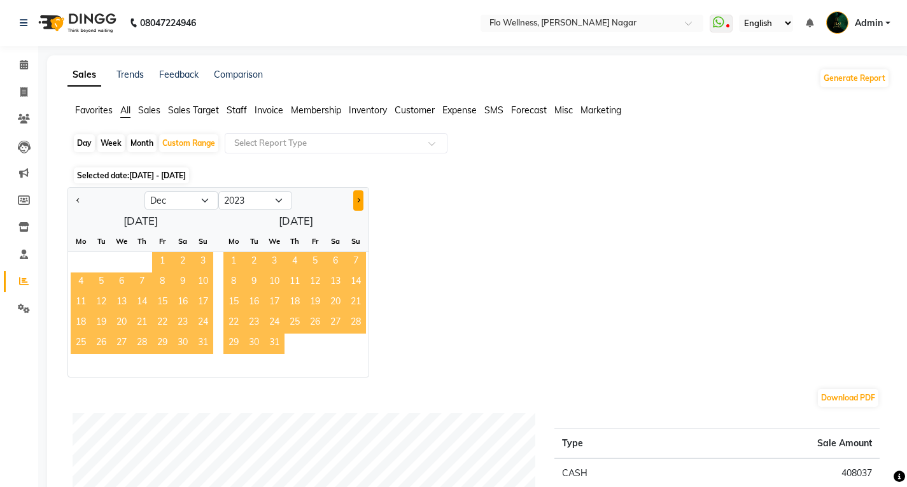
click at [357, 204] on button "Next month" at bounding box center [358, 200] width 10 height 20
select select "1"
select select "2024"
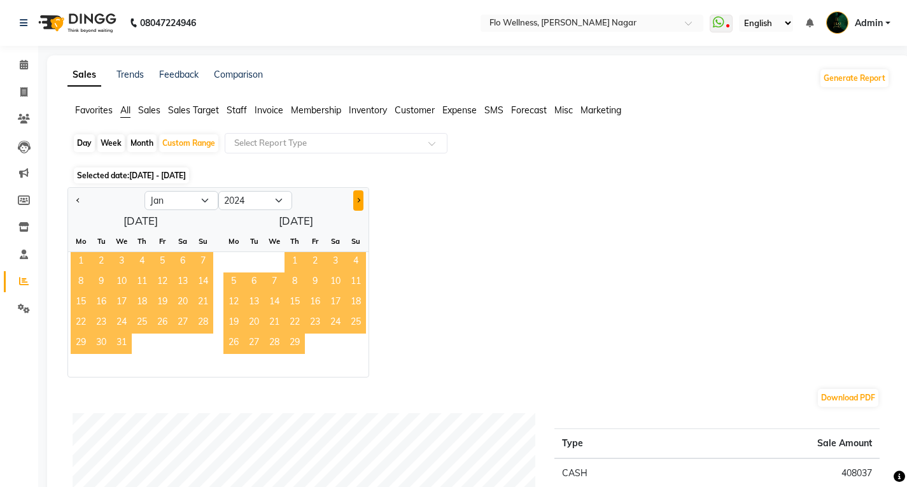
click at [357, 204] on button "Next month" at bounding box center [358, 200] width 10 height 20
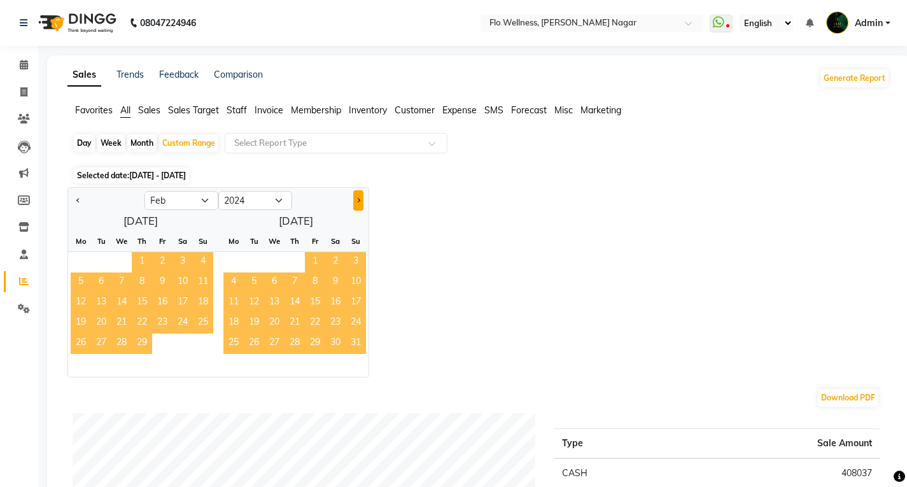
click at [357, 204] on button "Next month" at bounding box center [358, 200] width 10 height 20
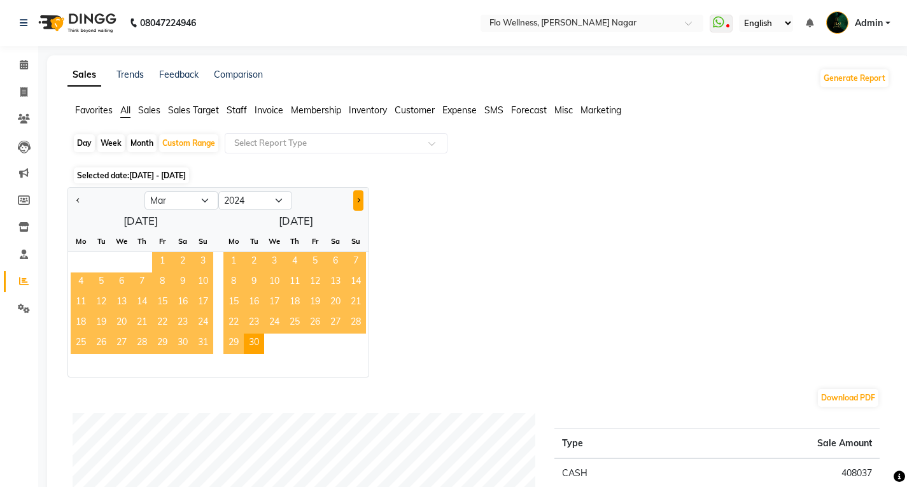
click at [357, 204] on button "Next month" at bounding box center [358, 200] width 10 height 20
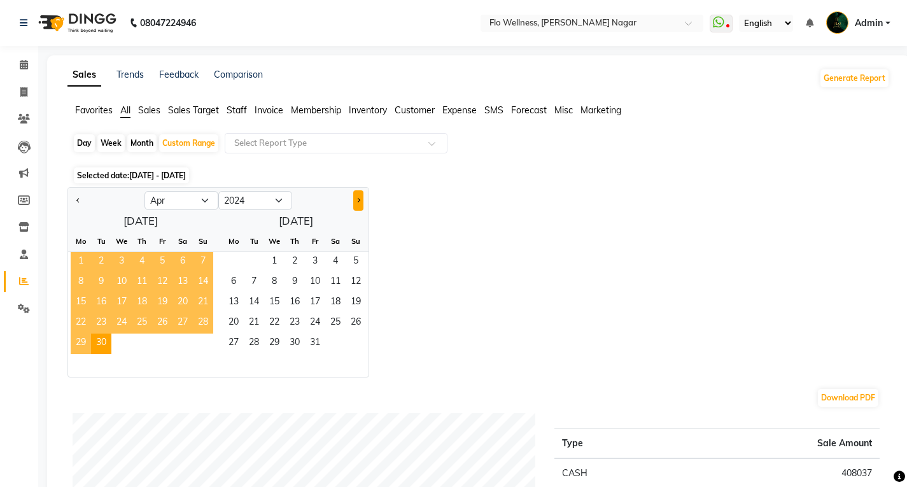
click at [358, 202] on button "Next month" at bounding box center [358, 200] width 10 height 20
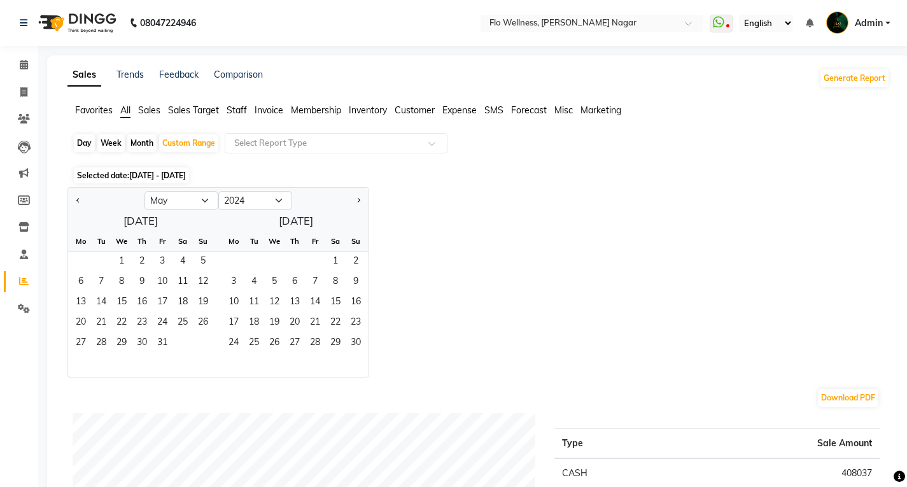
click at [70, 195] on div at bounding box center [106, 200] width 76 height 20
click at [71, 195] on div at bounding box center [106, 200] width 76 height 20
click at [76, 199] on button "Previous month" at bounding box center [78, 200] width 10 height 20
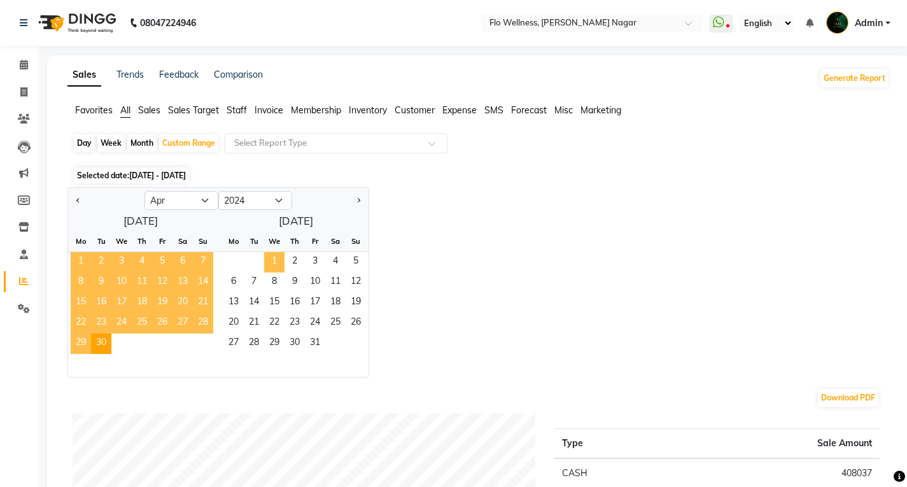
click at [271, 255] on span "1" at bounding box center [274, 262] width 20 height 20
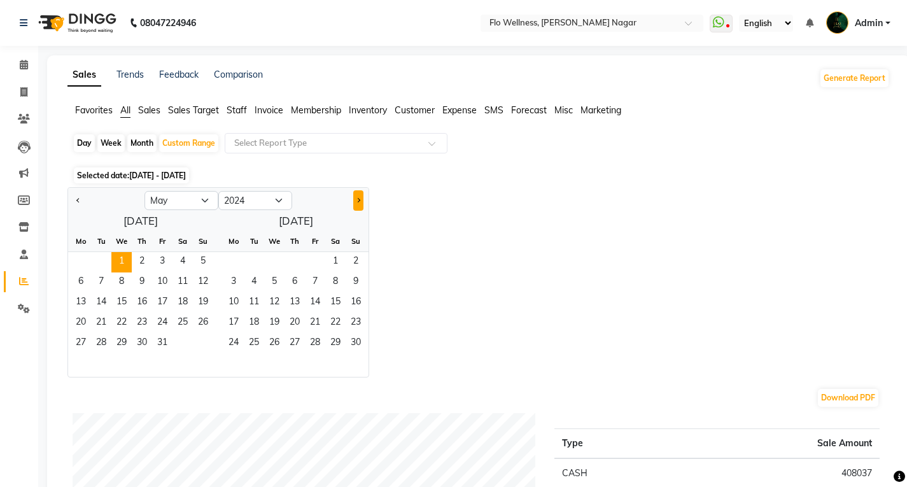
click at [357, 200] on span "Next month" at bounding box center [358, 199] width 4 height 4
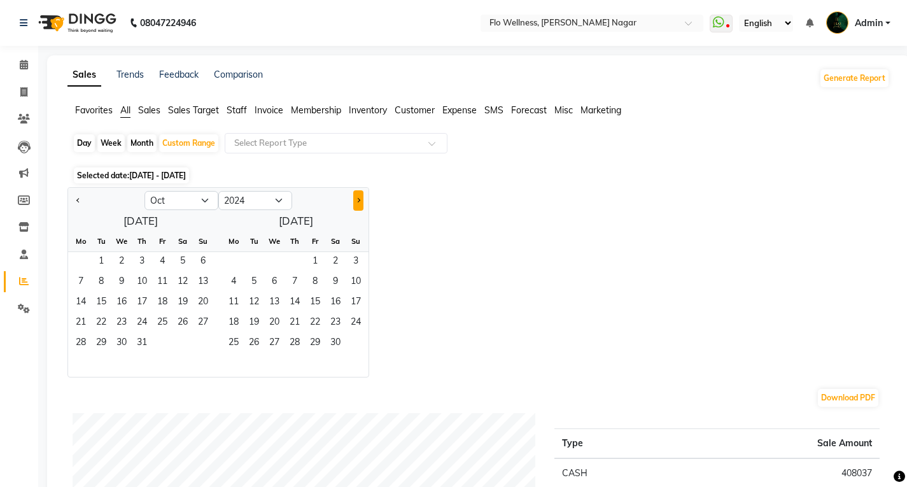
click at [357, 200] on span "Next month" at bounding box center [358, 199] width 4 height 4
select select "1"
select select "2025"
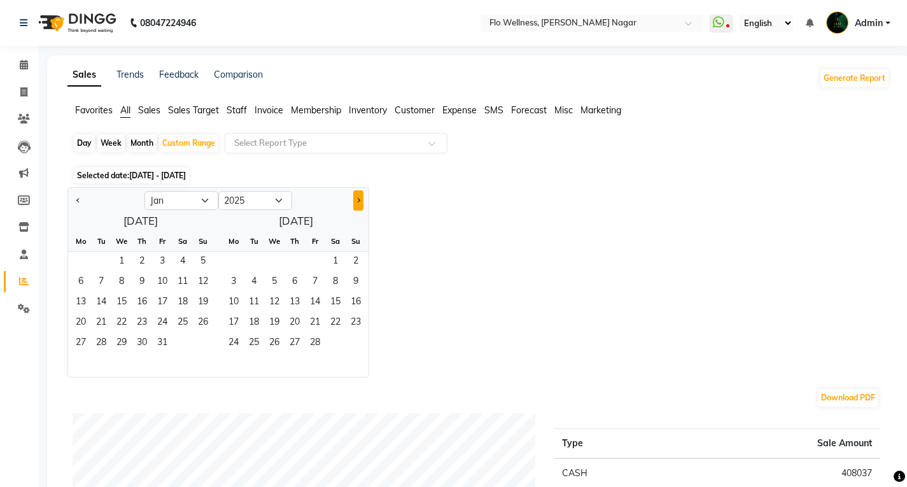
click at [357, 200] on span "Next month" at bounding box center [358, 199] width 4 height 4
select select "4"
click at [120, 344] on span "30" at bounding box center [121, 343] width 20 height 20
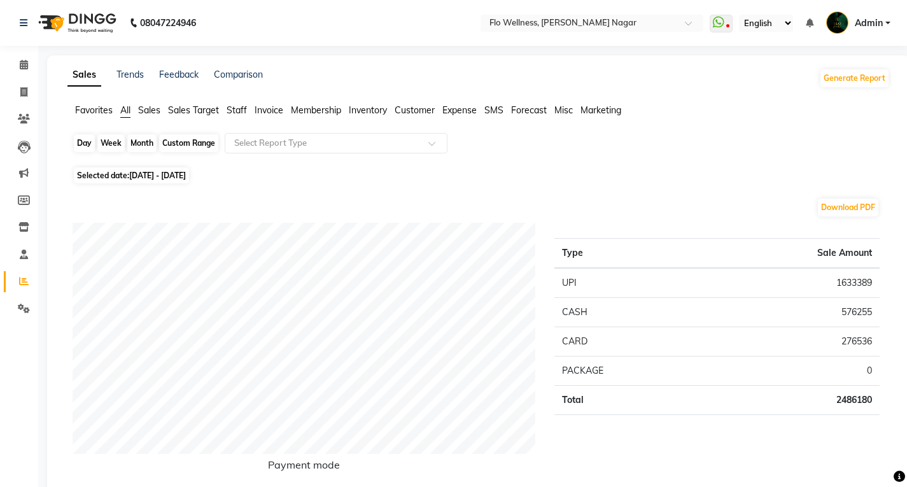
click at [195, 139] on div "Custom Range" at bounding box center [188, 143] width 59 height 18
select select "5"
select select "2024"
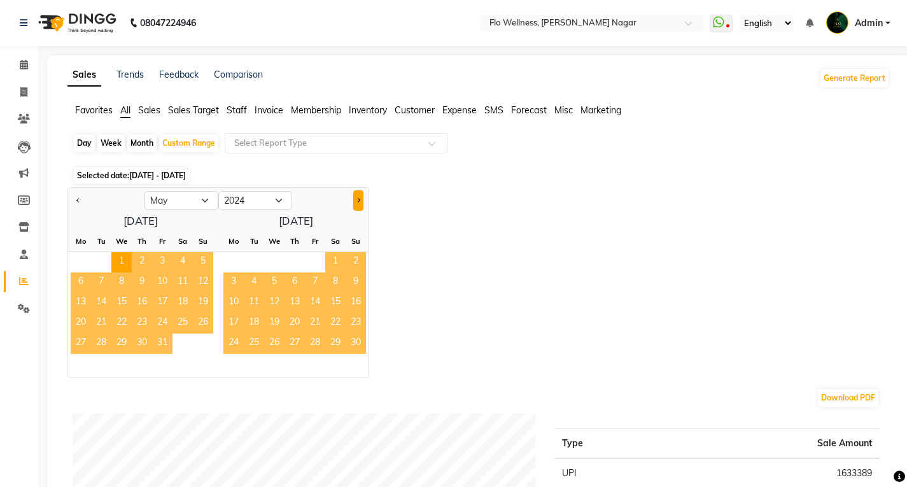
click at [359, 199] on span "Next month" at bounding box center [358, 199] width 4 height 4
select select "6"
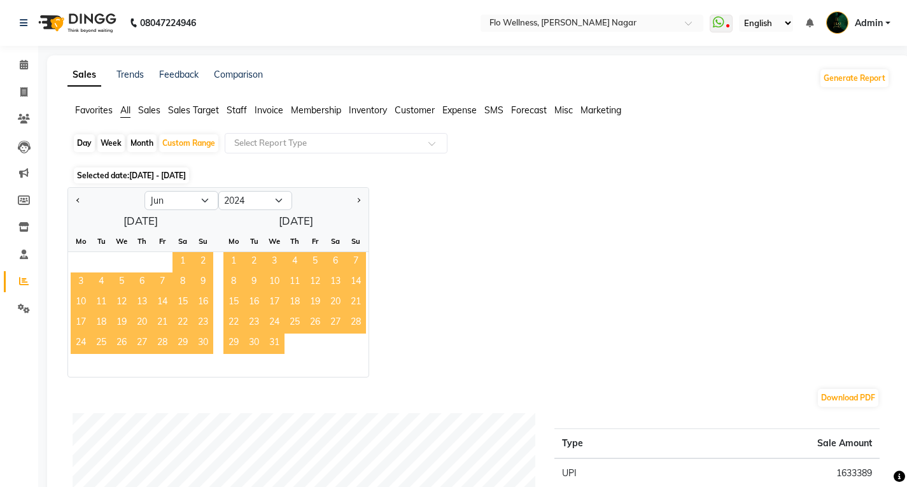
click at [176, 258] on span "1" at bounding box center [182, 262] width 20 height 20
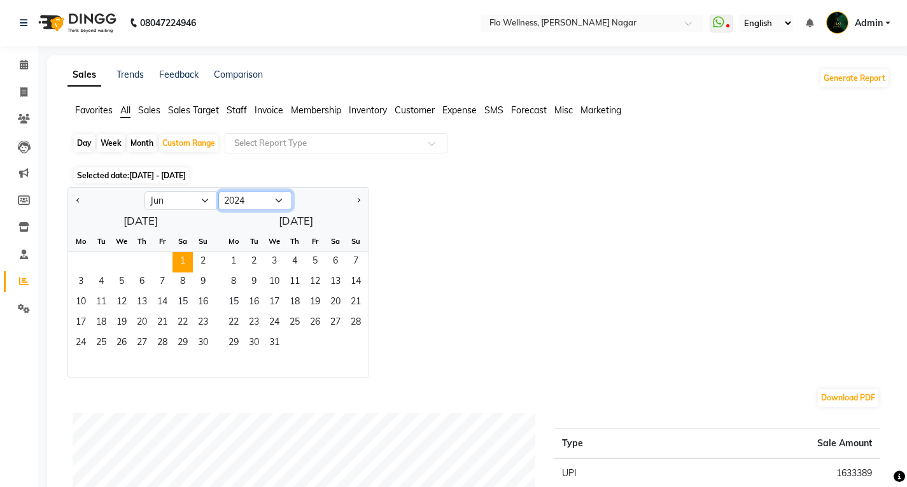
click at [272, 203] on select "2014 2015 2016 2017 2018 2019 2020 2021 2022 2023 2024 2025 2026 2027 2028 2029…" at bounding box center [255, 200] width 74 height 19
select select "2025"
click at [218, 191] on select "2014 2015 2016 2017 2018 2019 2020 2021 2022 2023 2024 2025 2026 2027 2028 2029…" at bounding box center [255, 200] width 74 height 19
click at [200, 258] on span "1" at bounding box center [203, 262] width 20 height 20
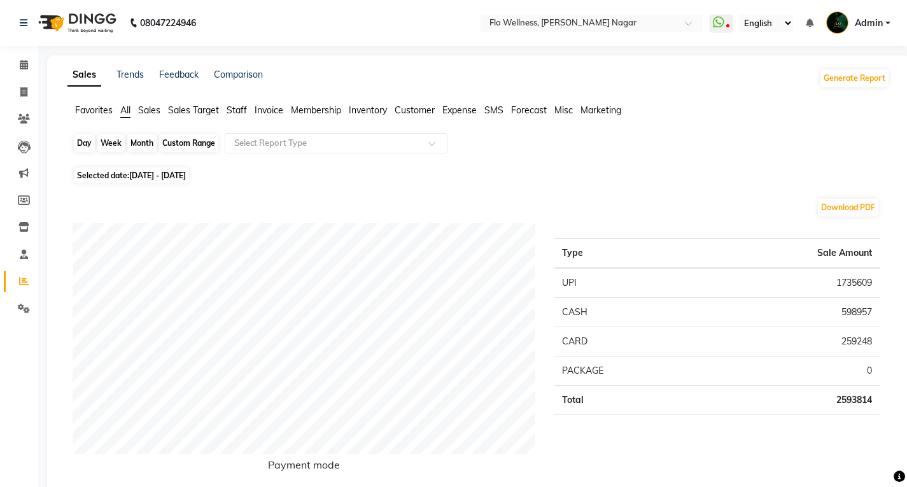
click at [195, 137] on div "Custom Range" at bounding box center [188, 143] width 59 height 18
select select "6"
select select "2024"
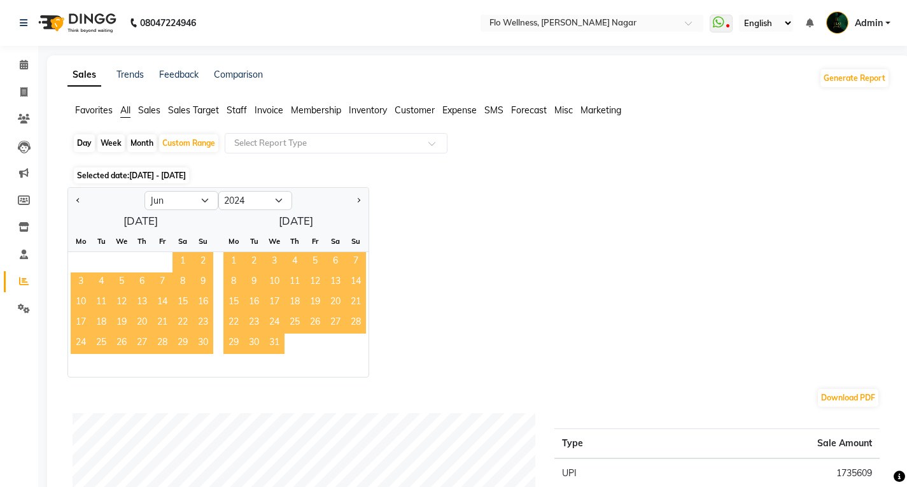
click at [173, 267] on span "1" at bounding box center [182, 262] width 20 height 20
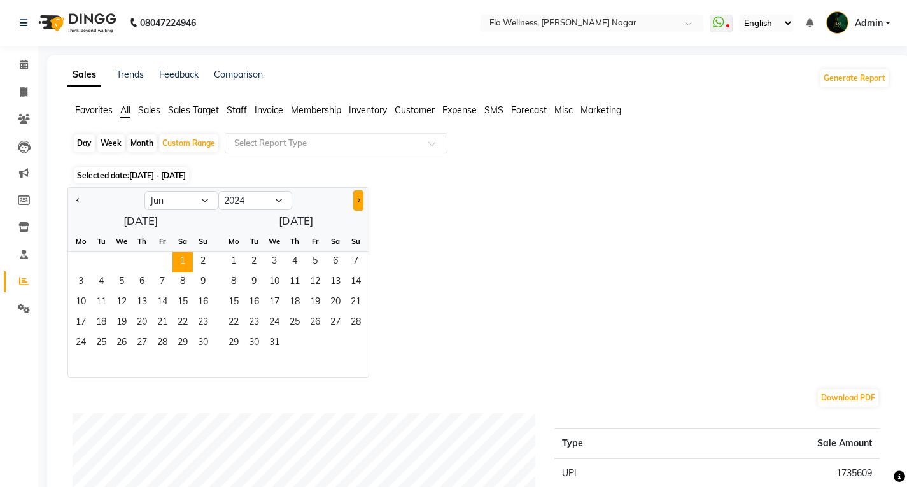
click at [356, 204] on button "Next month" at bounding box center [358, 200] width 10 height 20
select select "10"
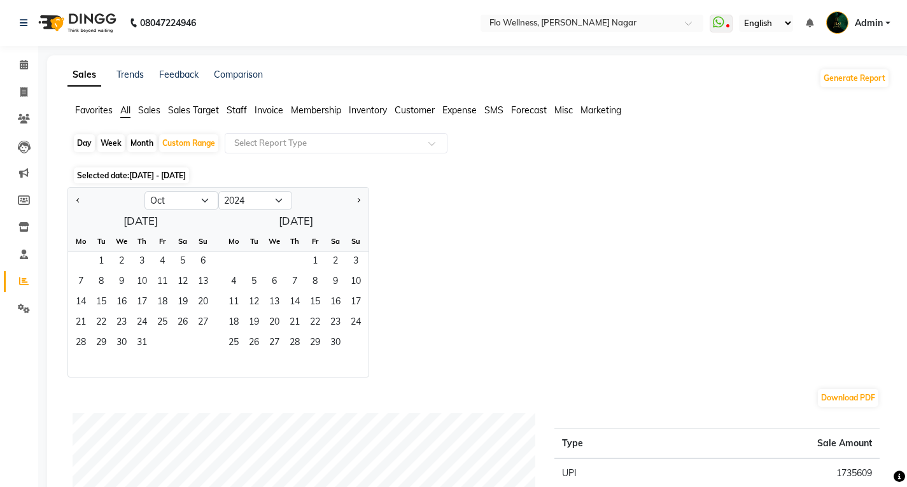
click at [499, 255] on div "Jan Feb Mar Apr May Jun [DATE] Aug Sep Oct Nov [DATE] 2015 2016 2017 2018 2019 …" at bounding box center [478, 282] width 822 height 190
click at [204, 143] on div "Custom Range" at bounding box center [188, 143] width 59 height 18
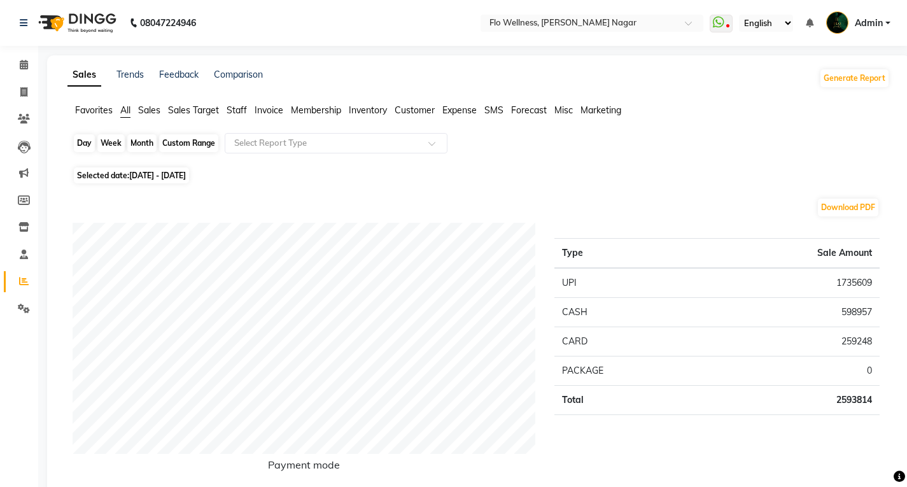
click at [197, 144] on div "Custom Range" at bounding box center [188, 143] width 59 height 18
select select "6"
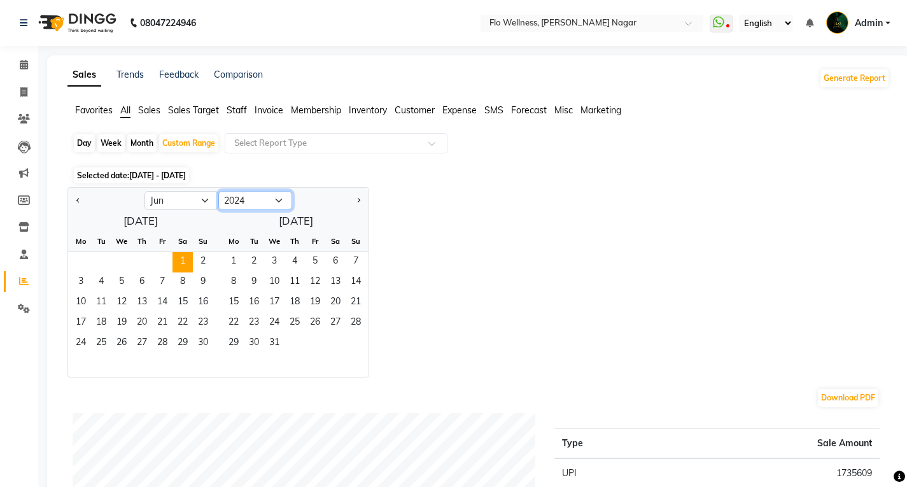
click at [243, 192] on select "2014 2015 2016 2017 2018 2019 2020 2021 2022 2023 2024 2025 2026 2027 2028 2029…" at bounding box center [255, 200] width 74 height 19
select select "2025"
click at [218, 191] on select "2014 2015 2016 2017 2018 2019 2020 2021 2022 2023 2024 2025 2026 2027 2028 2029…" at bounding box center [255, 200] width 74 height 19
click at [200, 263] on span "1" at bounding box center [203, 262] width 20 height 20
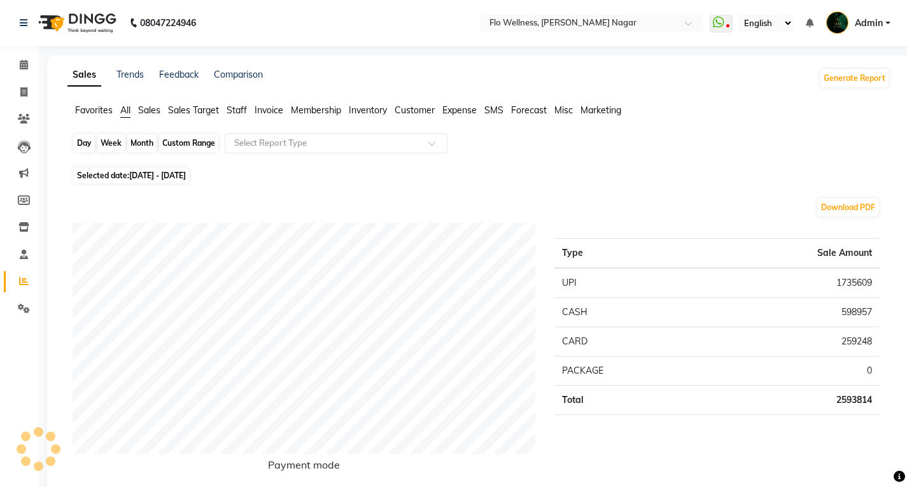
click at [206, 141] on div "Custom Range" at bounding box center [188, 143] width 59 height 18
select select "6"
select select "2024"
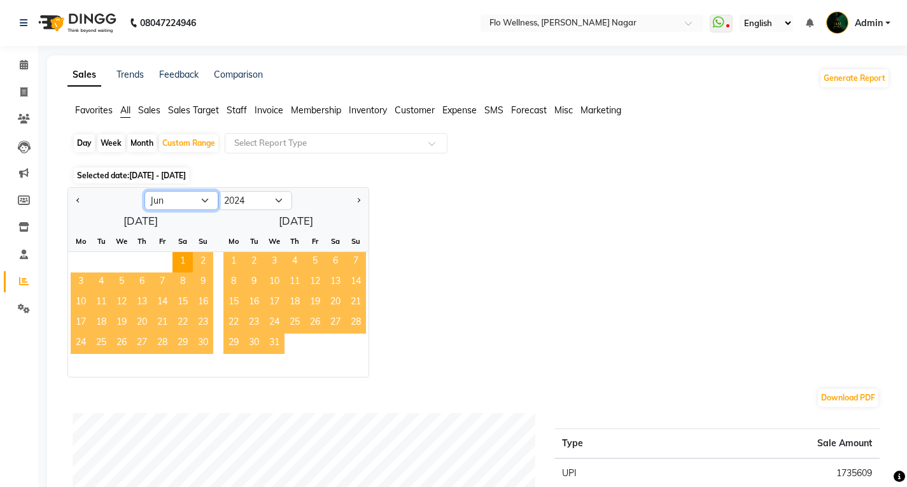
click at [210, 200] on select "Jan Feb Mar Apr May Jun [DATE] Aug Sep Oct Nov Dec" at bounding box center [181, 200] width 74 height 19
click at [144, 191] on select "Jan Feb Mar Apr May Jun [DATE] Aug Sep Oct Nov Dec" at bounding box center [181, 200] width 74 height 19
click at [261, 201] on select "2014 2015 2016 2017 2018 2019 2020 2021 2022 2023 2024 2025 2026 2027 2028 2029…" at bounding box center [255, 200] width 74 height 19
click at [173, 171] on span "Selected date: [DATE] - [DATE]" at bounding box center [131, 175] width 115 height 16
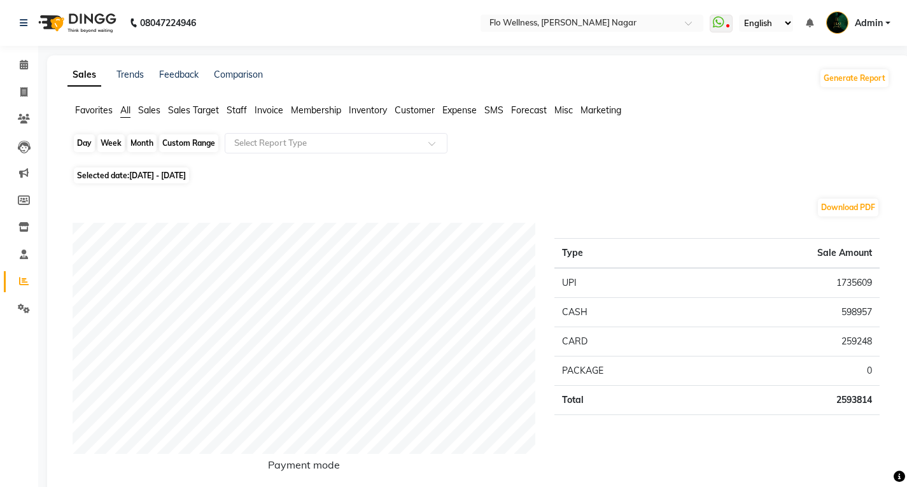
click at [192, 143] on div "Custom Range" at bounding box center [188, 143] width 59 height 18
select select "6"
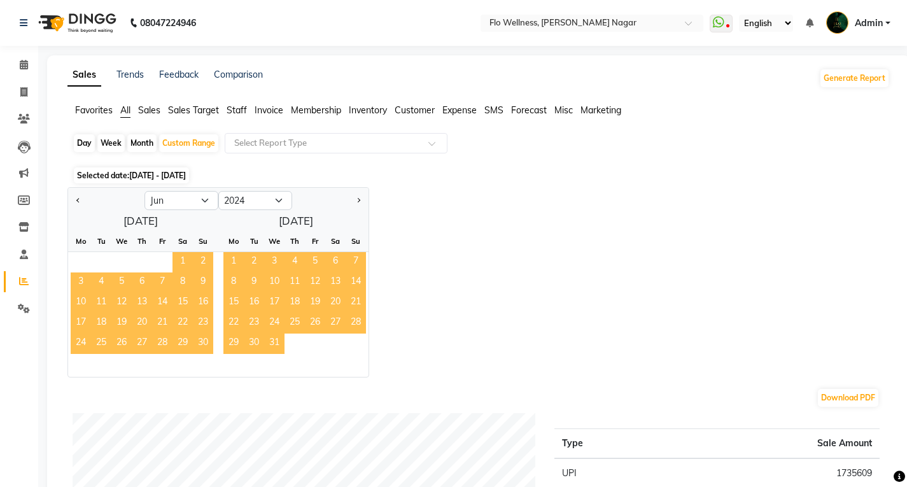
click at [186, 255] on span "1" at bounding box center [182, 262] width 20 height 20
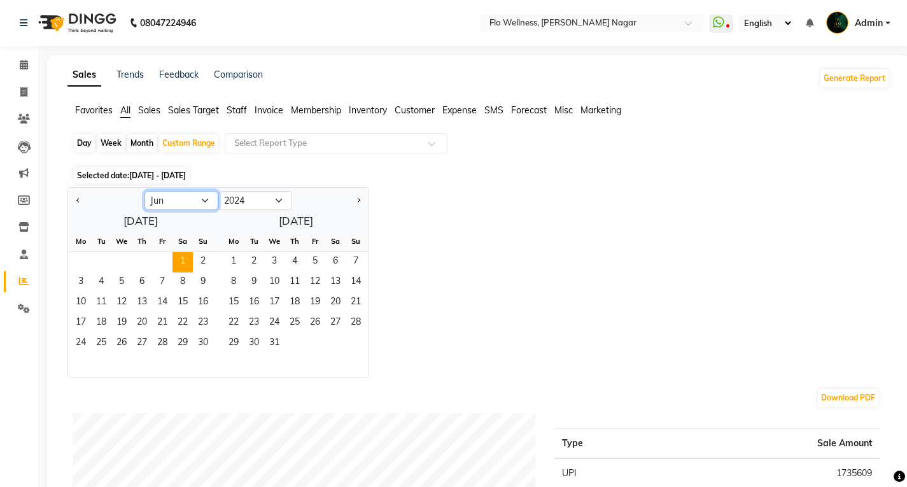
click at [207, 203] on select "Jan Feb Mar Apr May Jun [DATE] Aug Sep Oct Nov Dec" at bounding box center [181, 200] width 74 height 19
click at [144, 191] on select "Jan Feb Mar Apr May Jun [DATE] Aug Sep Oct Nov Dec" at bounding box center [181, 200] width 74 height 19
click at [270, 200] on select "2014 2015 2016 2017 2018 2019 2020 2021 2022 2023 2024 2025 2026 2027 2028 2029…" at bounding box center [255, 200] width 74 height 19
select select "2025"
click at [218, 191] on select "2014 2015 2016 2017 2018 2019 2020 2021 2022 2023 2024 2025 2026 2027 2028 2029…" at bounding box center [255, 200] width 74 height 19
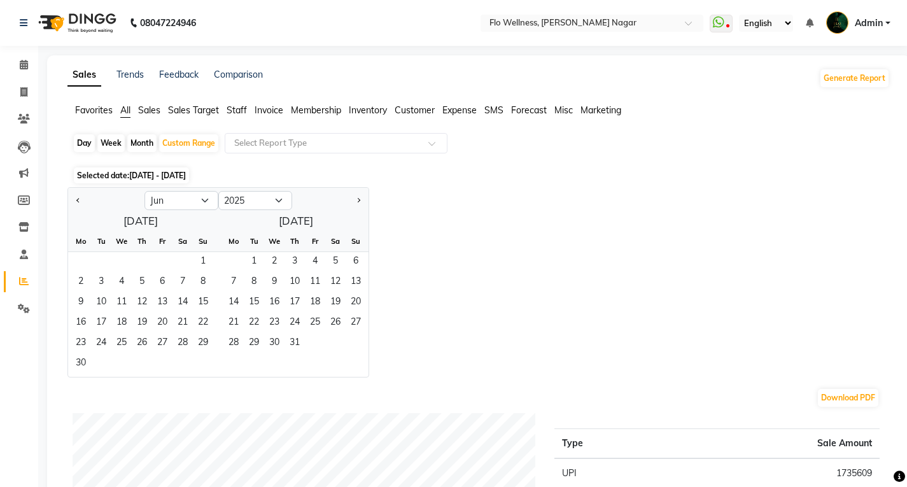
click at [428, 255] on div "Jan Feb Mar Apr May Jun [DATE] Aug Sep Oct Nov [DATE] 2016 2017 2018 2019 2020 …" at bounding box center [478, 282] width 822 height 190
click at [429, 255] on div "Jan Feb Mar Apr May Jun [DATE] Aug Sep Oct Nov [DATE] 2016 2017 2018 2019 2020 …" at bounding box center [478, 282] width 822 height 190
click at [87, 145] on div "Day" at bounding box center [84, 143] width 21 height 18
select select "6"
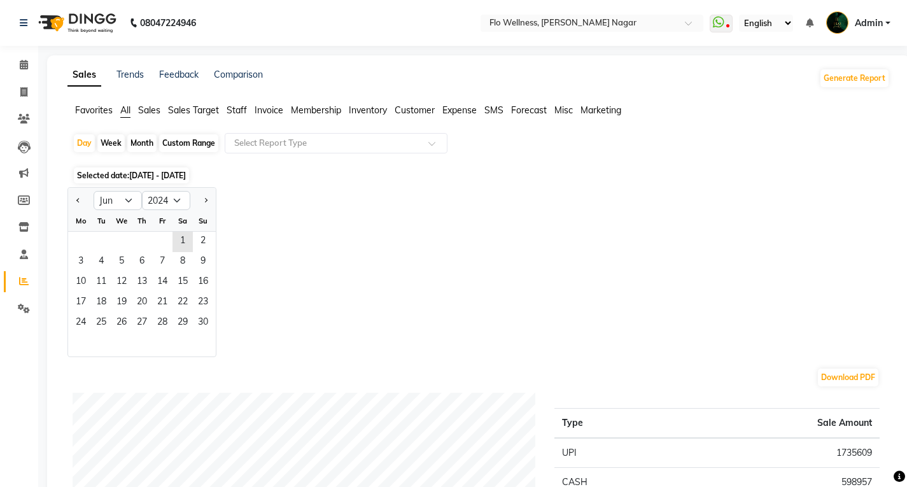
click at [208, 143] on div "Custom Range" at bounding box center [188, 143] width 59 height 18
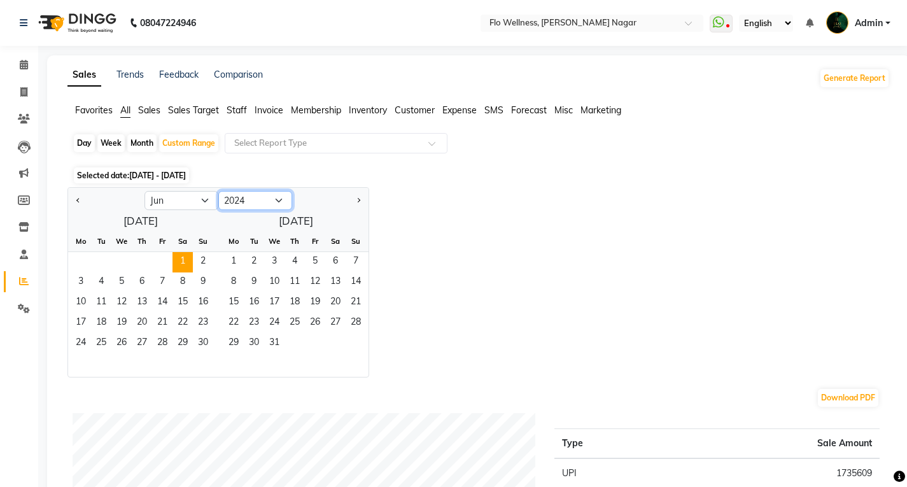
click at [255, 196] on select "2014 2015 2016 2017 2018 2019 2020 2021 2022 2023 2024 2025 2026 2027 2028 2029…" at bounding box center [255, 200] width 74 height 19
click at [218, 191] on select "2014 2015 2016 2017 2018 2019 2020 2021 2022 2023 2024 2025 2026 2027 2028 2029…" at bounding box center [255, 200] width 74 height 19
click at [197, 203] on select "Jan Feb Mar Apr May Jun [DATE] Aug Sep Oct Nov Dec" at bounding box center [181, 200] width 74 height 19
click at [144, 191] on select "Jan Feb Mar Apr May Jun [DATE] Aug Sep Oct Nov Dec" at bounding box center [181, 200] width 74 height 19
click at [204, 261] on span "1" at bounding box center [203, 262] width 20 height 20
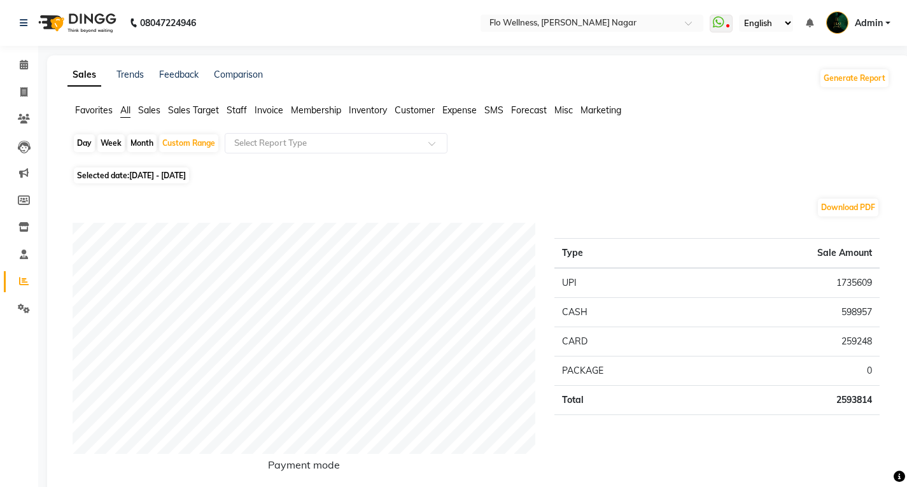
click at [275, 171] on div "Selected date: [DATE] - [DATE]" at bounding box center [481, 175] width 817 height 13
click at [91, 109] on span "Favorites" at bounding box center [94, 109] width 38 height 11
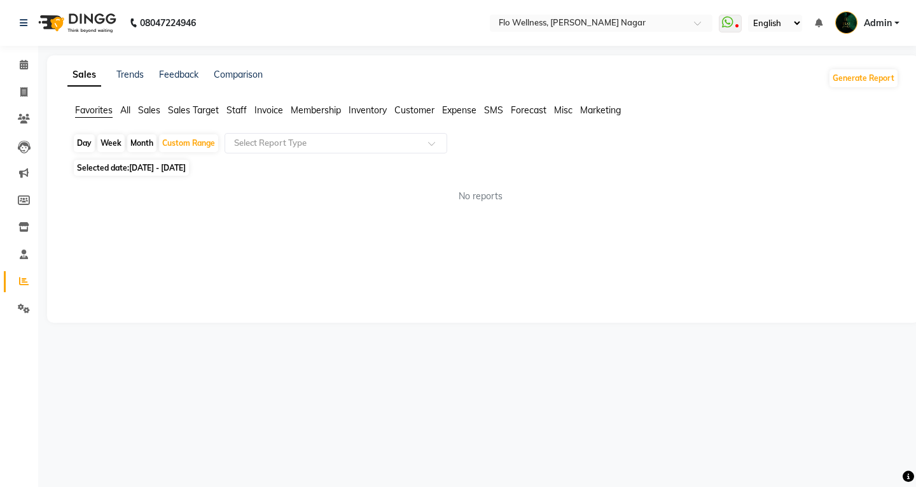
click at [129, 110] on span "All" at bounding box center [125, 109] width 10 height 11
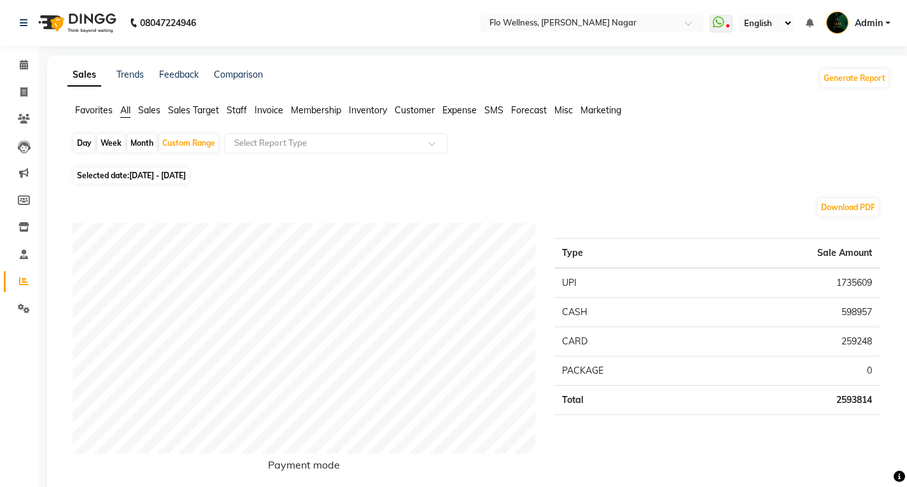
click at [131, 110] on ul "Favorites All Sales Sales Target Staff Invoice Membership Inventory Customer Ex…" at bounding box center [478, 111] width 822 height 14
click at [181, 135] on div "Custom Range" at bounding box center [188, 143] width 59 height 18
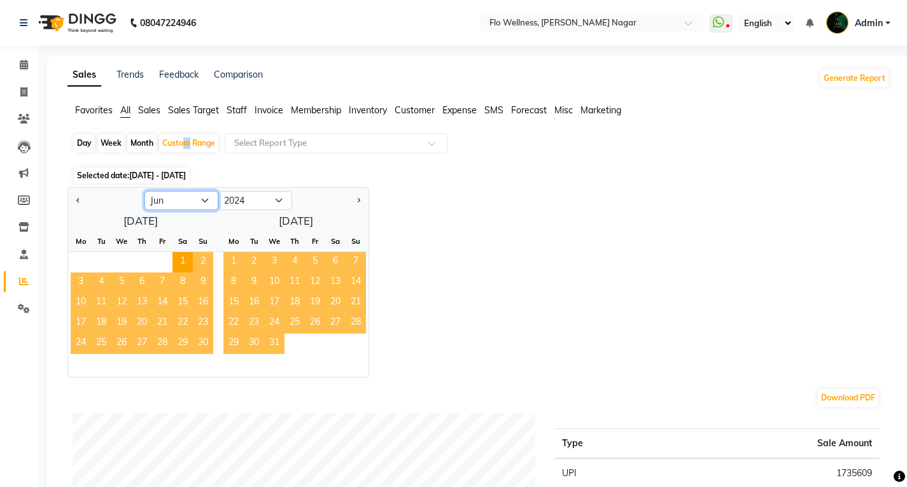
click at [199, 204] on select "Jan Feb Mar Apr May Jun [DATE] Aug Sep Oct Nov Dec" at bounding box center [181, 200] width 74 height 19
click at [144, 191] on select "Jan Feb Mar Apr May Jun [DATE] Aug Sep Oct Nov Dec" at bounding box center [181, 200] width 74 height 19
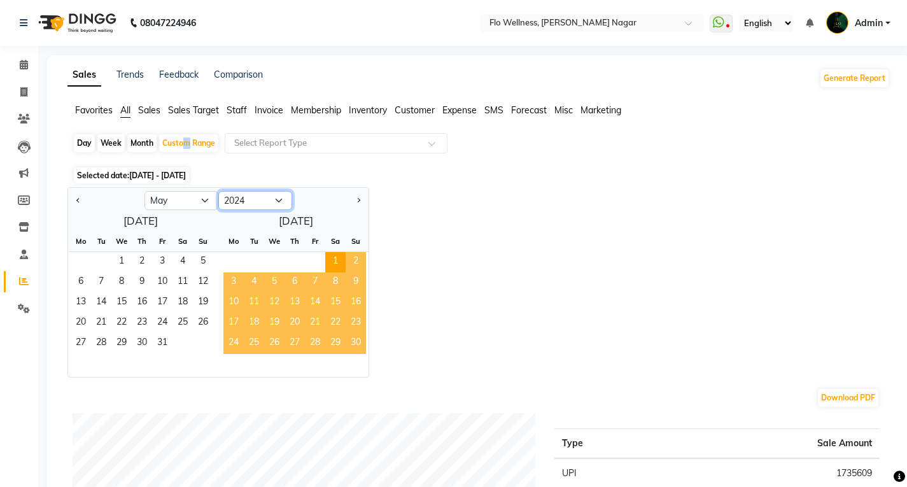
click at [265, 195] on select "2014 2015 2016 2017 2018 2019 2020 2021 2022 2023 2024 2025 2026 2027 2028 2029…" at bounding box center [255, 200] width 74 height 19
click at [218, 191] on select "2014 2015 2016 2017 2018 2019 2020 2021 2022 2023 2024 2025 2026 2027 2028 2029…" at bounding box center [255, 200] width 74 height 19
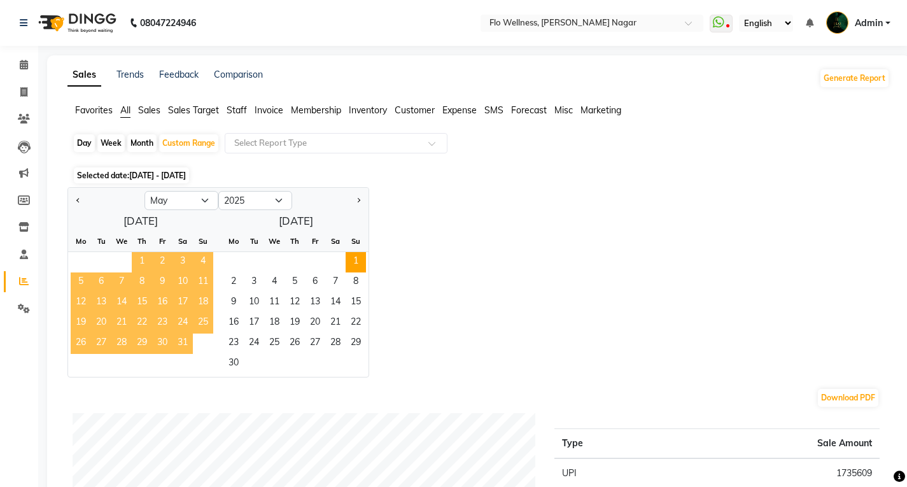
click at [144, 254] on span "1" at bounding box center [142, 262] width 20 height 20
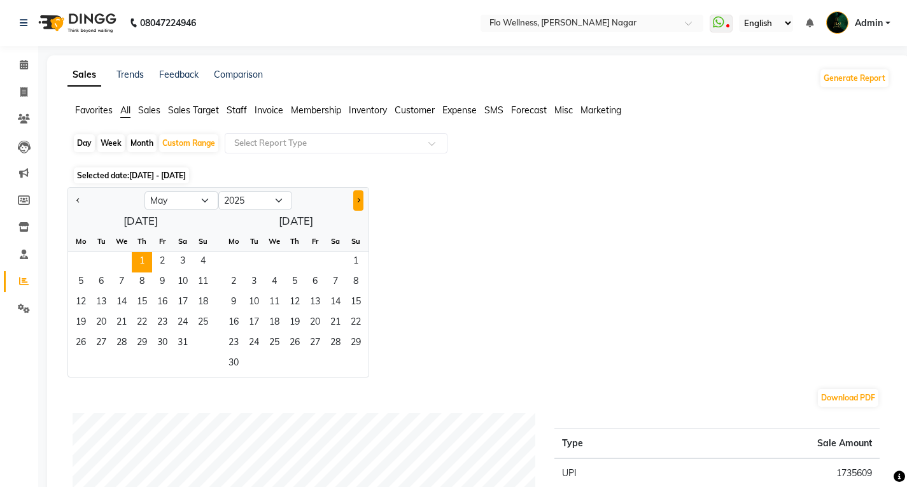
click at [354, 202] on button "Next month" at bounding box center [358, 200] width 10 height 20
click at [355, 202] on button "Next month" at bounding box center [358, 200] width 10 height 20
click at [352, 340] on span "31" at bounding box center [355, 343] width 20 height 20
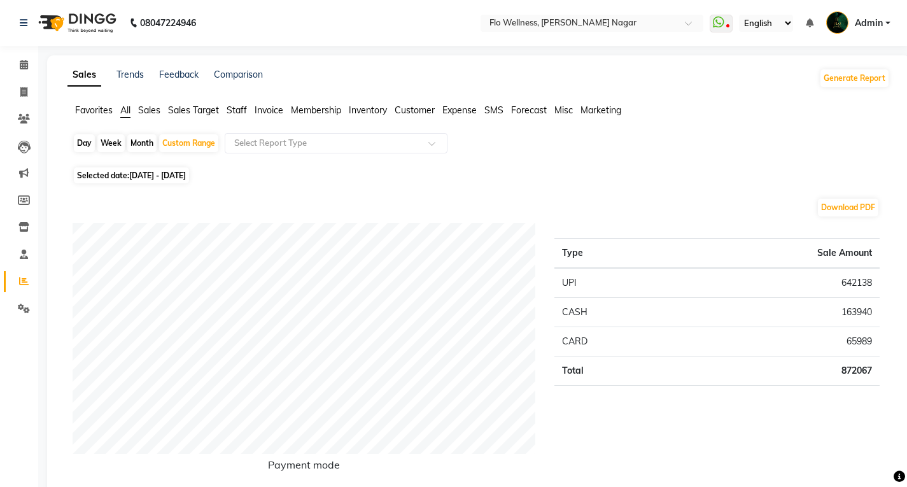
scroll to position [127, 0]
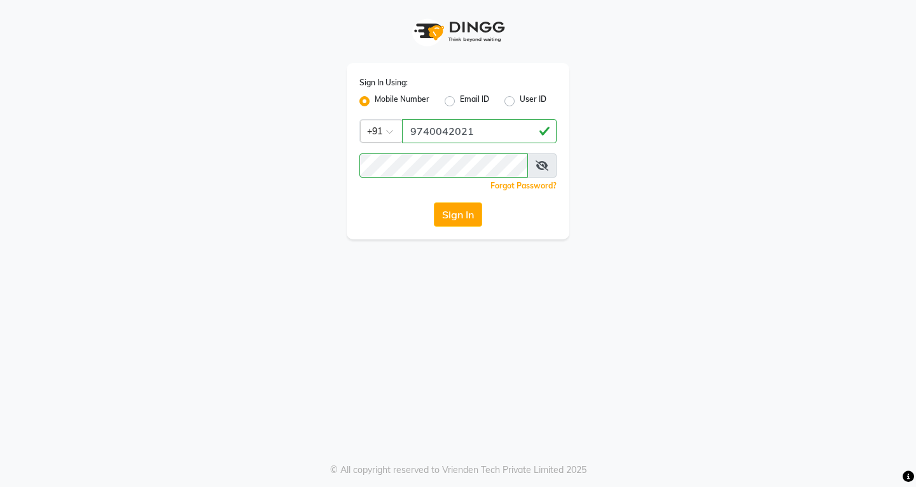
click at [540, 169] on icon at bounding box center [542, 165] width 13 height 10
click at [457, 218] on button "Sign In" at bounding box center [458, 214] width 48 height 24
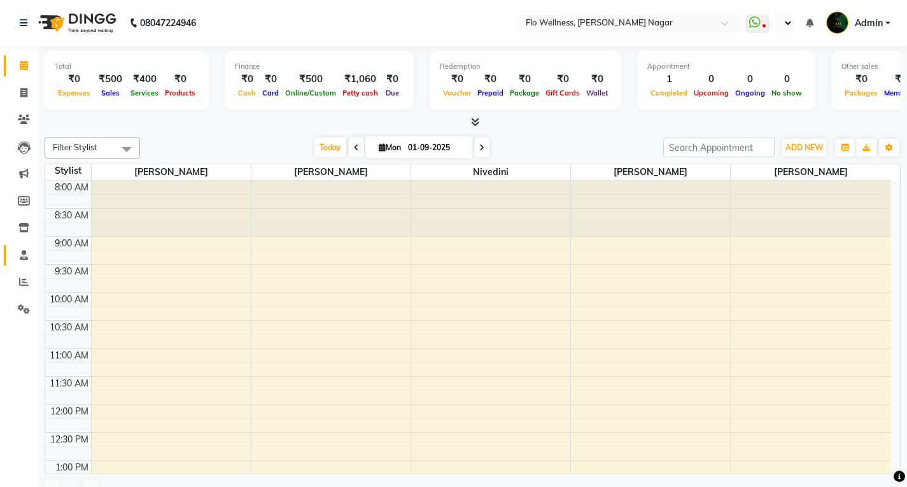
click at [31, 262] on link "Staff" at bounding box center [19, 255] width 31 height 21
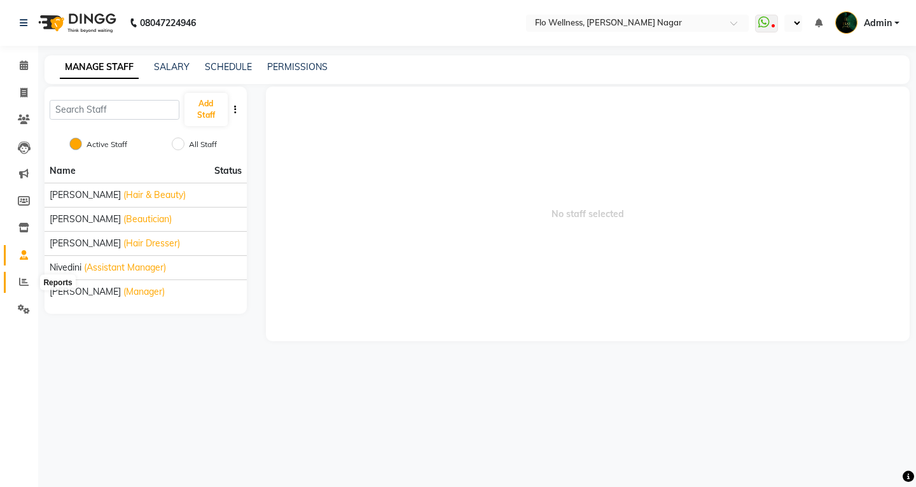
click at [18, 281] on span at bounding box center [24, 282] width 22 height 15
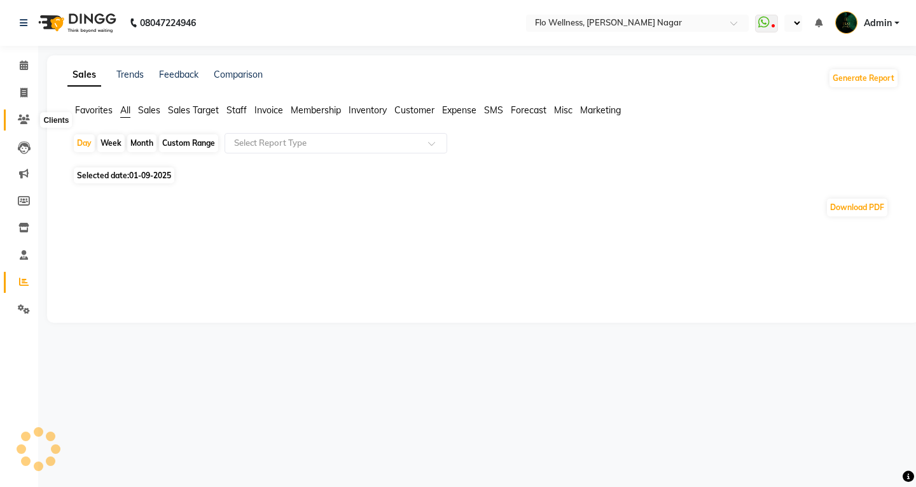
click at [17, 120] on span at bounding box center [24, 120] width 22 height 15
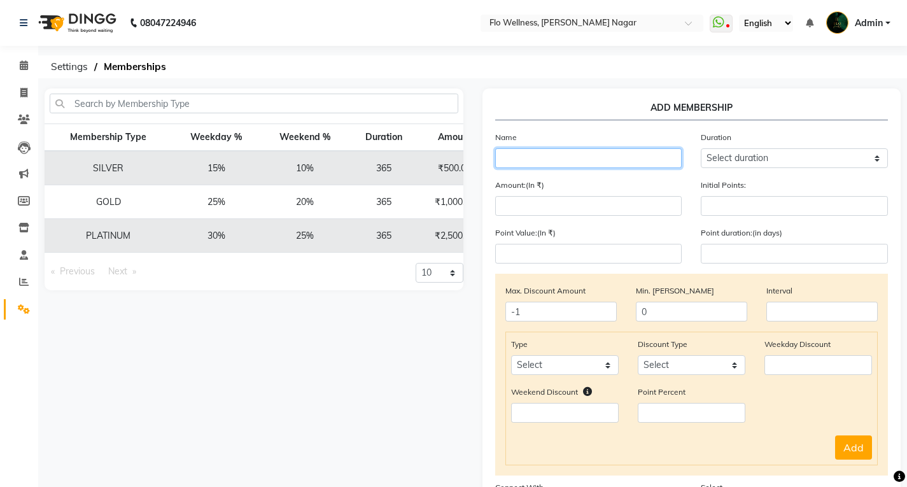
click at [529, 158] on input "text" at bounding box center [588, 158] width 187 height 20
type input "ANNUAL MEMBERSHIP"
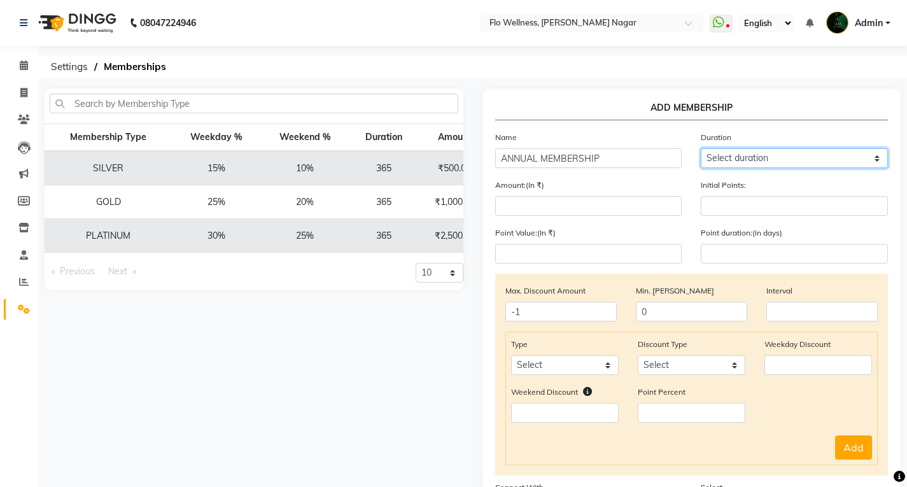
click at [709, 155] on select "Select duration Week Half-month Month Year Life Time 4 Months 8 Months 6 Months…" at bounding box center [794, 158] width 187 height 20
select select "4: 365"
click at [701, 148] on select "Select duration Week Half-month Month Year Life Time 4 Months 8 Months 6 Months…" at bounding box center [794, 158] width 187 height 20
type input "365"
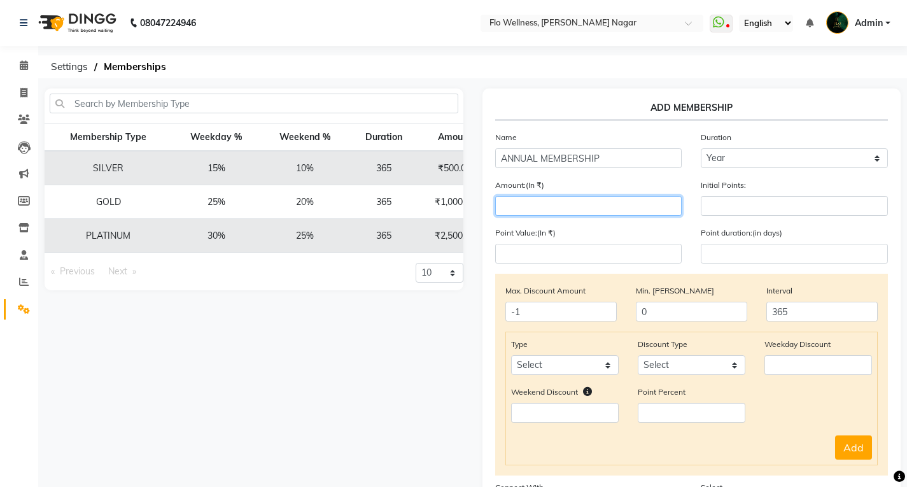
click at [583, 209] on input "number" at bounding box center [588, 206] width 187 height 20
type input "100"
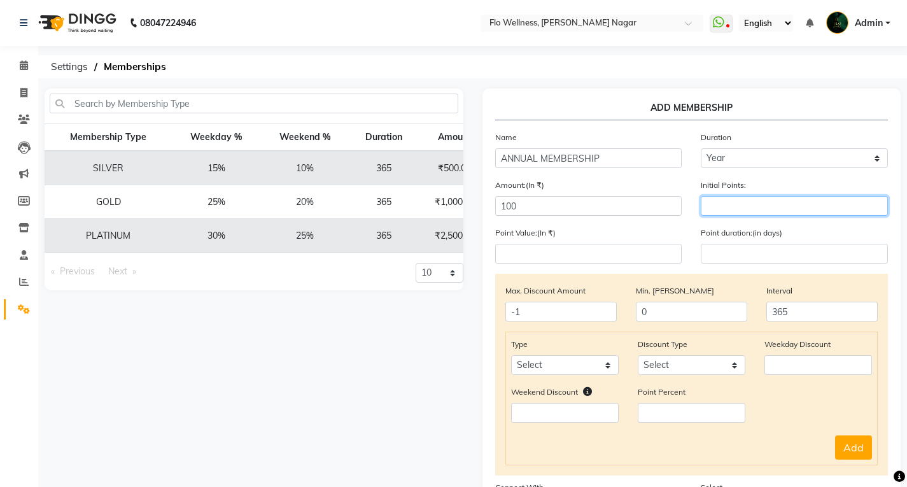
click at [739, 202] on input "number" at bounding box center [794, 206] width 187 height 20
type input "0"
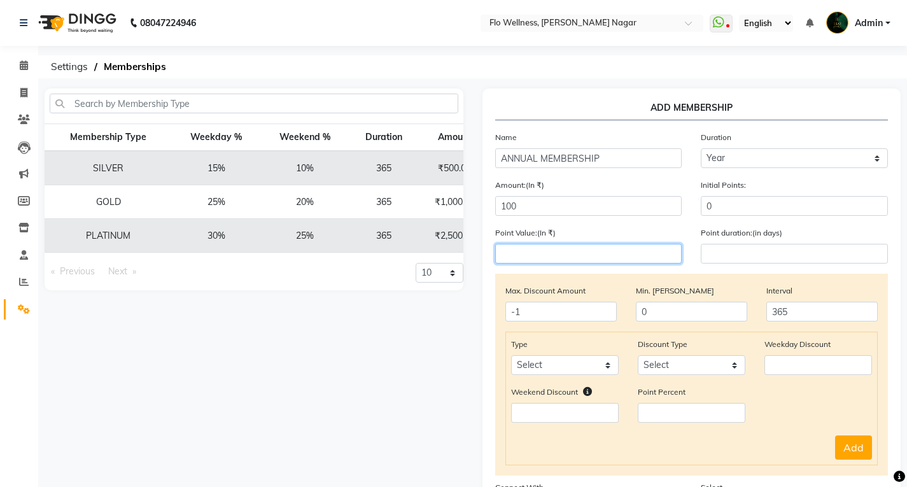
click at [620, 251] on input "number" at bounding box center [588, 254] width 187 height 20
type input "0"
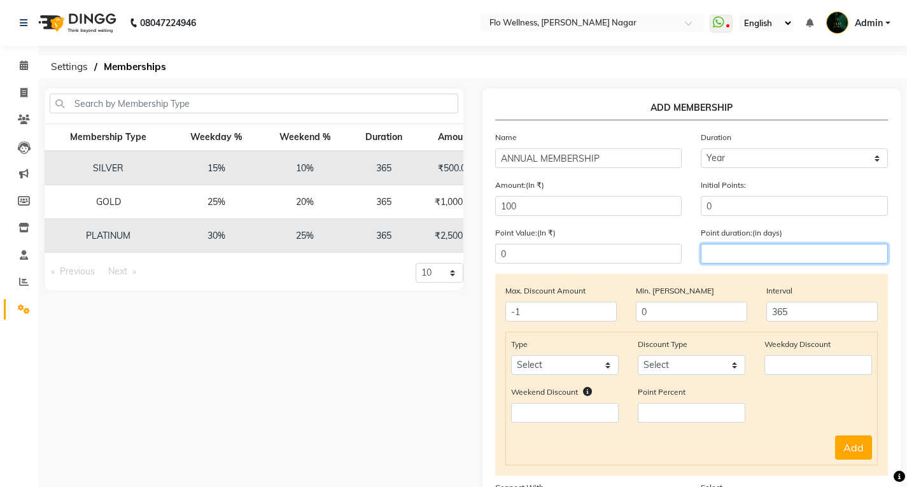
click at [717, 258] on input "number" at bounding box center [794, 254] width 187 height 20
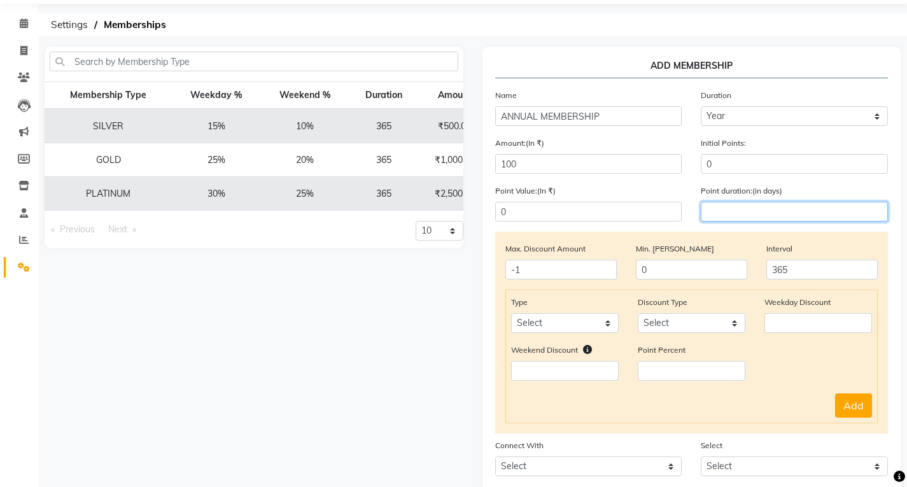
scroll to position [64, 0]
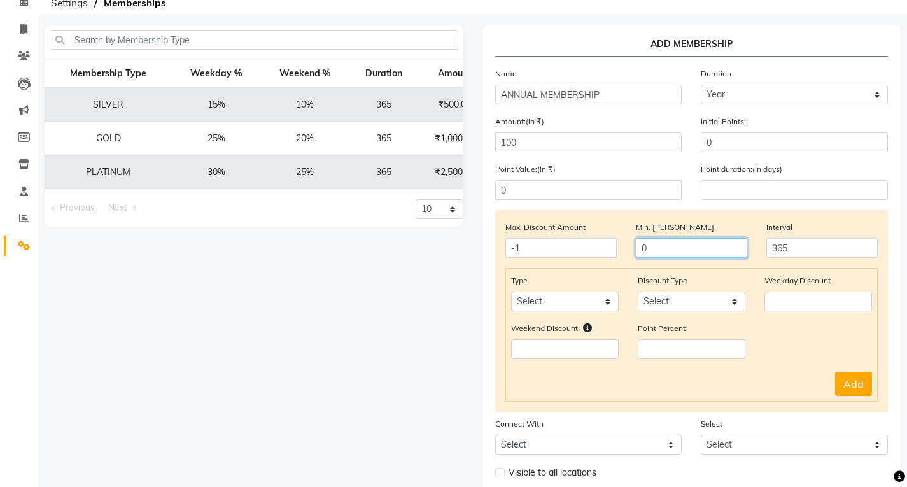
click at [641, 248] on input "0" at bounding box center [691, 248] width 111 height 20
type input "0"
click at [669, 249] on input "0" at bounding box center [691, 248] width 111 height 20
type input "999"
click at [585, 253] on input "-1" at bounding box center [560, 248] width 111 height 20
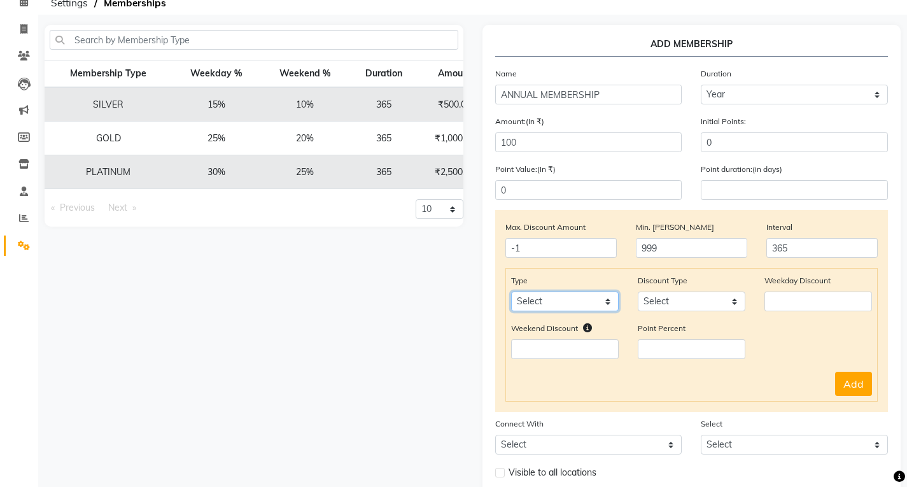
click at [595, 296] on select "Select Service Product Package Prepaid Voucher" at bounding box center [565, 301] width 108 height 20
select select "service"
click at [511, 291] on select "Select Service Product Package Prepaid Voucher" at bounding box center [565, 301] width 108 height 20
click at [638, 304] on select "Select Percent Flat" at bounding box center [692, 301] width 108 height 20
select select "Percent"
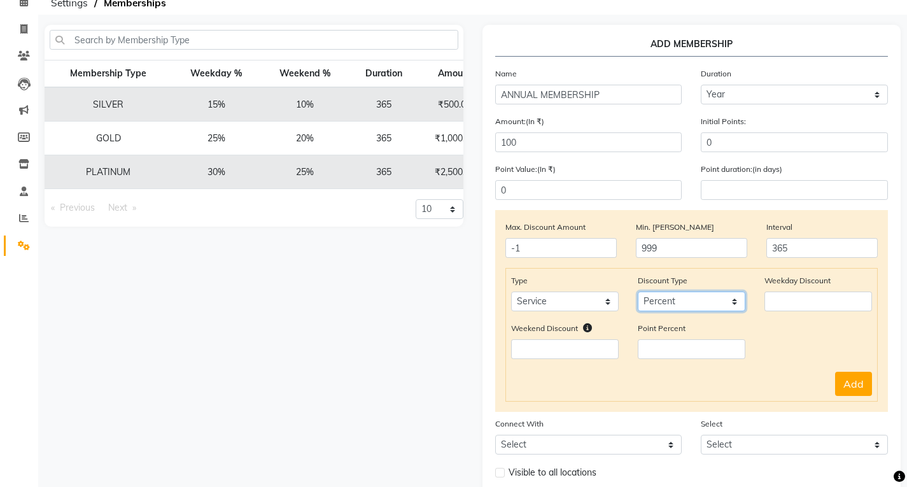
click at [638, 291] on select "Select Percent Flat" at bounding box center [692, 301] width 108 height 20
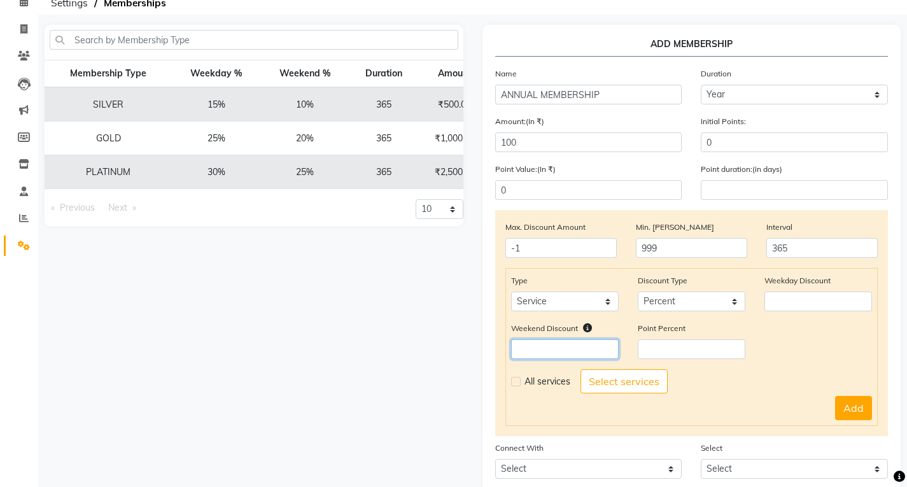
click at [612, 354] on input "number" at bounding box center [565, 349] width 108 height 20
click at [774, 300] on input "number" at bounding box center [818, 301] width 108 height 20
type input "10"
click at [587, 345] on input "number" at bounding box center [565, 349] width 108 height 20
type input "10"
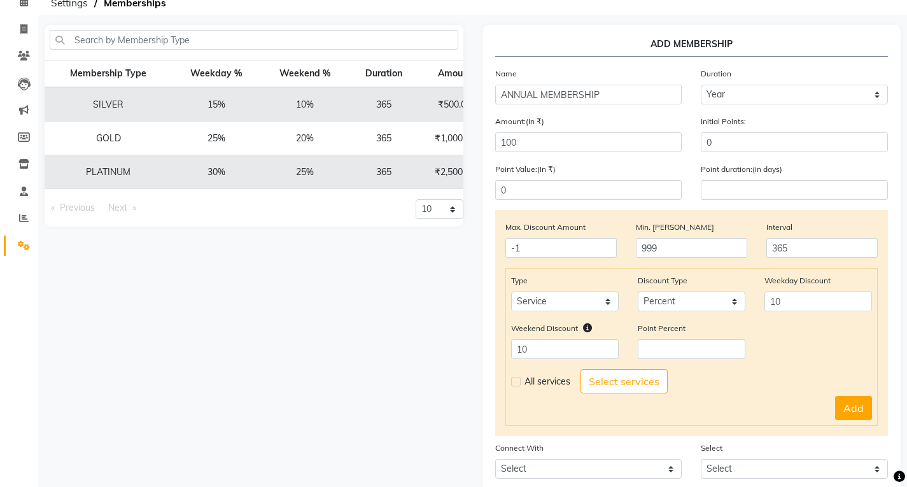
click at [518, 383] on label at bounding box center [516, 382] width 10 height 10
click at [518, 383] on input "checkbox" at bounding box center [515, 381] width 8 height 8
checkbox input "true"
click at [844, 402] on button "Add" at bounding box center [853, 408] width 37 height 24
select select
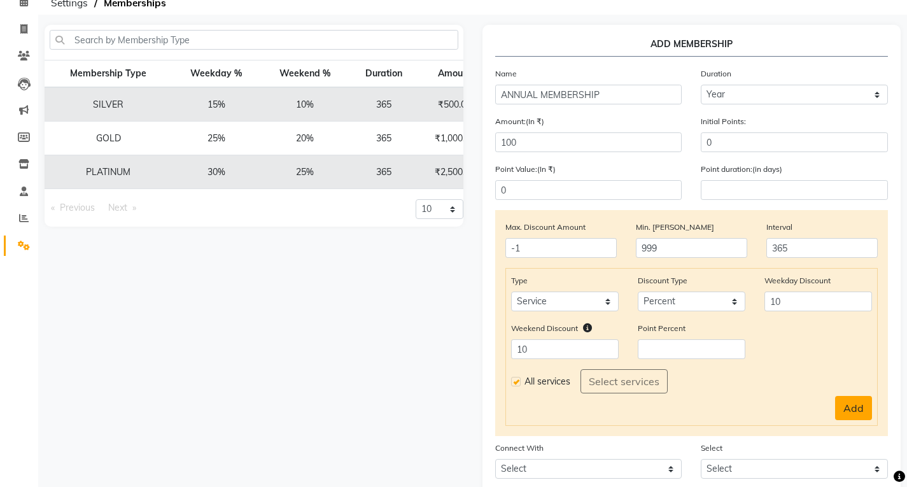
select select
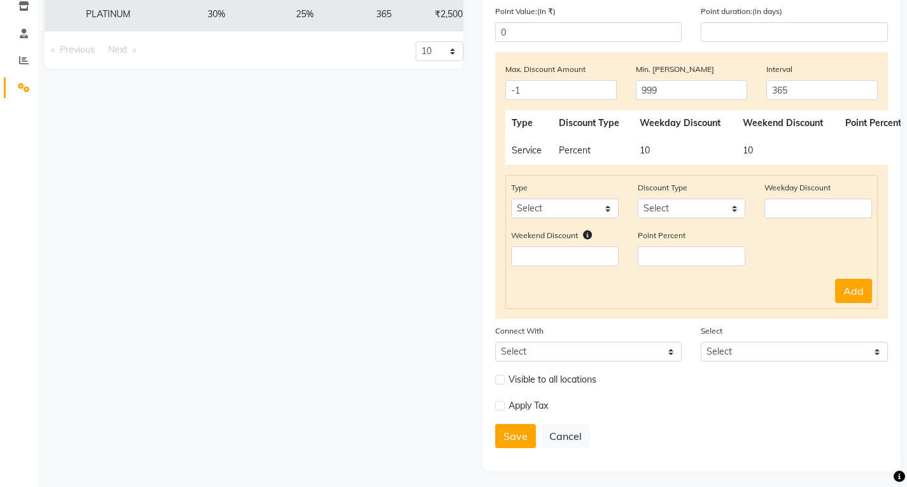
scroll to position [225, 0]
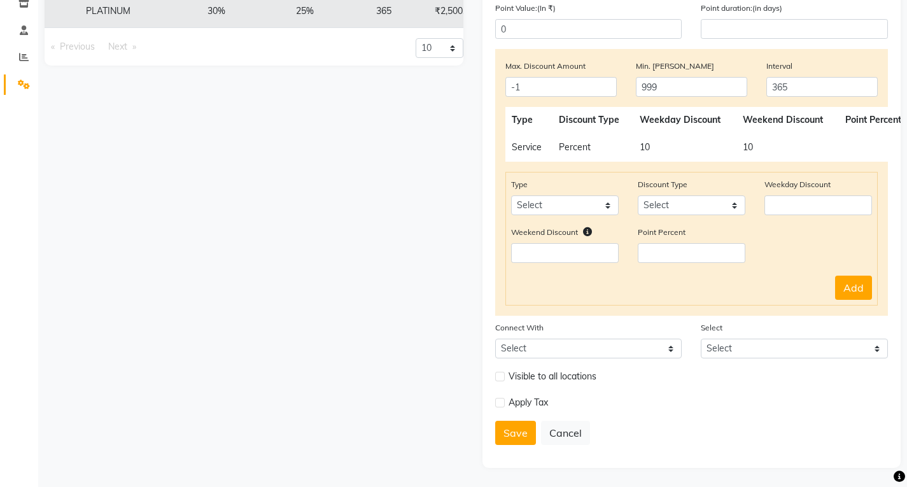
click at [495, 400] on label at bounding box center [500, 403] width 10 height 10
click at [495, 400] on input "checkbox" at bounding box center [499, 402] width 8 height 8
checkbox input "true"
click at [503, 430] on label at bounding box center [500, 429] width 10 height 10
click at [503, 430] on input "checkbox" at bounding box center [499, 428] width 8 height 8
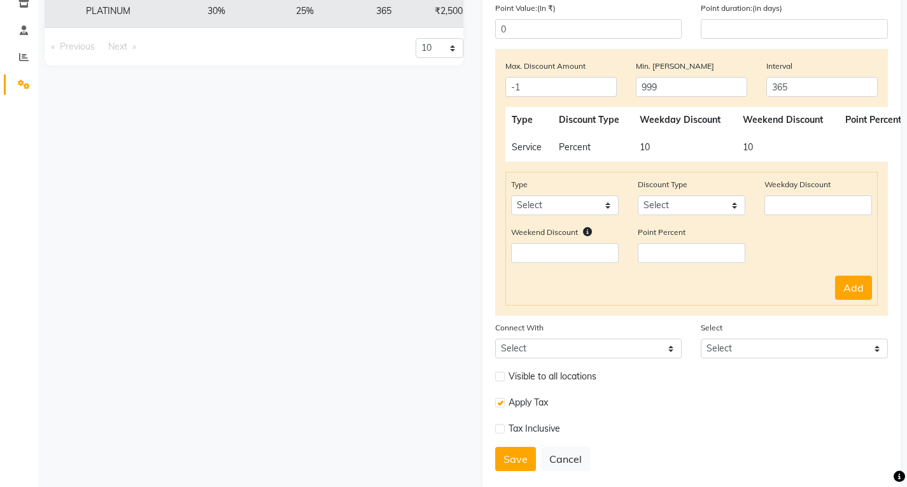
checkbox input "true"
click at [509, 464] on button "Save" at bounding box center [515, 459] width 41 height 24
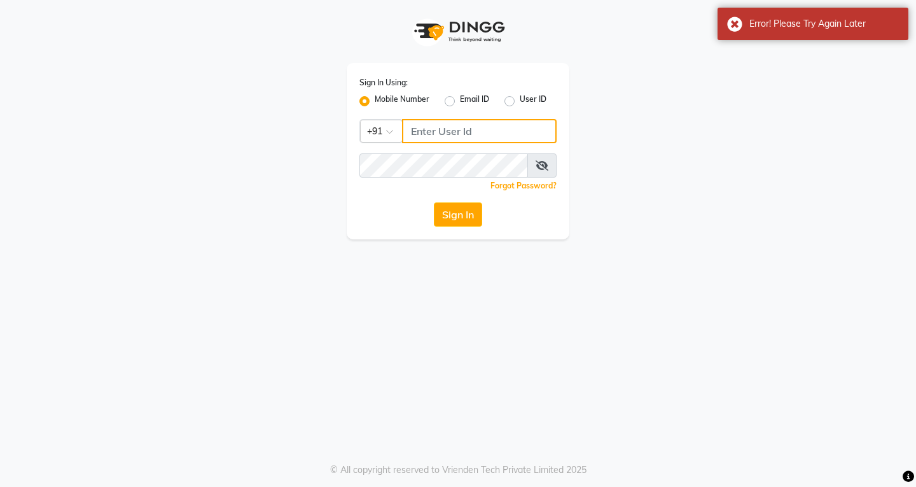
type input "9740042021"
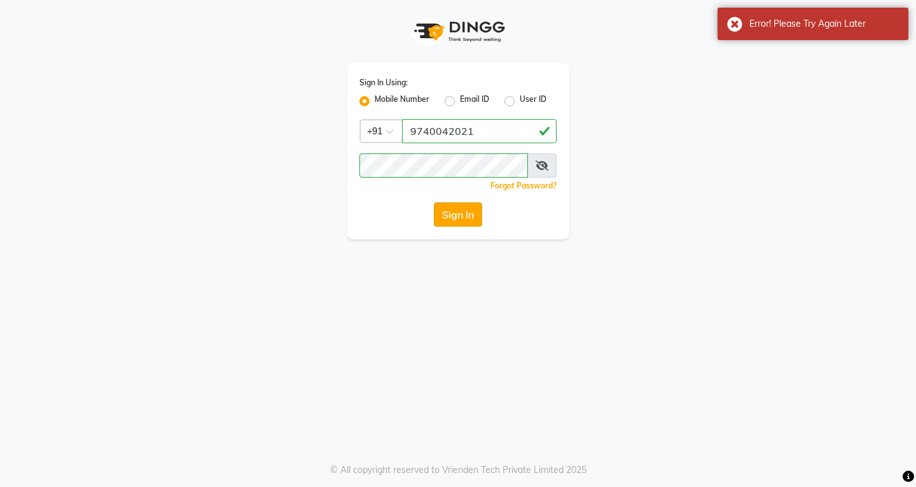
click at [448, 209] on button "Sign In" at bounding box center [458, 214] width 48 height 24
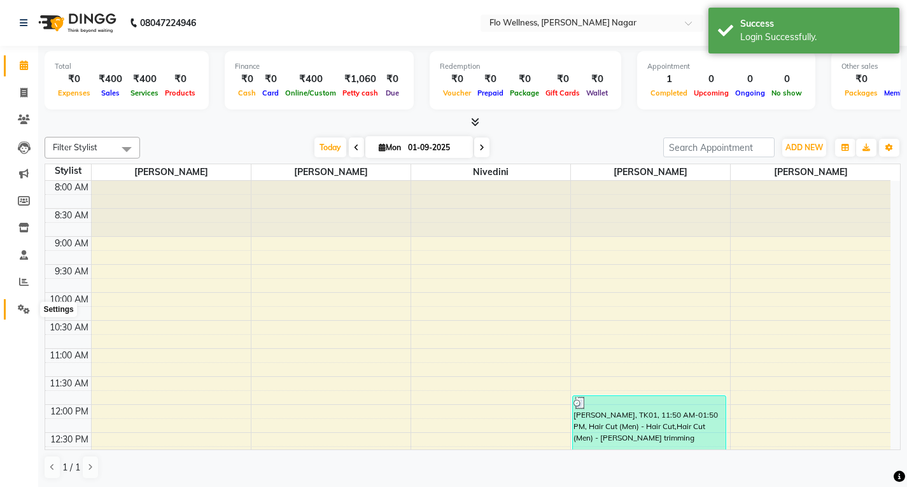
click at [18, 309] on icon at bounding box center [24, 309] width 12 height 10
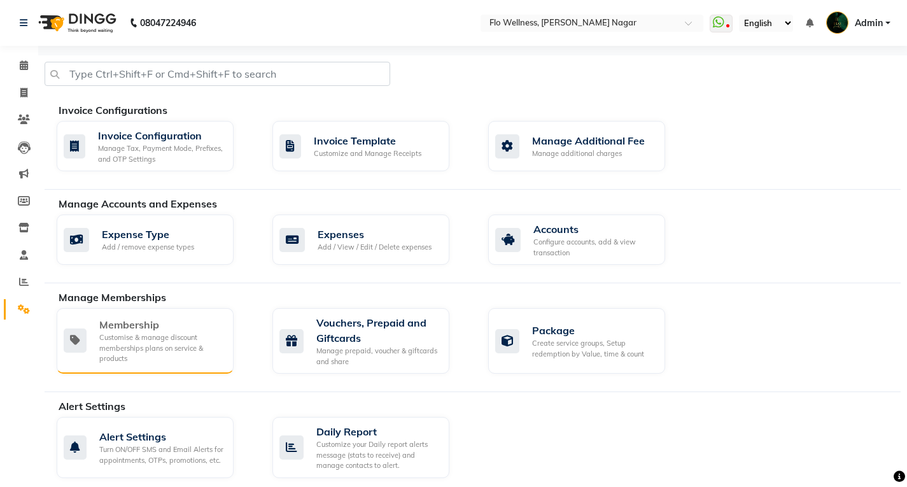
click at [196, 354] on div "Customise & manage discount memberships plans on service & products" at bounding box center [161, 348] width 124 height 32
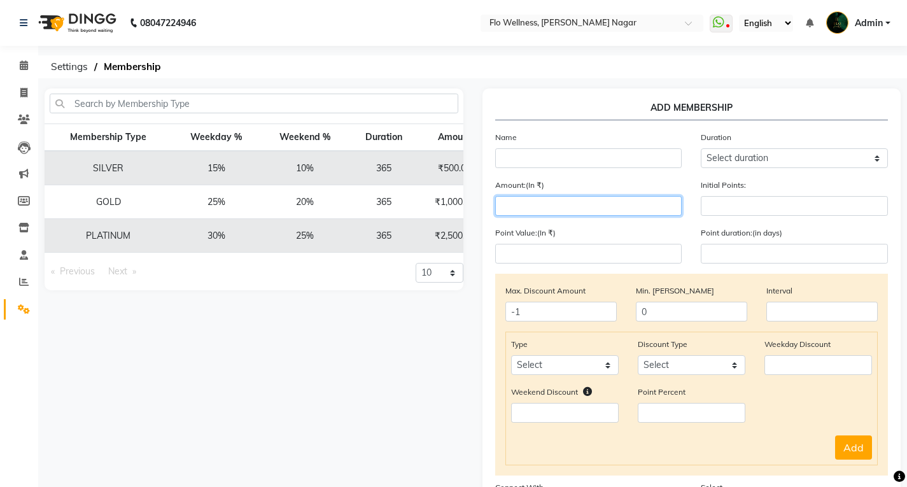
click at [597, 209] on input "number" at bounding box center [588, 206] width 187 height 20
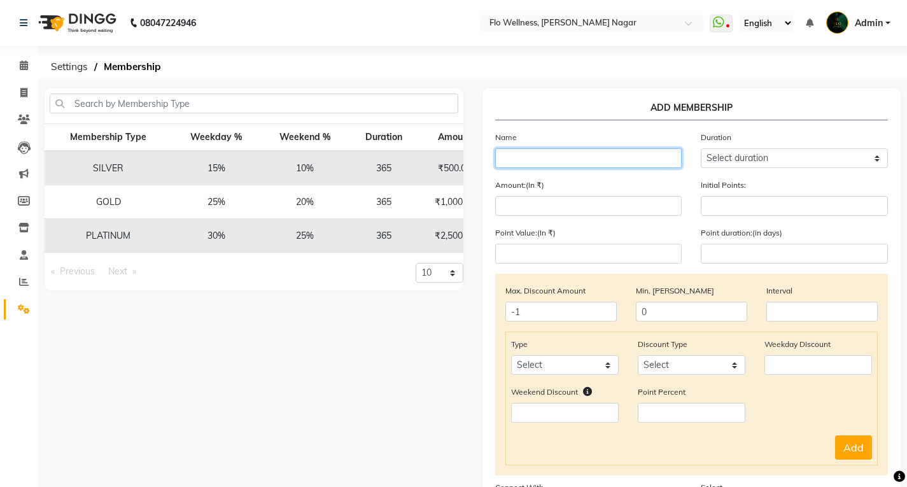
click at [608, 158] on input "text" at bounding box center [588, 158] width 187 height 20
type input "ANNUAL MEMBERSHIP"
click at [592, 216] on div "Amount:(In ₹) Initial Points:" at bounding box center [691, 202] width 412 height 48
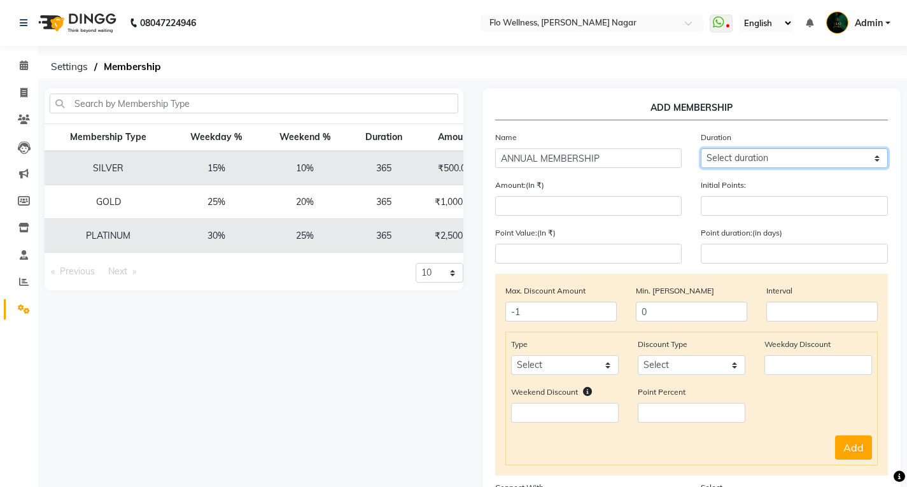
click at [783, 158] on select "Select duration Week Half-month Month Year Life Time 4 Months 8 Months 6 Months…" at bounding box center [794, 158] width 187 height 20
select select "4: 365"
click at [701, 148] on select "Select duration Week Half-month Month Year Life Time 4 Months 8 Months 6 Months…" at bounding box center [794, 158] width 187 height 20
type input "365"
drag, startPoint x: 620, startPoint y: 181, endPoint x: 620, endPoint y: 190, distance: 9.5
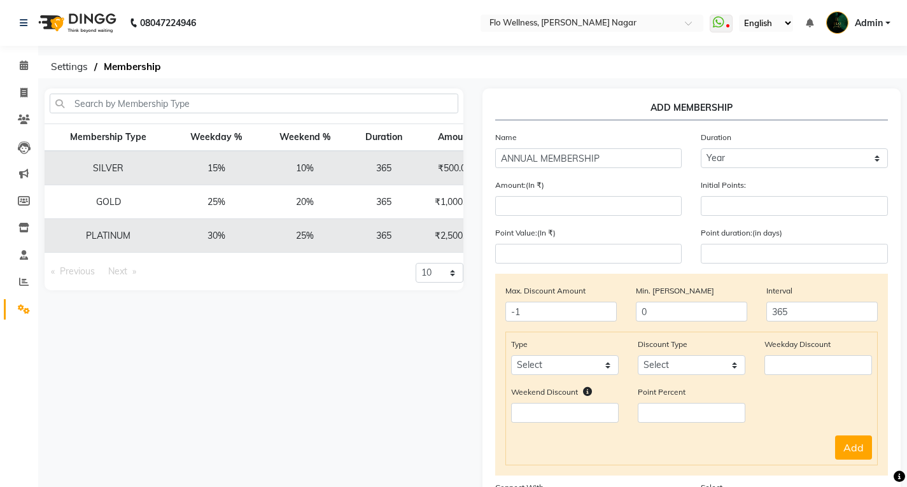
click at [620, 185] on div "Amount:(In ₹)" at bounding box center [588, 197] width 206 height 38
click at [620, 201] on input "number" at bounding box center [588, 206] width 187 height 20
type input "100"
click at [702, 198] on input "number" at bounding box center [794, 206] width 187 height 20
type input "0"
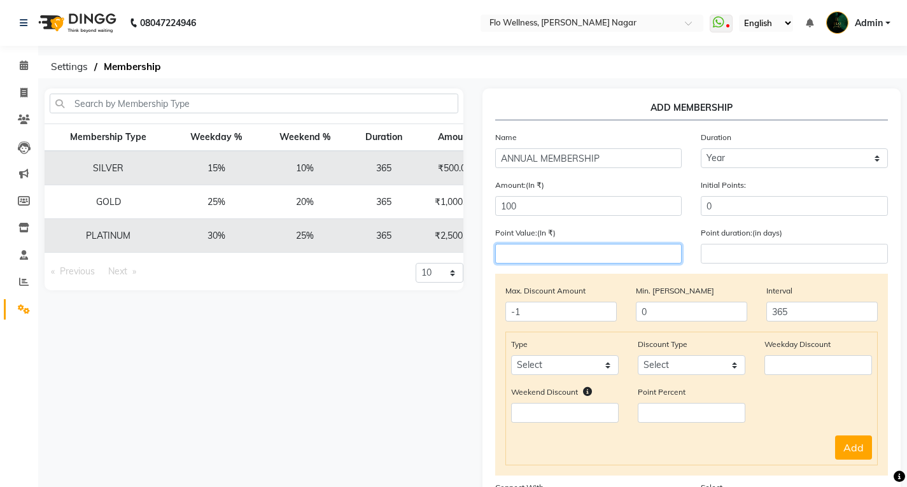
click at [614, 244] on input "number" at bounding box center [588, 254] width 187 height 20
type input "0"
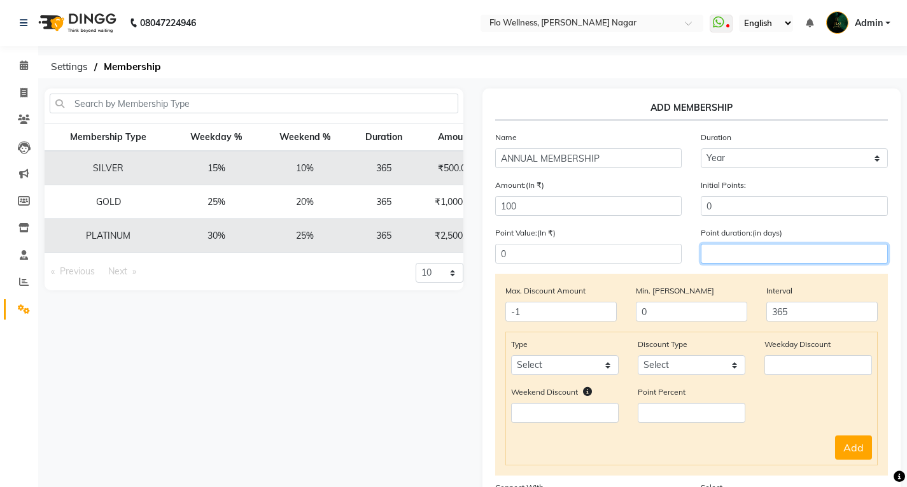
click at [715, 258] on input "number" at bounding box center [794, 254] width 187 height 20
type input "0"
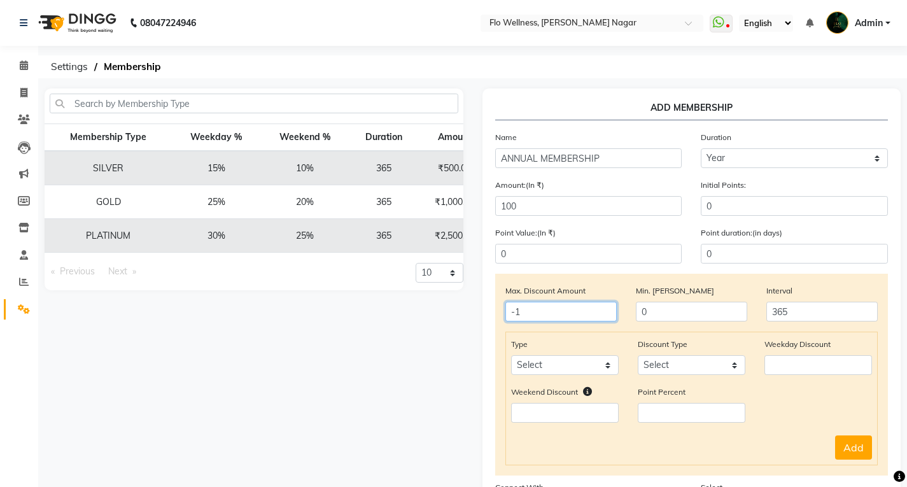
click at [542, 307] on input "-1" at bounding box center [560, 312] width 111 height 20
click at [685, 319] on input "0" at bounding box center [691, 312] width 111 height 20
type input "999"
click at [590, 352] on div "Type Select Service Product Package Prepaid Voucher" at bounding box center [564, 356] width 127 height 38
click at [590, 358] on select "Select Service Product Package Prepaid Voucher" at bounding box center [565, 365] width 108 height 20
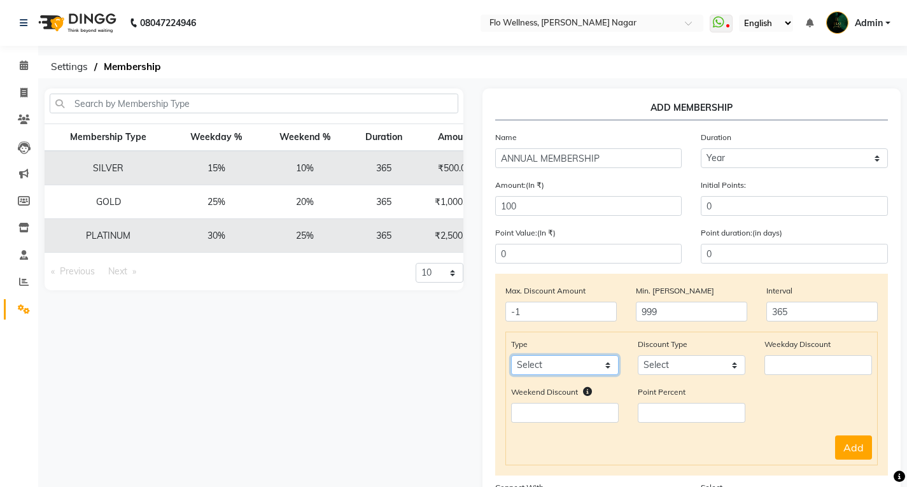
select select "service"
click at [511, 355] on select "Select Service Product Package Prepaid Voucher" at bounding box center [565, 365] width 108 height 20
click at [684, 370] on select "Select Percent Flat" at bounding box center [692, 365] width 108 height 20
select select "Percent"
click at [638, 355] on select "Select Percent Flat" at bounding box center [692, 365] width 108 height 20
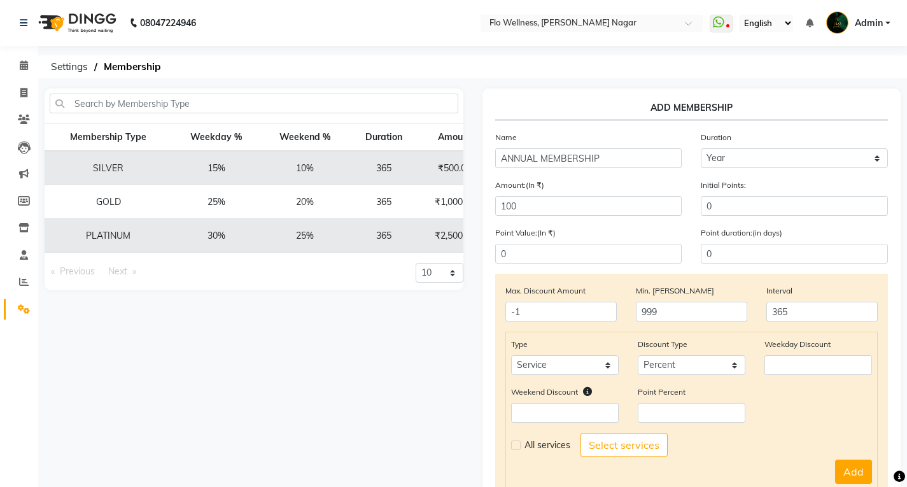
click at [837, 354] on div "Weekday Discount" at bounding box center [818, 356] width 127 height 38
click at [833, 358] on input "number" at bounding box center [818, 365] width 108 height 20
type input "10"
click at [561, 408] on input "number" at bounding box center [565, 413] width 108 height 20
type input "10"
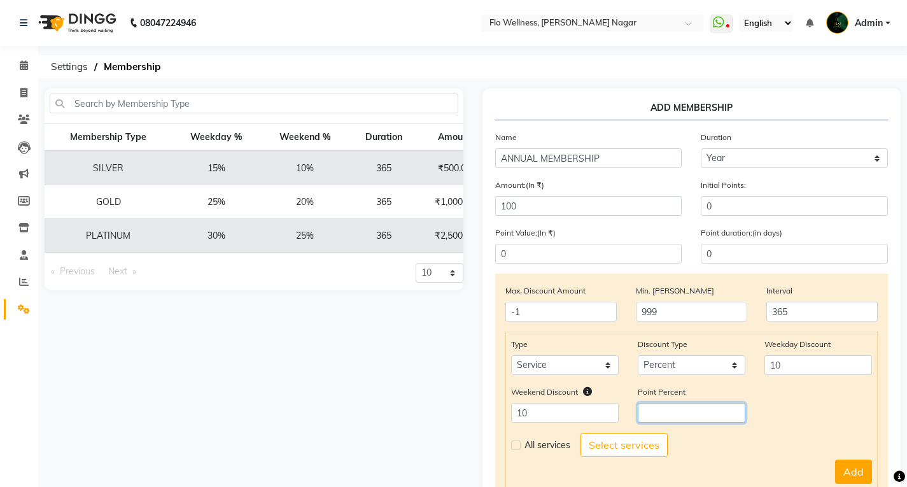
click at [647, 408] on input "number" at bounding box center [692, 413] width 108 height 20
click at [513, 441] on label at bounding box center [516, 445] width 10 height 10
click at [513, 441] on input "checkbox" at bounding box center [515, 445] width 8 height 8
checkbox input "true"
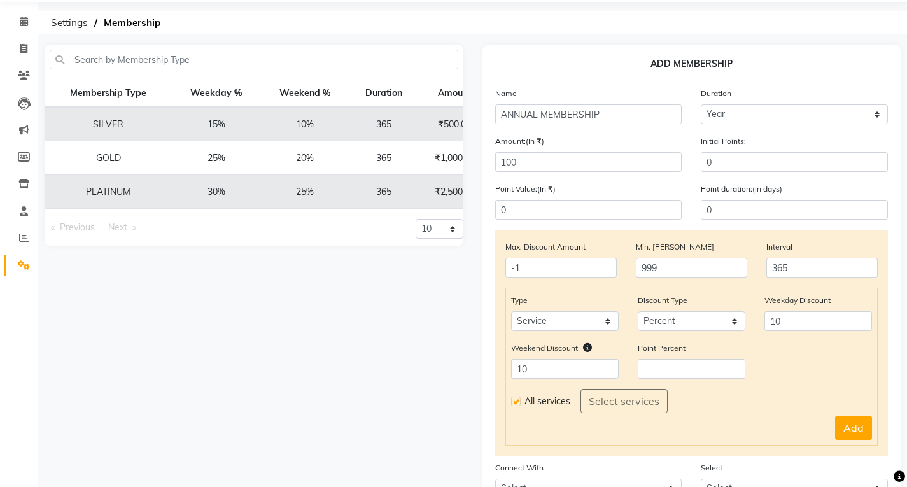
scroll to position [64, 0]
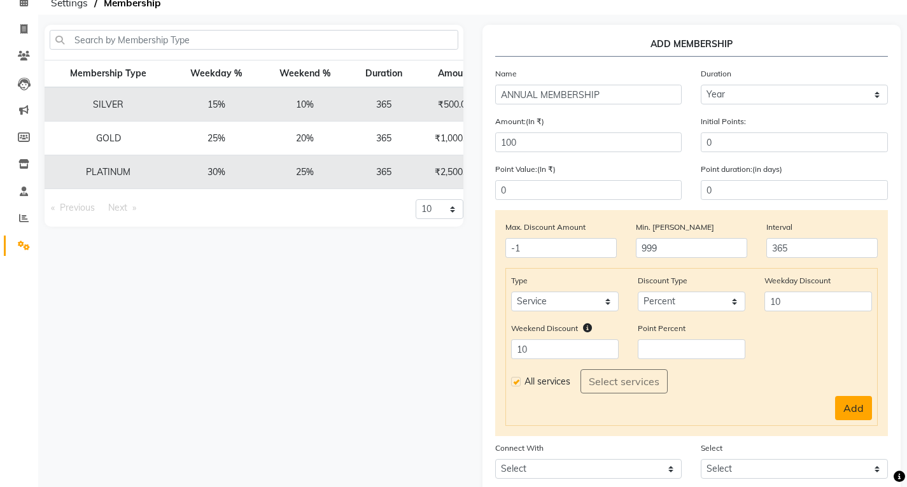
click at [858, 401] on button "Add" at bounding box center [853, 408] width 37 height 24
select select
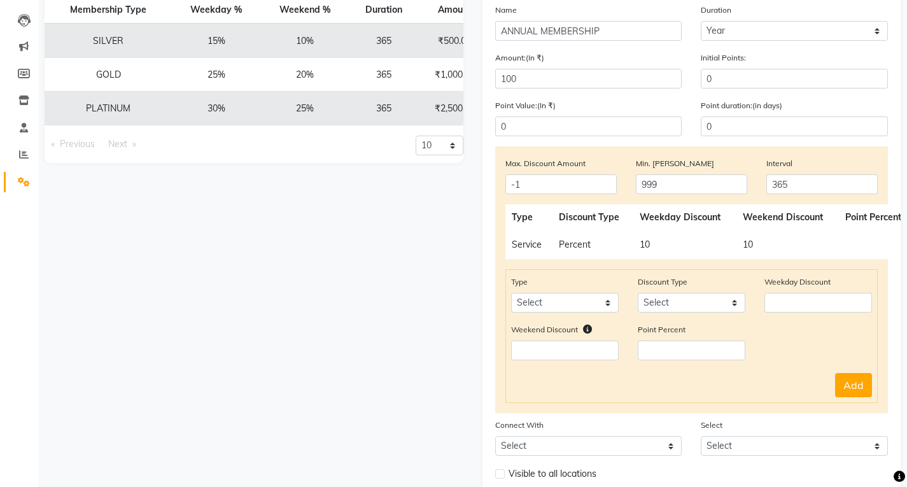
scroll to position [225, 0]
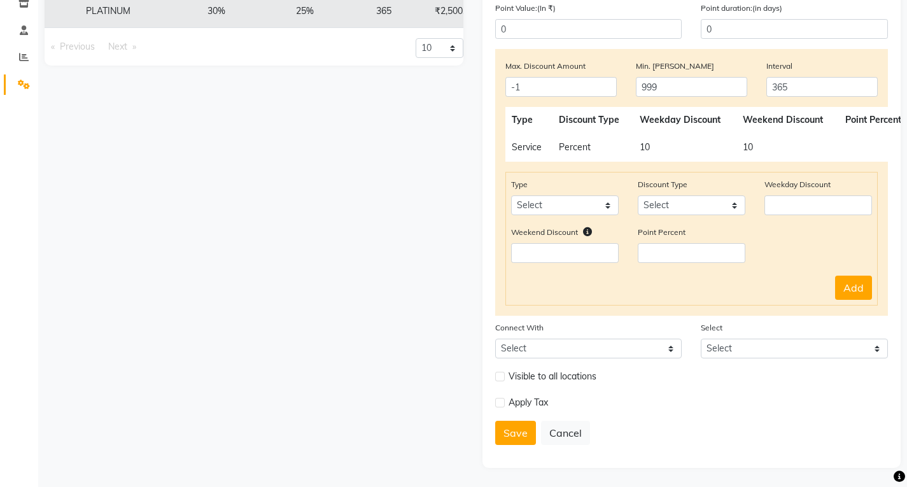
click at [505, 403] on div "Apply Tax" at bounding box center [588, 402] width 187 height 16
click at [500, 401] on label at bounding box center [500, 403] width 10 height 10
click at [500, 401] on input "checkbox" at bounding box center [499, 402] width 8 height 8
checkbox input "true"
click at [498, 428] on label at bounding box center [500, 429] width 10 height 10
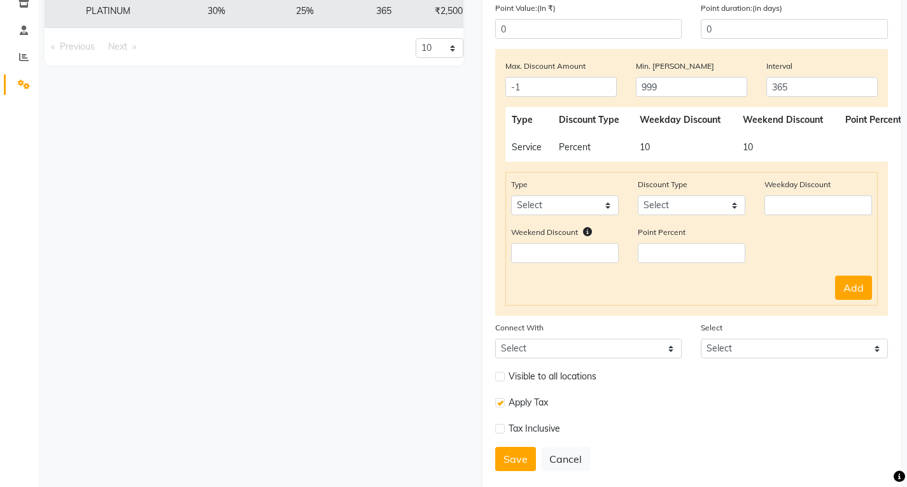
click at [498, 428] on input "checkbox" at bounding box center [499, 428] width 8 height 8
click at [498, 426] on label at bounding box center [500, 429] width 10 height 10
click at [498, 426] on input "checkbox" at bounding box center [499, 428] width 8 height 8
checkbox input "false"
click at [501, 404] on label at bounding box center [500, 403] width 10 height 10
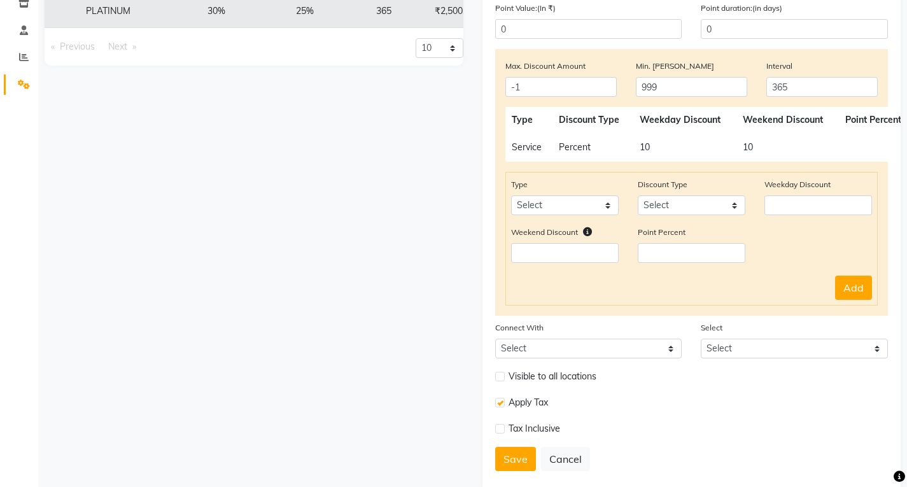
click at [501, 404] on input "checkbox" at bounding box center [499, 402] width 8 height 8
checkbox input "false"
click at [508, 423] on button "Save" at bounding box center [515, 433] width 41 height 24
select select
type input "0"
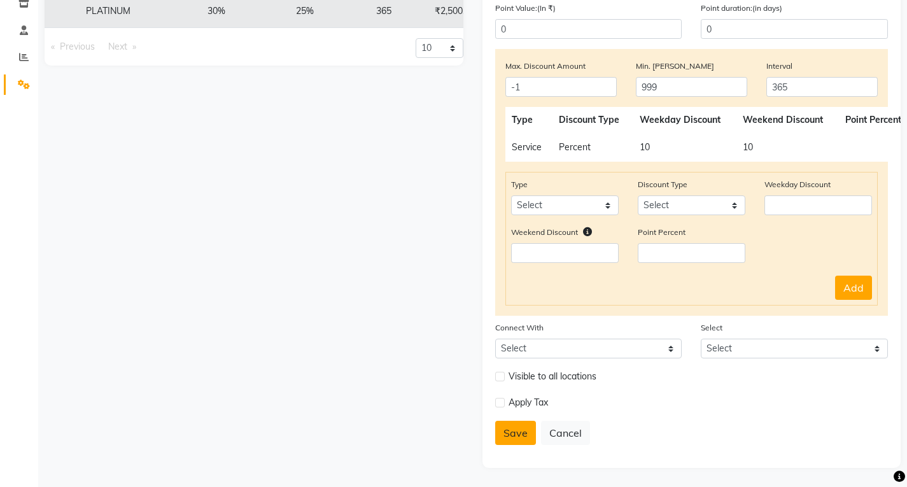
select select
checkbox input "false"
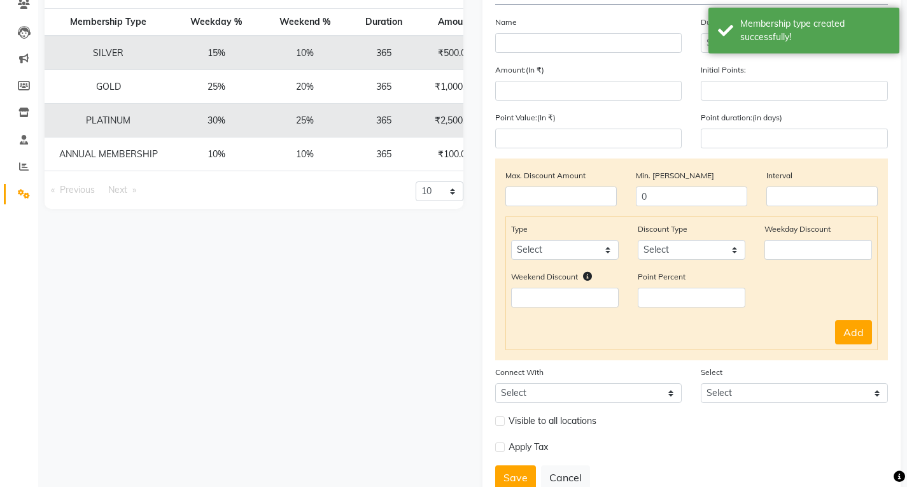
scroll to position [0, 0]
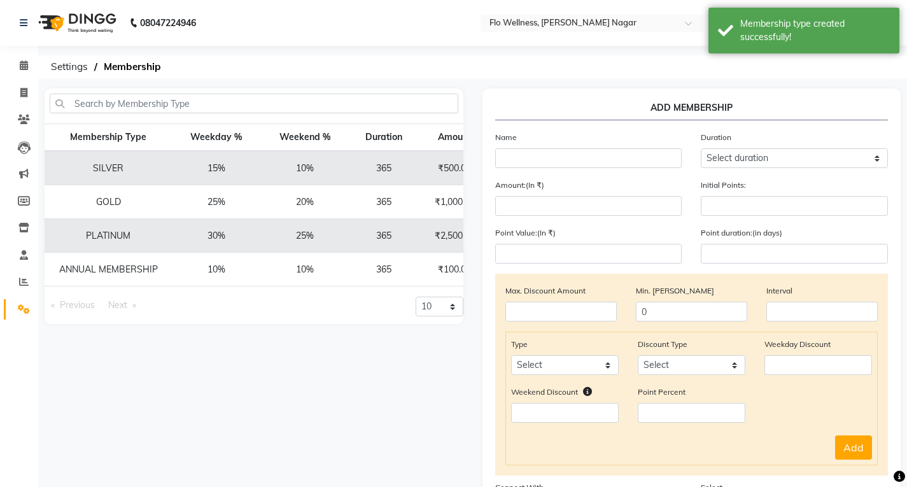
click at [108, 179] on td "SILVER" at bounding box center [108, 168] width 127 height 34
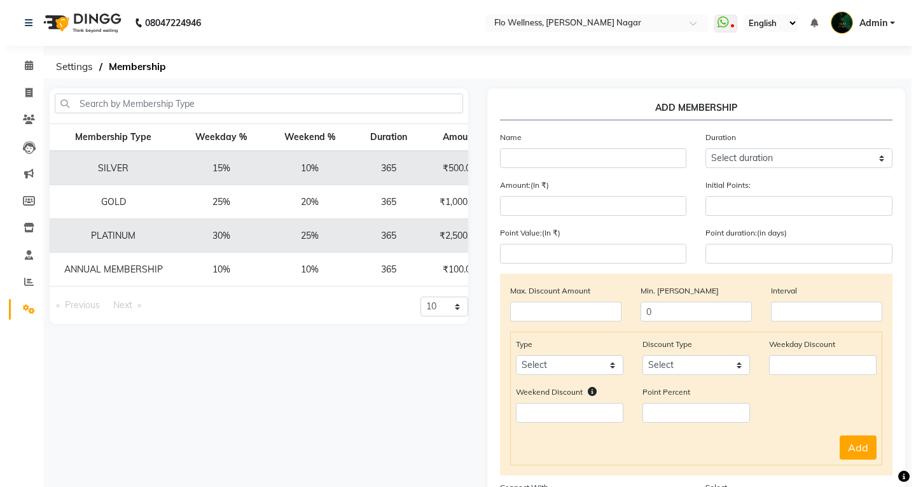
scroll to position [0, 90]
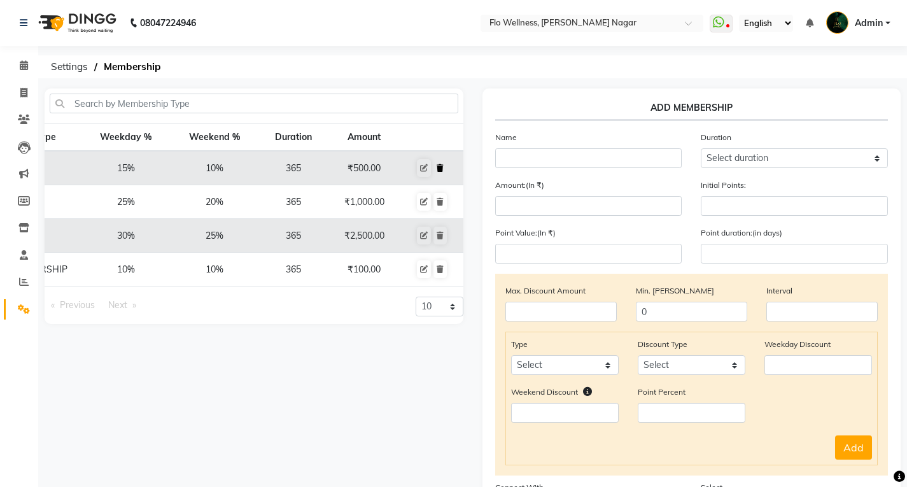
click at [441, 166] on icon at bounding box center [439, 168] width 7 height 8
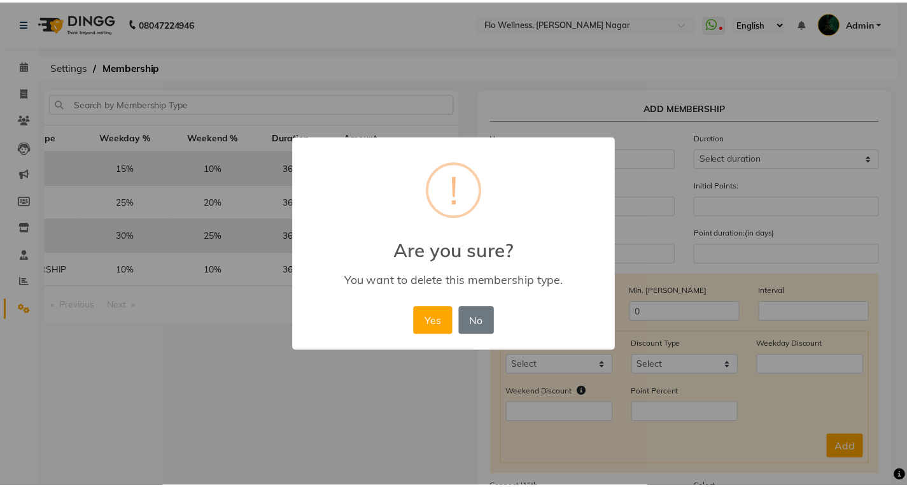
scroll to position [0, 86]
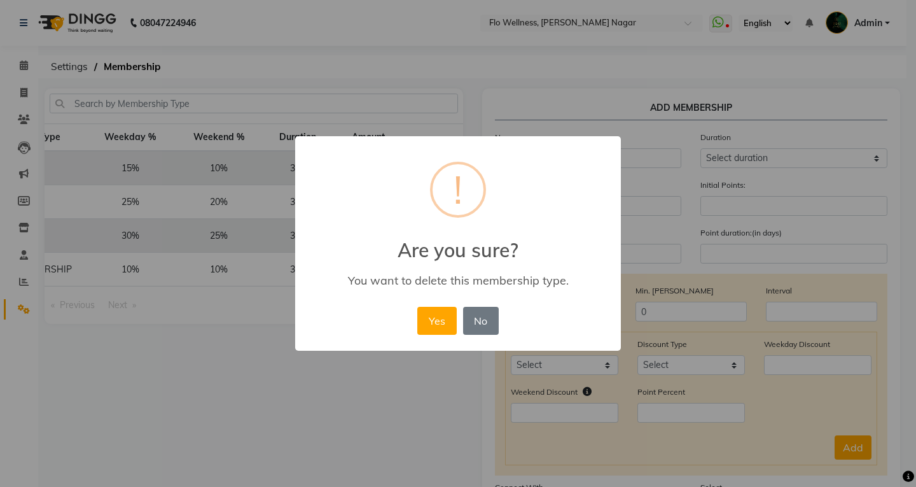
drag, startPoint x: 447, startPoint y: 323, endPoint x: 439, endPoint y: 321, distance: 7.9
click at [447, 323] on button "Yes" at bounding box center [436, 321] width 39 height 28
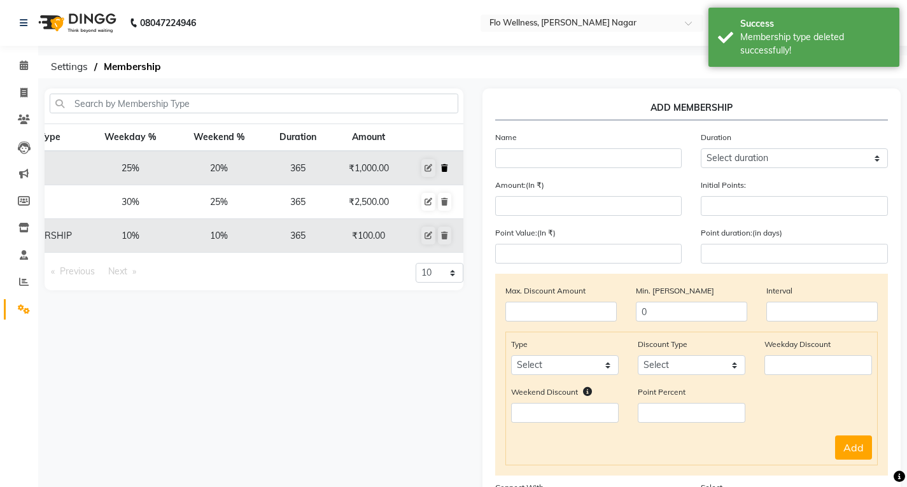
click at [443, 161] on button at bounding box center [444, 168] width 13 height 18
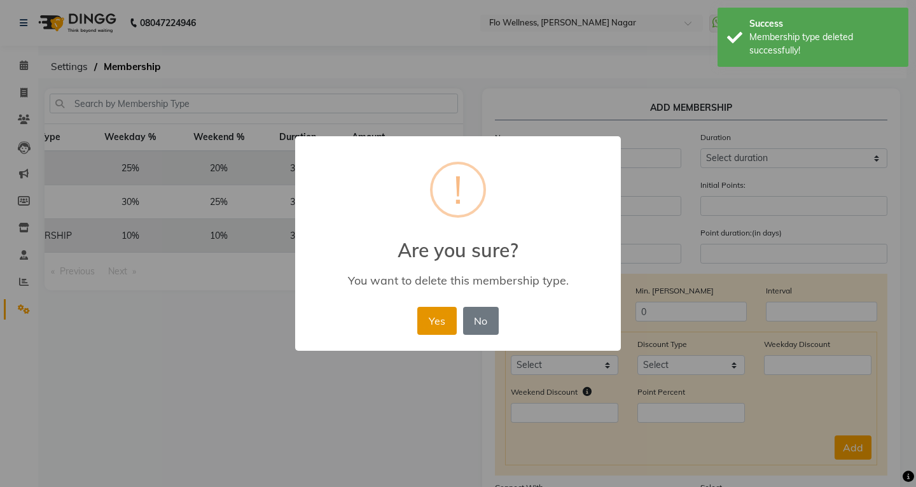
click at [433, 326] on button "Yes" at bounding box center [436, 321] width 39 height 28
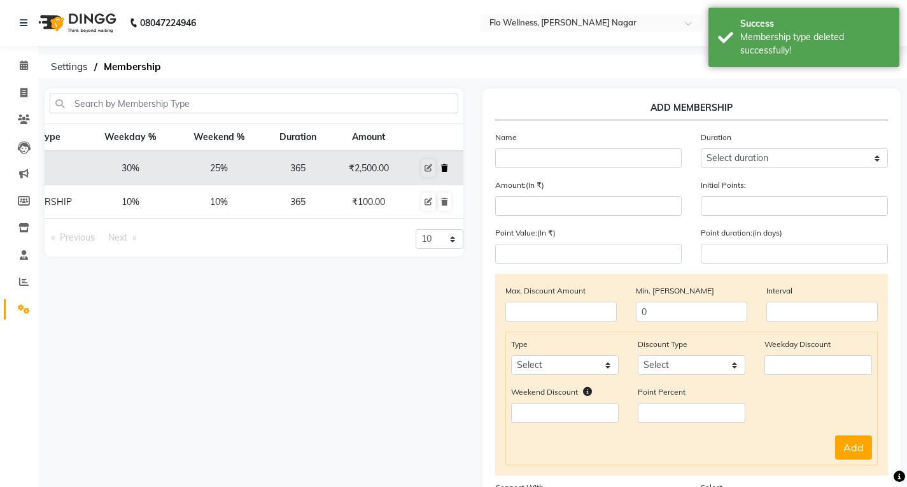
click at [445, 165] on icon at bounding box center [444, 168] width 7 height 8
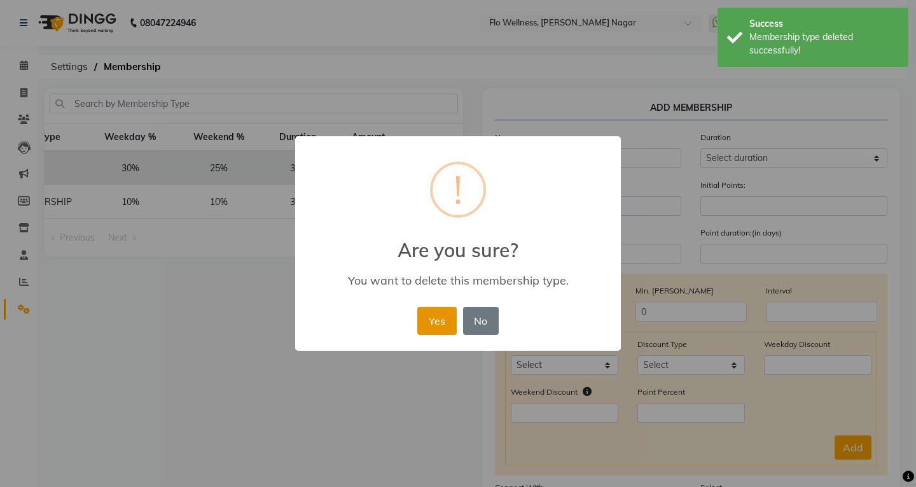
click at [430, 321] on button "Yes" at bounding box center [436, 321] width 39 height 28
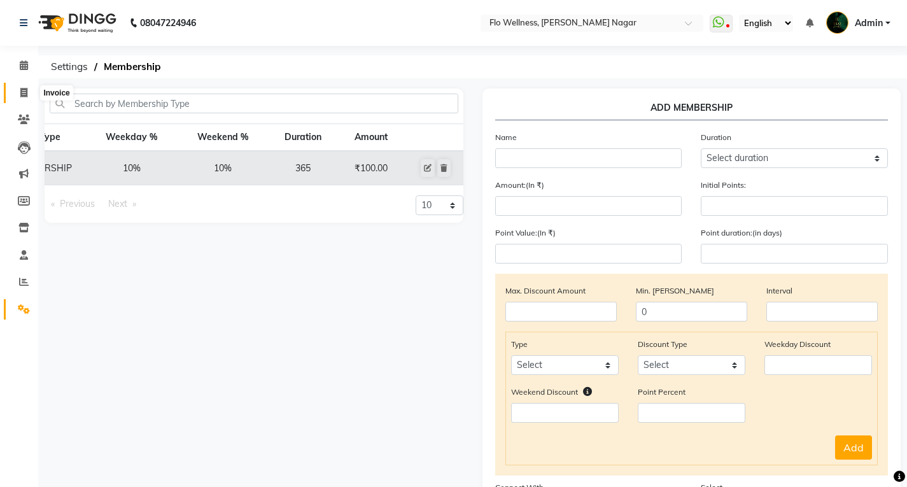
click at [31, 95] on span at bounding box center [24, 93] width 22 height 15
select select "service"
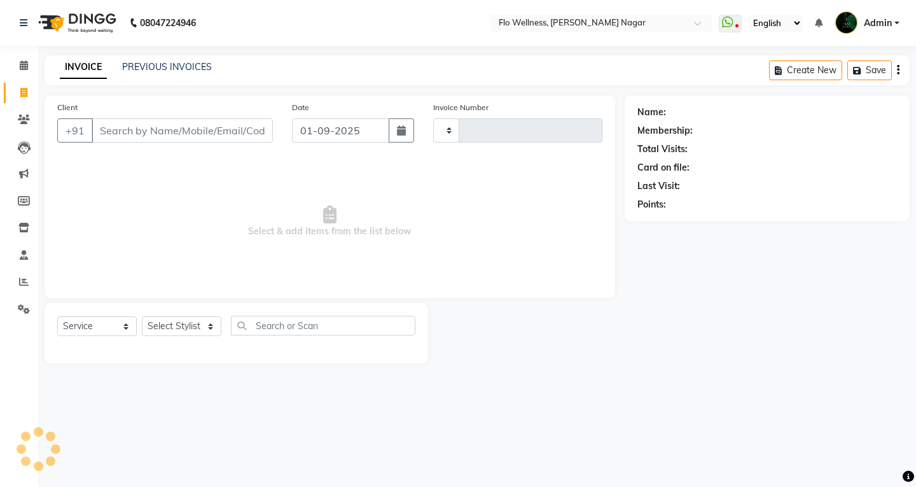
type input "1587"
select select "4509"
click at [116, 321] on select "Select Service Product Membership Package Voucher Prepaid Gift Card" at bounding box center [97, 326] width 80 height 20
click at [57, 316] on select "Select Service Product Membership Package Voucher Prepaid Gift Card" at bounding box center [97, 326] width 80 height 20
click at [189, 325] on select "Select Stylist" at bounding box center [182, 326] width 80 height 20
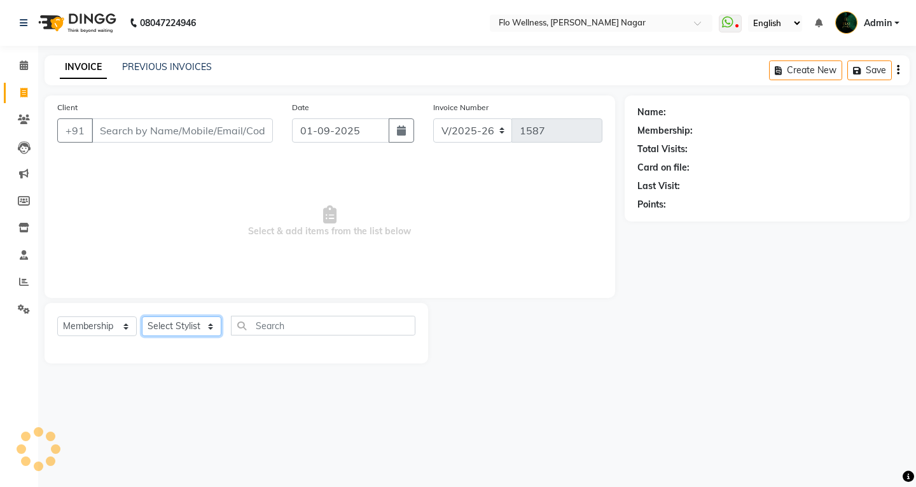
click at [142, 316] on select "Select Stylist" at bounding box center [182, 326] width 80 height 20
select select "service"
click at [33, 204] on span at bounding box center [24, 201] width 22 height 15
select select
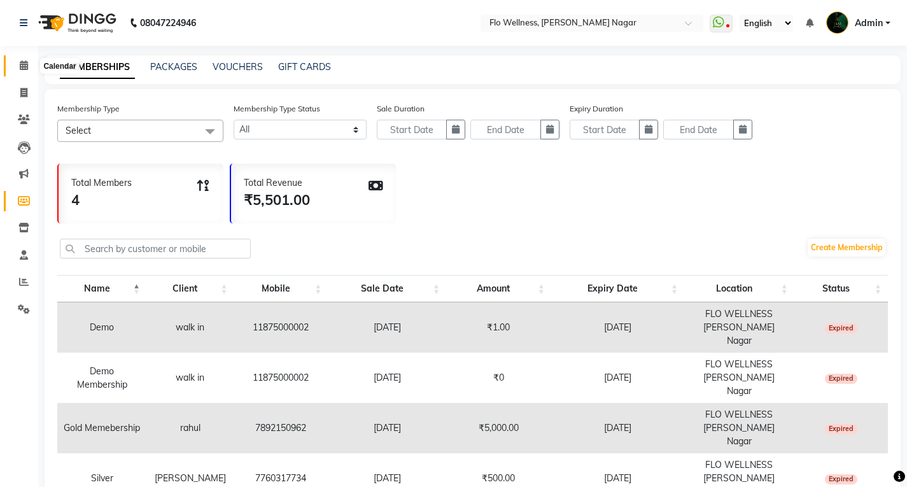
click at [32, 62] on span at bounding box center [24, 66] width 22 height 15
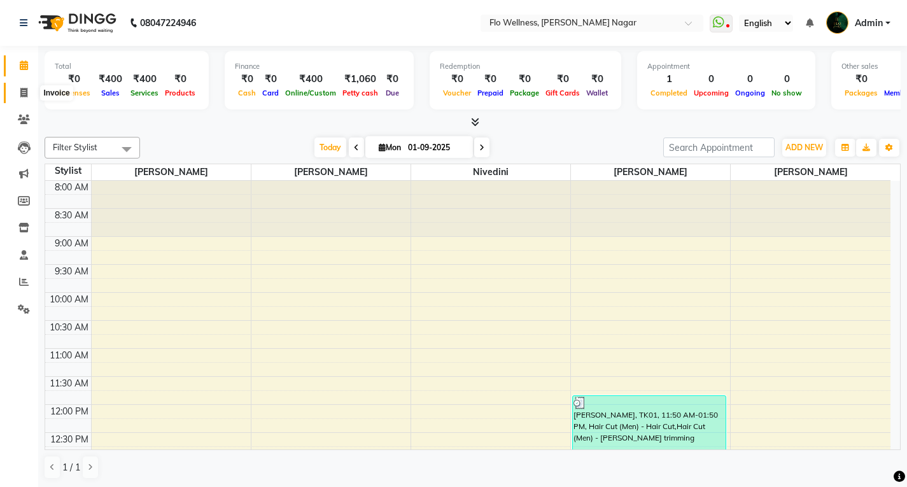
click at [27, 96] on icon at bounding box center [23, 93] width 7 height 10
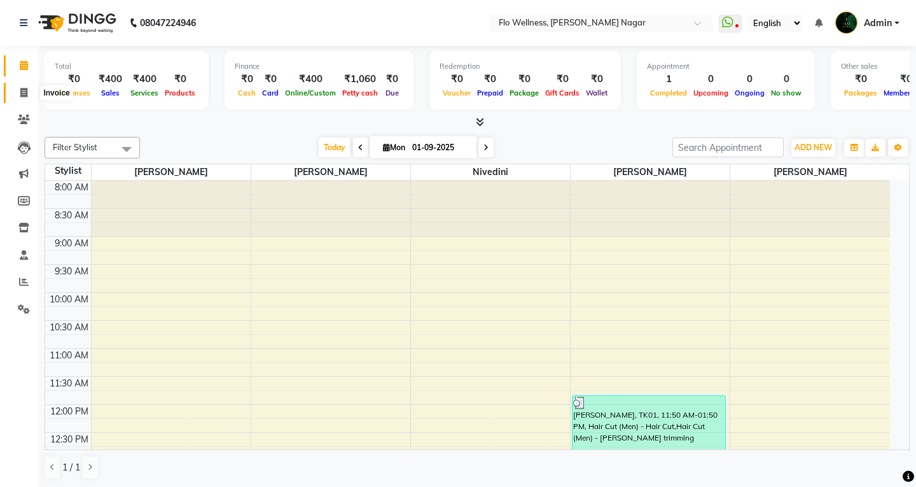
select select "4509"
select select "service"
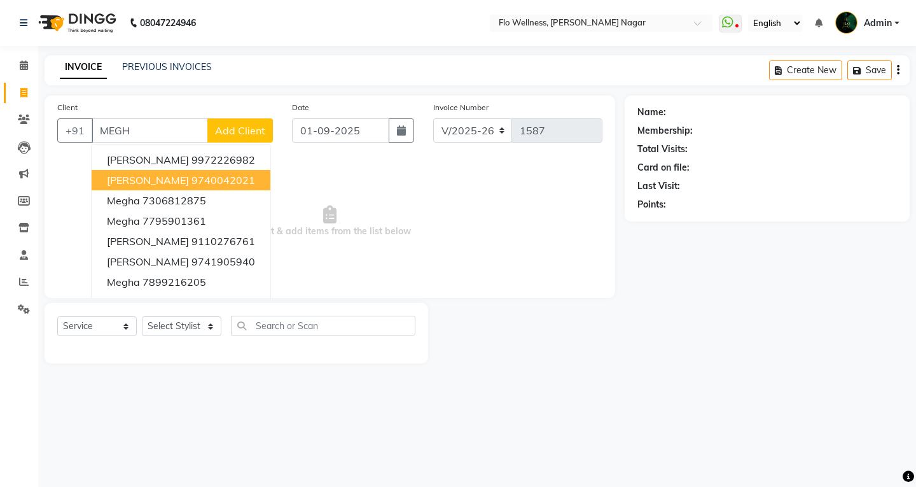
click at [270, 179] on button "Meghna Ravikumar 9740042021" at bounding box center [181, 180] width 179 height 20
type input "9740042021"
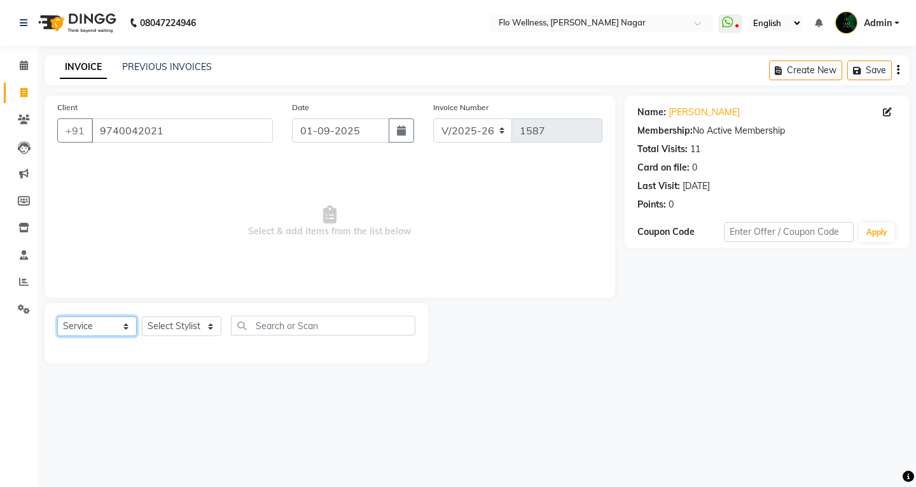
click at [98, 323] on select "Select Service Product Membership Package Voucher Prepaid Gift Card" at bounding box center [97, 326] width 80 height 20
select select "membership"
click at [57, 316] on select "Select Service Product Membership Package Voucher Prepaid Gift Card" at bounding box center [97, 326] width 80 height 20
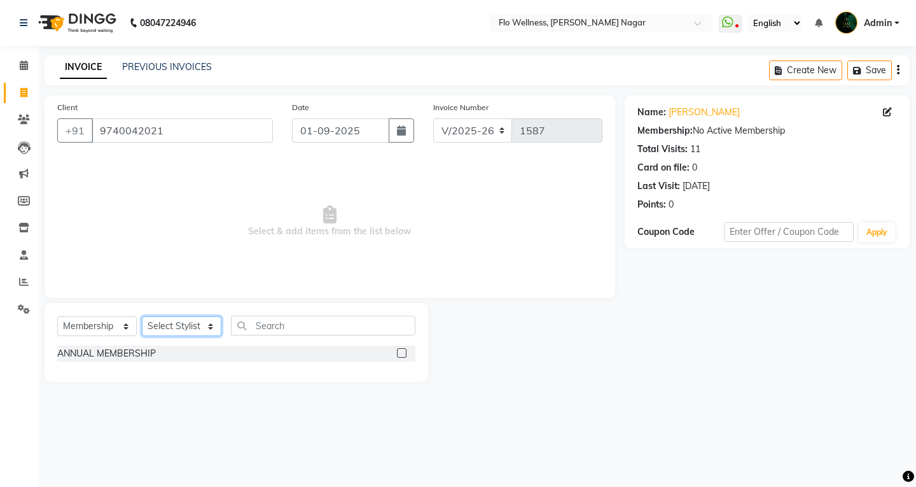
click at [178, 333] on select "Select Stylist Bhrigu kalita Mani R Naved Ali Nivedini Sumera Banu" at bounding box center [182, 326] width 80 height 20
click at [181, 324] on select "Select Stylist Bhrigu kalita Mani R Naved Ali Nivedini Sumera Banu" at bounding box center [182, 326] width 80 height 20
click at [22, 62] on icon at bounding box center [24, 65] width 8 height 10
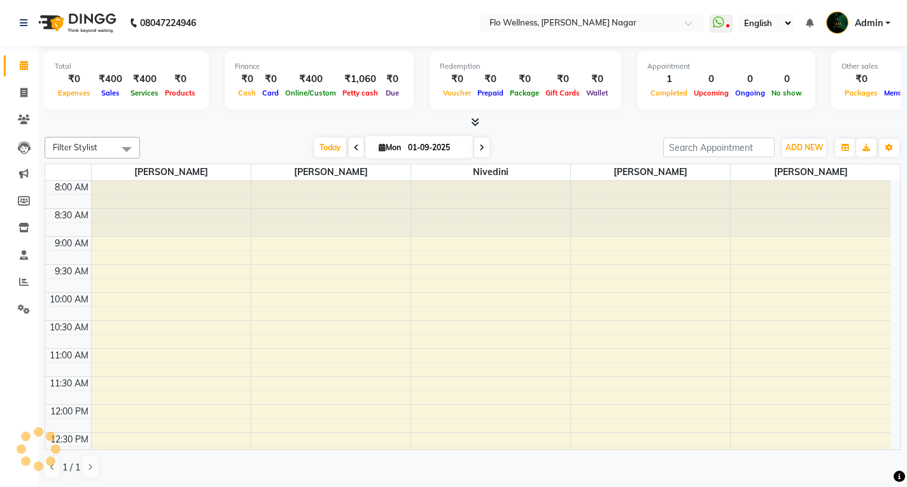
scroll to position [434, 0]
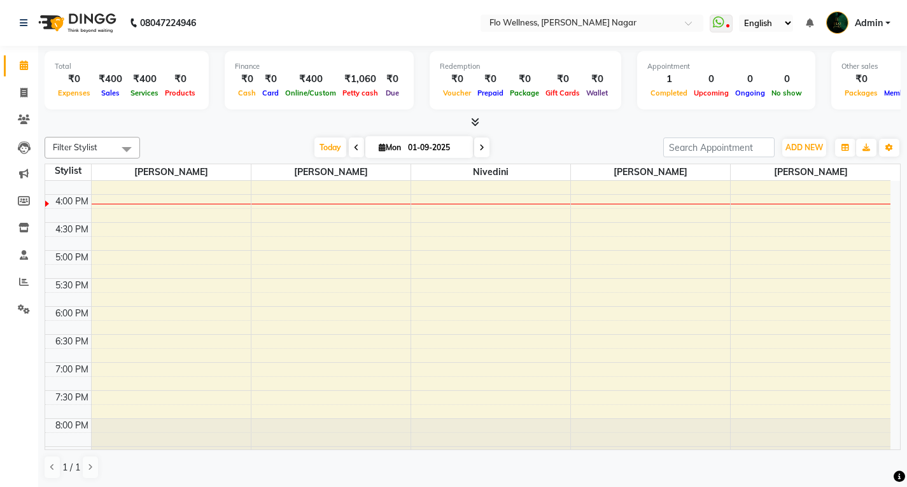
click at [737, 89] on span "Ongoing" at bounding box center [750, 92] width 36 height 9
click at [27, 71] on span at bounding box center [24, 66] width 22 height 15
click at [28, 96] on span at bounding box center [24, 93] width 22 height 15
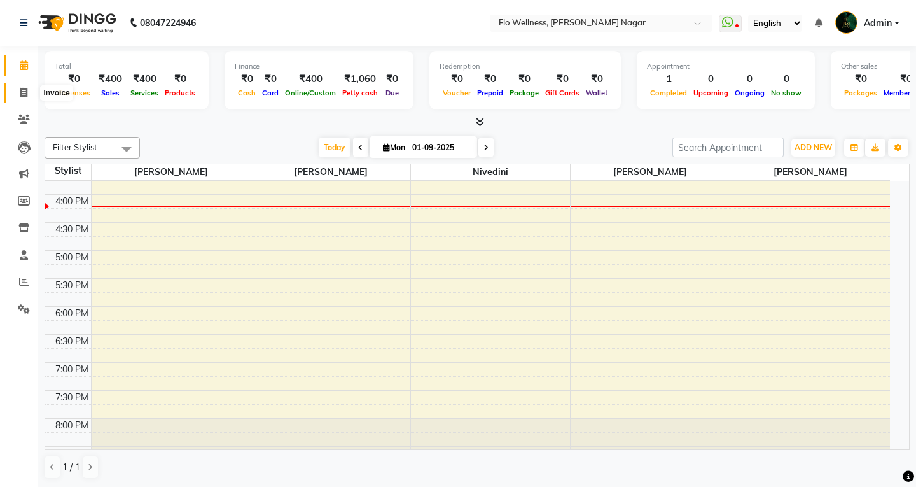
select select "service"
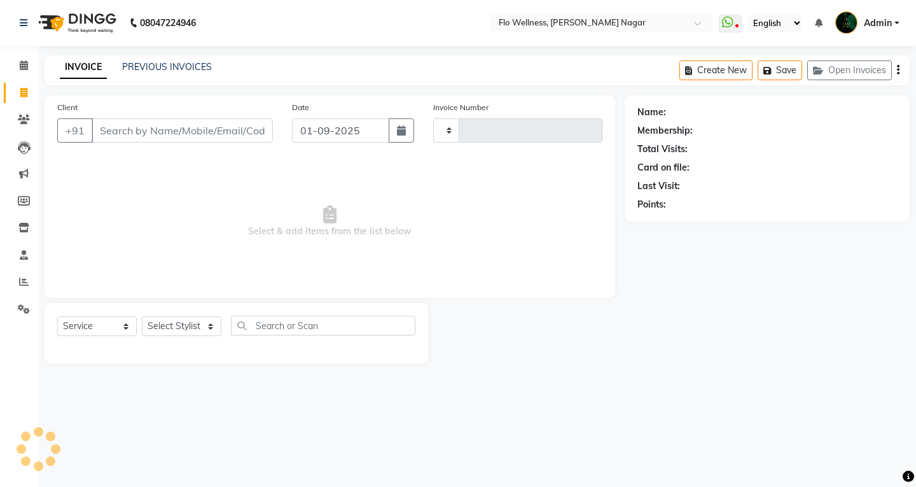
type input "1589"
select select "4509"
click at [17, 118] on span at bounding box center [24, 120] width 22 height 15
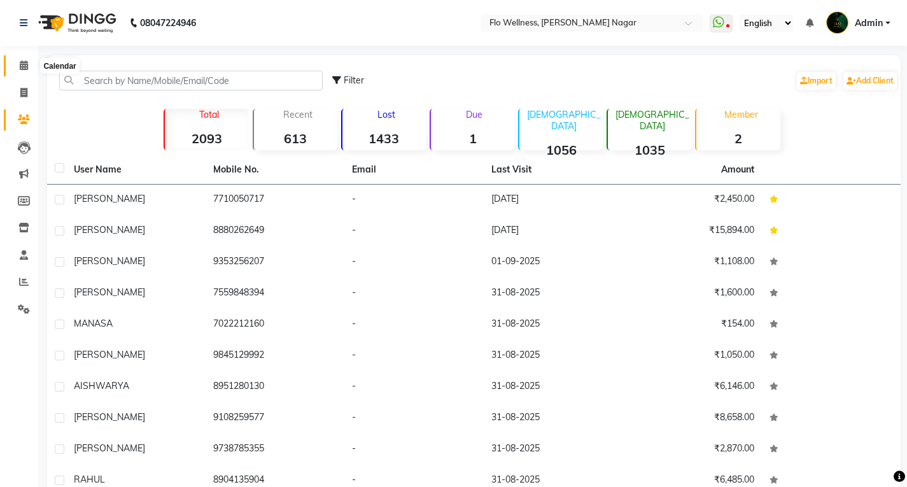
click at [17, 60] on span at bounding box center [24, 66] width 22 height 15
